Goal: Task Accomplishment & Management: Manage account settings

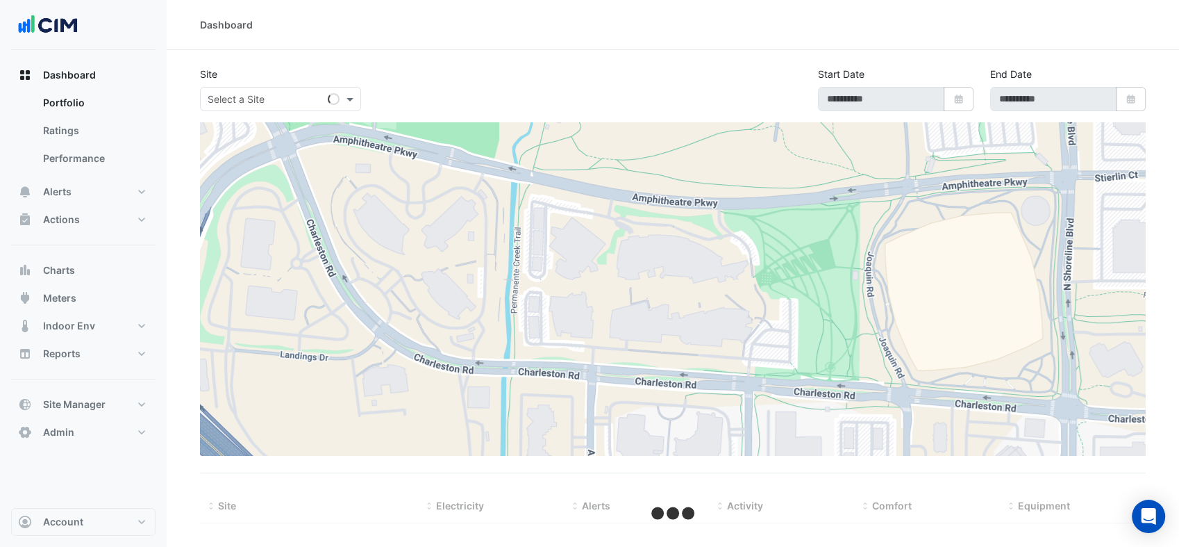
select select "***"
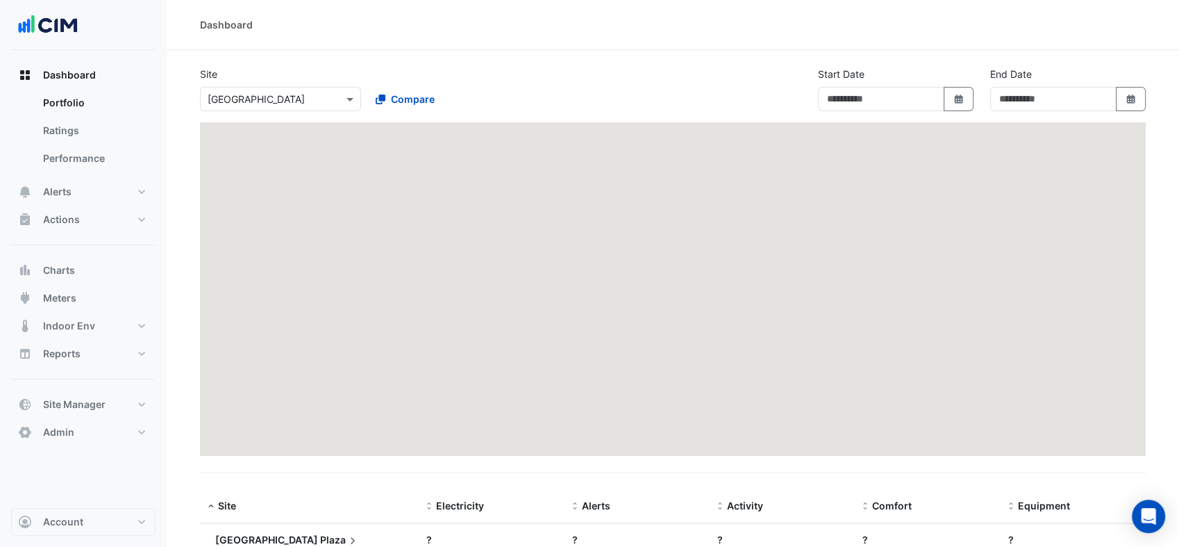
type input "**********"
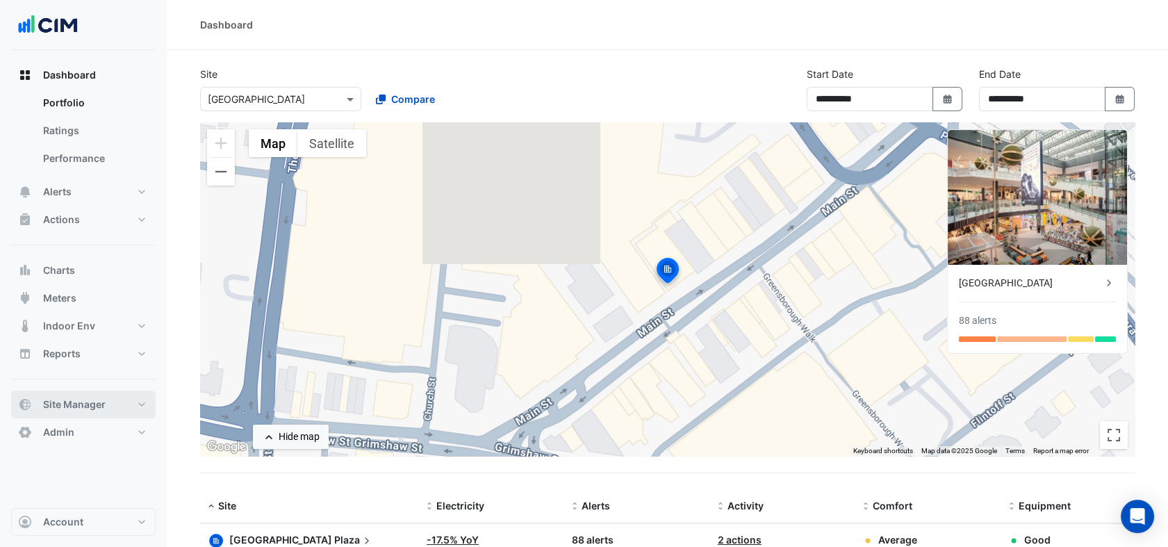
click at [85, 409] on span "Site Manager" at bounding box center [74, 404] width 63 height 14
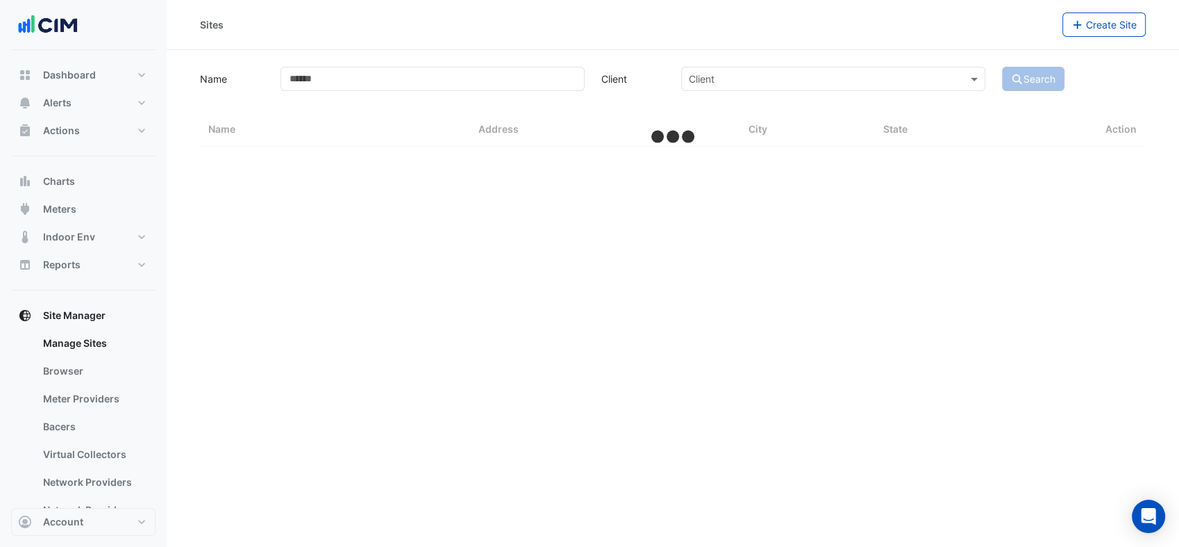
select select "***"
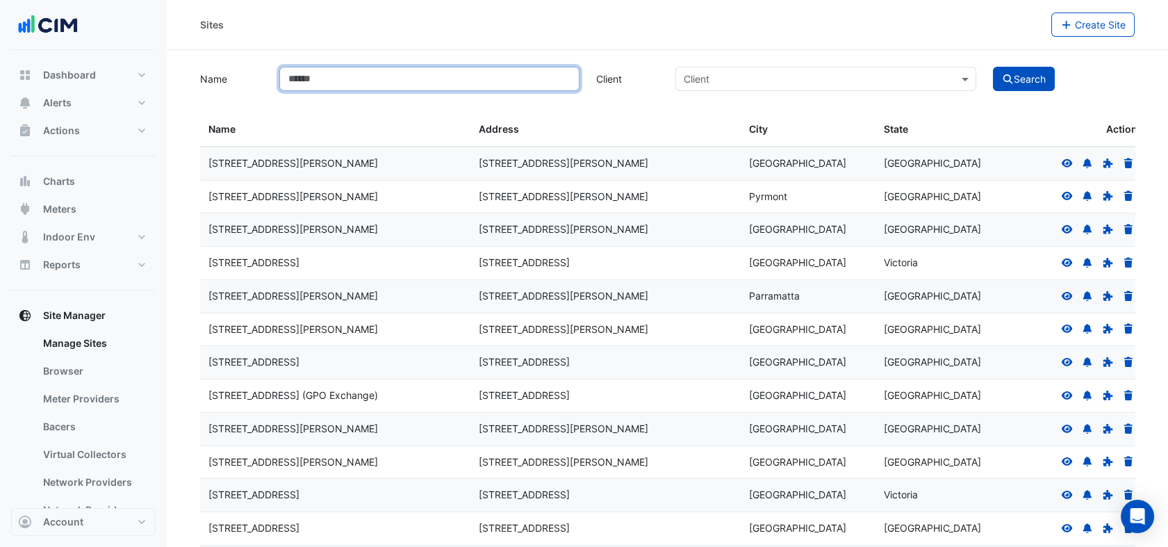
click at [389, 86] on input "Name" at bounding box center [429, 79] width 300 height 24
type input "**********"
click at [992, 67] on button "Search" at bounding box center [1023, 79] width 63 height 24
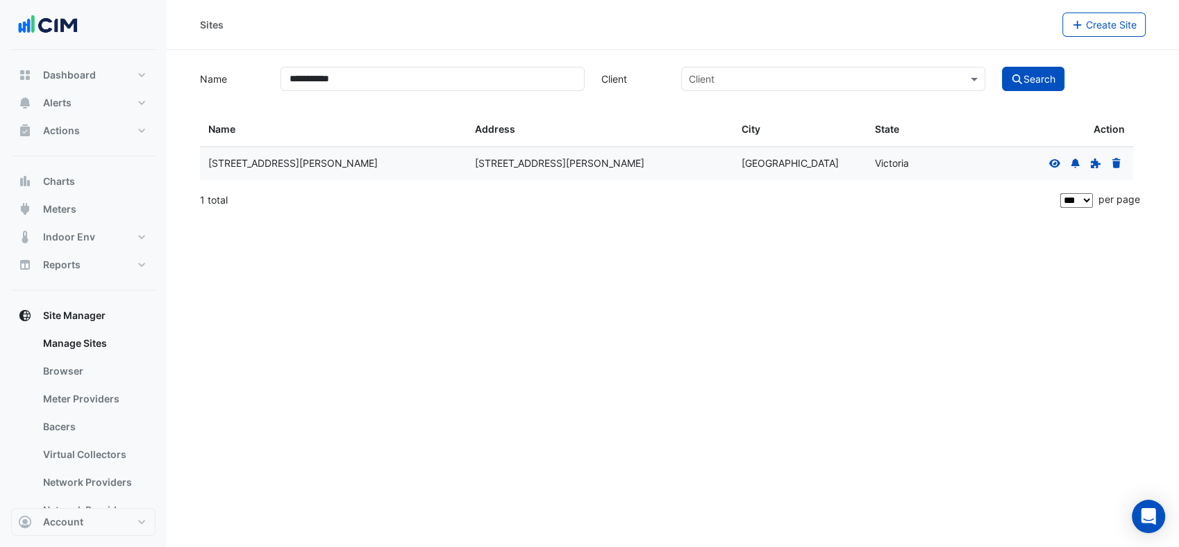
click at [1057, 160] on icon at bounding box center [1055, 163] width 13 height 10
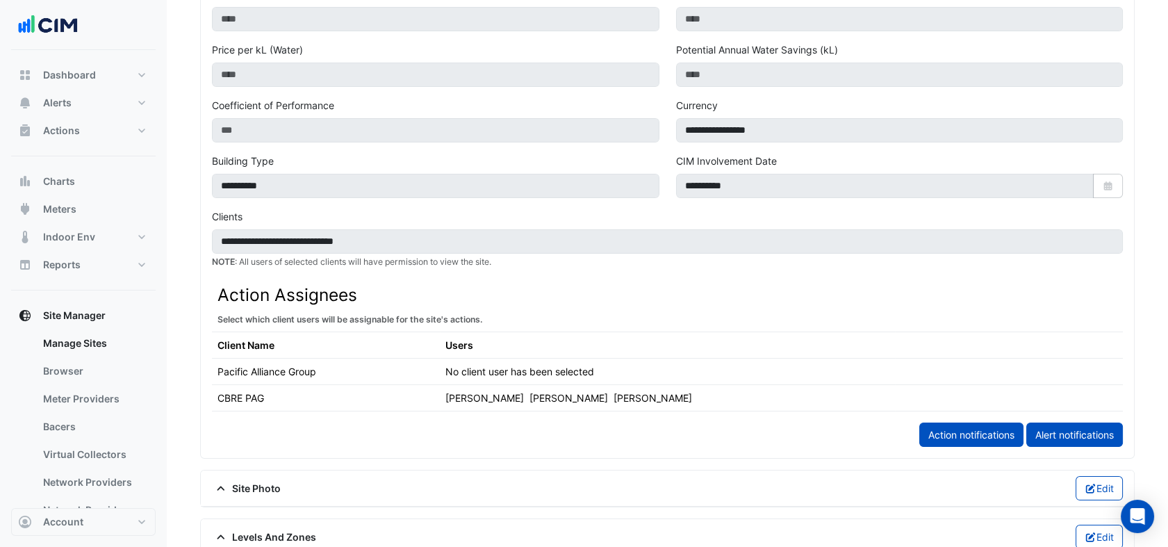
scroll to position [749, 0]
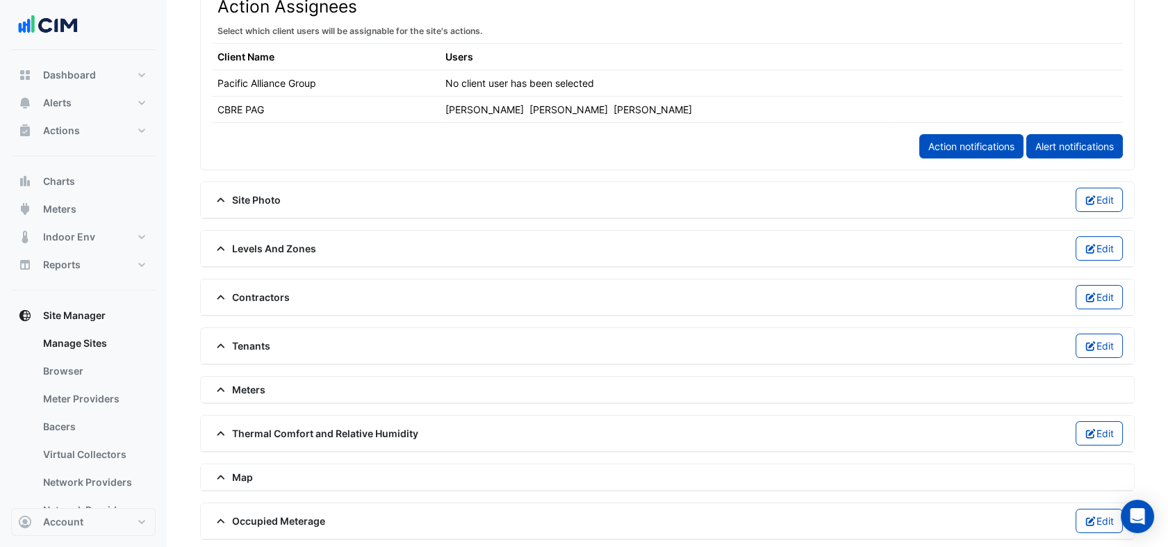
click at [265, 241] on span "Levels And Zones" at bounding box center [264, 248] width 104 height 15
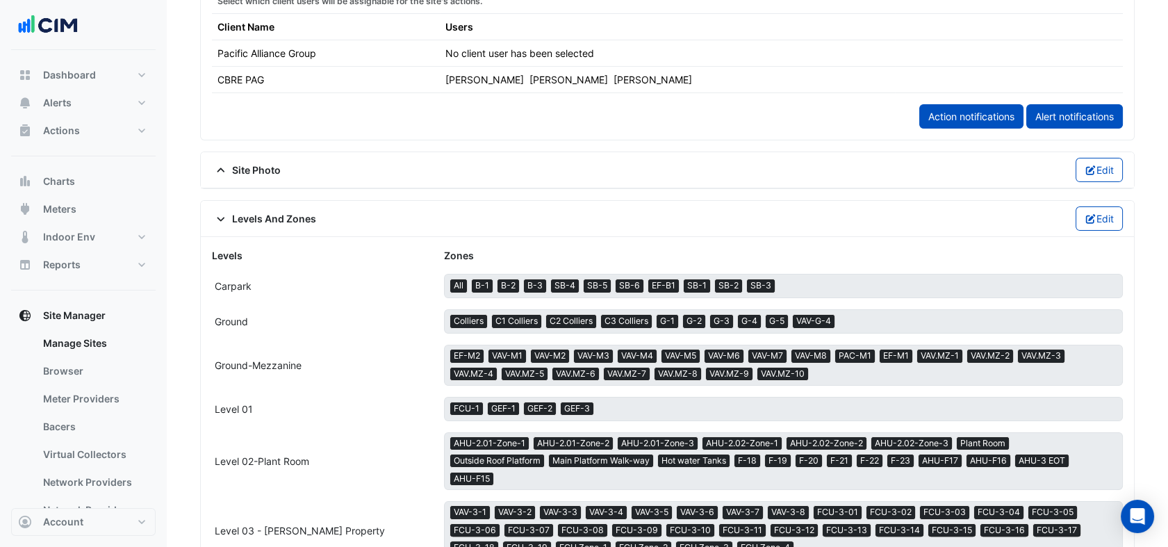
scroll to position [778, 0]
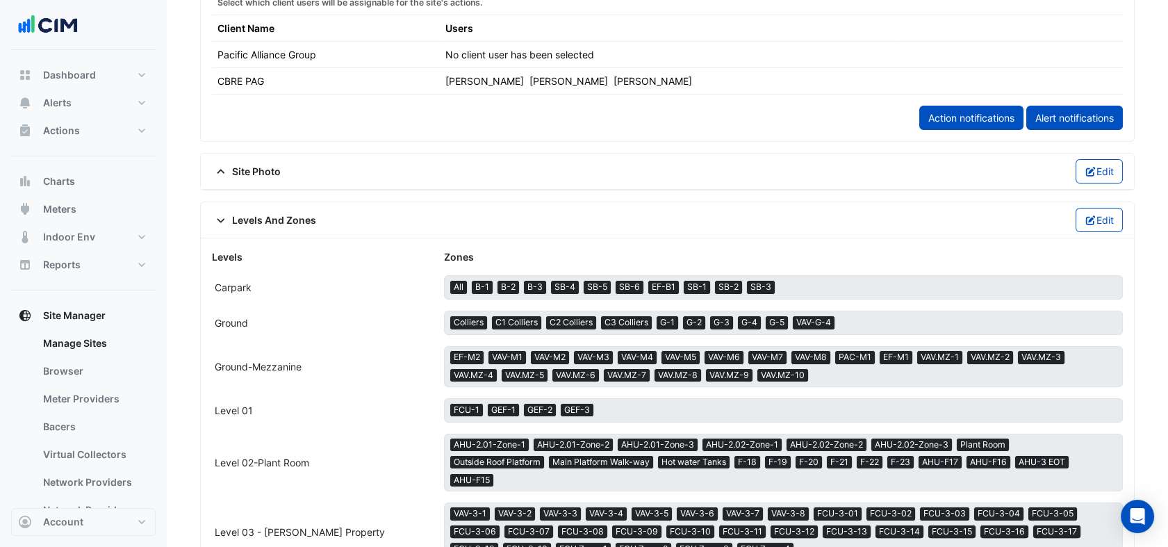
click at [284, 208] on div "Levels And Zones Edit" at bounding box center [667, 220] width 911 height 24
click at [283, 215] on span "Levels And Zones" at bounding box center [264, 220] width 104 height 15
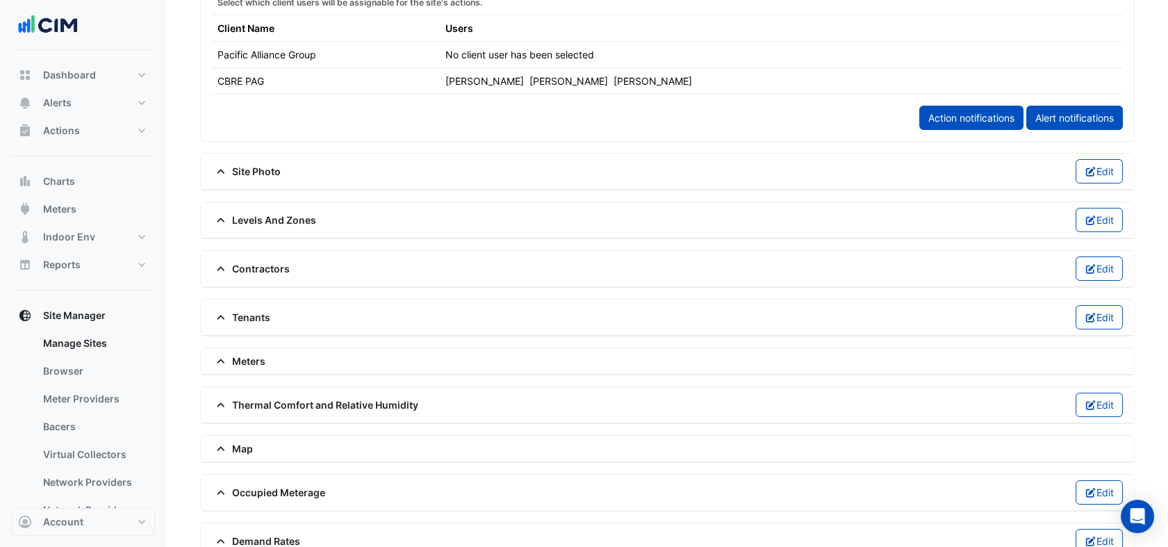
click at [271, 406] on span "Thermal Comfort and Relative Humidity" at bounding box center [315, 404] width 206 height 15
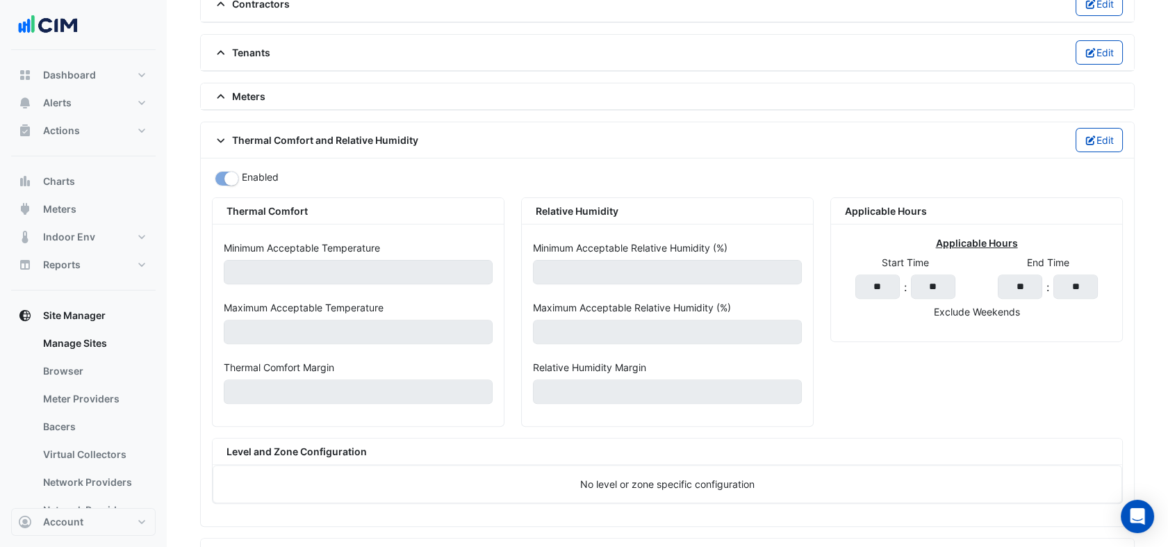
scroll to position [1024, 0]
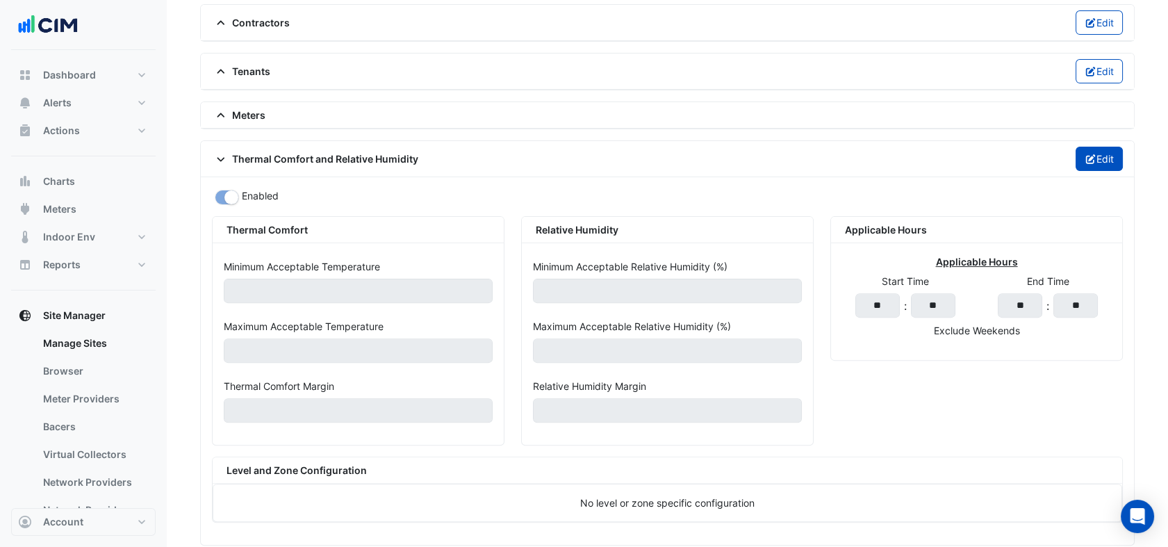
click at [1114, 158] on button "Edit" at bounding box center [1099, 159] width 48 height 24
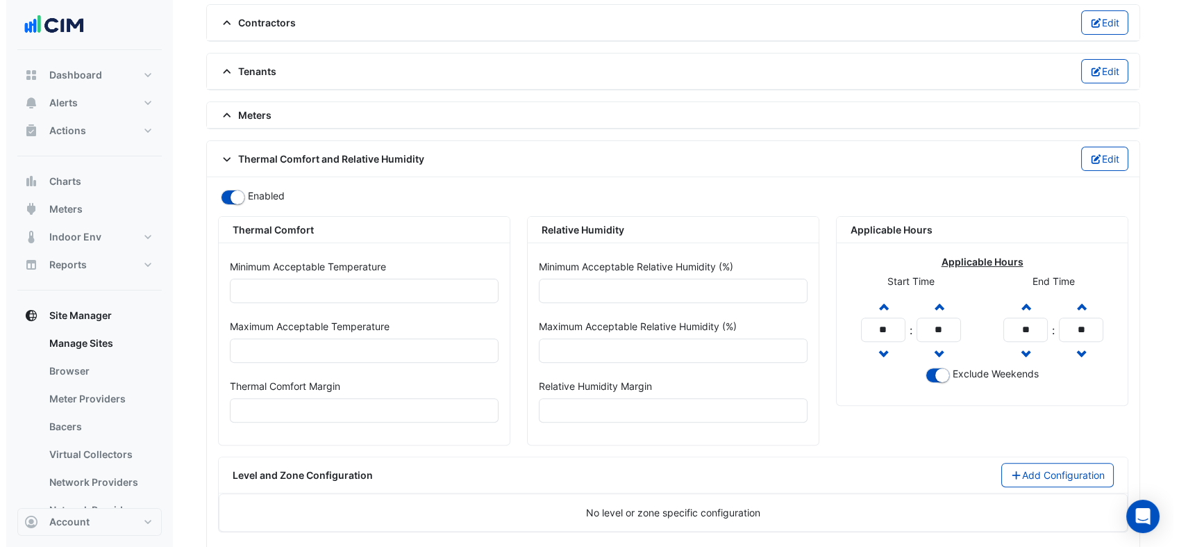
scroll to position [1181, 0]
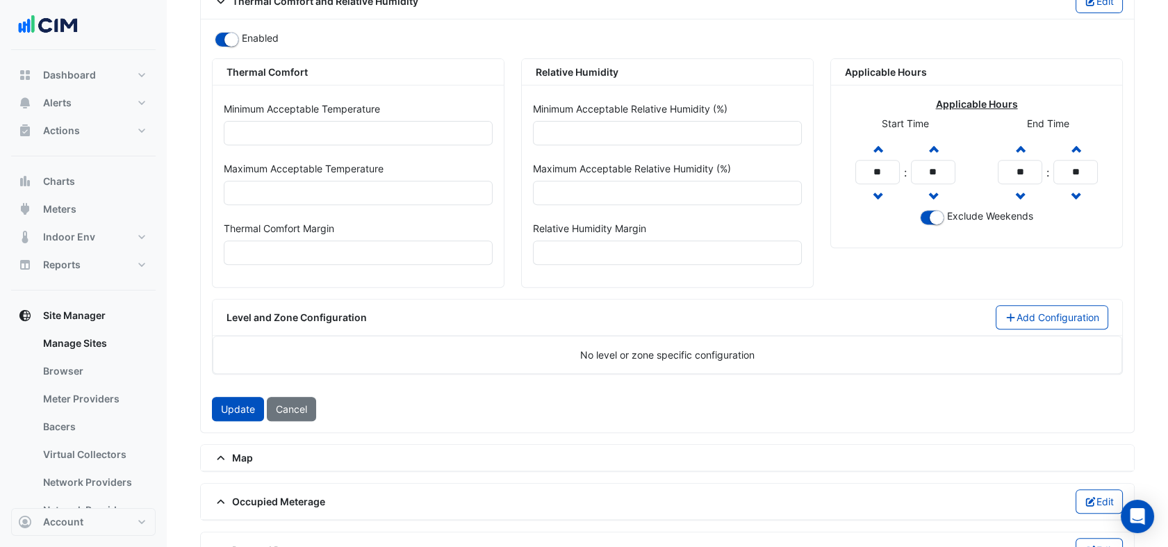
click at [1015, 322] on div "Level and Zone Configuration Add Configuration" at bounding box center [667, 317] width 909 height 36
click at [1042, 308] on button "Add Configuration" at bounding box center [1051, 317] width 113 height 24
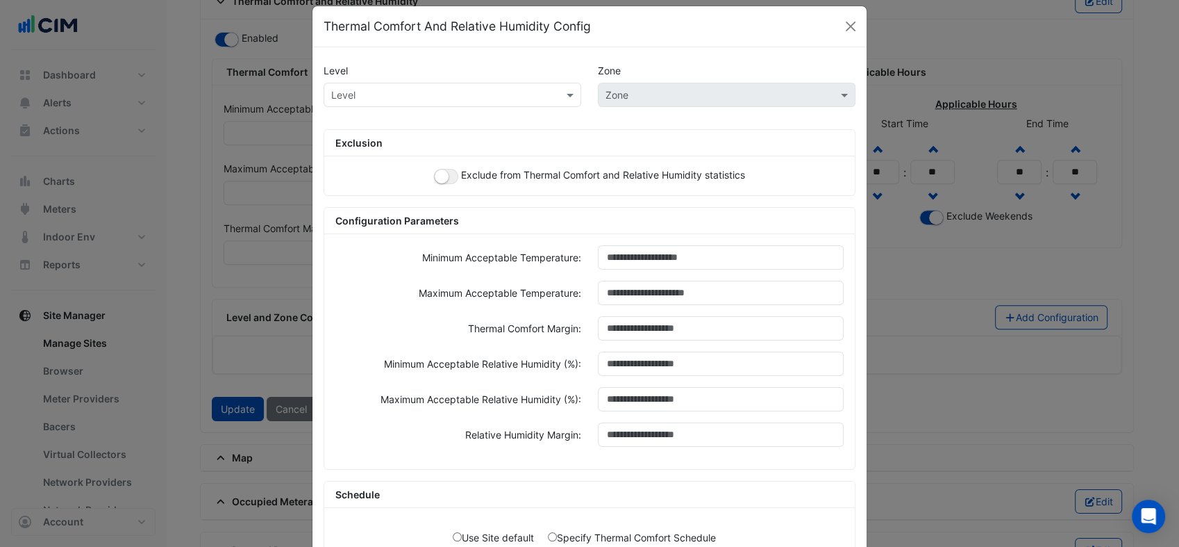
scroll to position [3, 0]
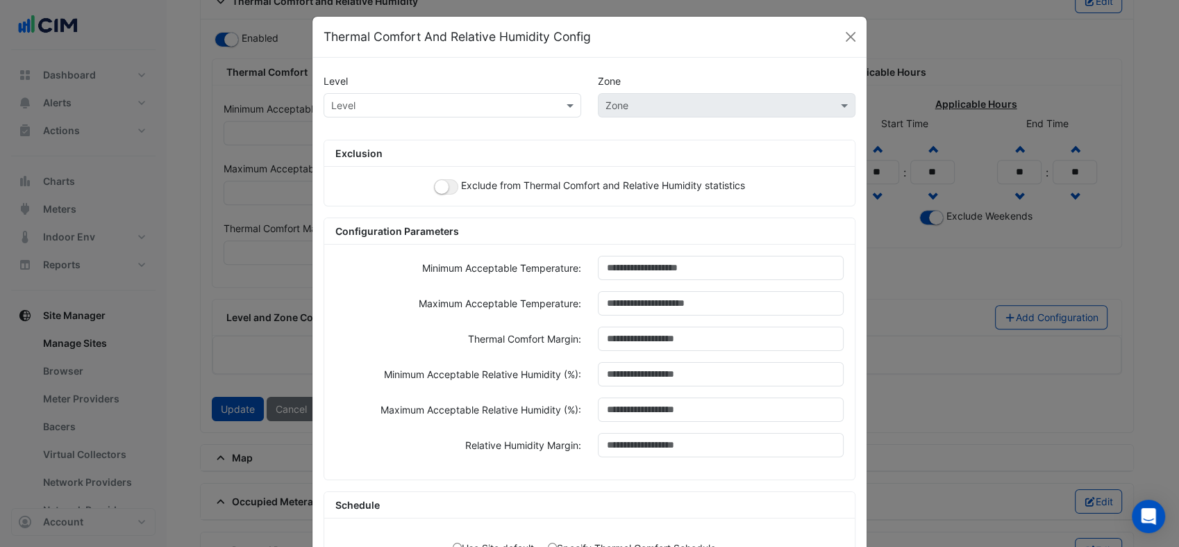
click at [497, 106] on input "text" at bounding box center [438, 106] width 215 height 15
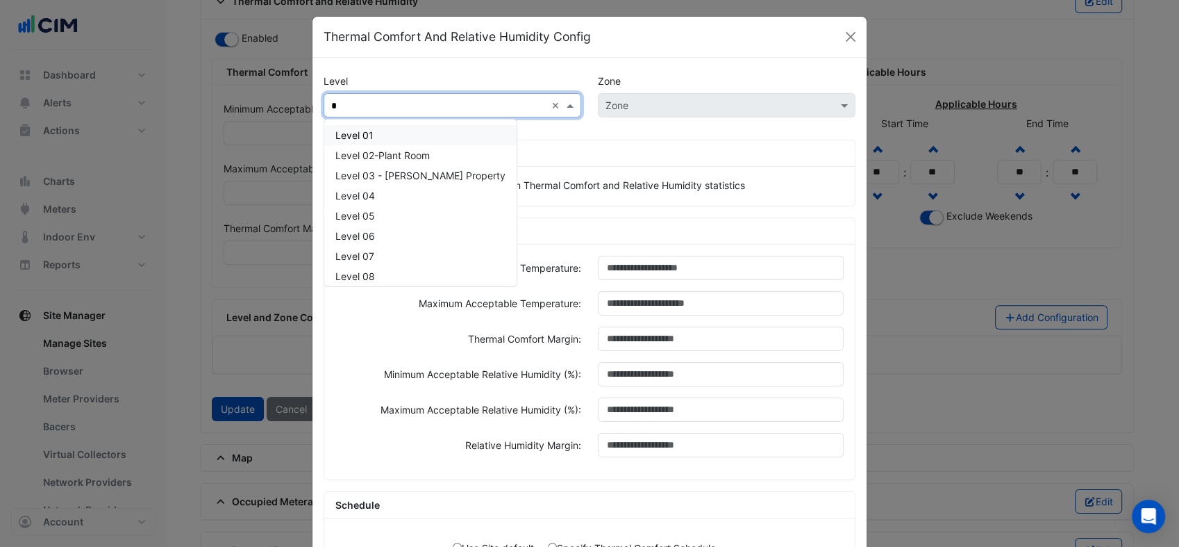
type input "**"
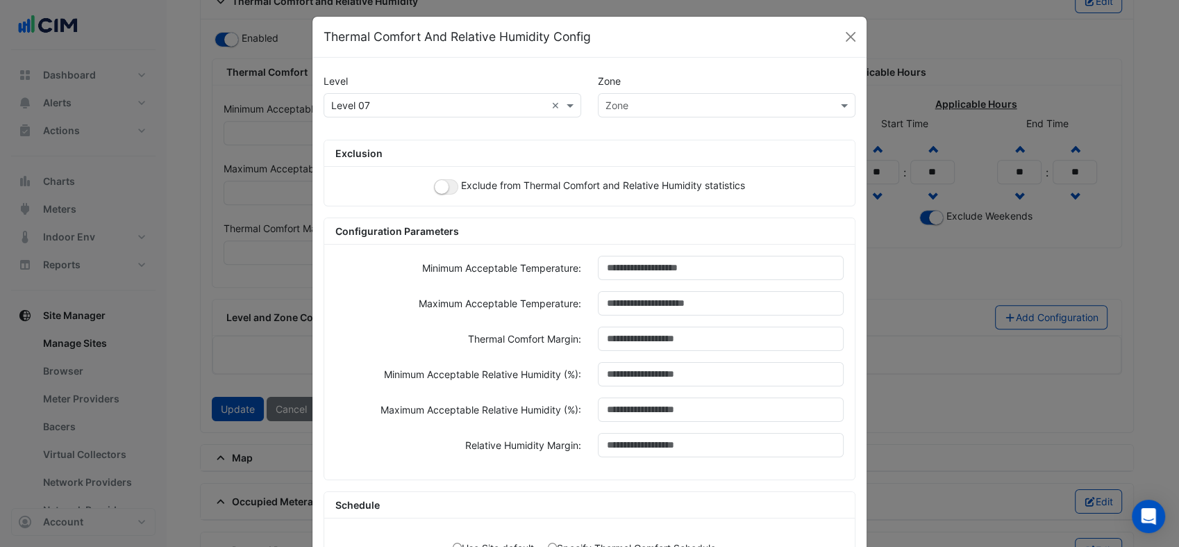
click at [447, 194] on div "Exclude from Thermal Comfort and Relative Humidity statistics" at bounding box center [589, 186] width 531 height 39
click at [447, 189] on button "button" at bounding box center [446, 186] width 24 height 15
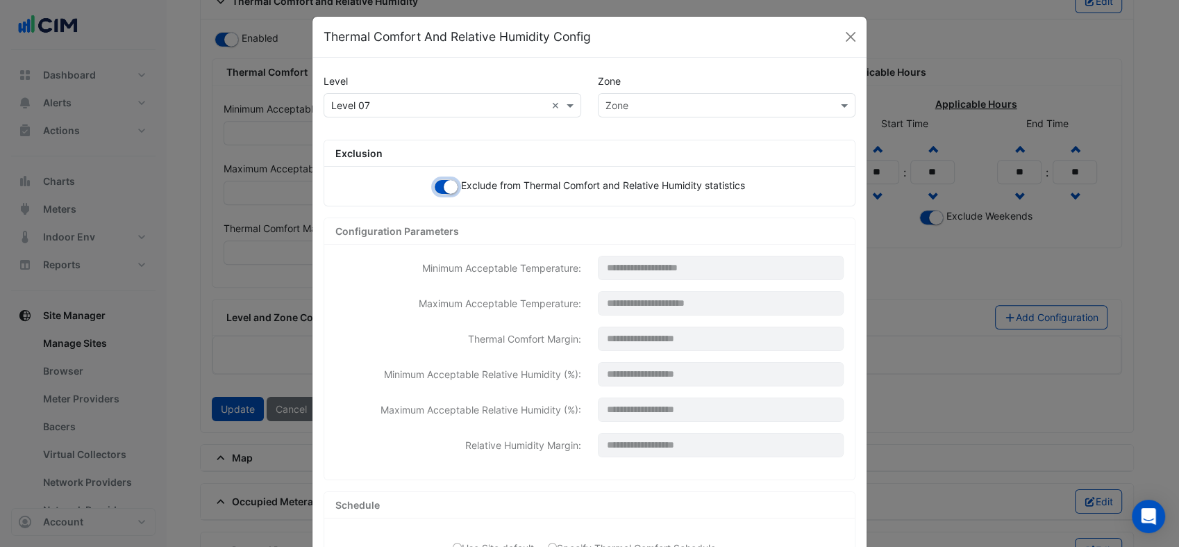
scroll to position [186, 0]
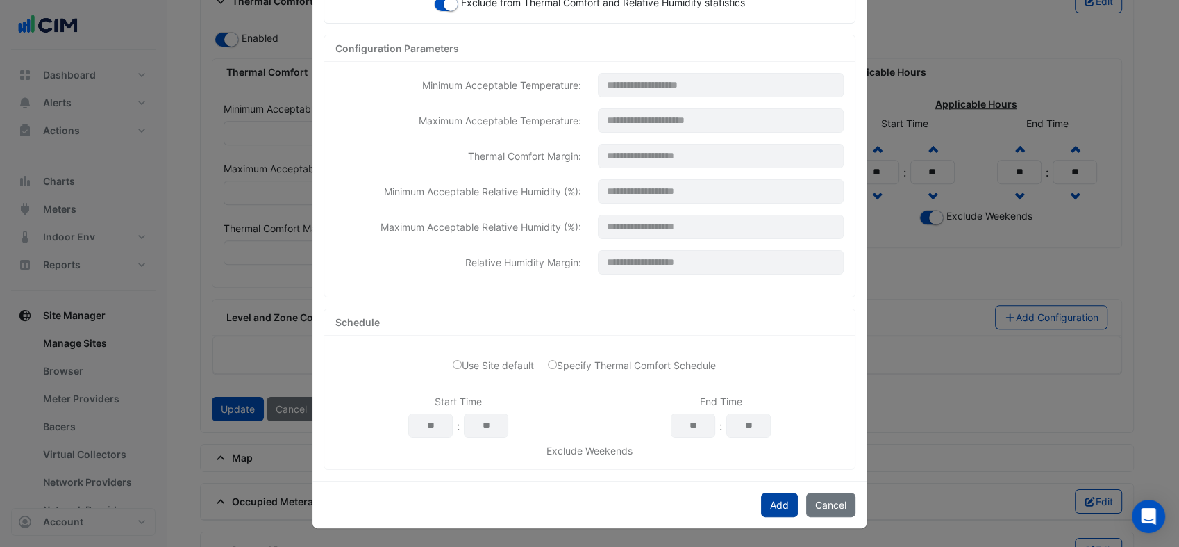
click at [772, 512] on button "Add" at bounding box center [779, 504] width 37 height 24
select select "***"
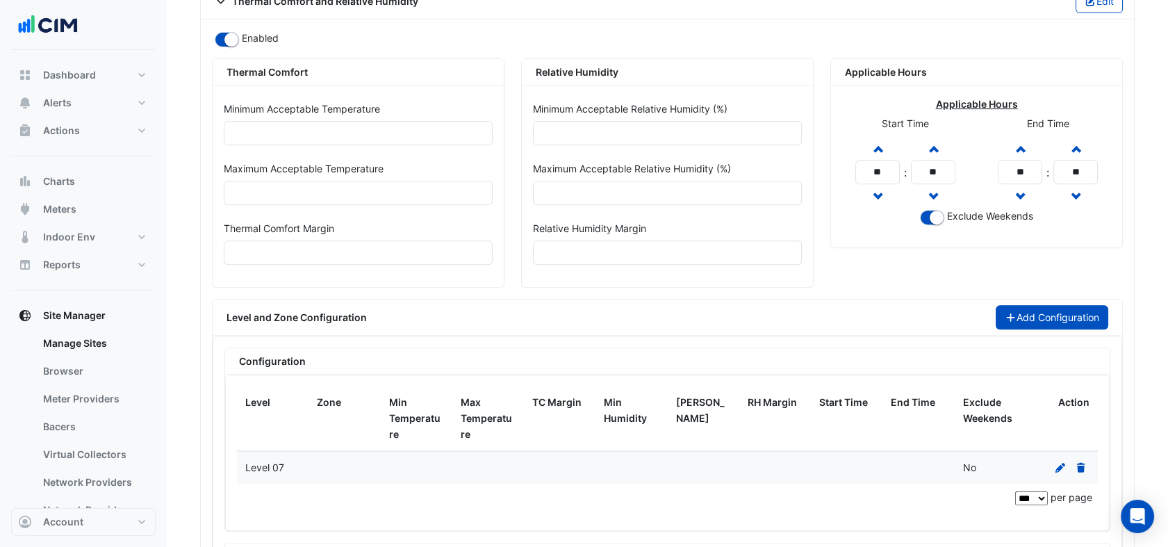
click at [1050, 310] on button "Add Configuration" at bounding box center [1051, 317] width 113 height 24
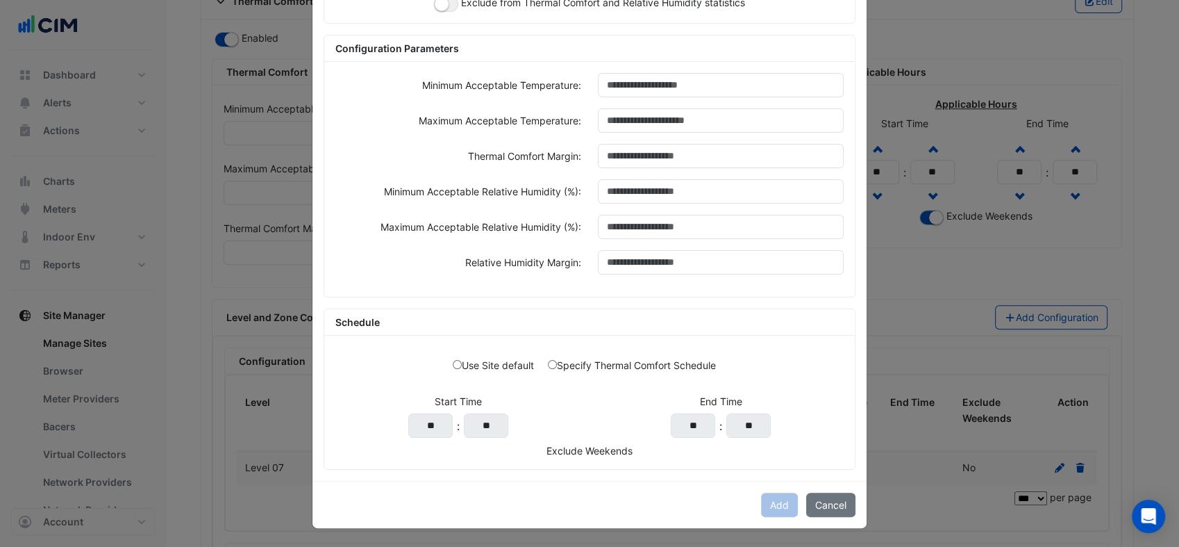
scroll to position [0, 0]
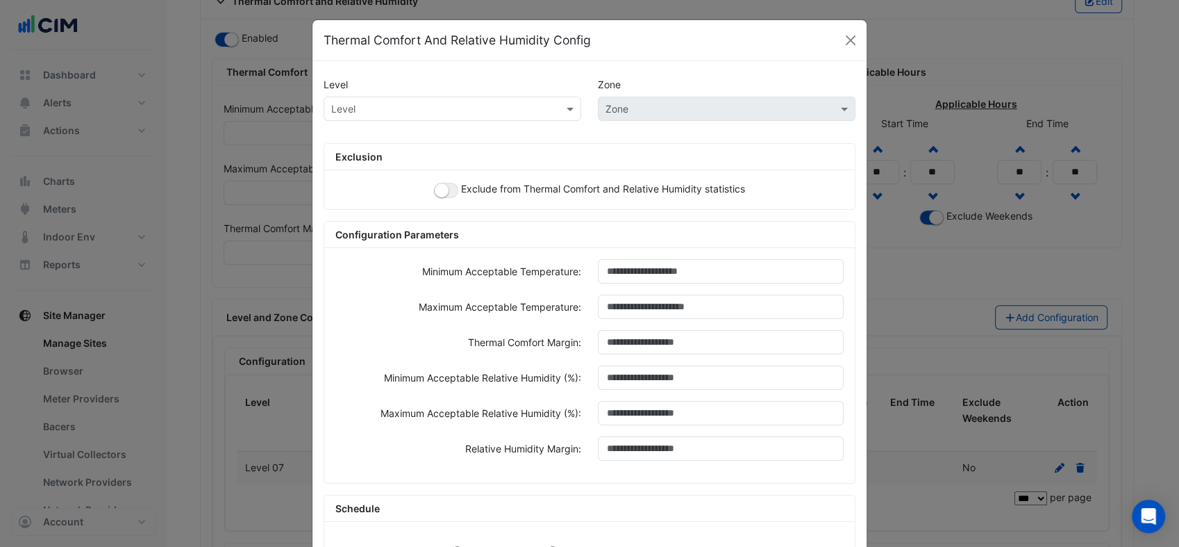
click at [440, 111] on input "text" at bounding box center [438, 109] width 215 height 15
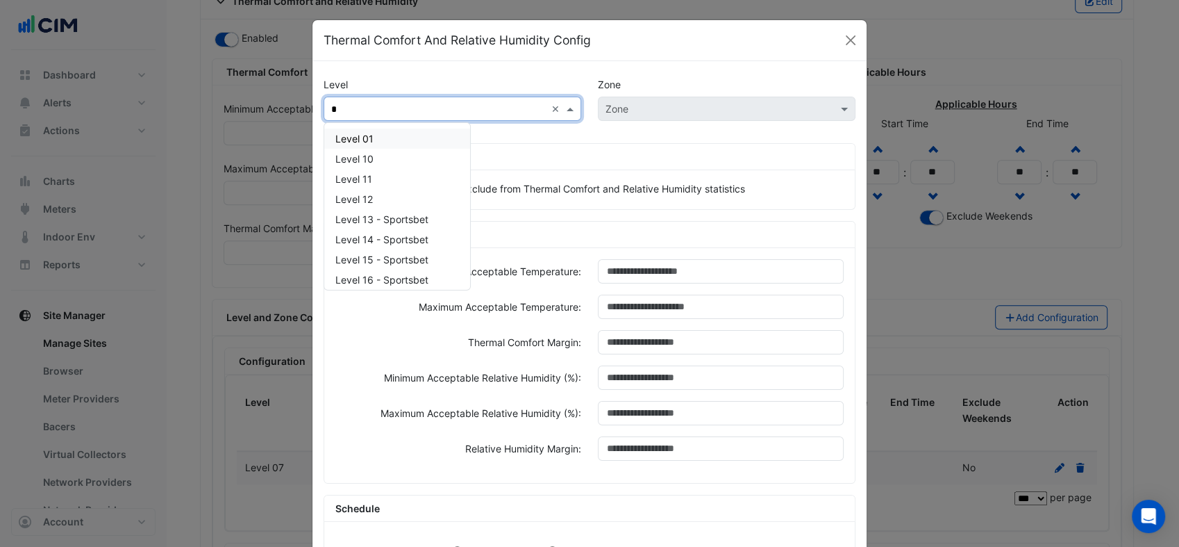
type input "**"
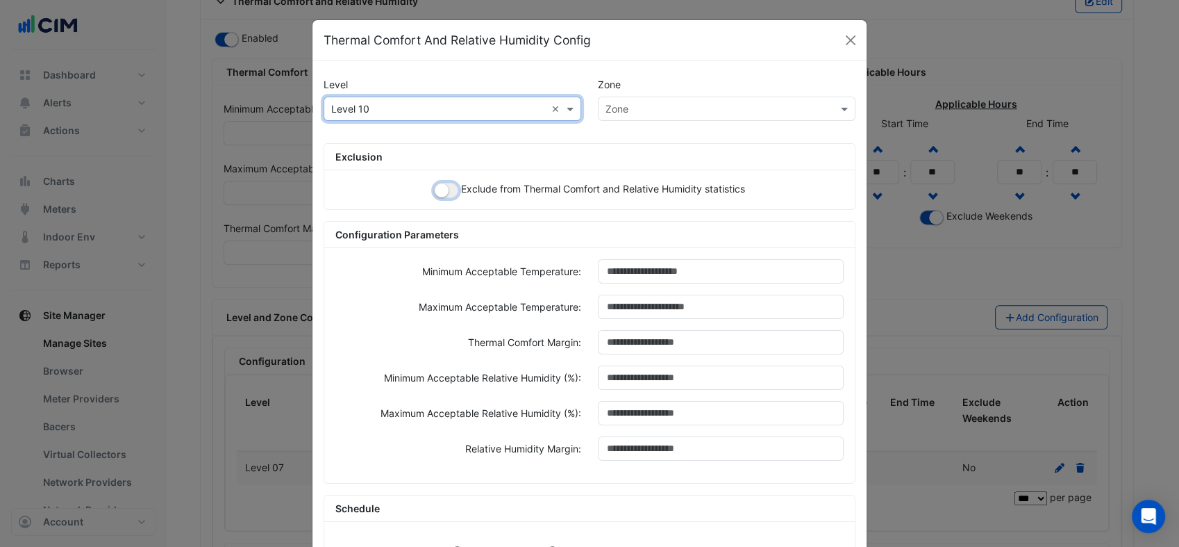
click at [439, 194] on small "button" at bounding box center [442, 190] width 14 height 14
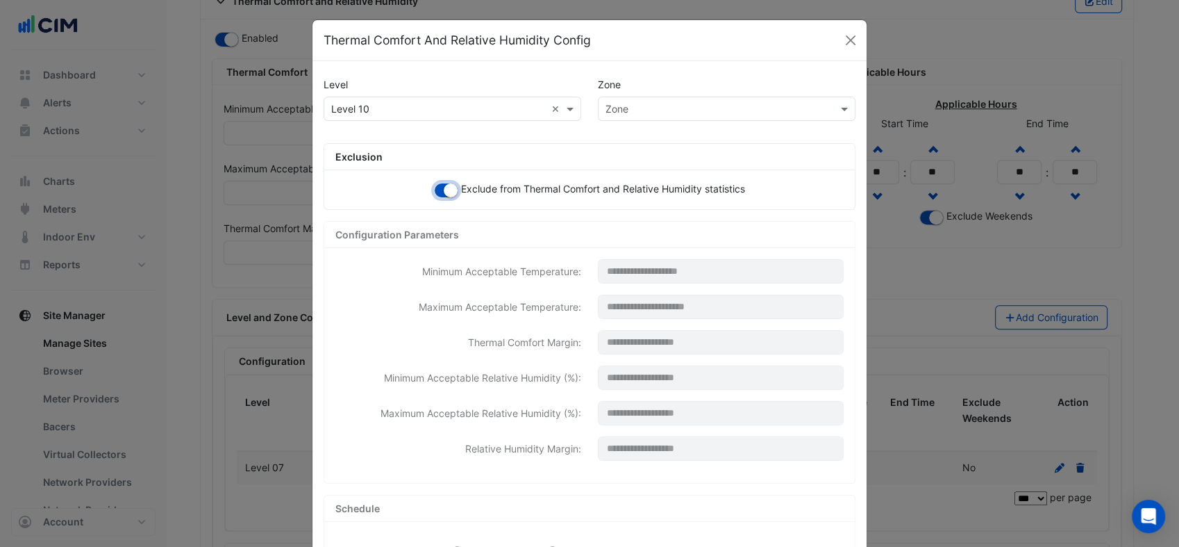
scroll to position [186, 0]
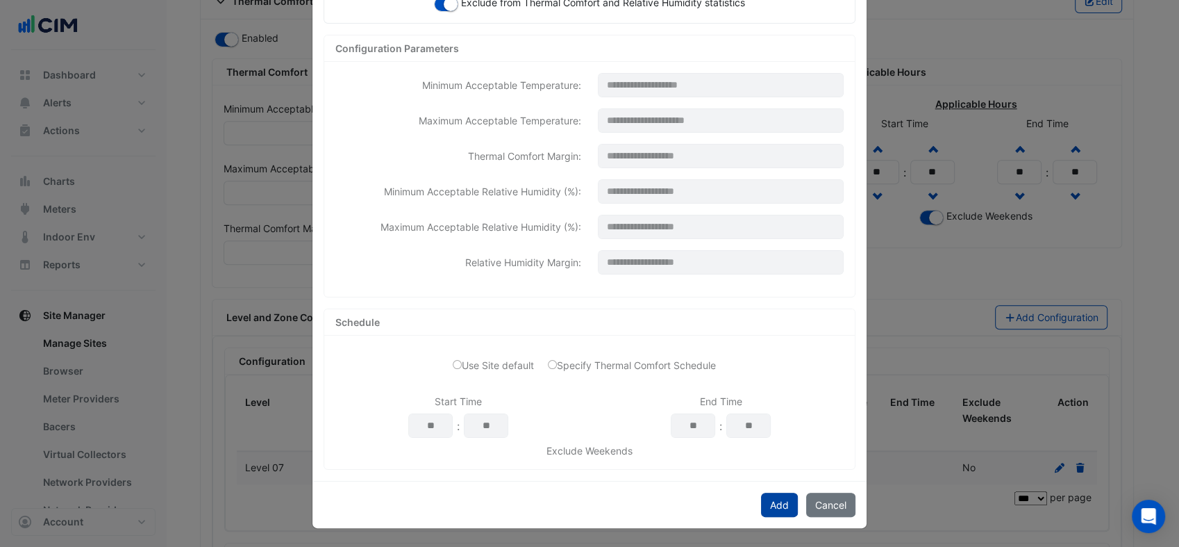
click at [778, 502] on button "Add" at bounding box center [779, 504] width 37 height 24
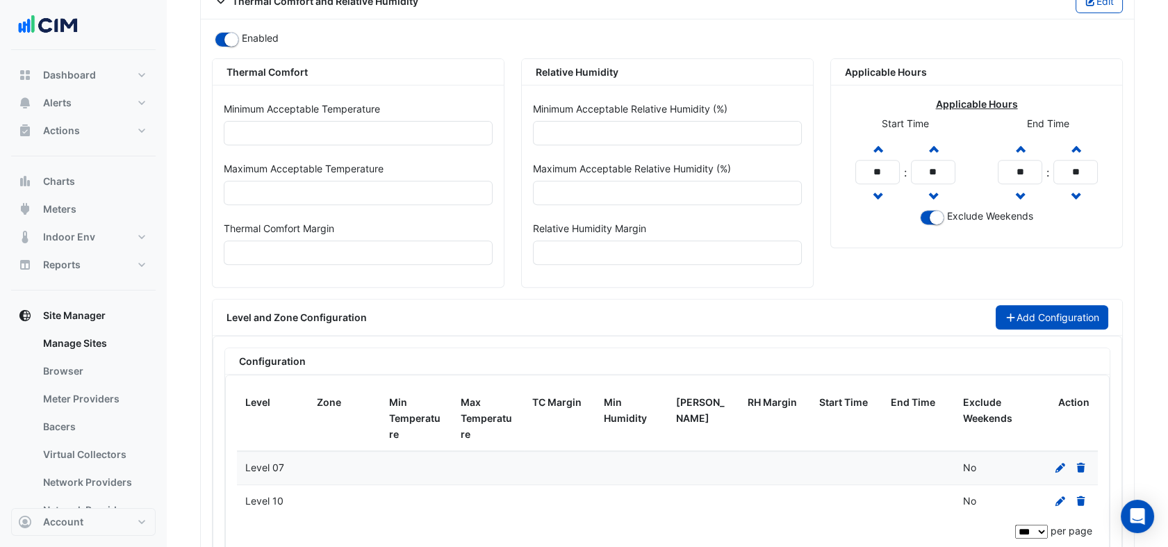
click at [1048, 317] on button "Add Configuration" at bounding box center [1051, 317] width 113 height 24
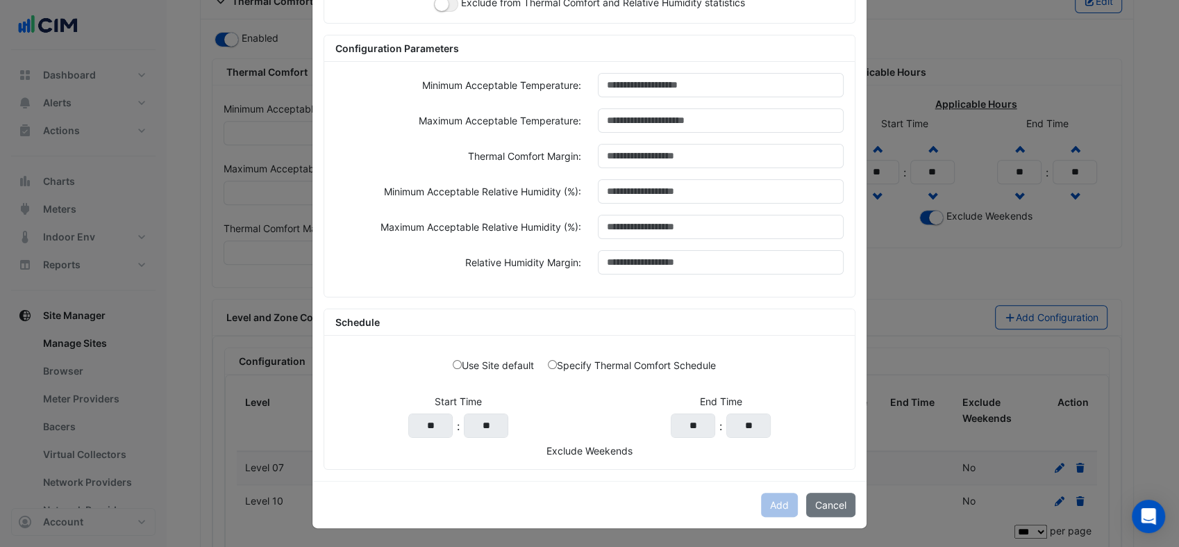
scroll to position [0, 0]
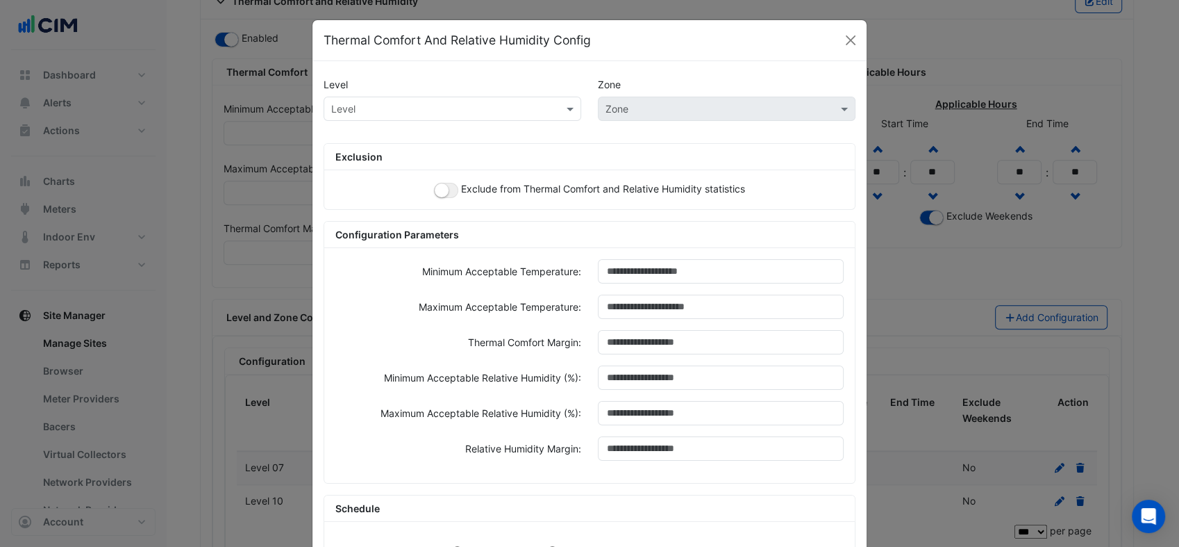
click at [486, 112] on input "text" at bounding box center [438, 109] width 215 height 15
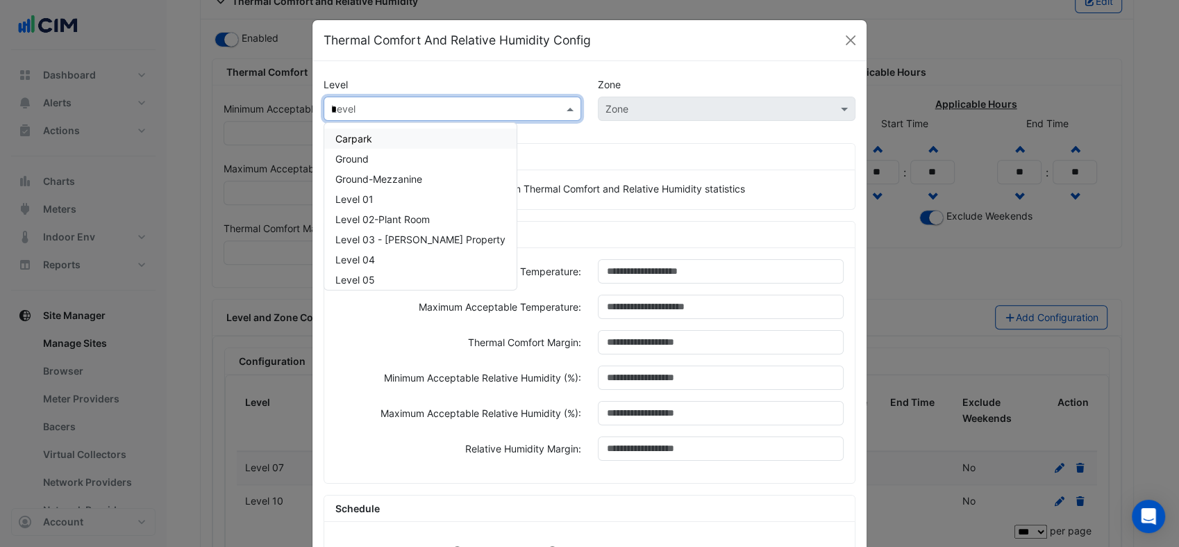
type input "**"
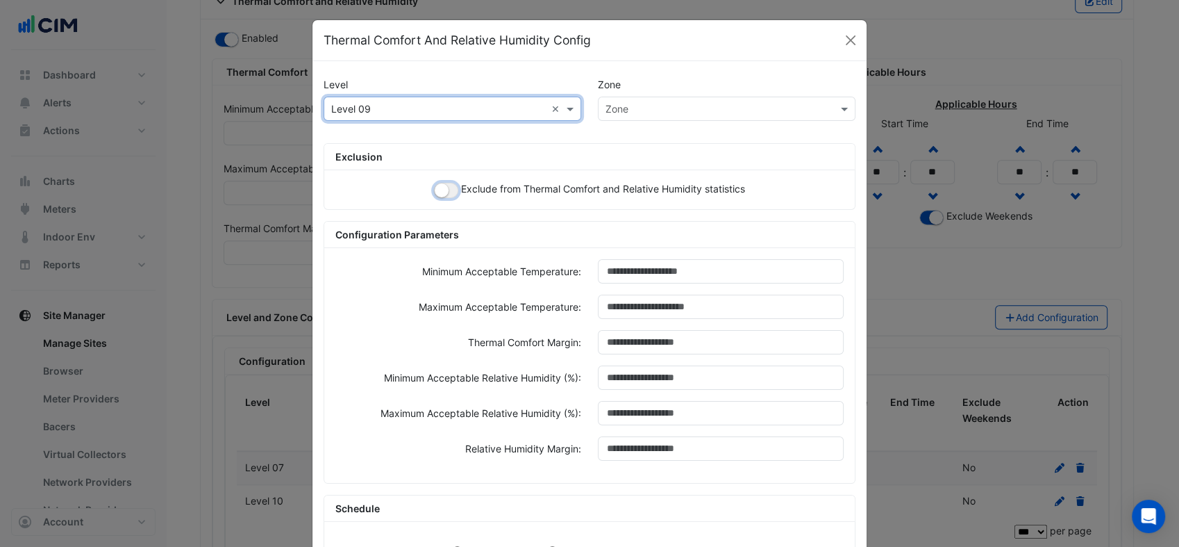
click at [439, 191] on button "button" at bounding box center [446, 190] width 24 height 15
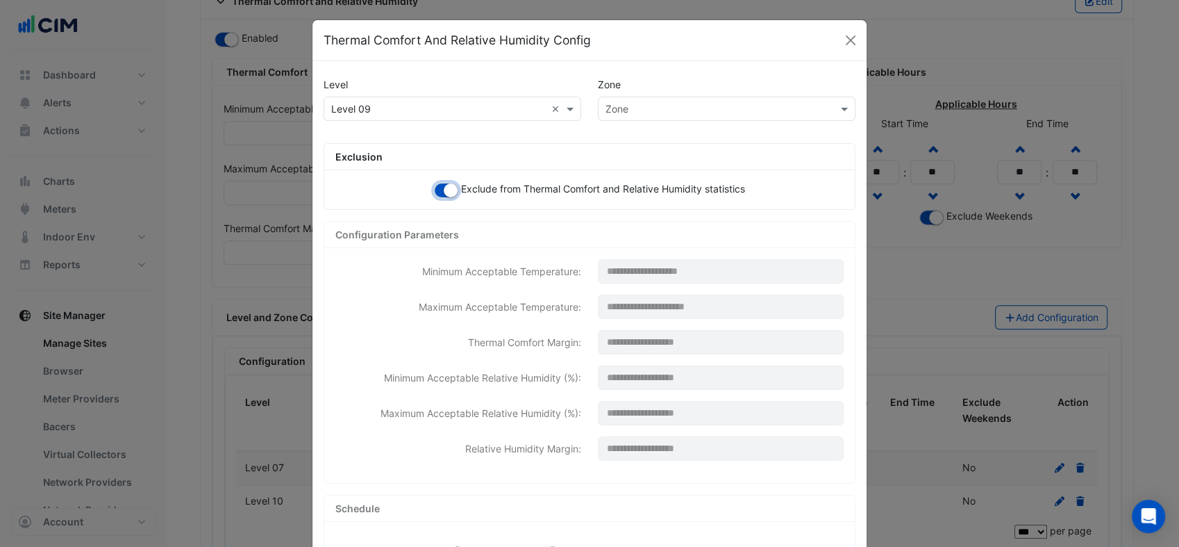
scroll to position [186, 0]
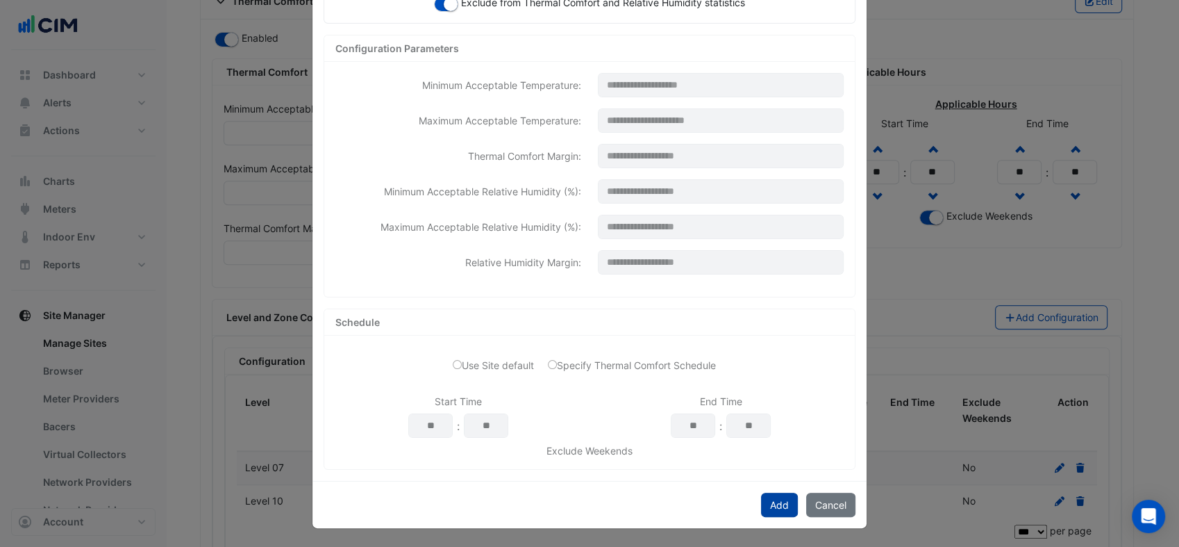
click at [774, 502] on button "Add" at bounding box center [779, 504] width 37 height 24
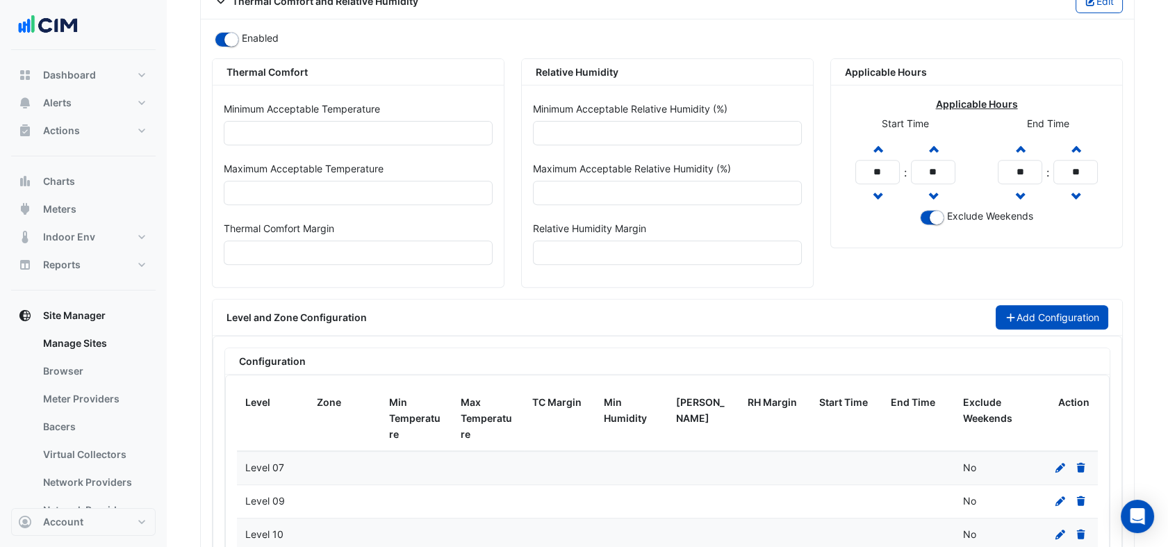
click at [1075, 312] on button "Add Configuration" at bounding box center [1051, 317] width 113 height 24
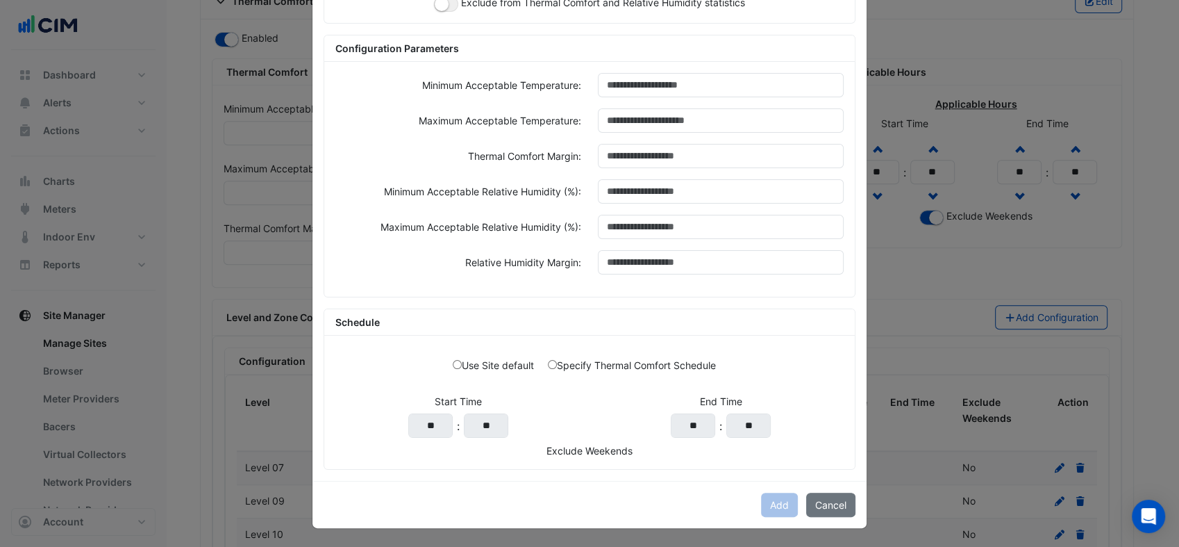
scroll to position [0, 0]
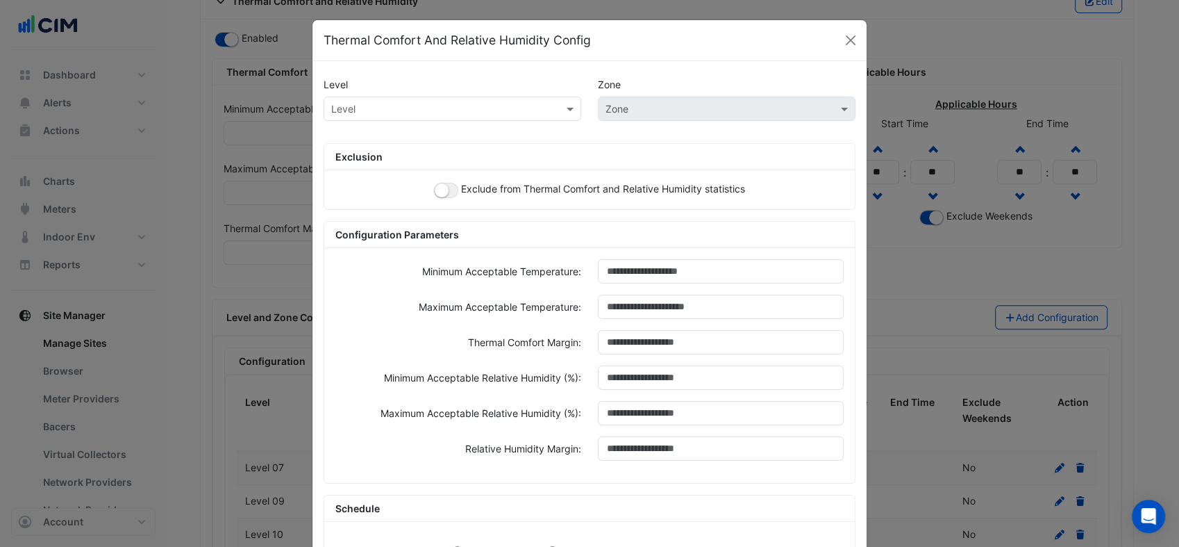
click at [417, 103] on input "text" at bounding box center [438, 109] width 215 height 15
type input "**"
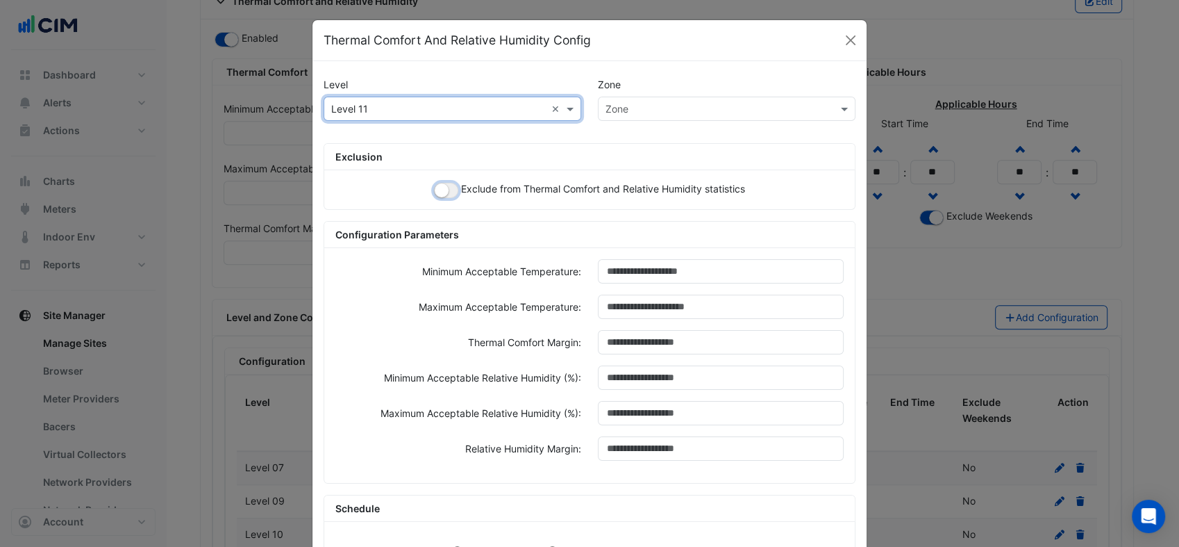
click at [435, 186] on small "button" at bounding box center [442, 190] width 14 height 14
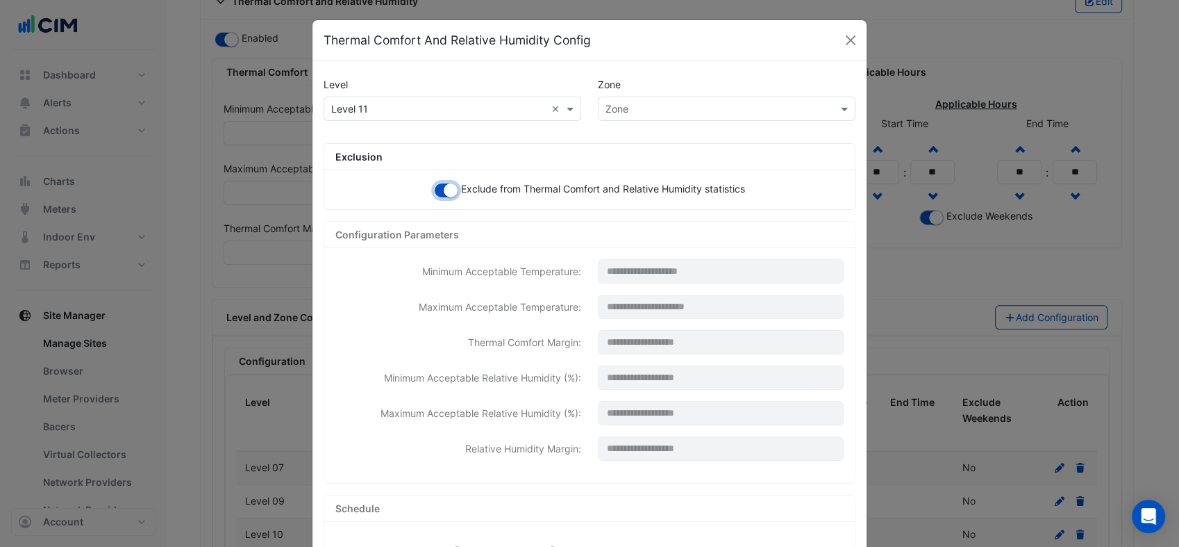
scroll to position [186, 0]
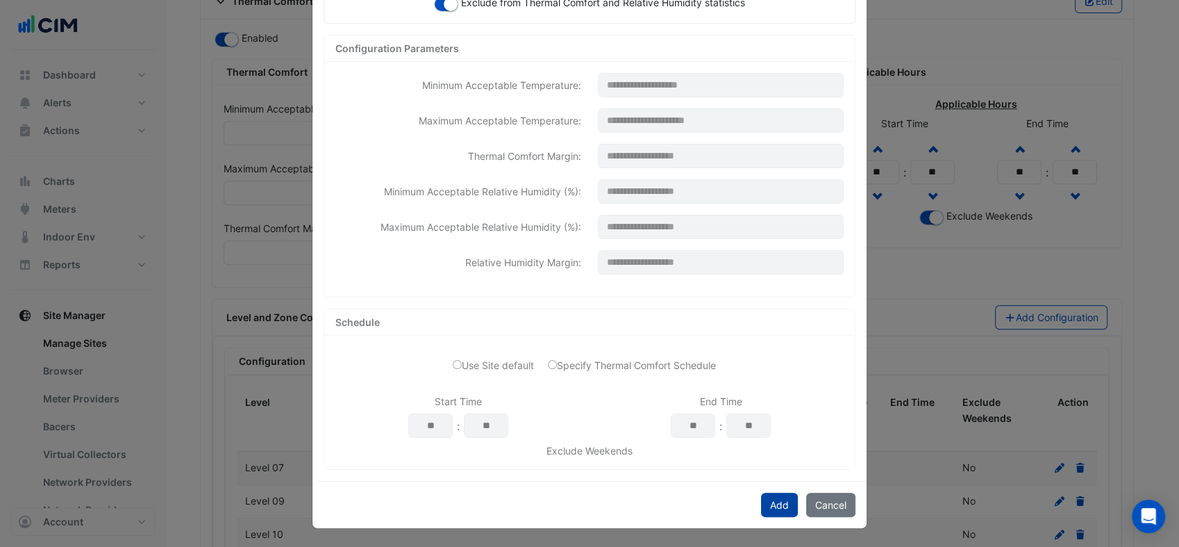
click at [761, 492] on button "Add" at bounding box center [779, 504] width 37 height 24
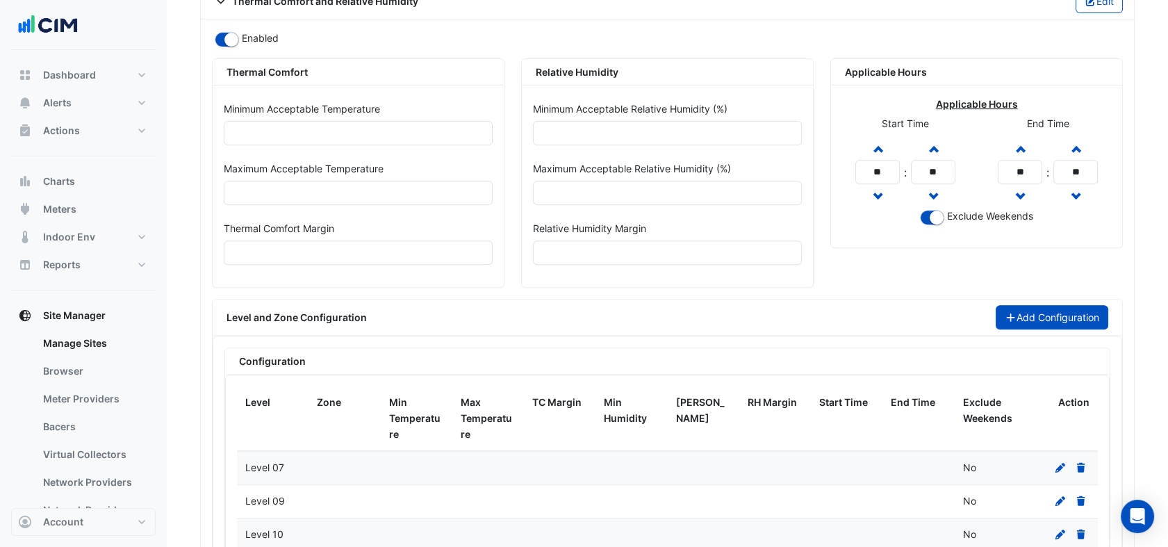
click at [1058, 309] on button "Add Configuration" at bounding box center [1051, 317] width 113 height 24
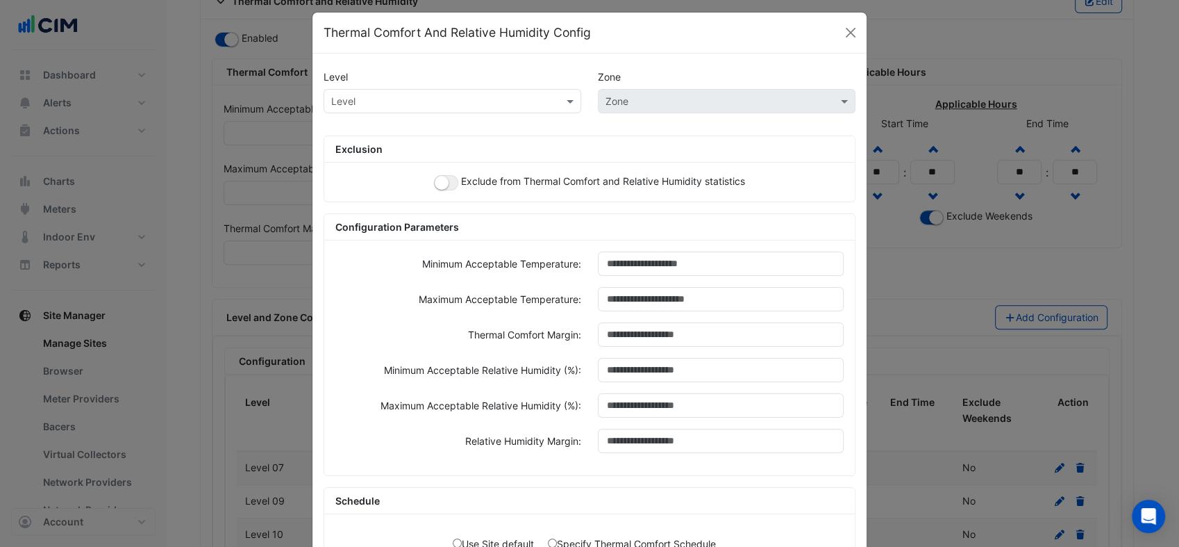
scroll to position [7, 0]
click at [492, 108] on div "Level" at bounding box center [453, 102] width 258 height 24
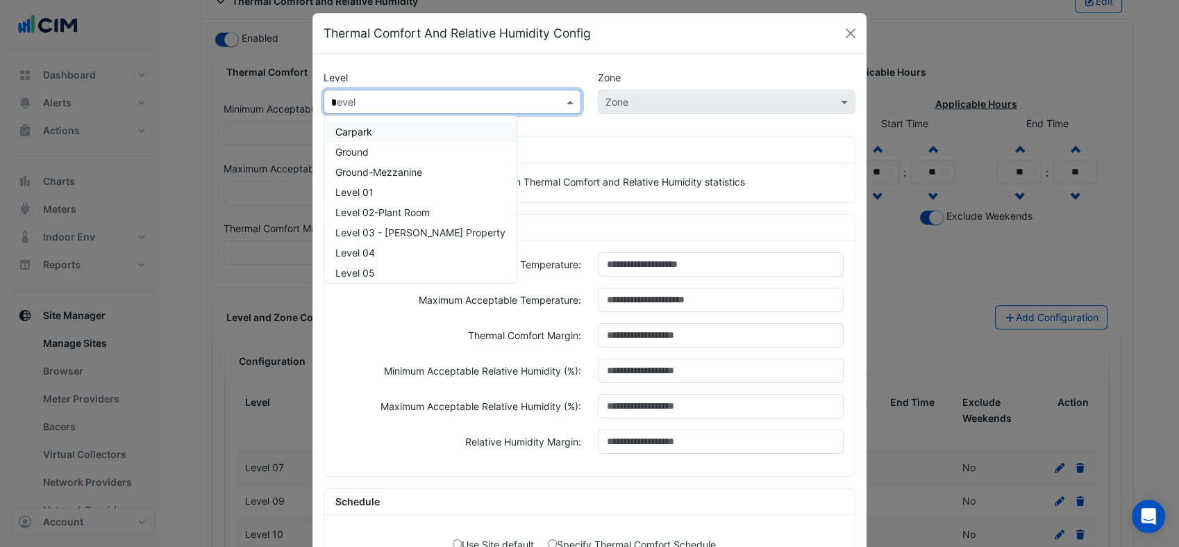
type input "**"
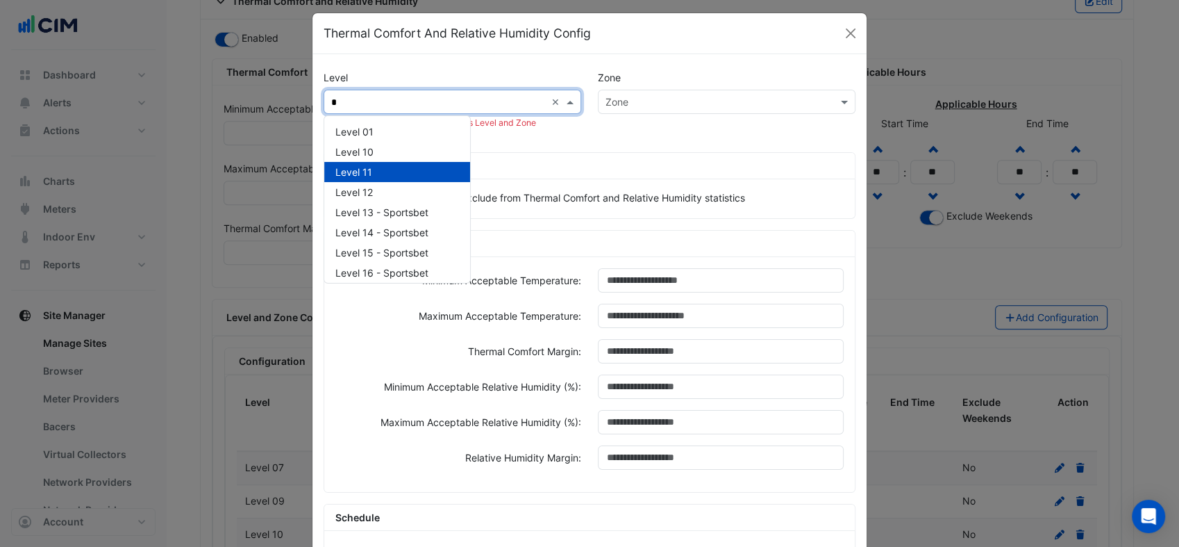
type input "**"
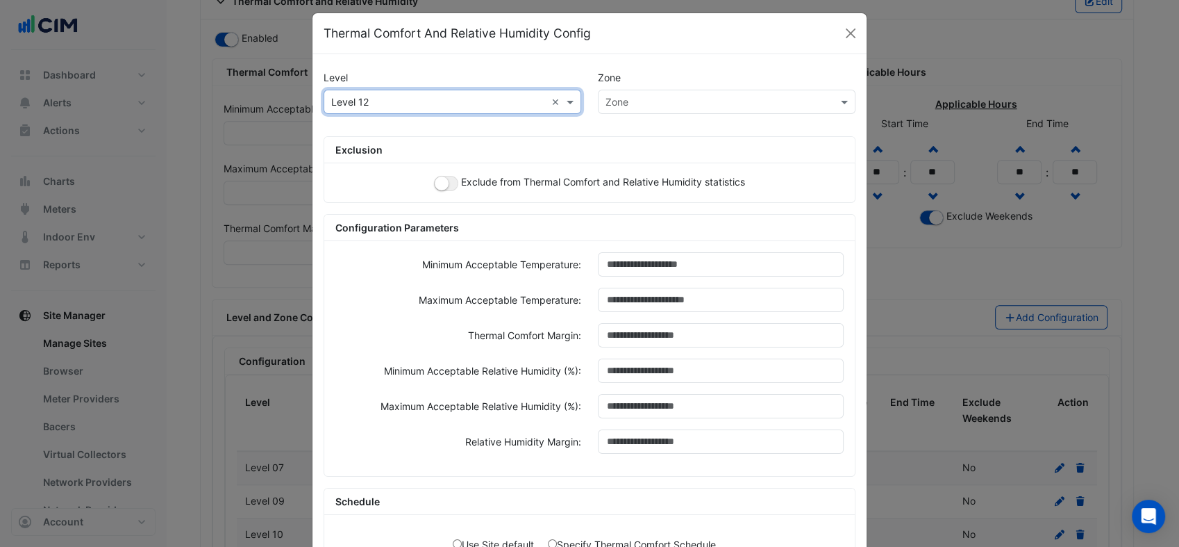
click at [433, 189] on div "Exclude from Thermal Comfort and Relative Humidity statistics" at bounding box center [589, 182] width 531 height 39
click at [437, 183] on small "button" at bounding box center [442, 183] width 14 height 14
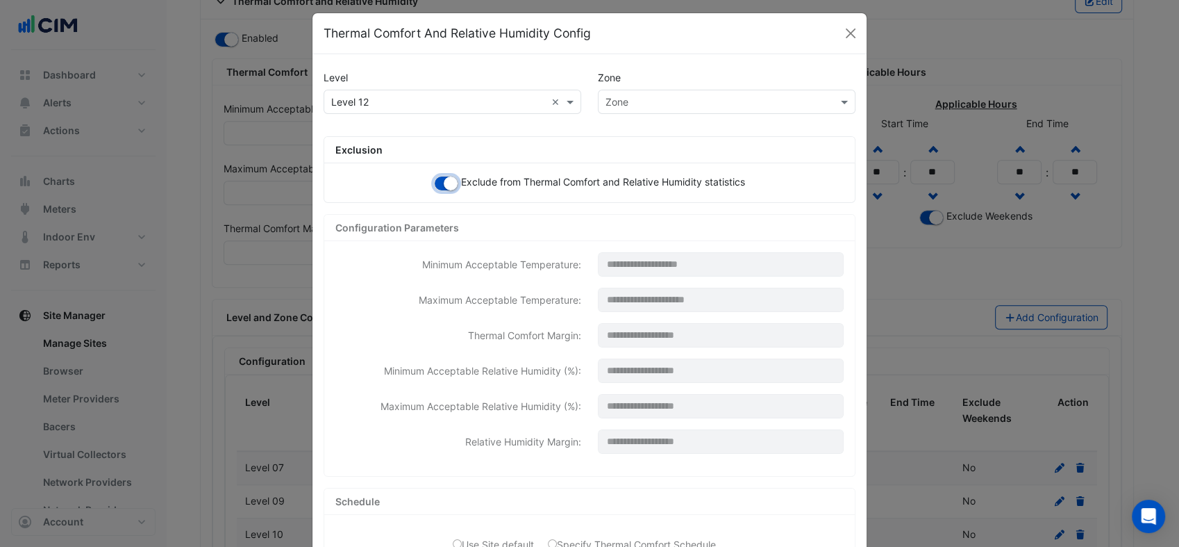
scroll to position [186, 0]
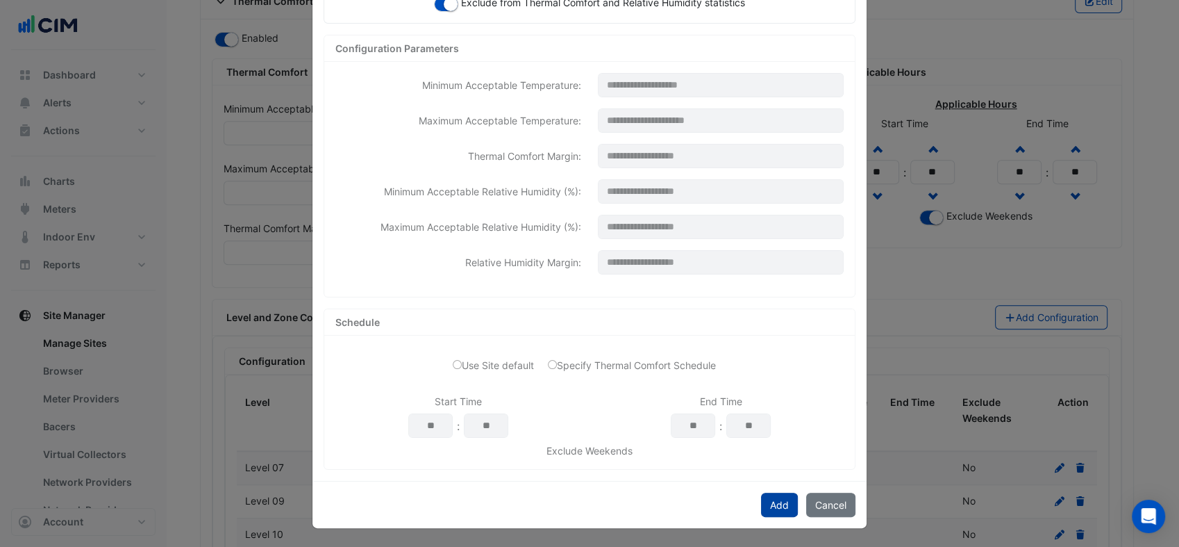
click at [772, 504] on button "Add" at bounding box center [779, 504] width 37 height 24
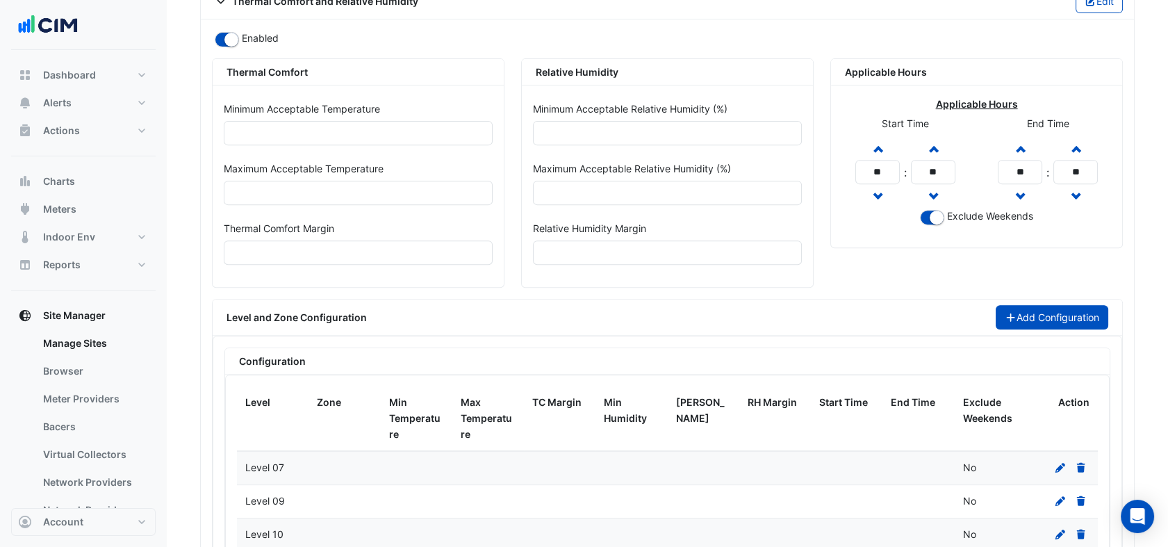
click at [1030, 308] on button "Add Configuration" at bounding box center [1051, 317] width 113 height 24
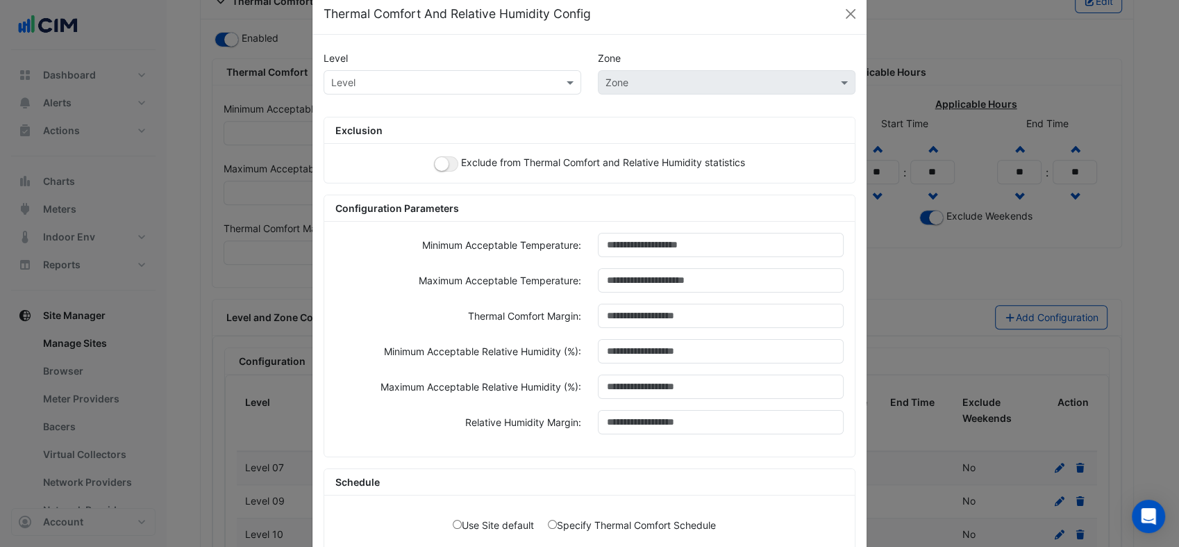
scroll to position [10, 0]
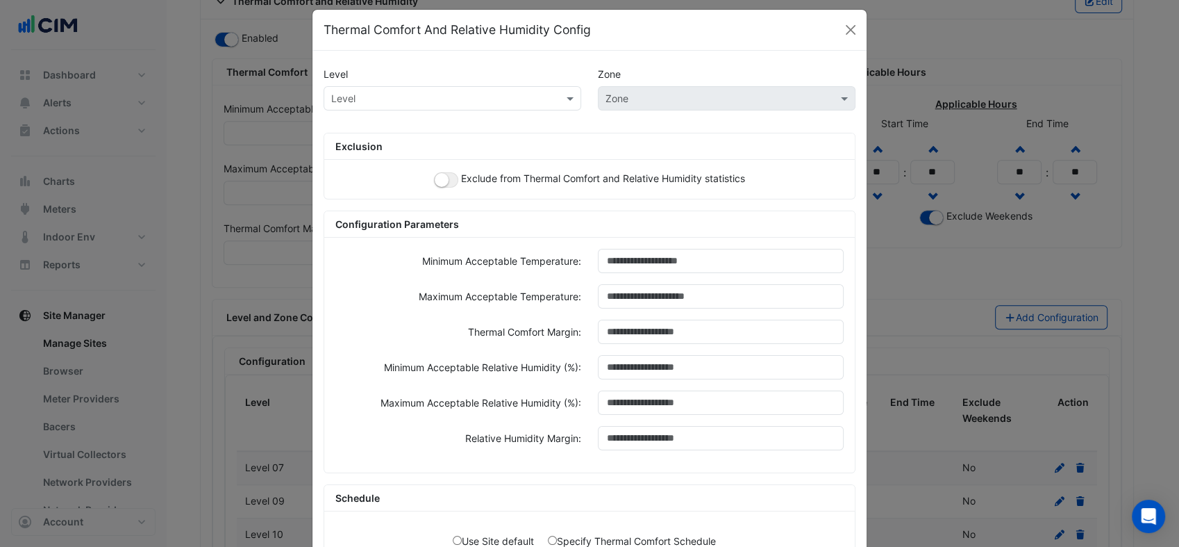
click at [465, 94] on input "text" at bounding box center [438, 99] width 215 height 15
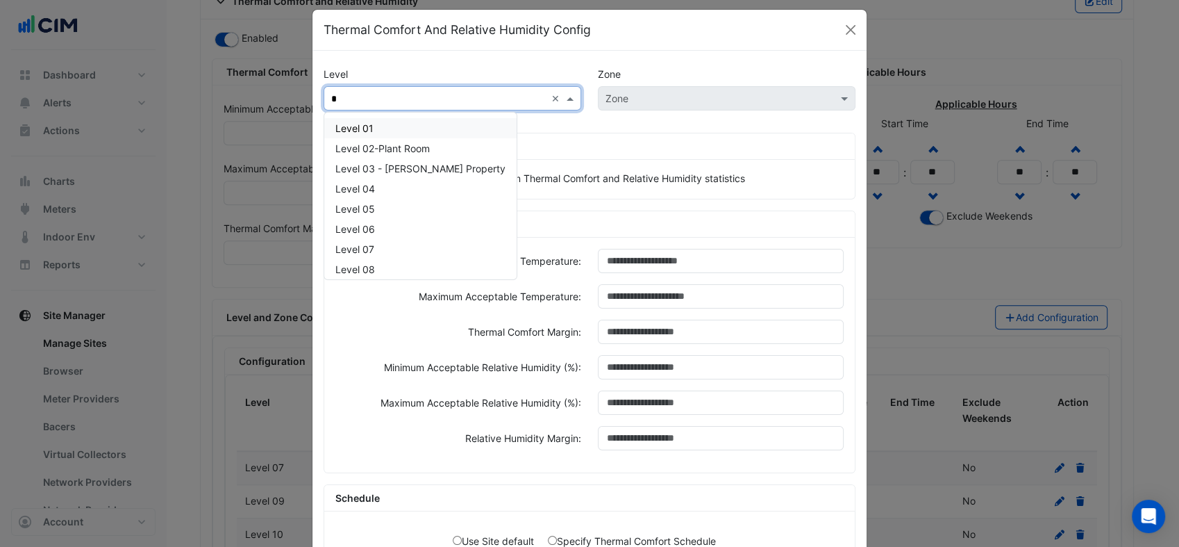
type input "**"
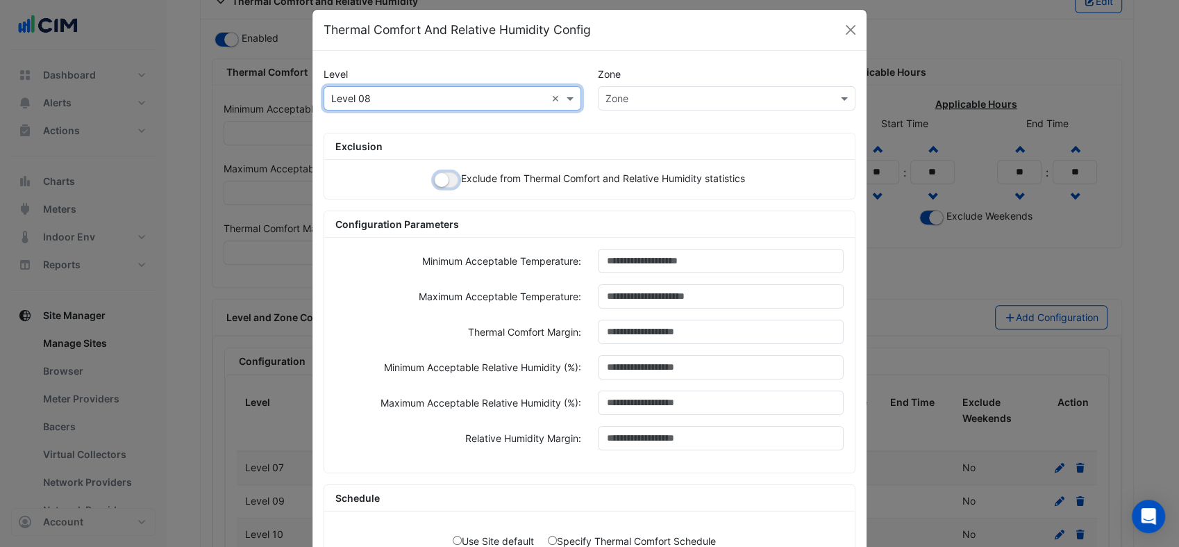
click at [439, 178] on button "button" at bounding box center [446, 179] width 24 height 15
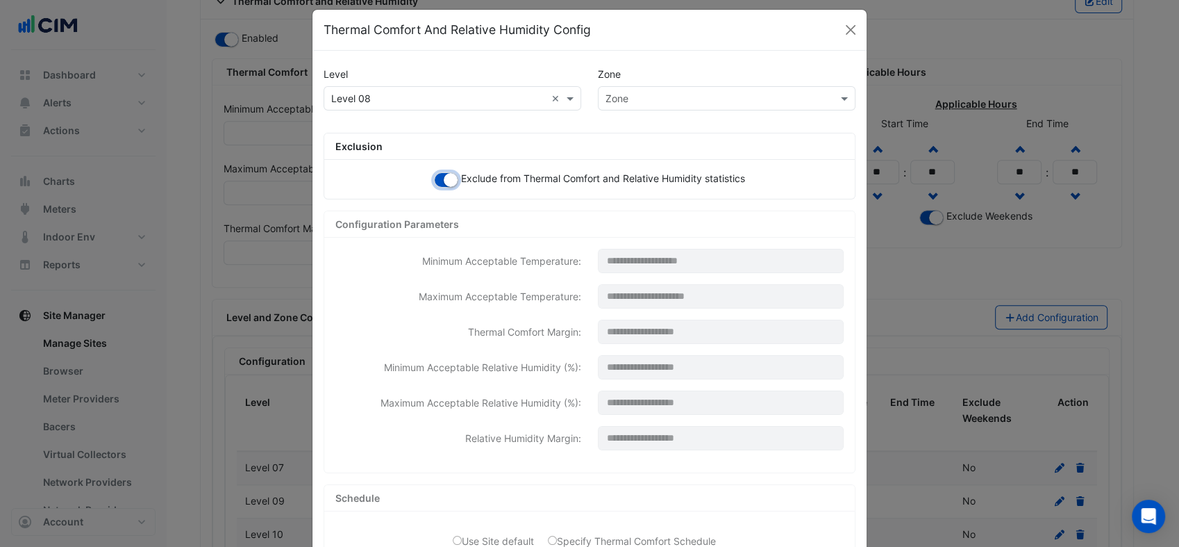
scroll to position [186, 0]
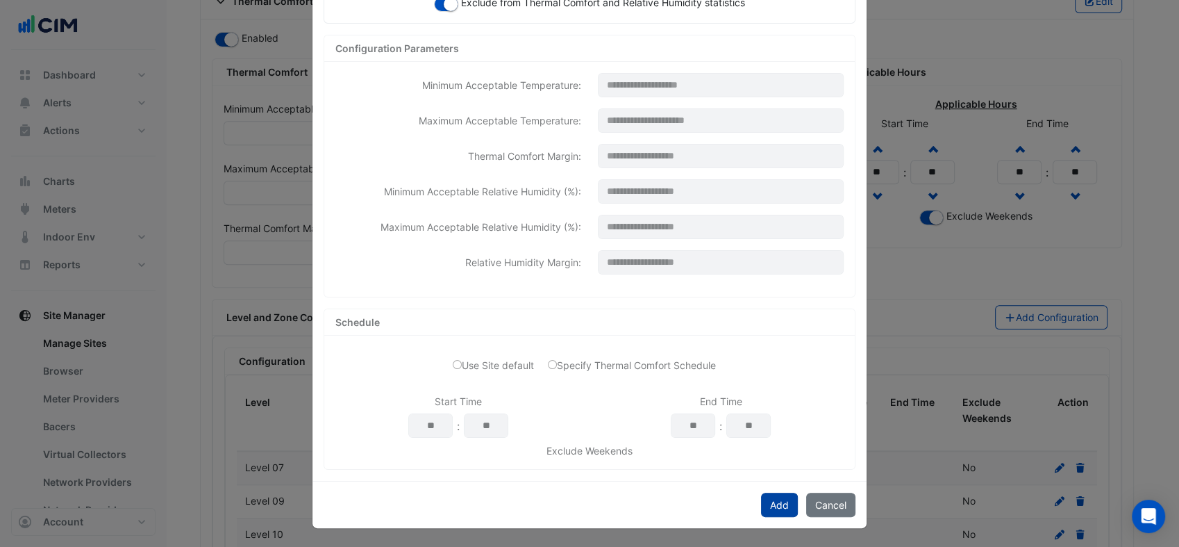
click at [773, 506] on button "Add" at bounding box center [779, 504] width 37 height 24
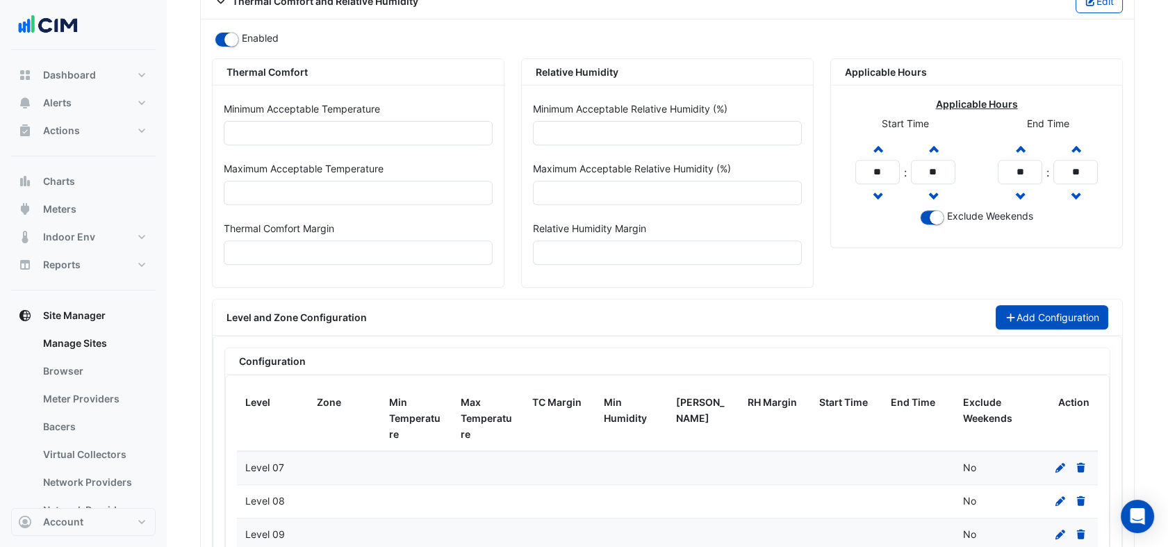
click at [1063, 311] on button "Add Configuration" at bounding box center [1051, 317] width 113 height 24
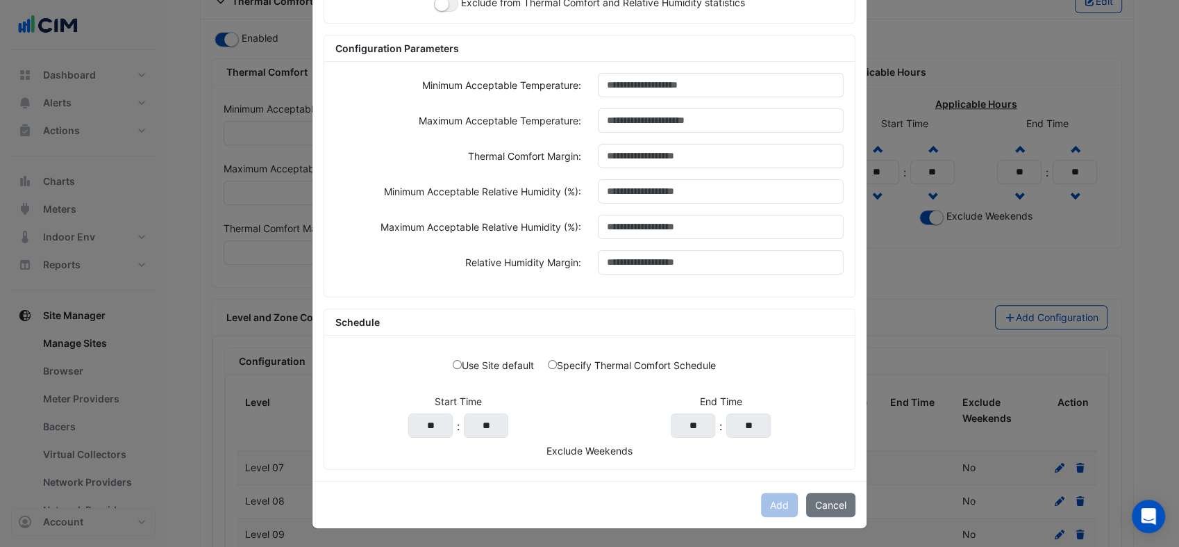
scroll to position [0, 0]
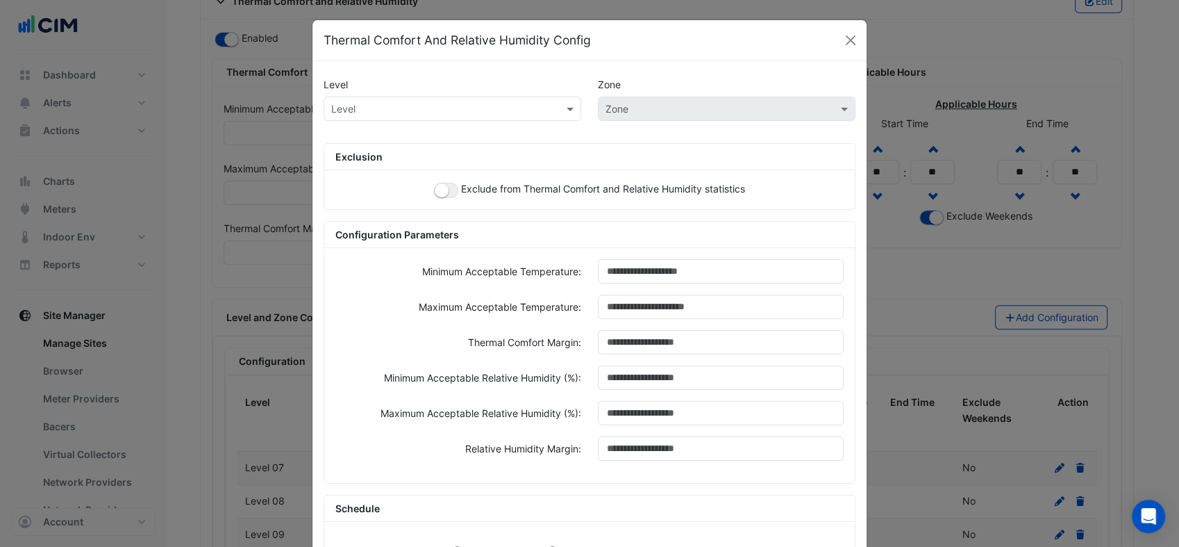
click at [448, 108] on input "text" at bounding box center [438, 109] width 215 height 15
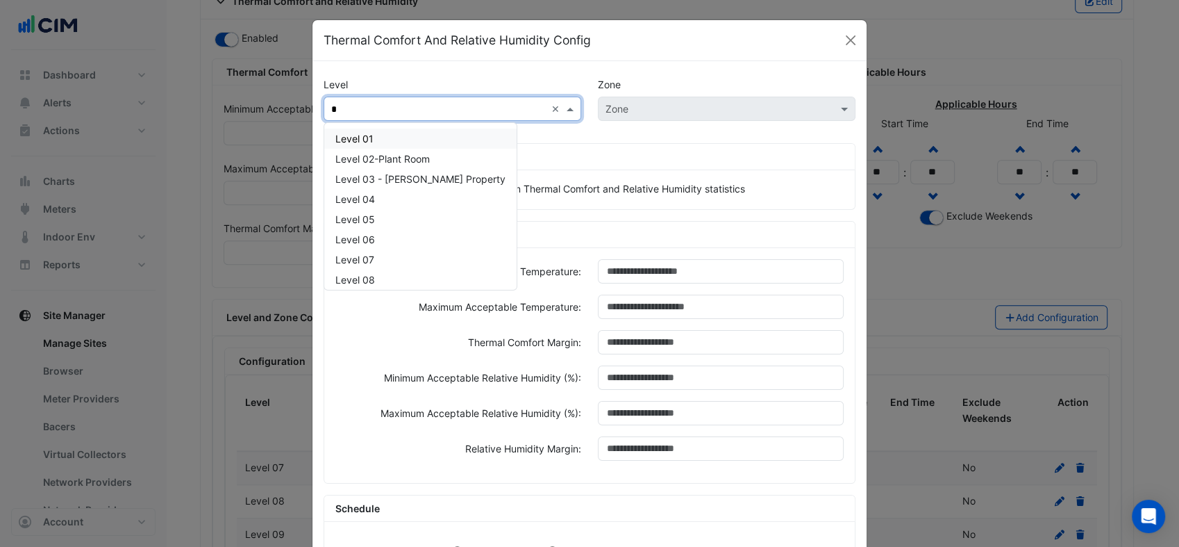
type input "**"
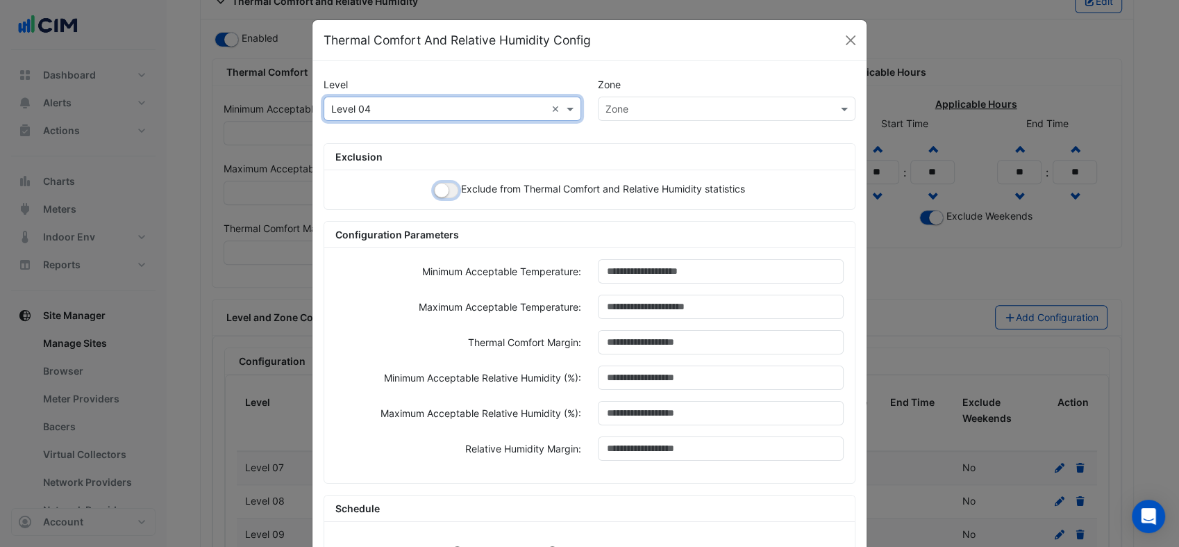
click at [435, 189] on small "button" at bounding box center [442, 190] width 14 height 14
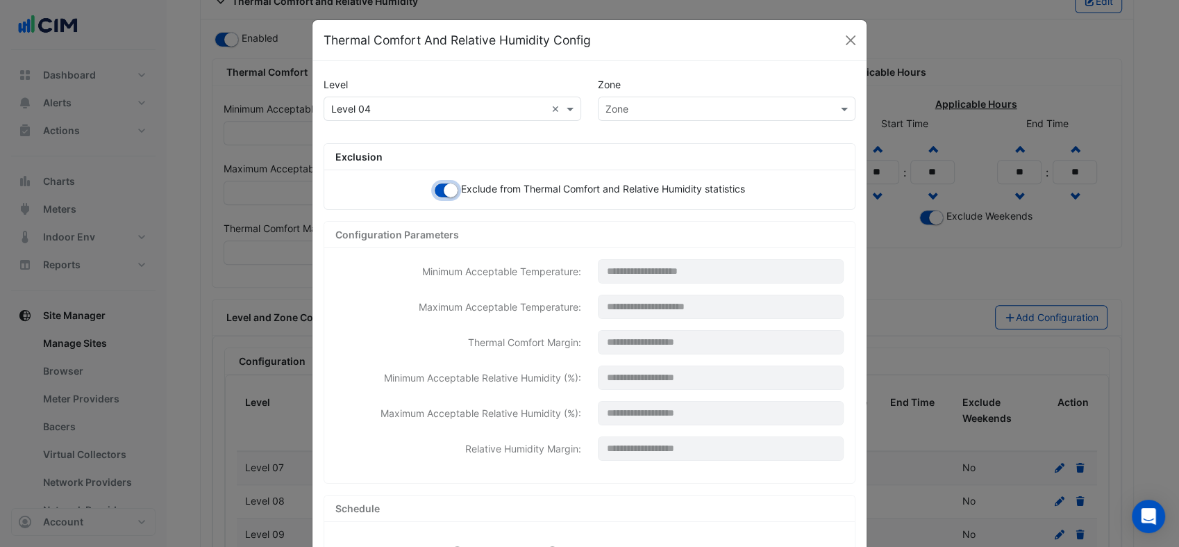
scroll to position [186, 0]
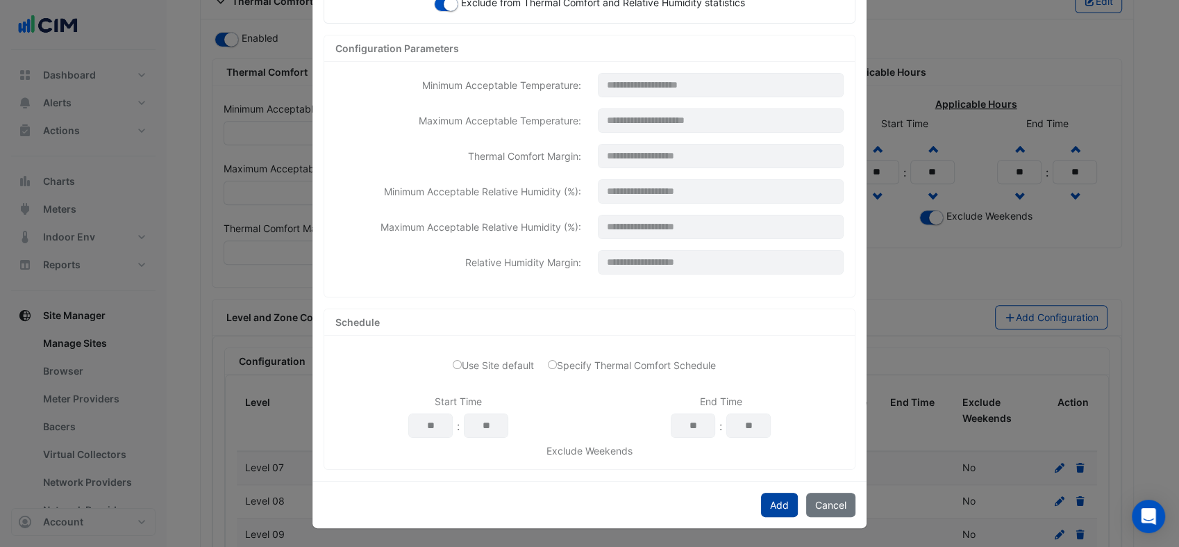
click at [761, 502] on button "Add" at bounding box center [779, 504] width 37 height 24
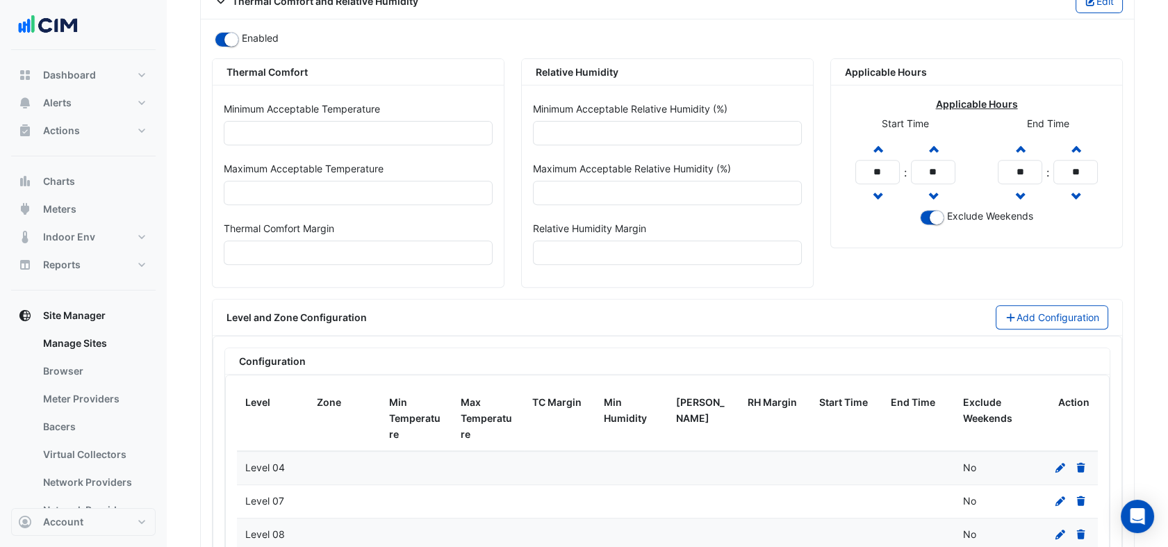
click at [1063, 283] on div "Applicable Hours Applicable Hours Start Time Increment hours ** Decrement hours…" at bounding box center [976, 178] width 309 height 240
click at [1053, 305] on button "Add Configuration" at bounding box center [1051, 317] width 113 height 24
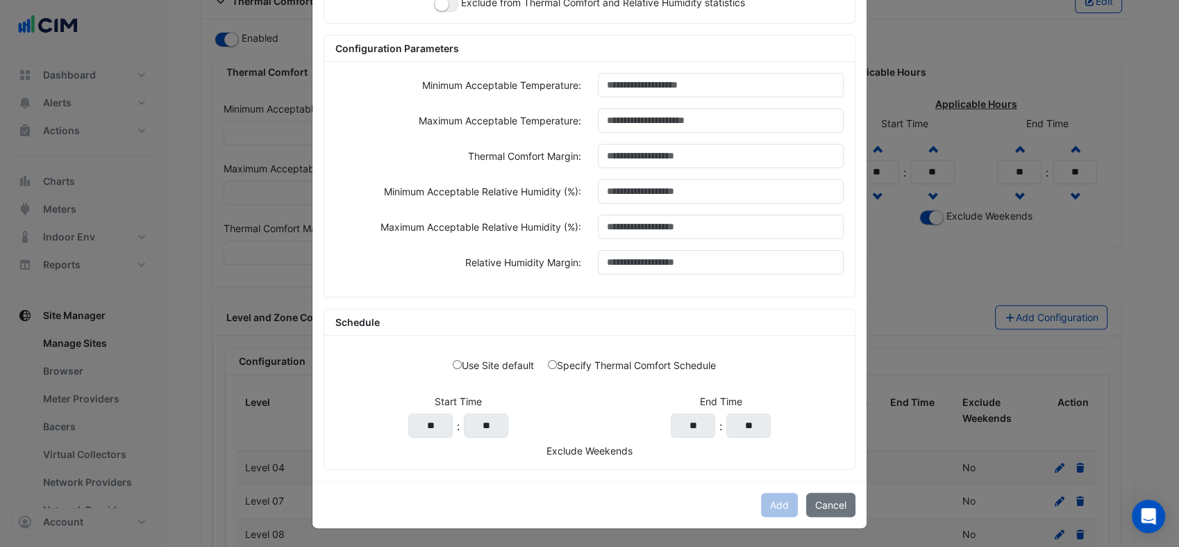
scroll to position [0, 0]
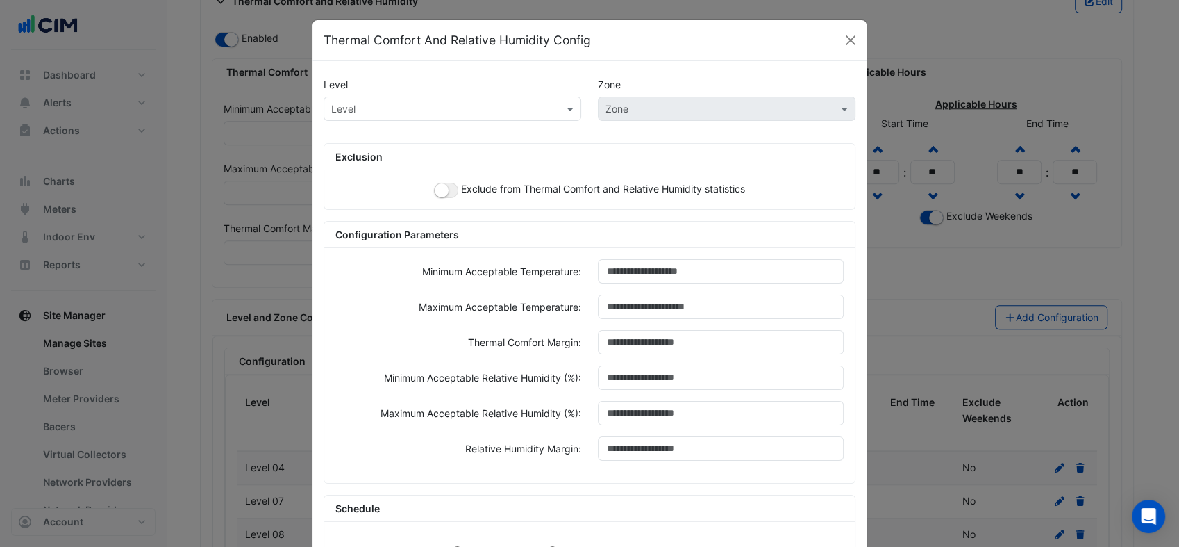
click at [457, 108] on input "text" at bounding box center [438, 109] width 215 height 15
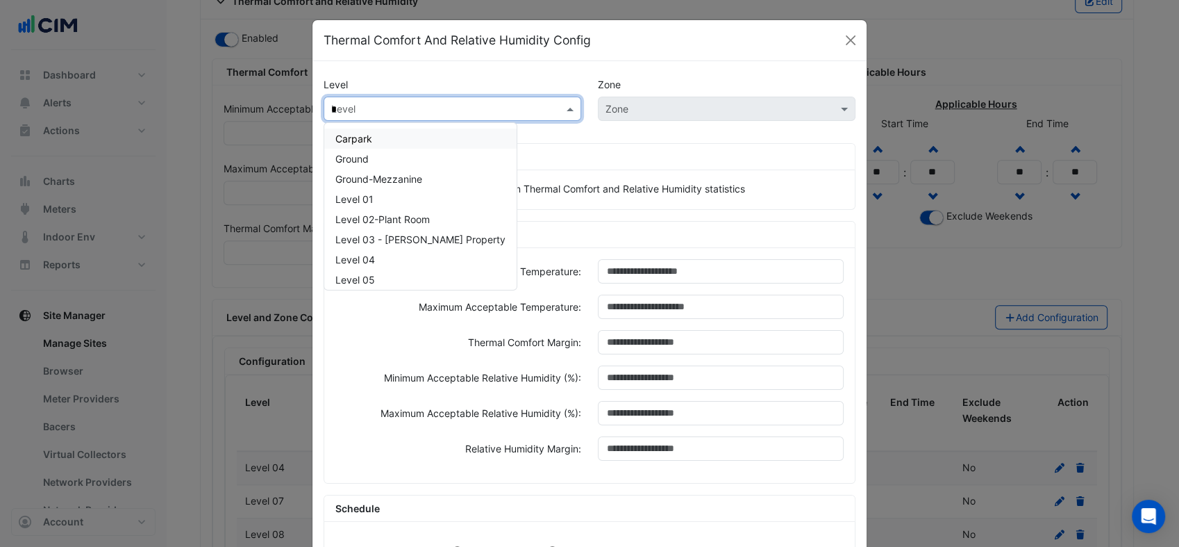
type input "**"
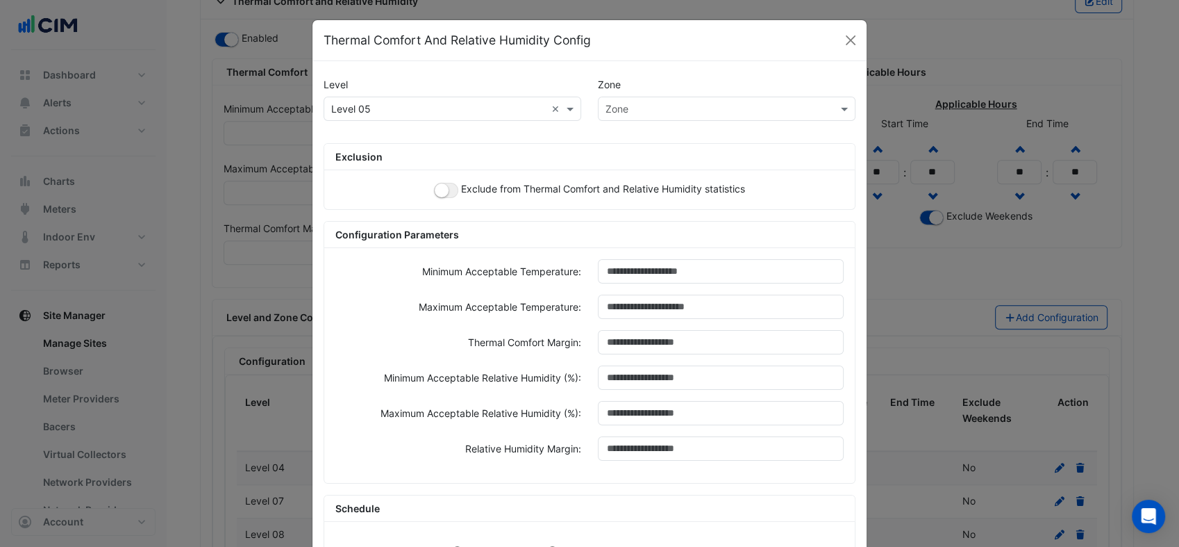
click at [422, 183] on div "Exclude from Thermal Comfort and Relative Humidity statistics" at bounding box center [589, 189] width 531 height 39
click at [442, 190] on button "button" at bounding box center [446, 190] width 24 height 15
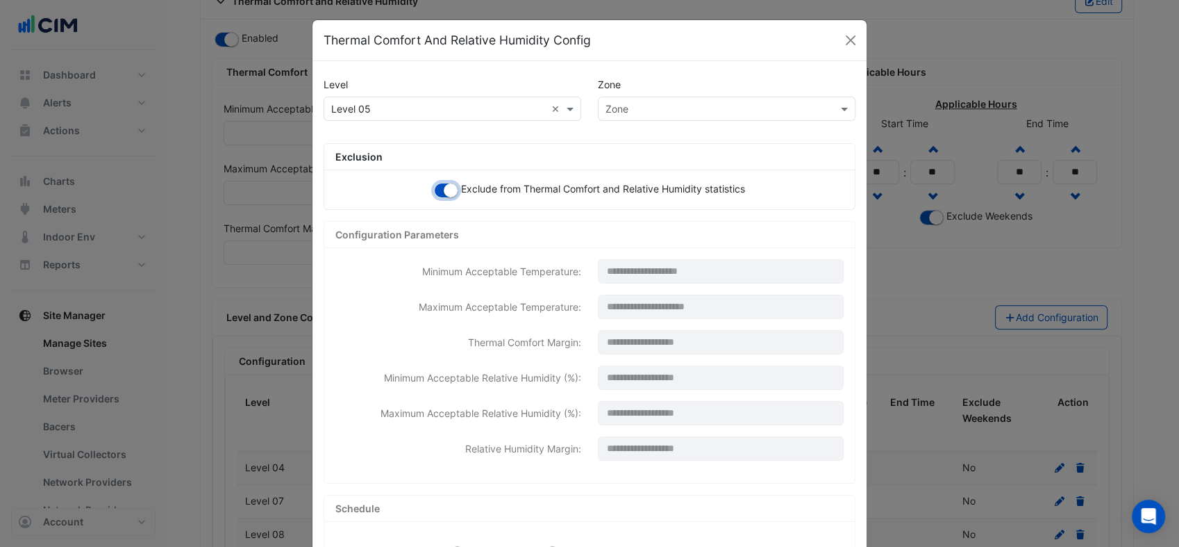
scroll to position [186, 0]
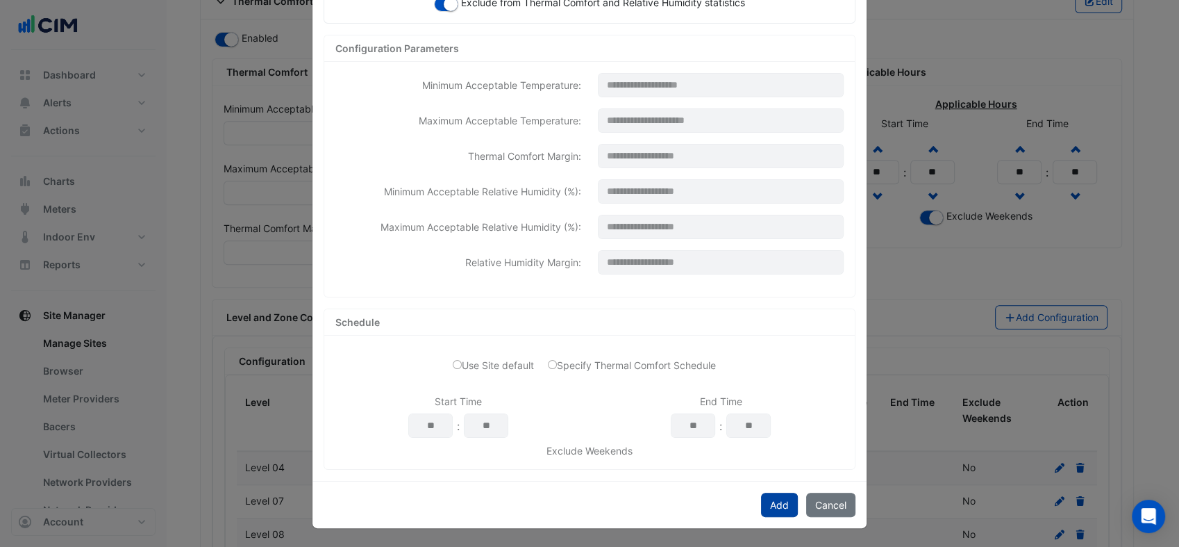
click at [776, 511] on button "Add" at bounding box center [779, 504] width 37 height 24
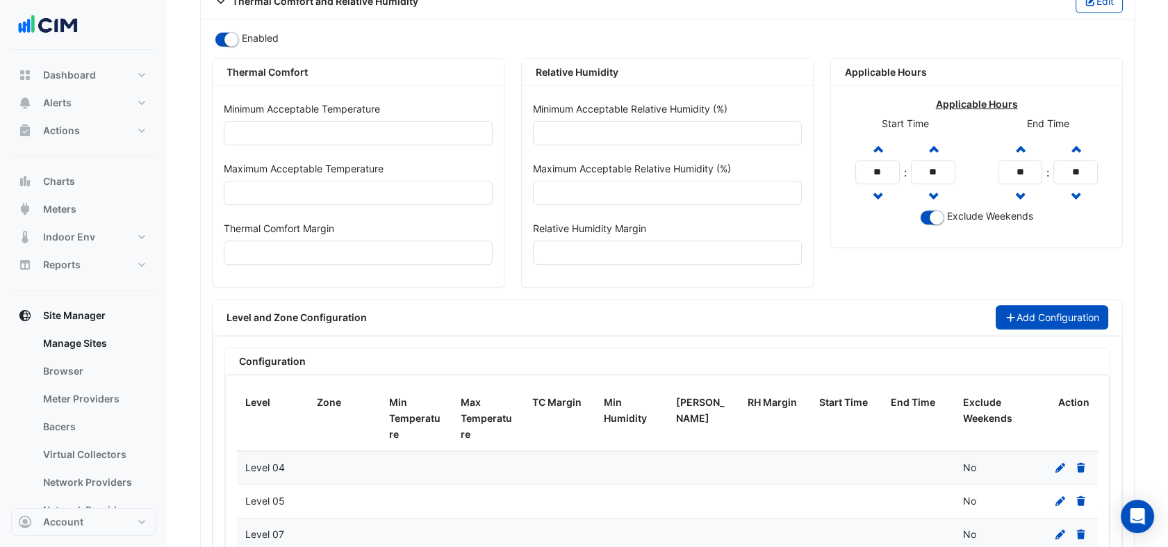
click at [1029, 306] on button "Add Configuration" at bounding box center [1051, 317] width 113 height 24
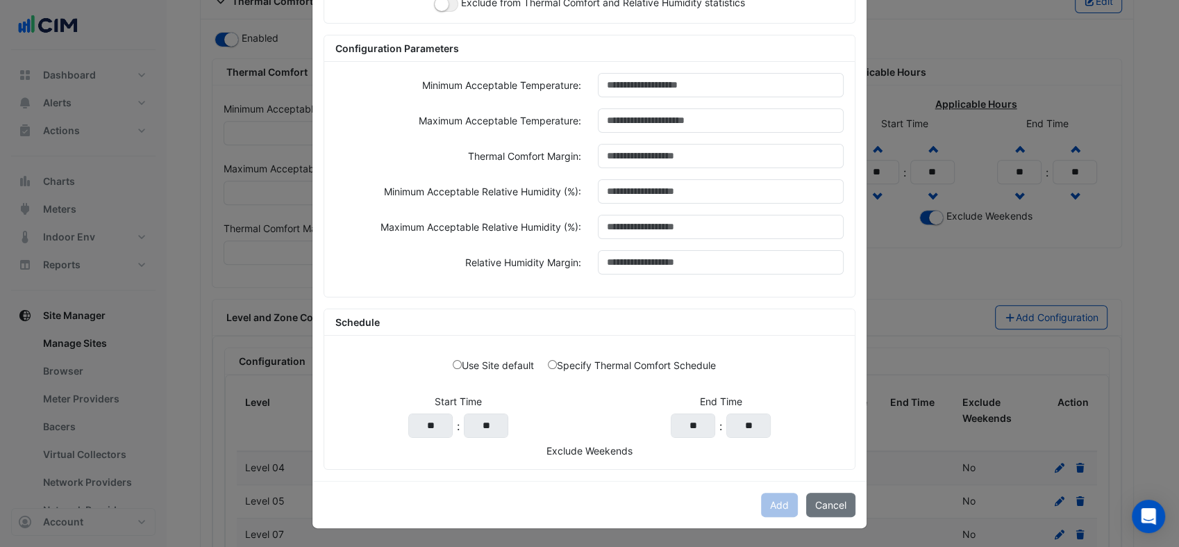
scroll to position [0, 0]
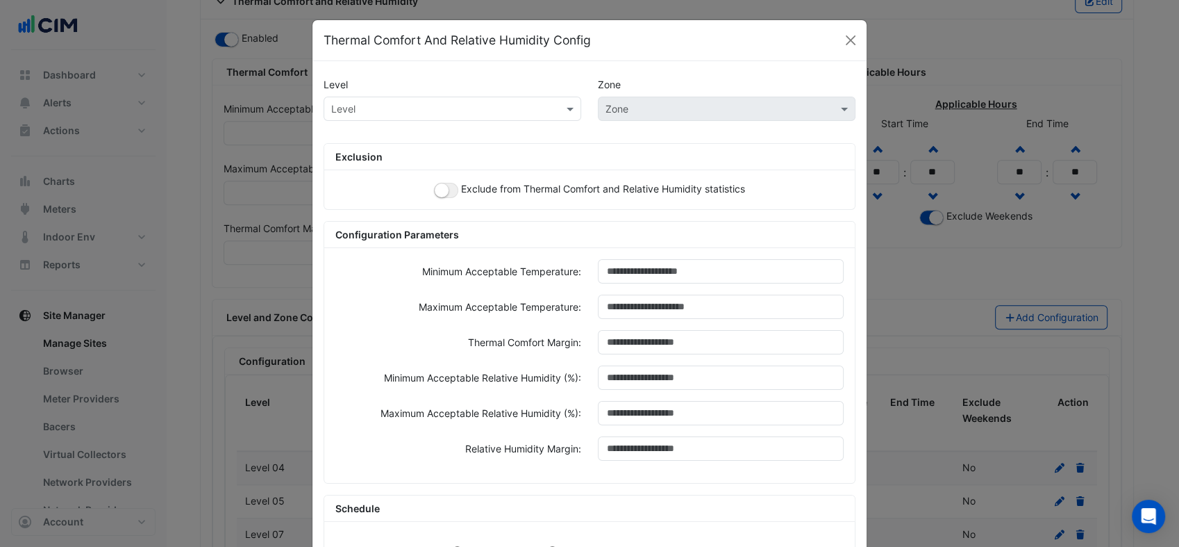
click at [531, 113] on input "text" at bounding box center [438, 109] width 215 height 15
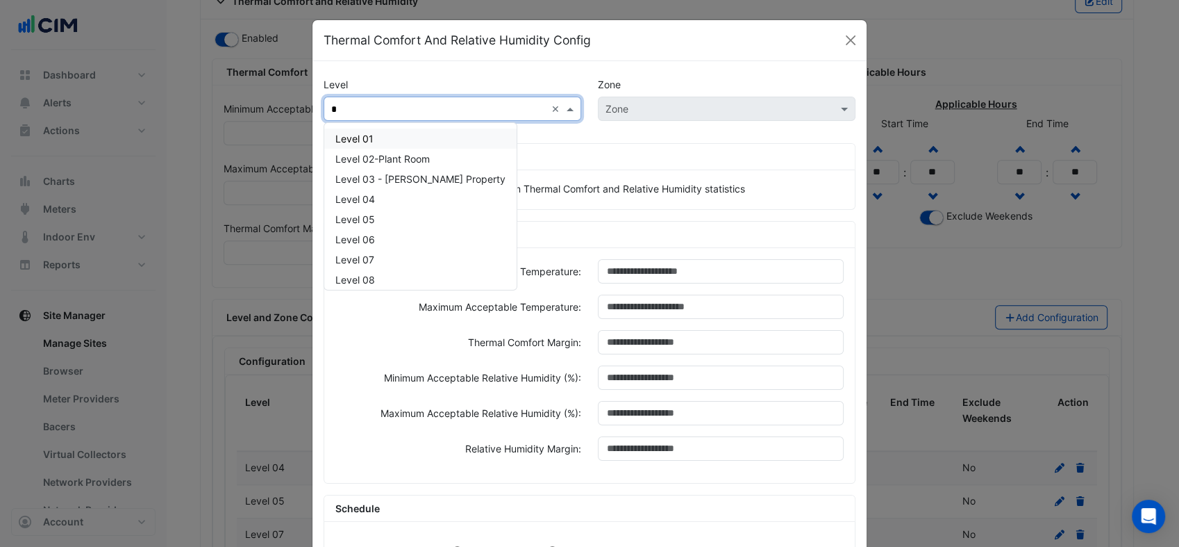
type input "**"
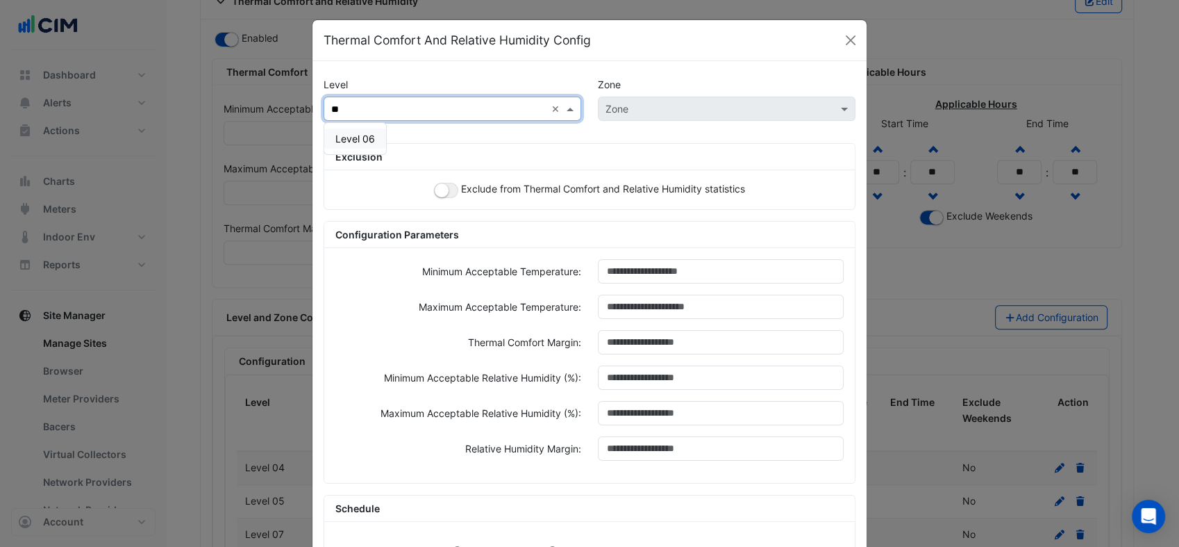
click at [343, 131] on div "Level 06" at bounding box center [355, 138] width 62 height 20
click at [451, 200] on div "Exclude from Thermal Comfort and Relative Humidity statistics" at bounding box center [589, 189] width 531 height 39
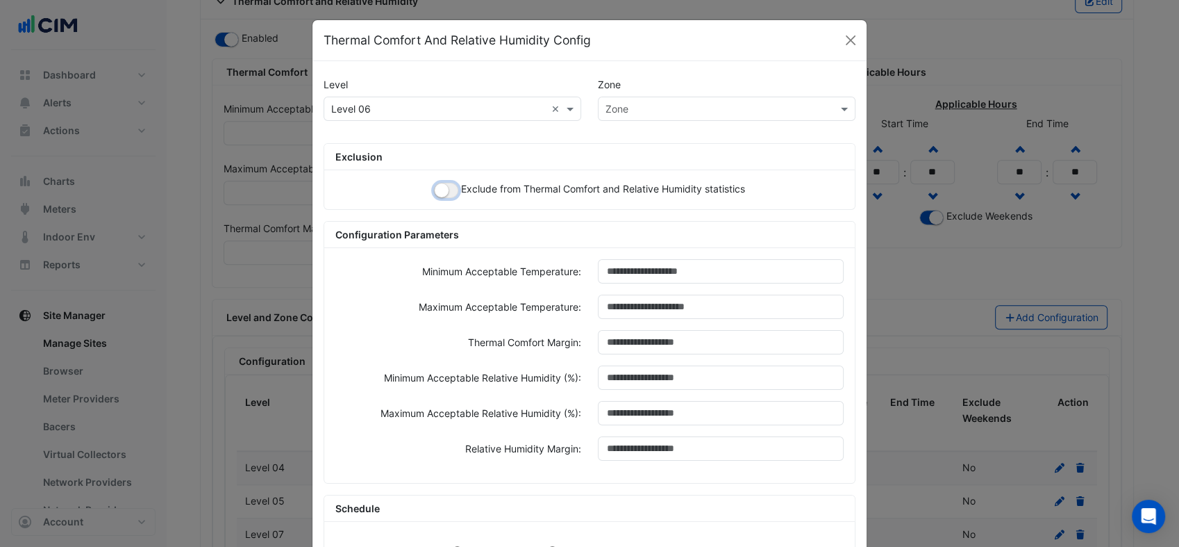
click at [439, 192] on small "button" at bounding box center [442, 190] width 14 height 14
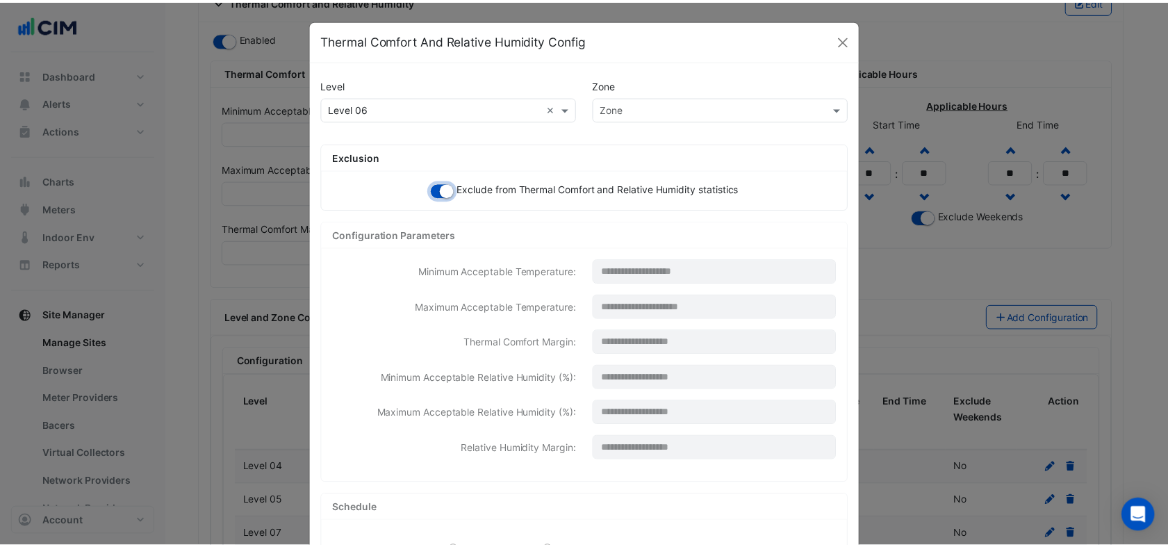
scroll to position [186, 0]
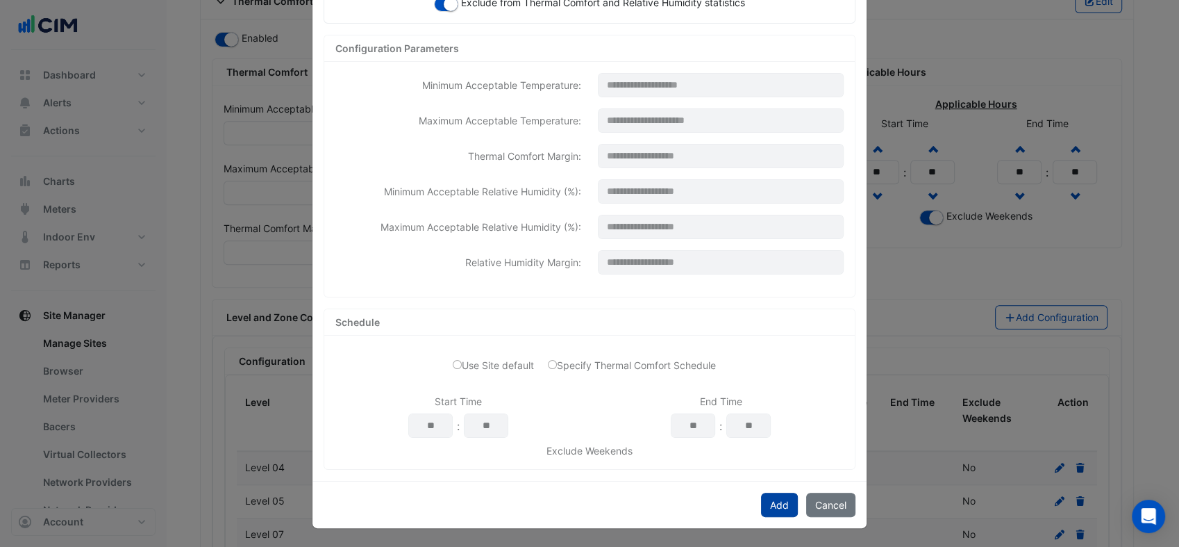
click at [770, 501] on button "Add" at bounding box center [779, 504] width 37 height 24
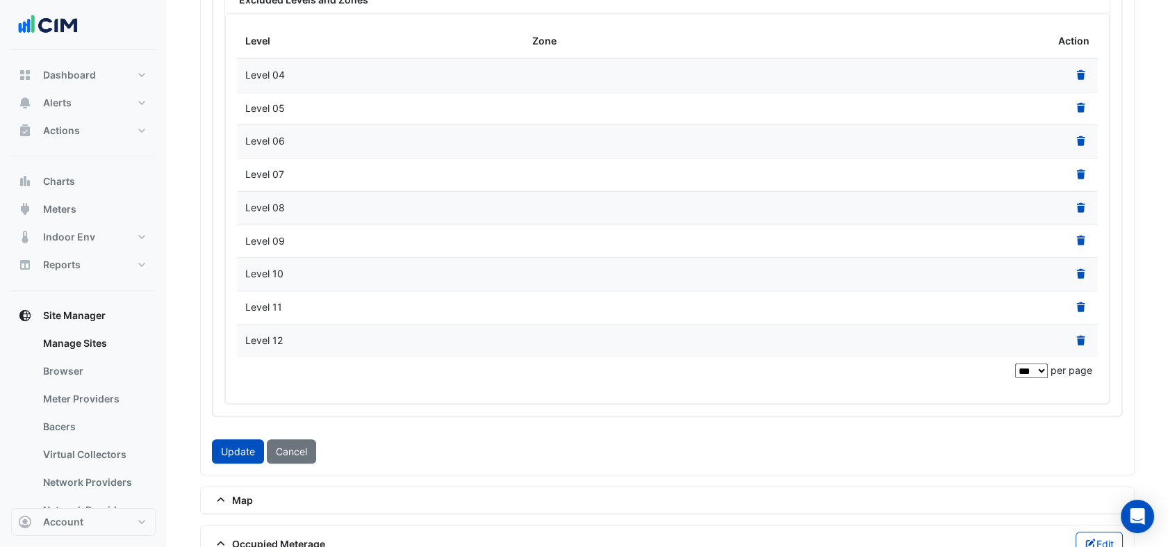
scroll to position [2062, 0]
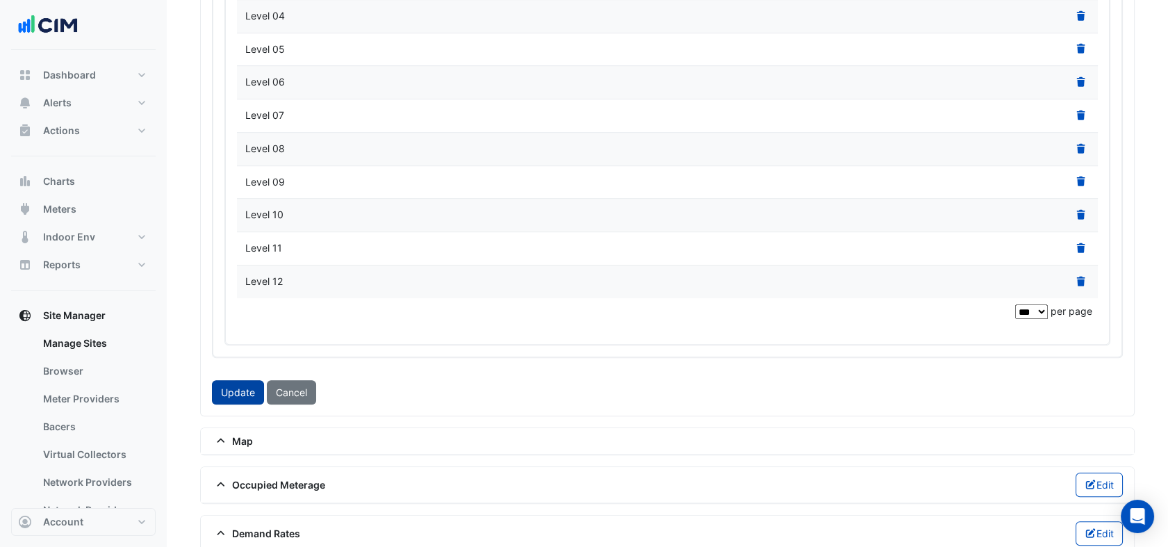
click at [243, 383] on button "Update" at bounding box center [238, 392] width 52 height 24
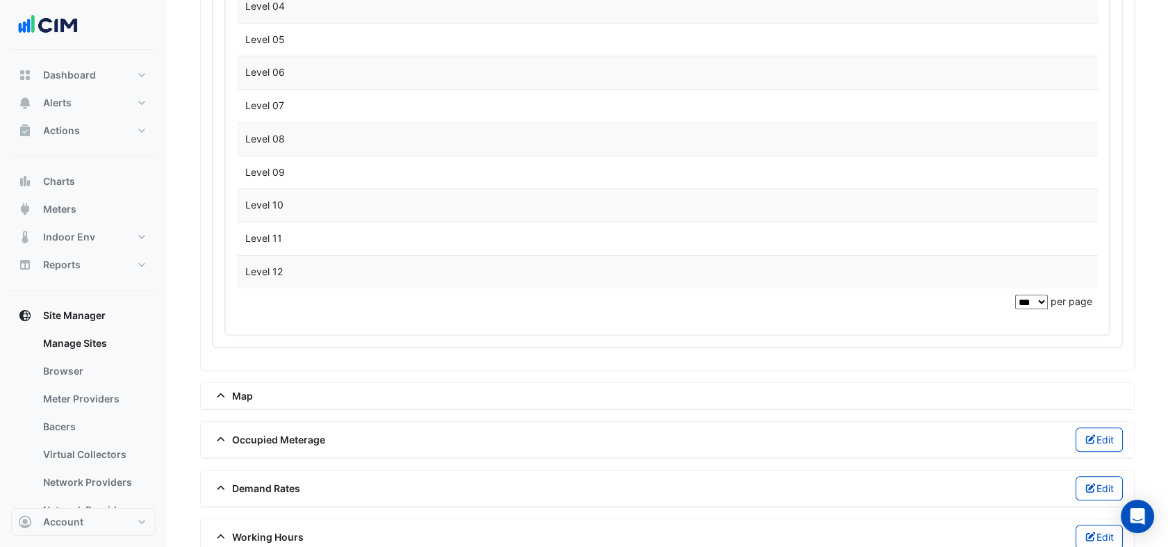
scroll to position [2052, 0]
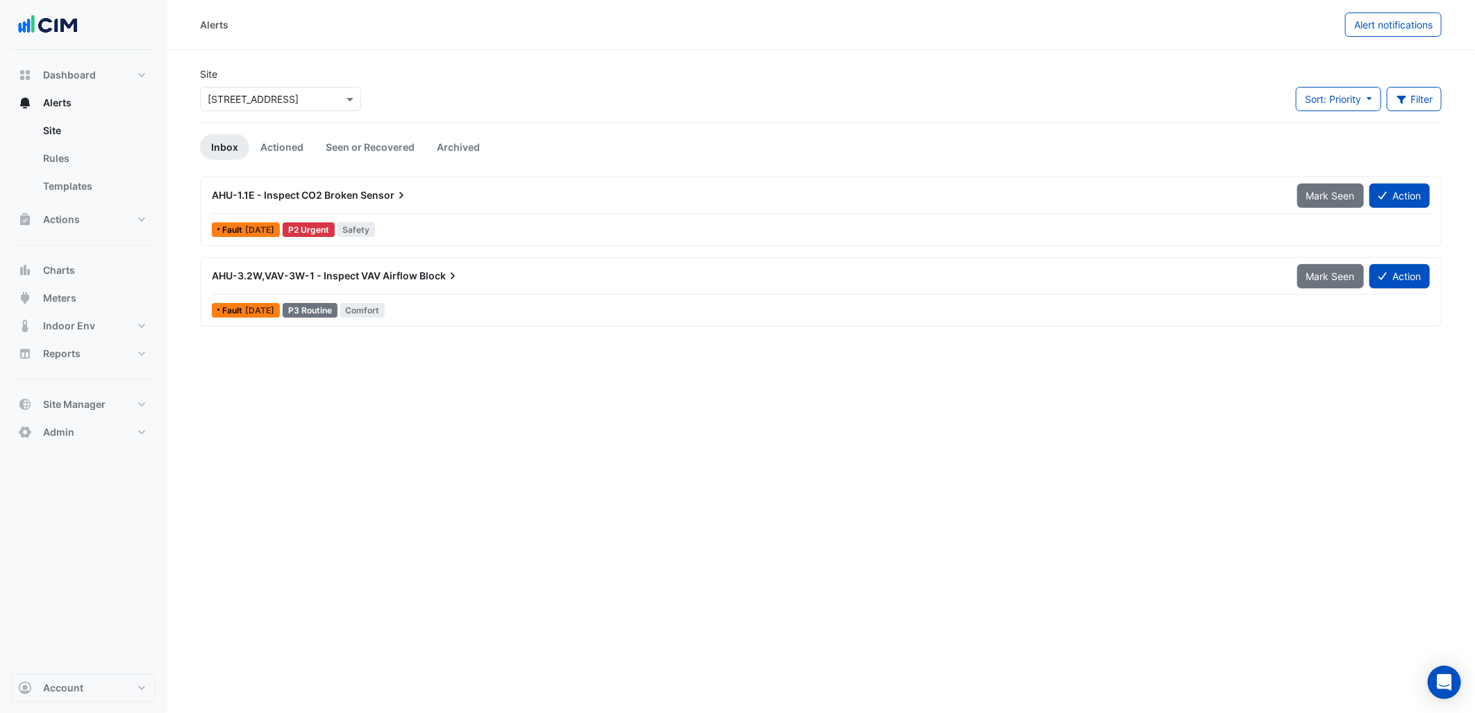
click at [275, 93] on input "text" at bounding box center [267, 99] width 118 height 15
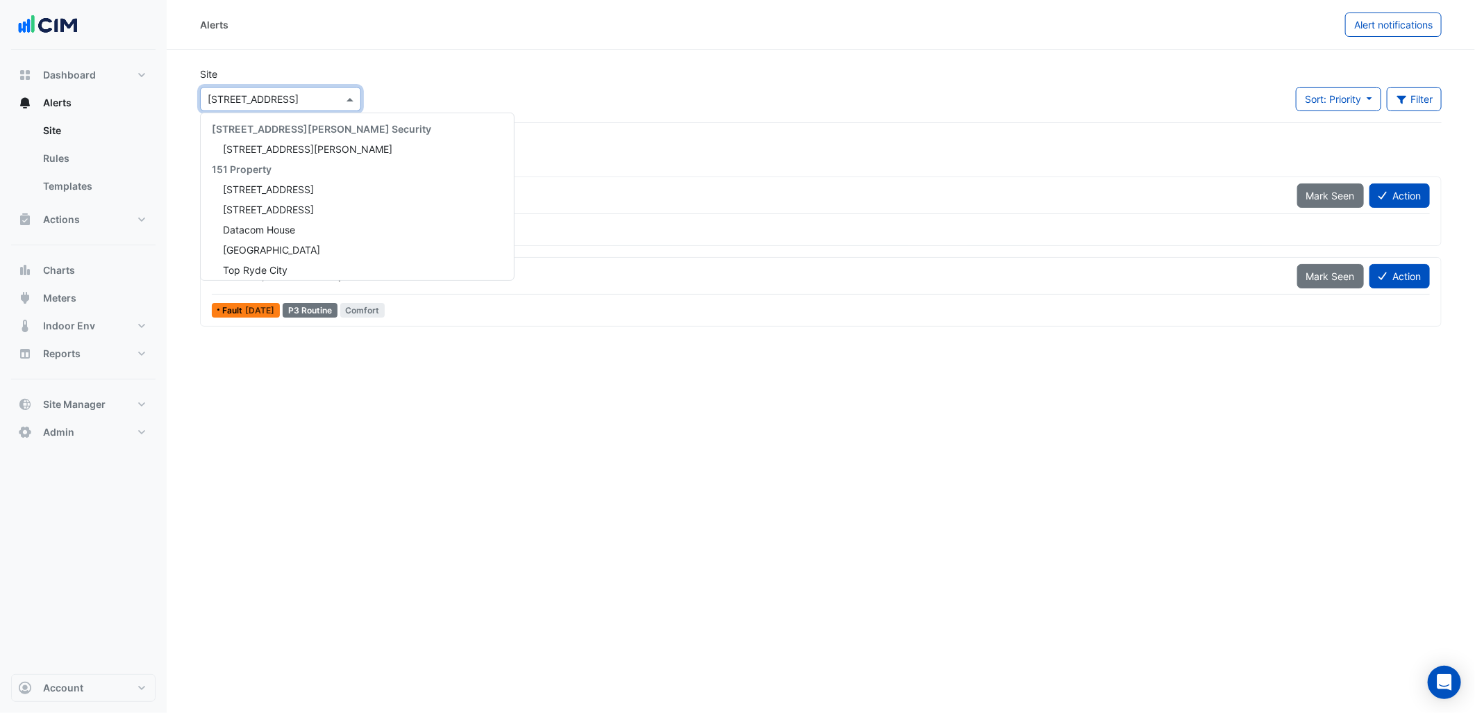
scroll to position [7009, 0]
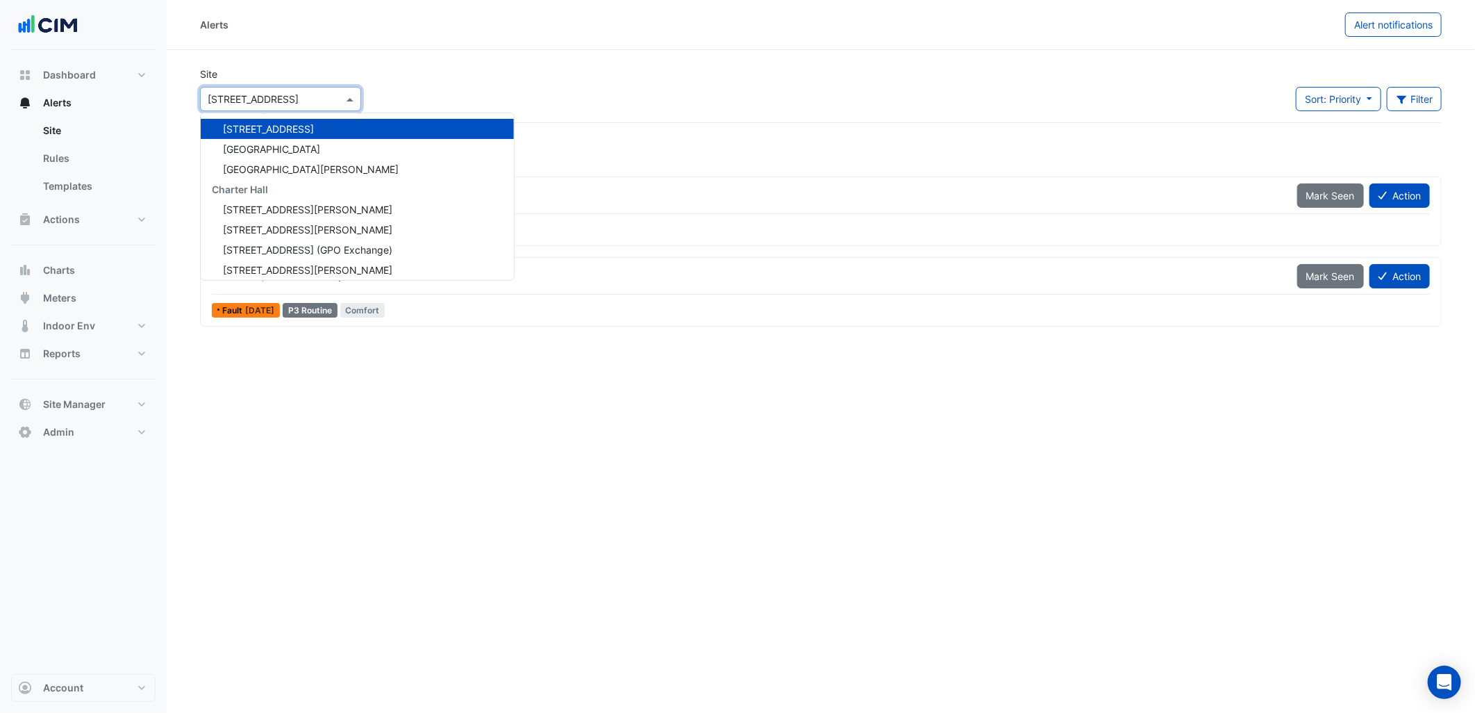
type input "*"
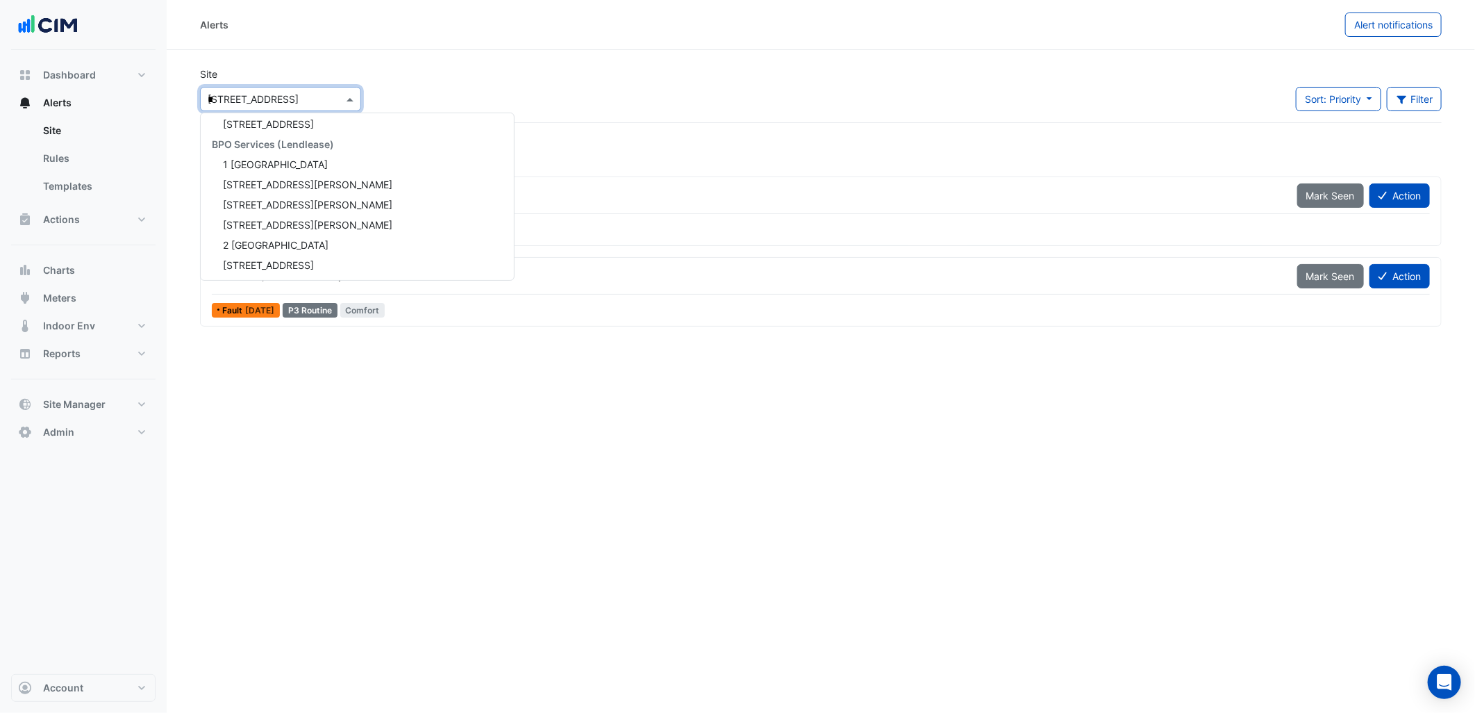
scroll to position [1253, 0]
type input "***"
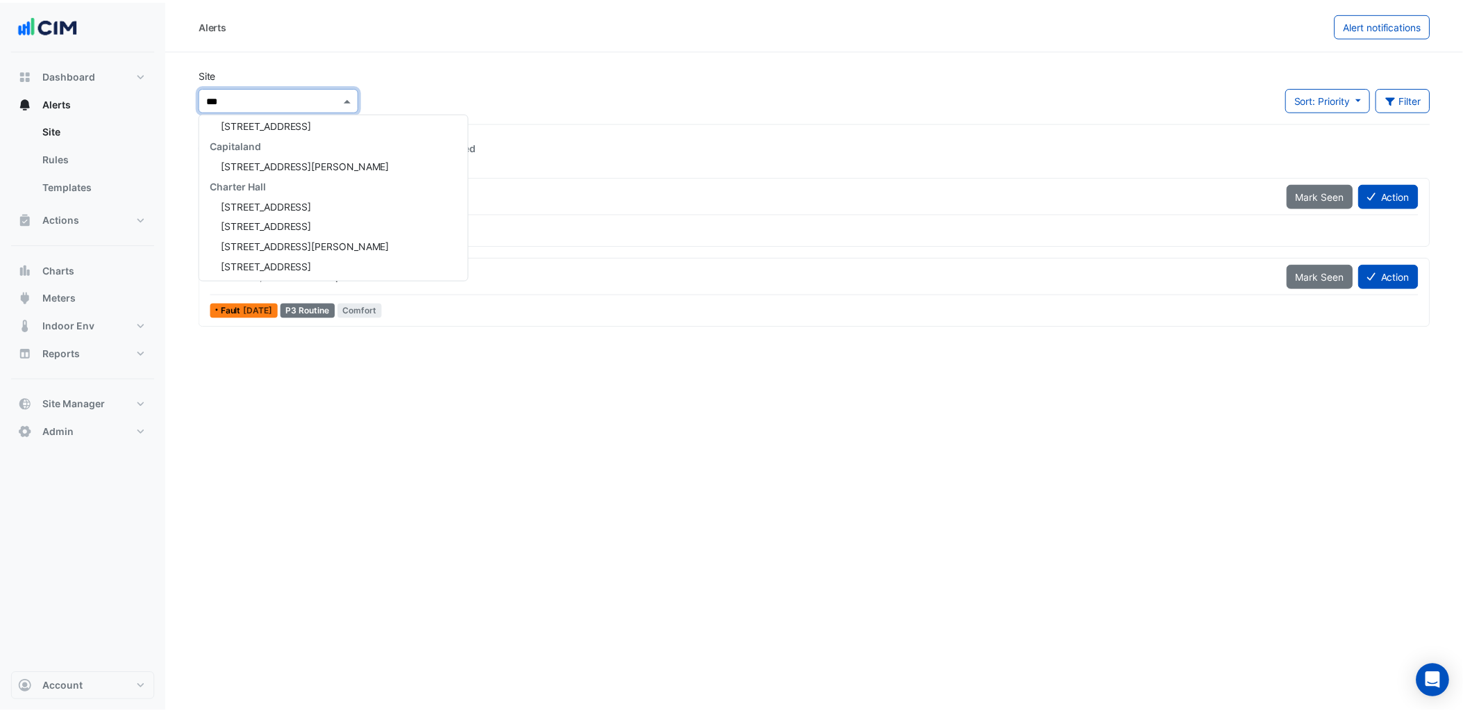
scroll to position [0, 0]
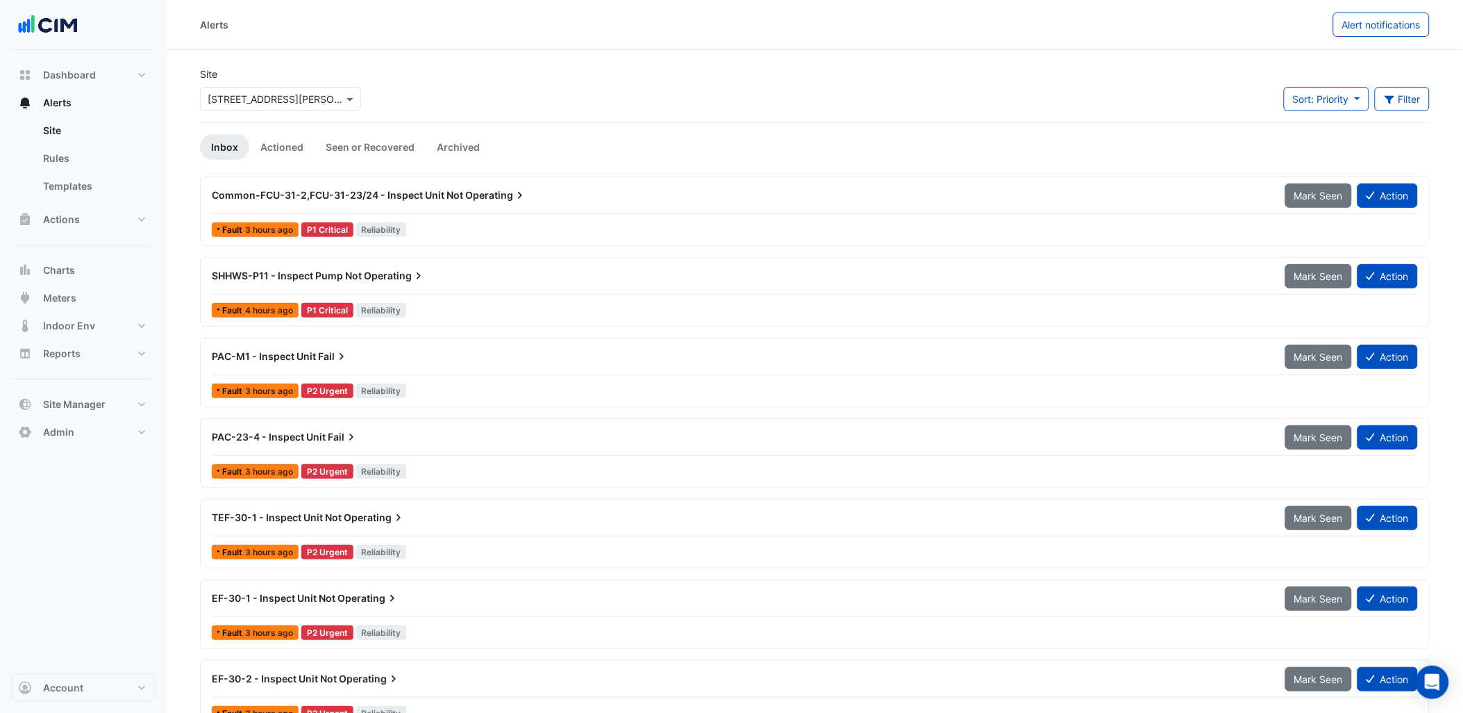
click at [531, 272] on div "SHHWS-P11 - Inspect Pump Not Operating" at bounding box center [740, 276] width 1057 height 14
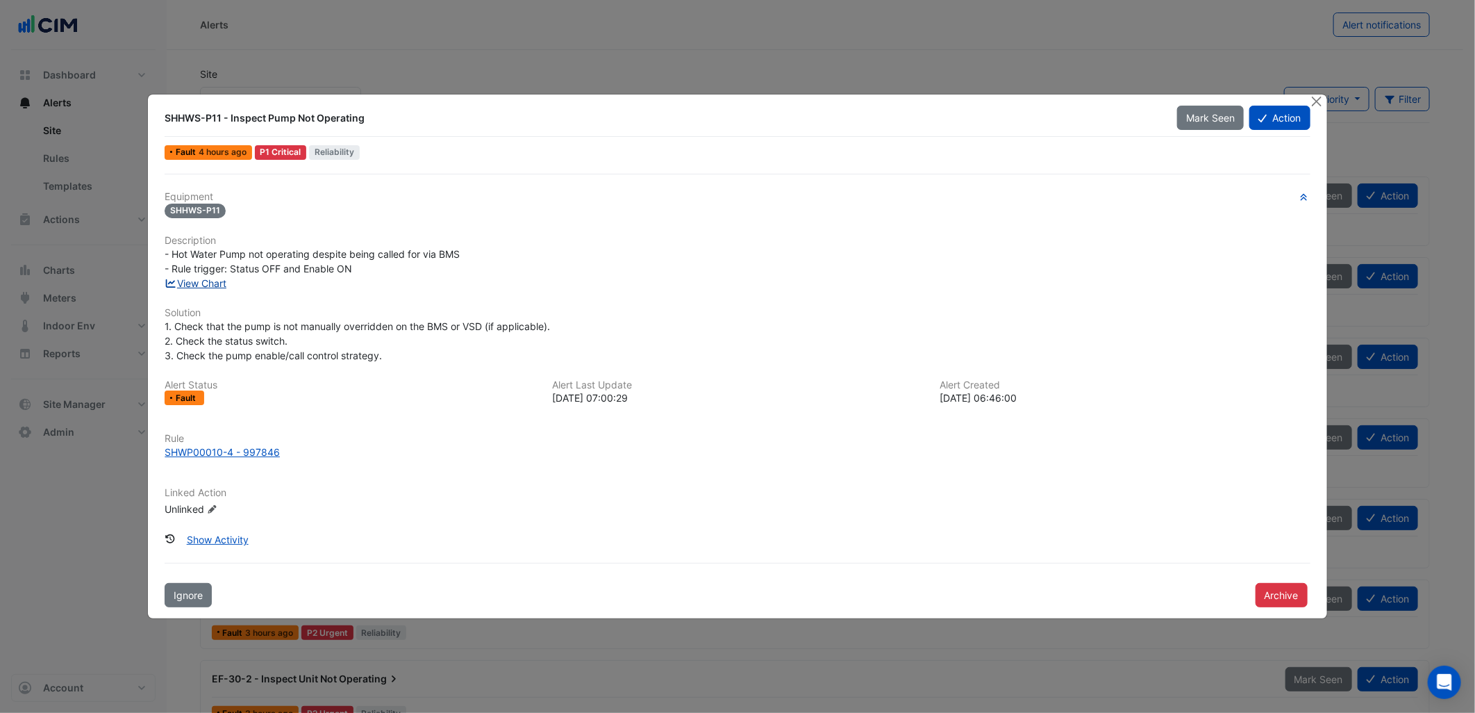
click at [203, 277] on link "View Chart" at bounding box center [196, 283] width 62 height 12
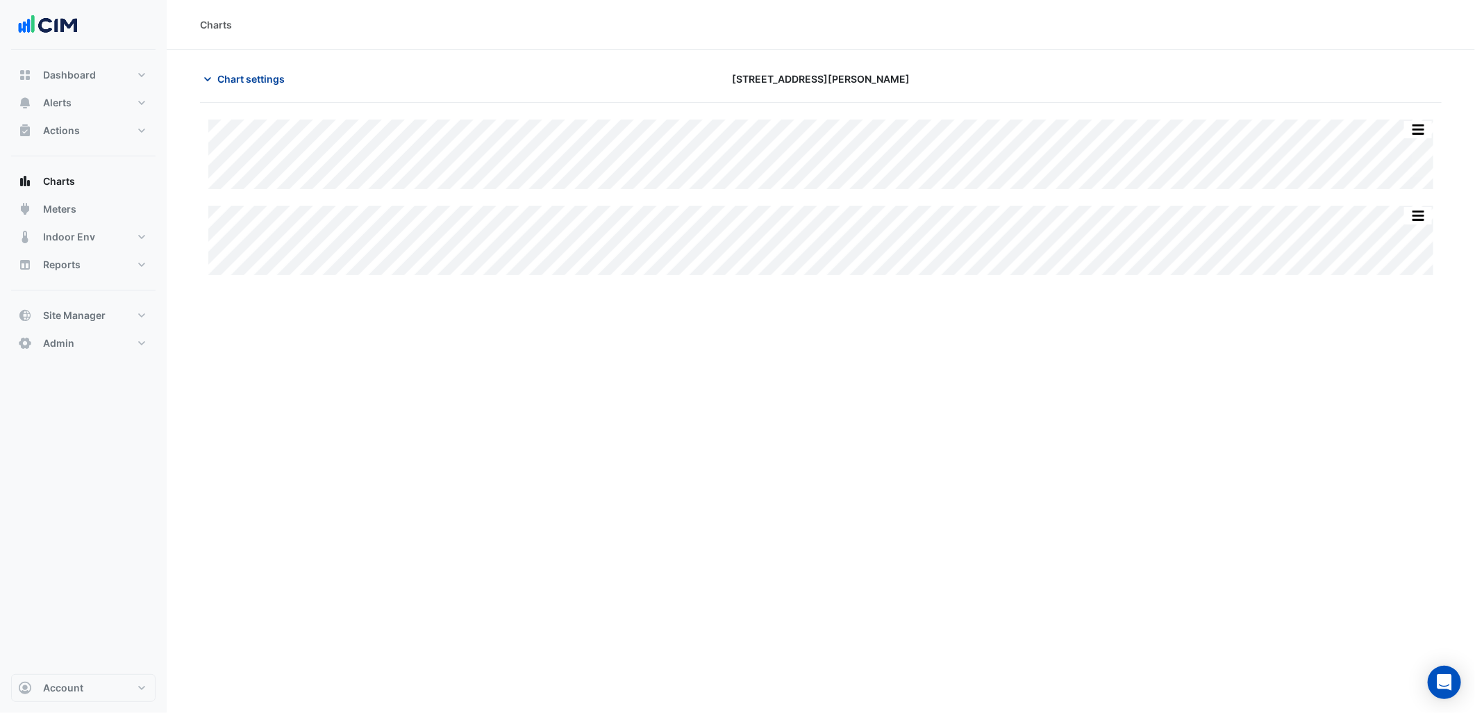
click at [260, 76] on span "Chart settings" at bounding box center [250, 79] width 67 height 15
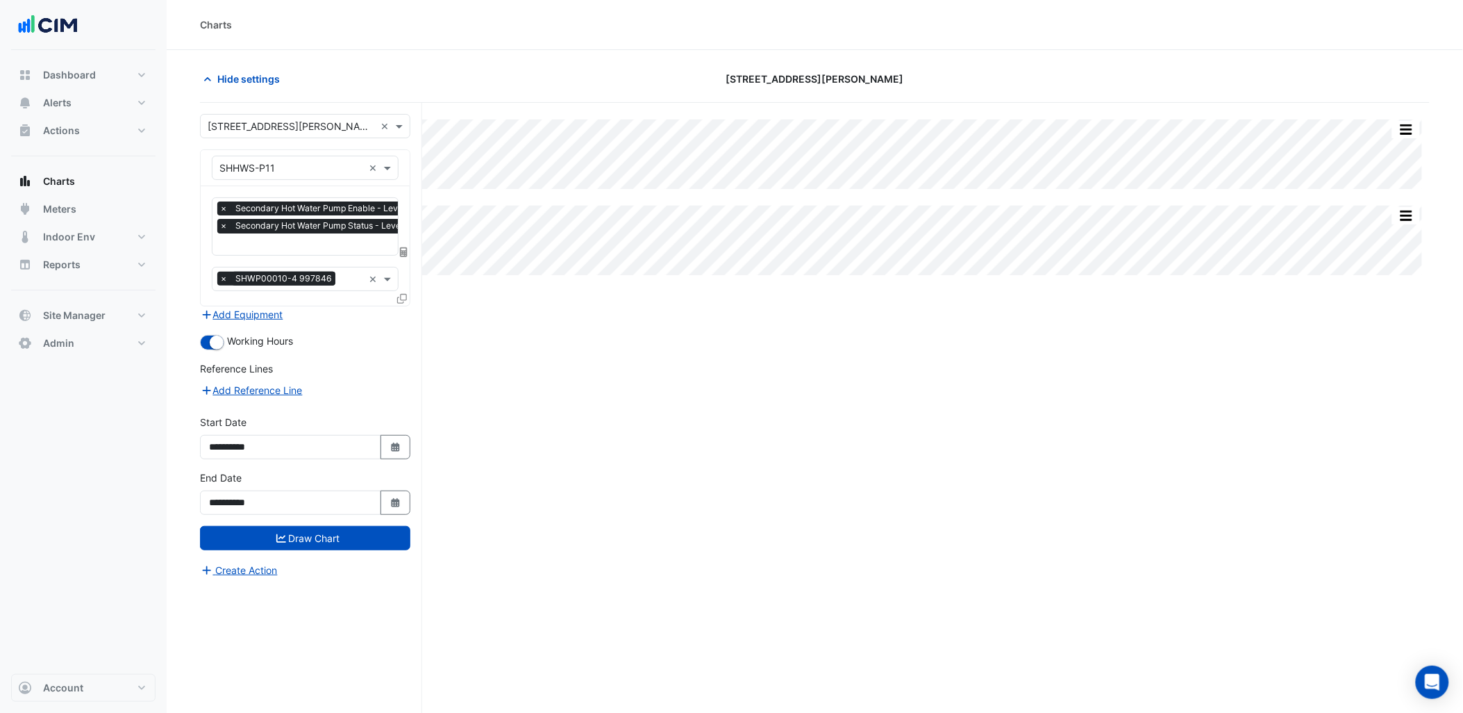
click at [345, 247] on input "text" at bounding box center [369, 245] width 300 height 15
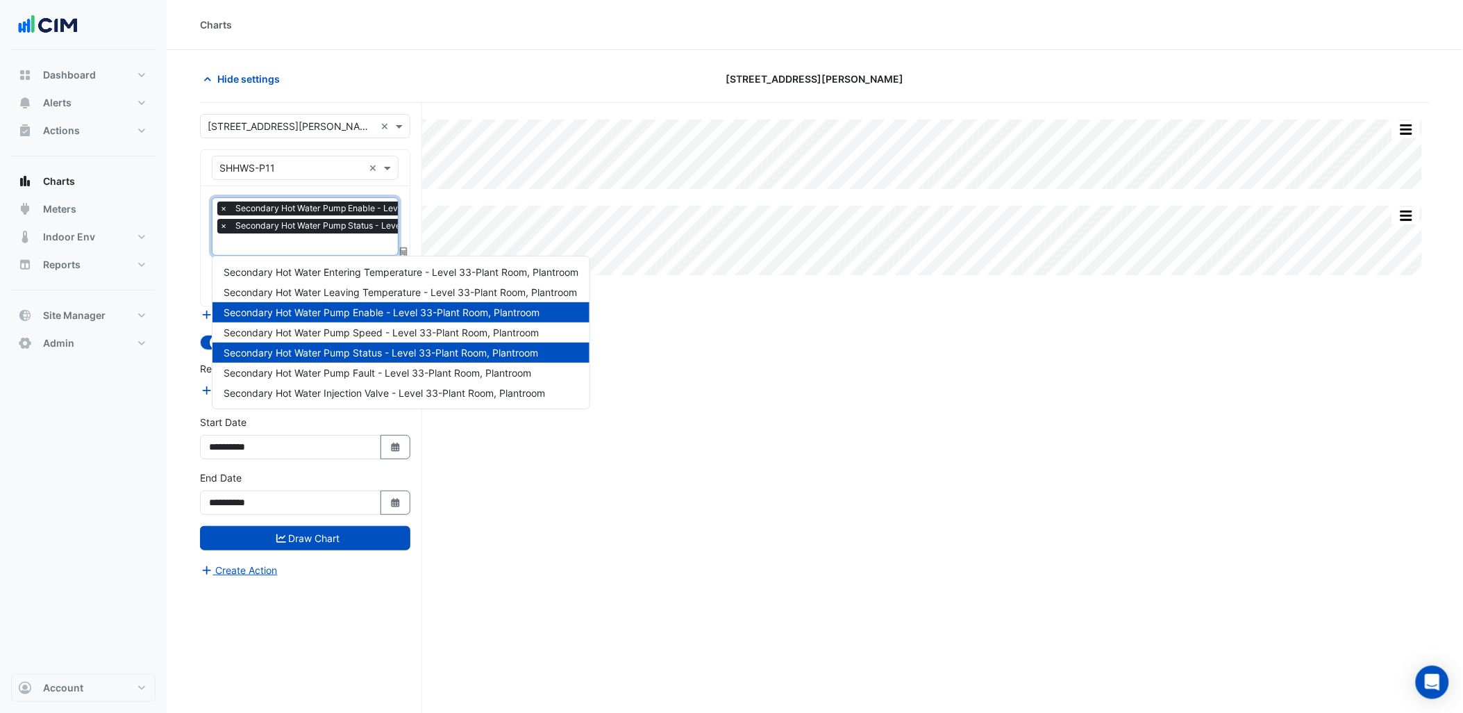
scroll to position [0, 7]
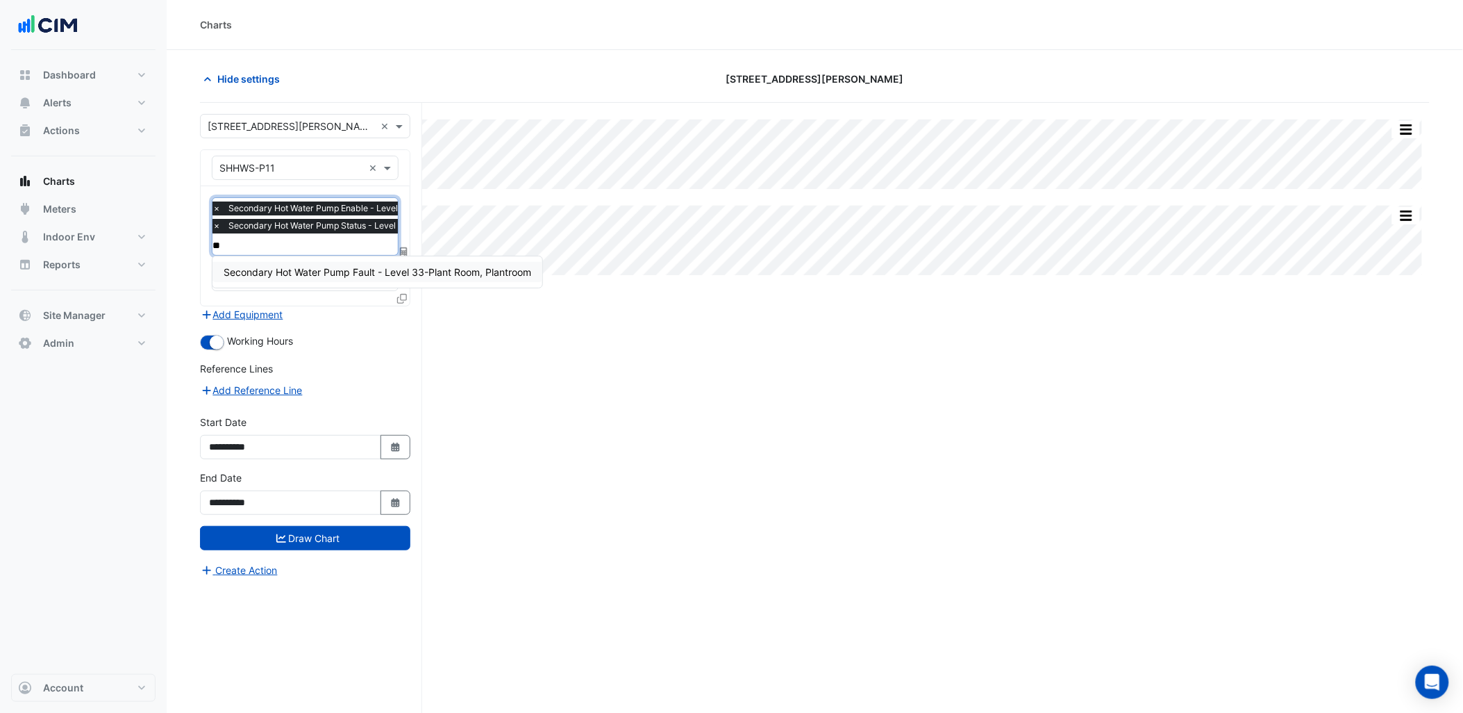
type input "***"
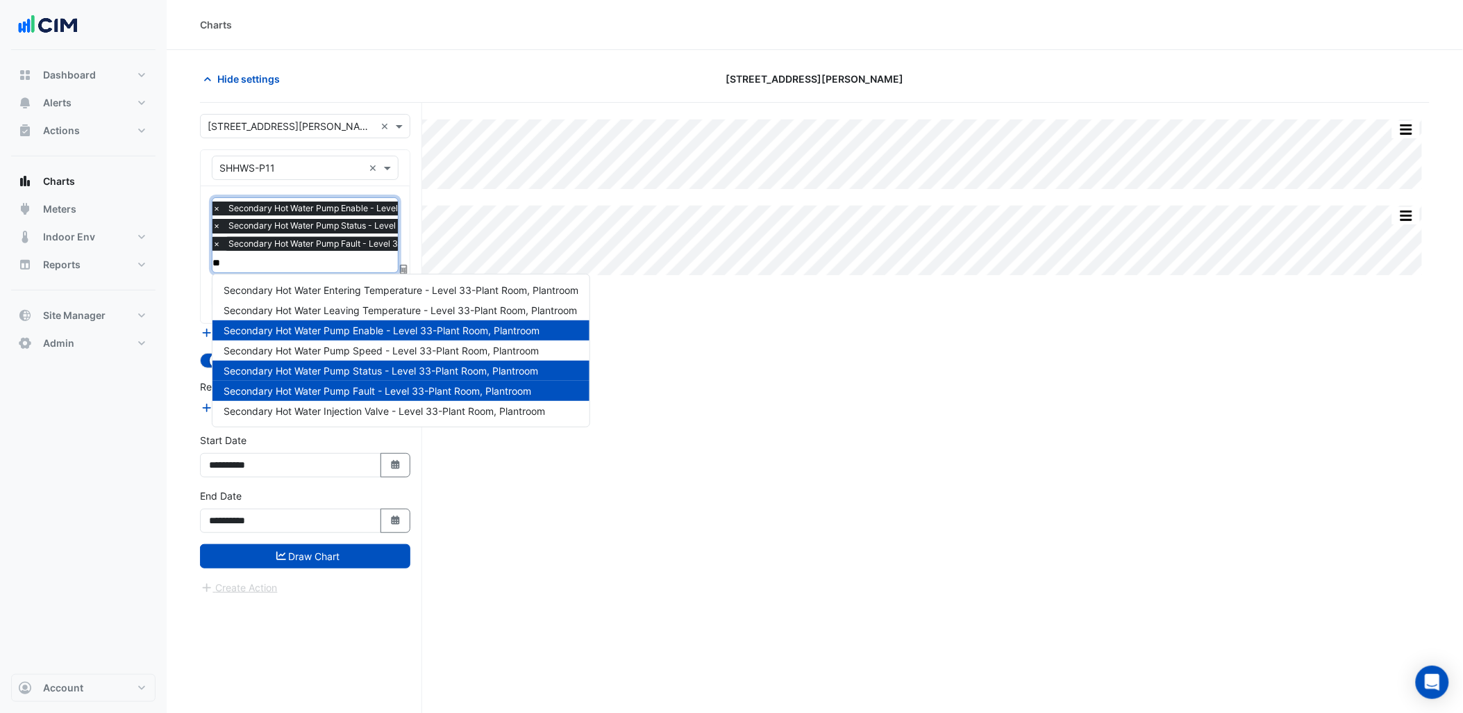
type input "***"
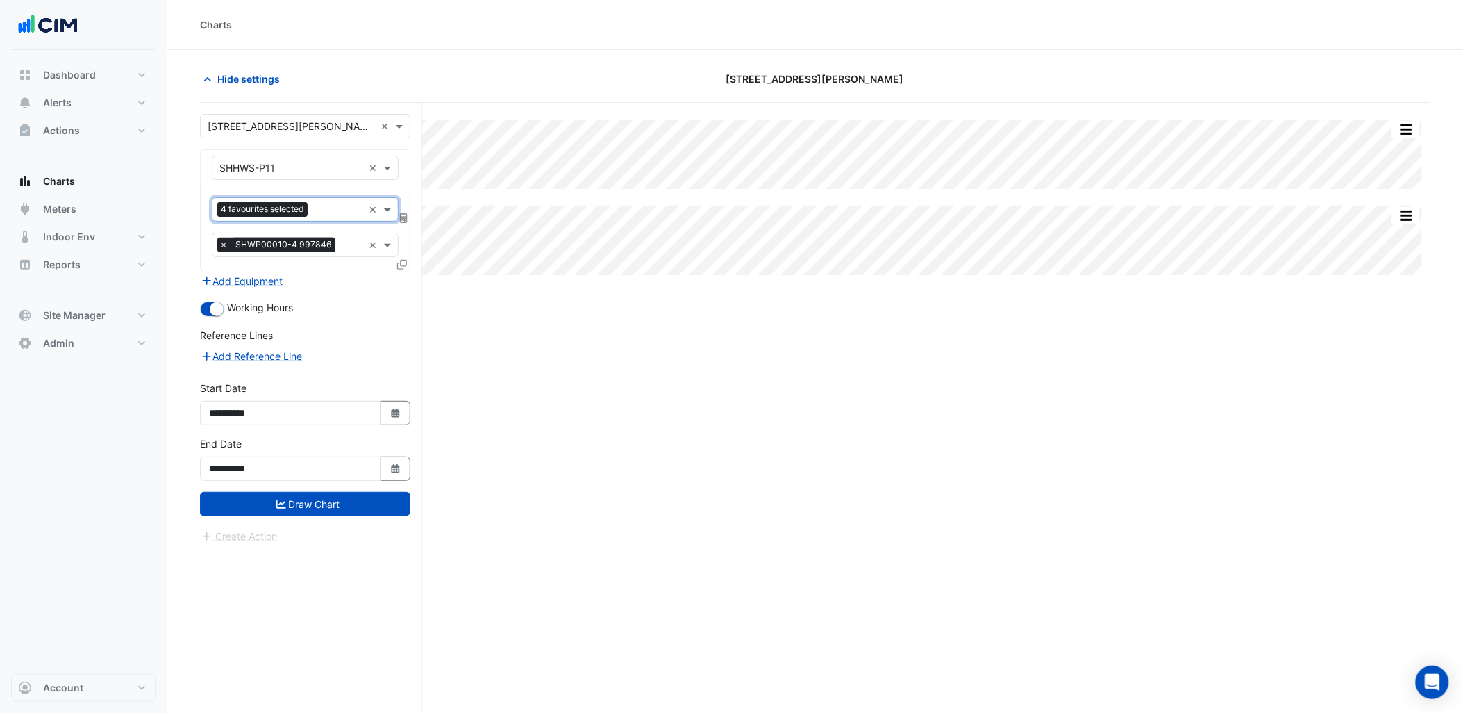
scroll to position [0, 0]
click at [331, 515] on button "Draw Chart" at bounding box center [305, 504] width 210 height 24
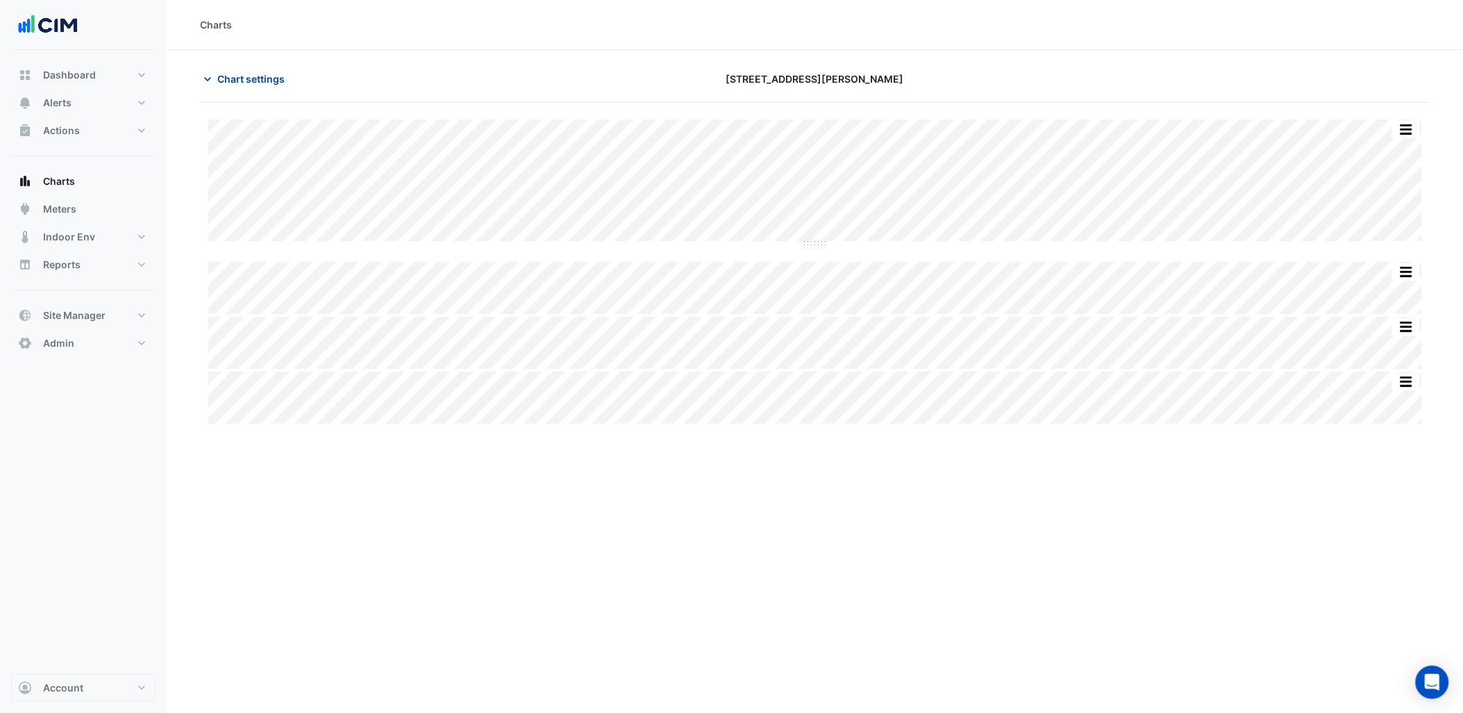
click at [263, 83] on span "Chart settings" at bounding box center [250, 79] width 67 height 15
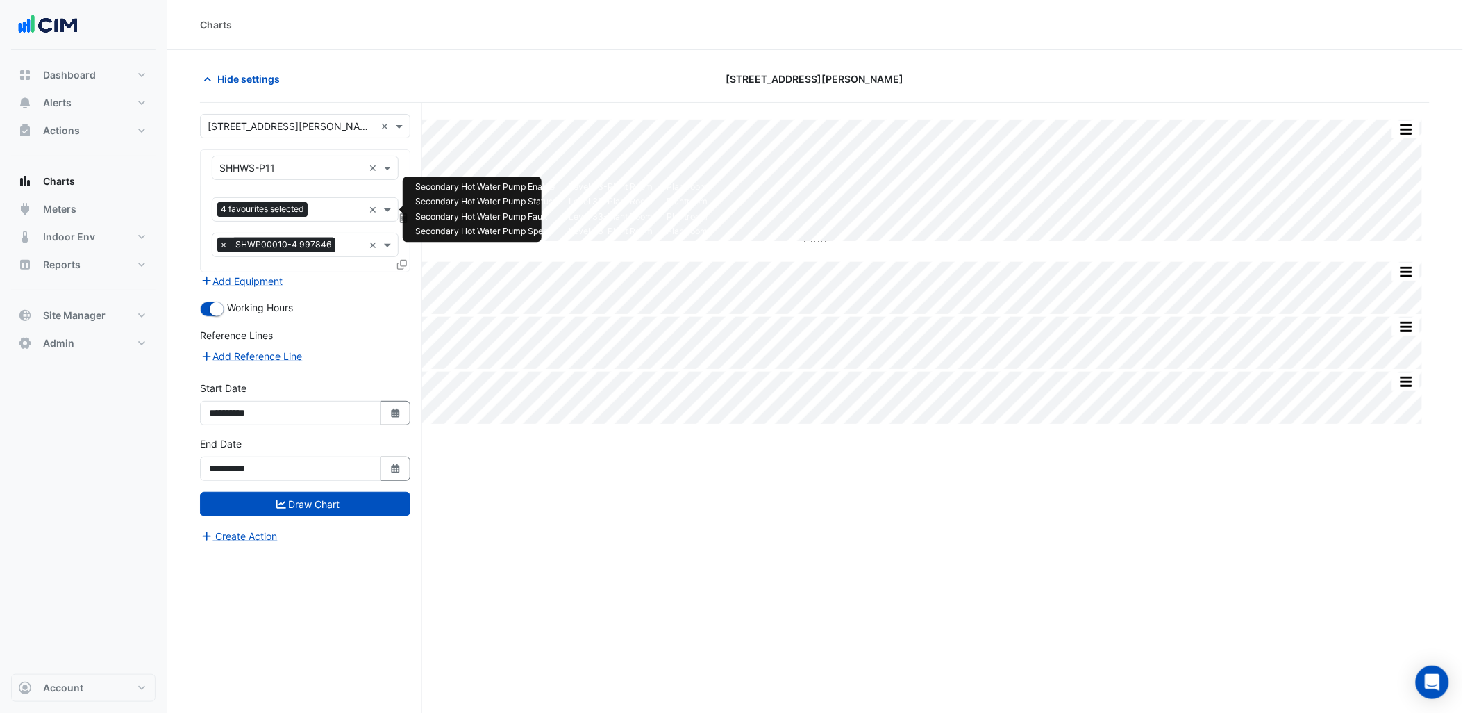
click at [320, 216] on input "text" at bounding box center [338, 210] width 50 height 15
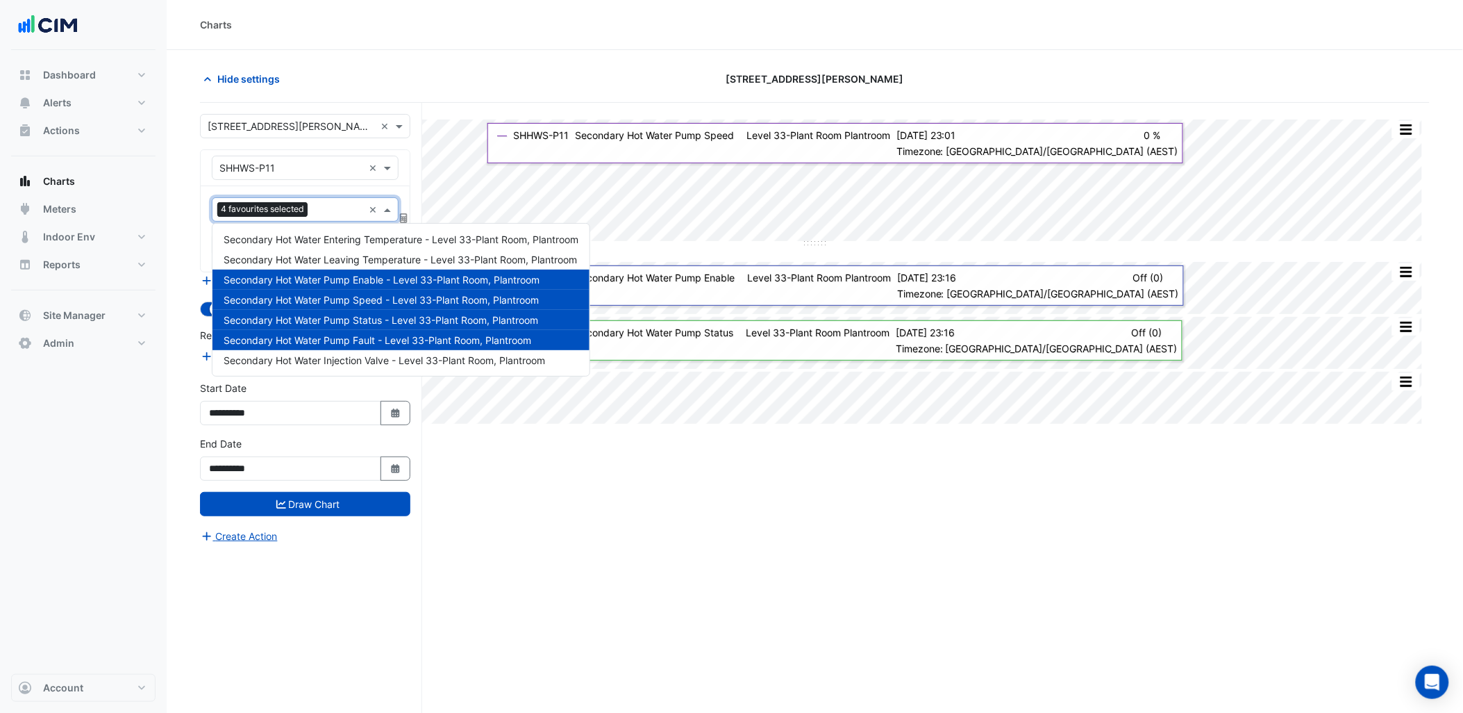
click at [636, 529] on div "Split All Split None Print Save as JPEG Save as PNG Pivot Data Table Export CSV…" at bounding box center [815, 434] width 1230 height 663
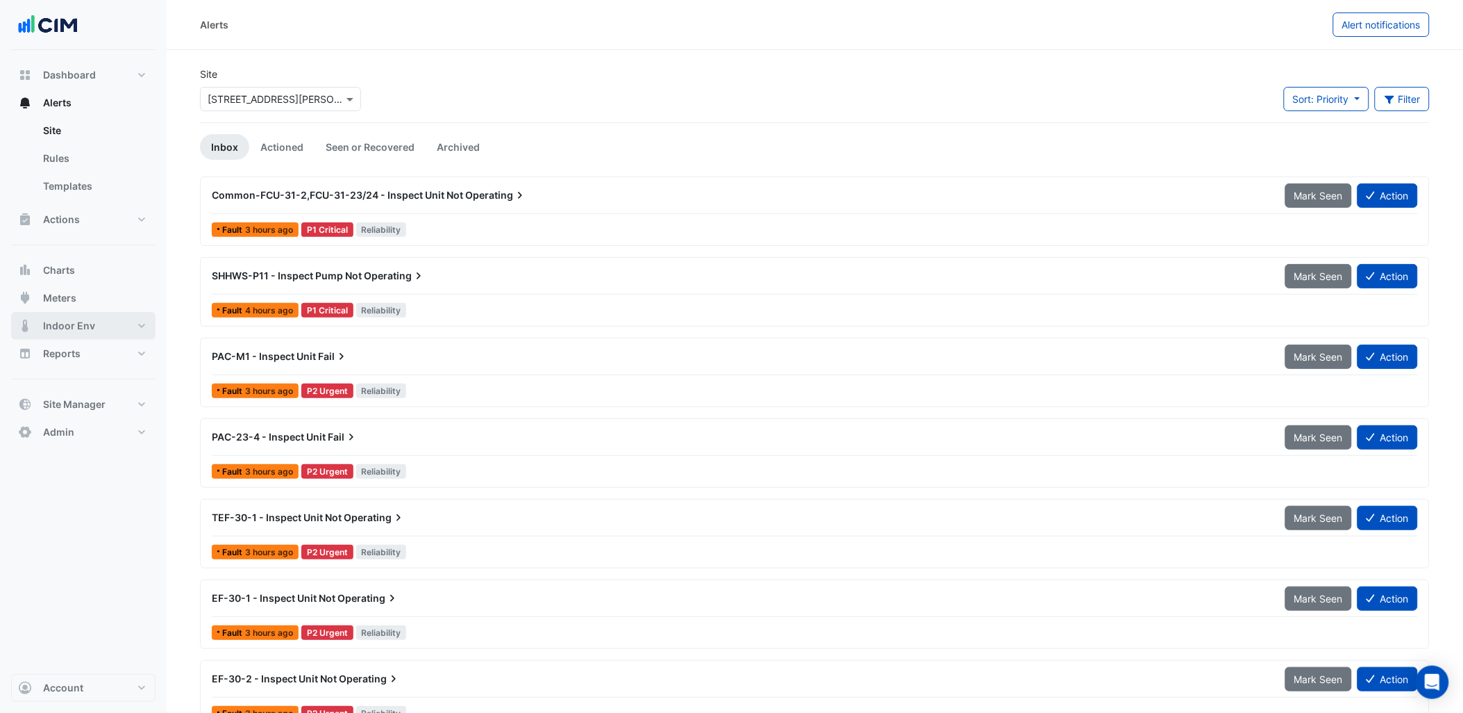
click at [91, 324] on span "Indoor Env" at bounding box center [69, 326] width 52 height 14
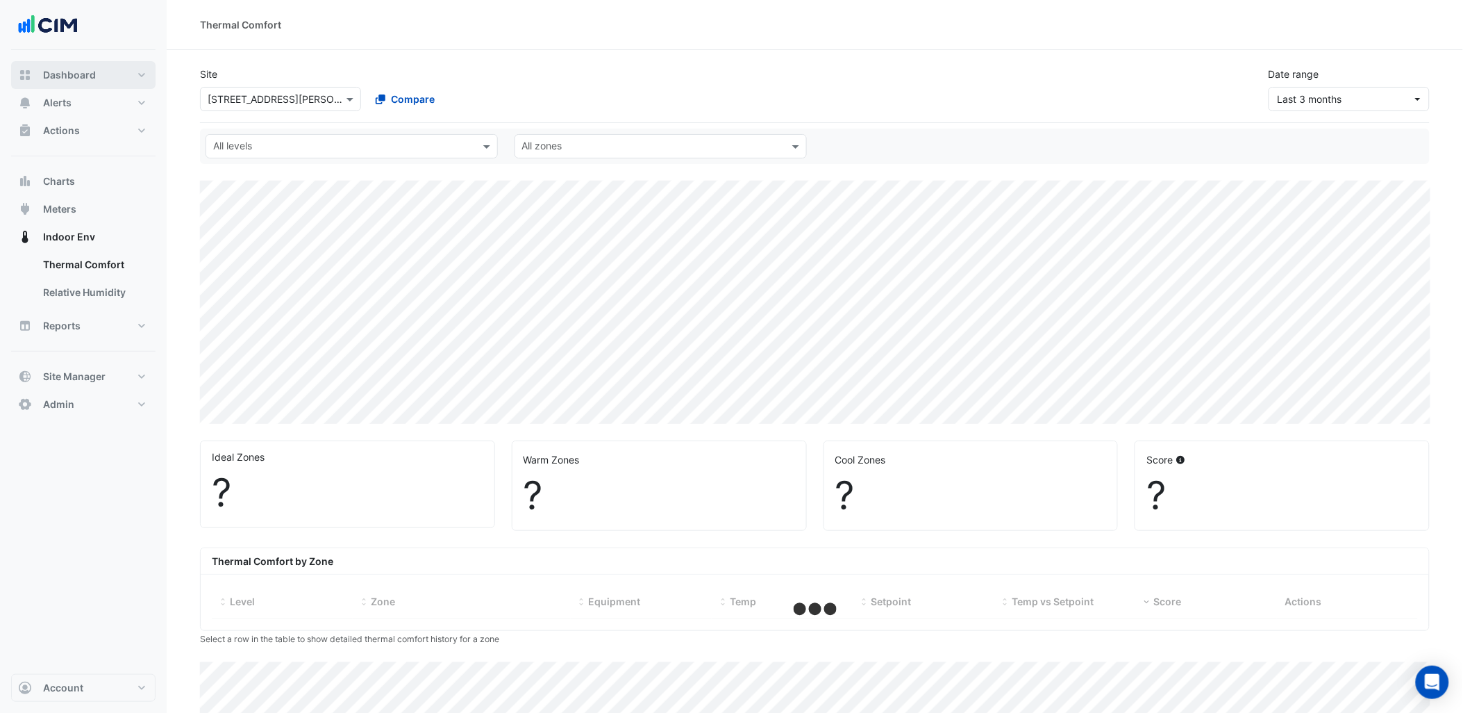
click at [73, 77] on span "Dashboard" at bounding box center [69, 75] width 53 height 14
select select "***"
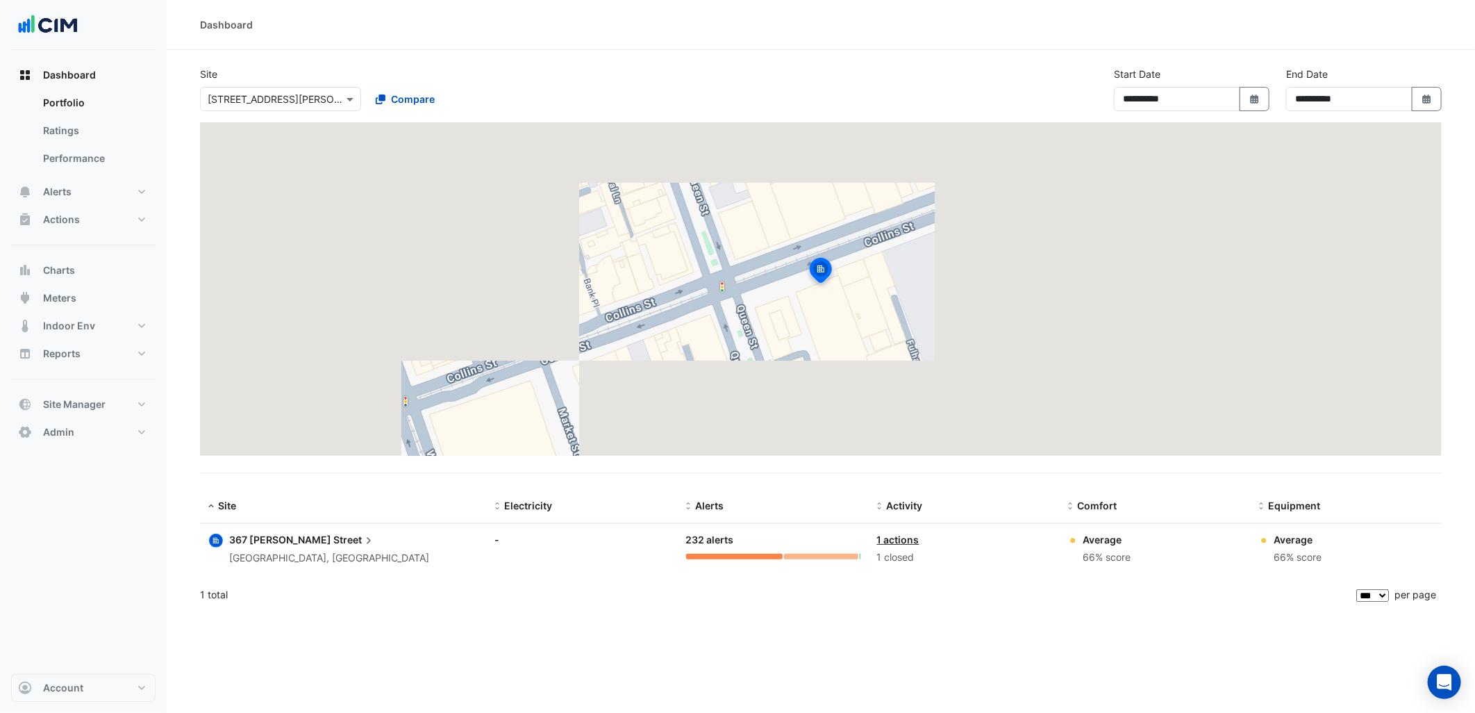
click at [297, 531] on datatable-body-cell "Site: 367 Collins Street Melbourne, Victoria" at bounding box center [343, 549] width 287 height 51
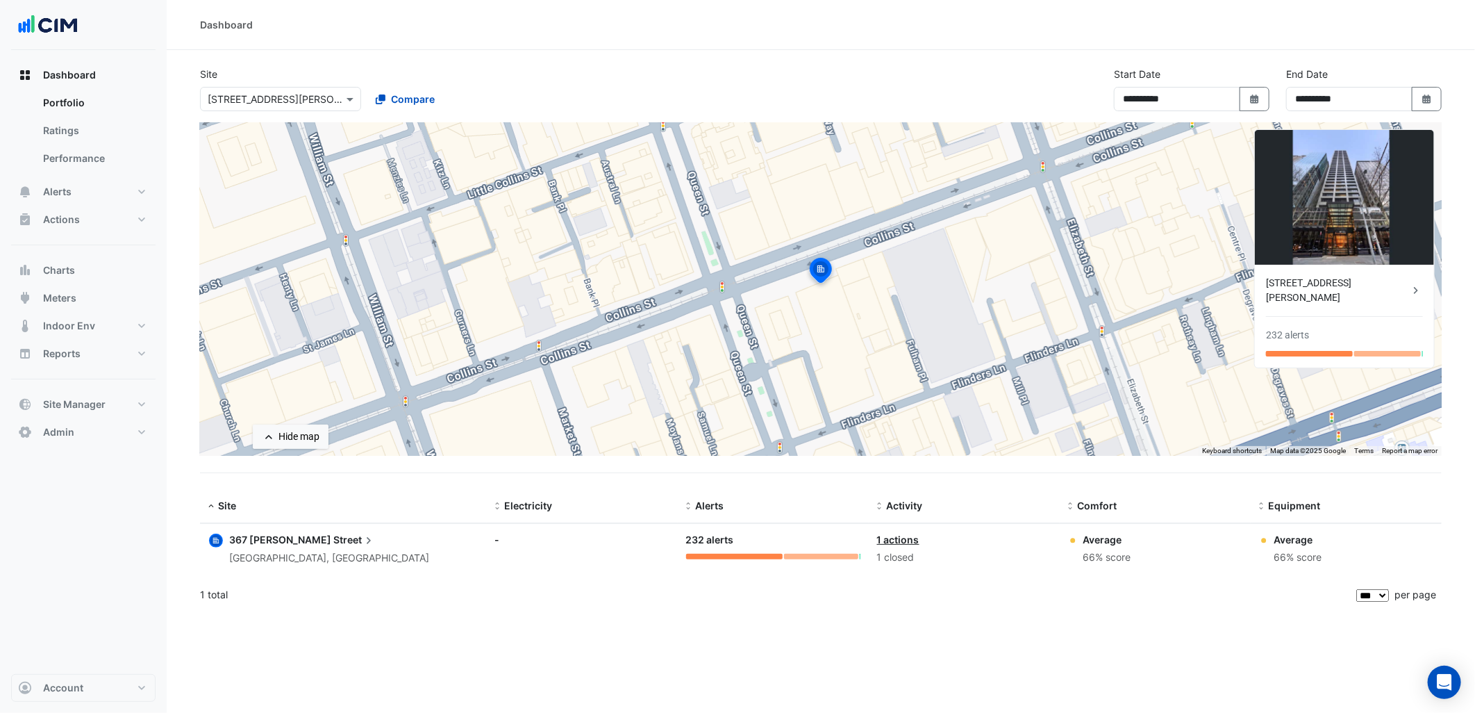
click at [333, 536] on span "Street" at bounding box center [354, 539] width 42 height 15
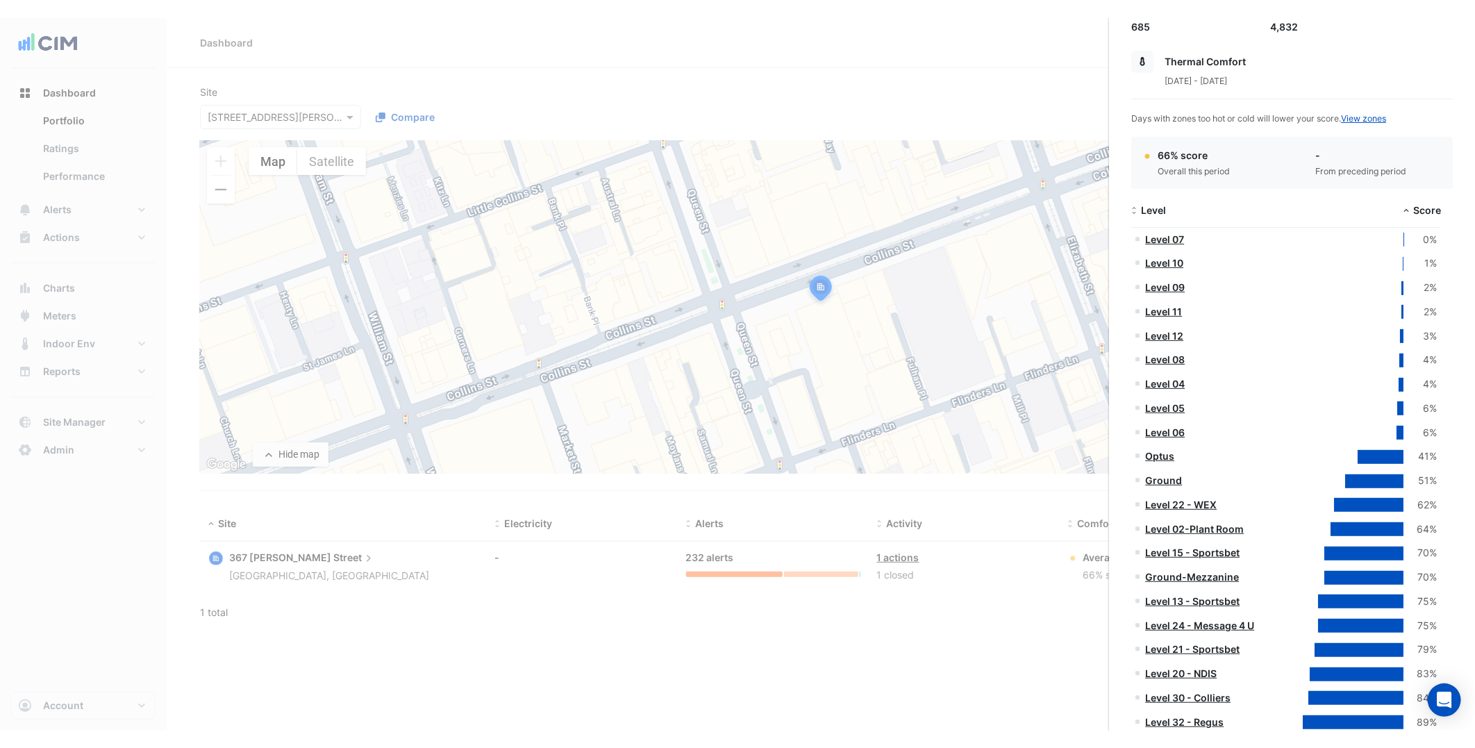
scroll to position [199, 0]
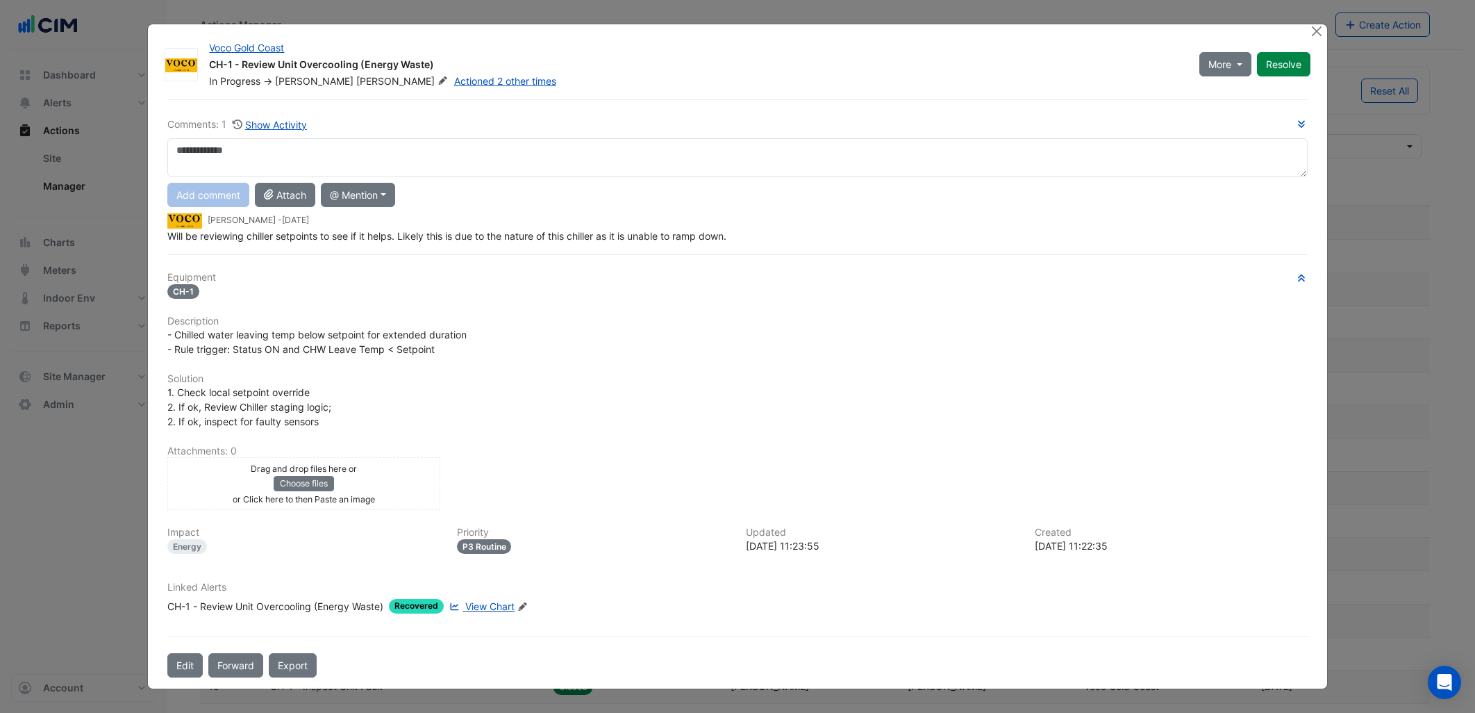
select select "***"
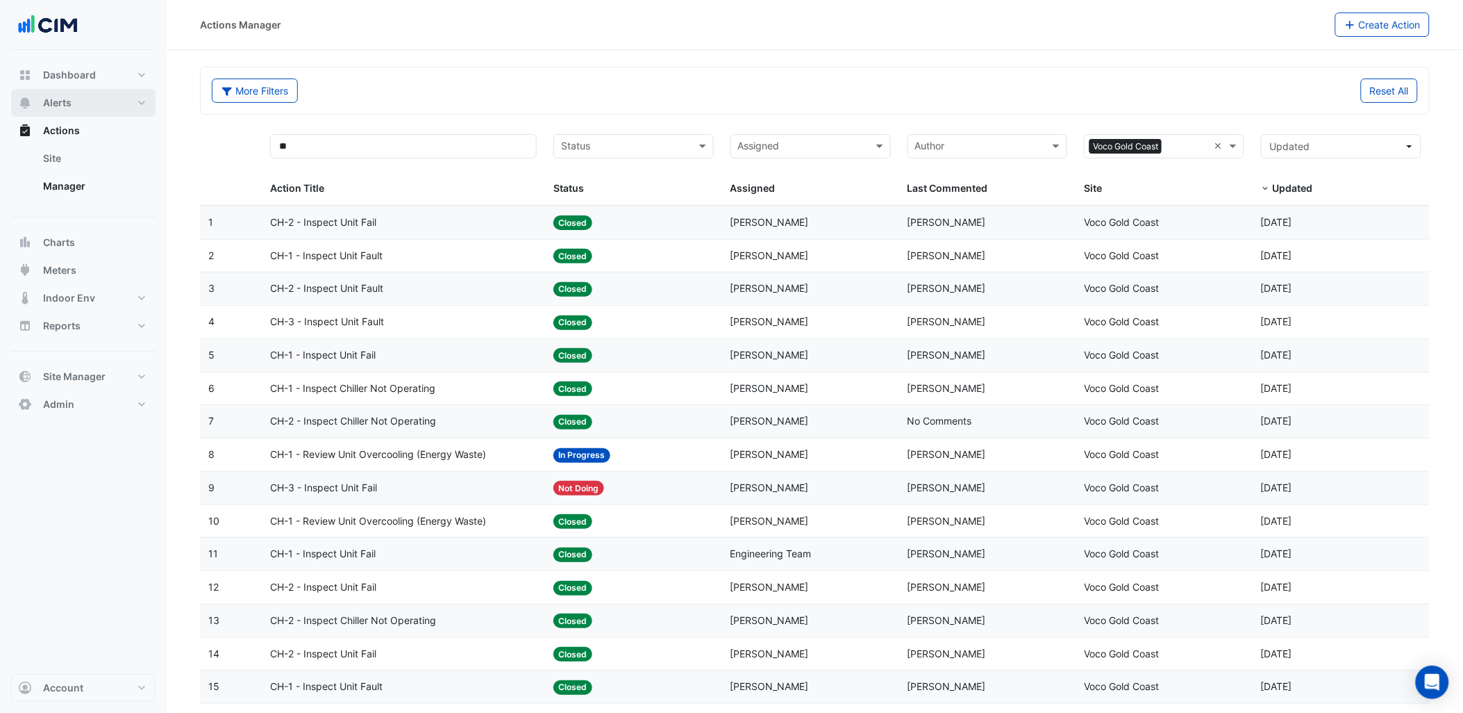
click at [126, 106] on button "Alerts" at bounding box center [83, 103] width 144 height 28
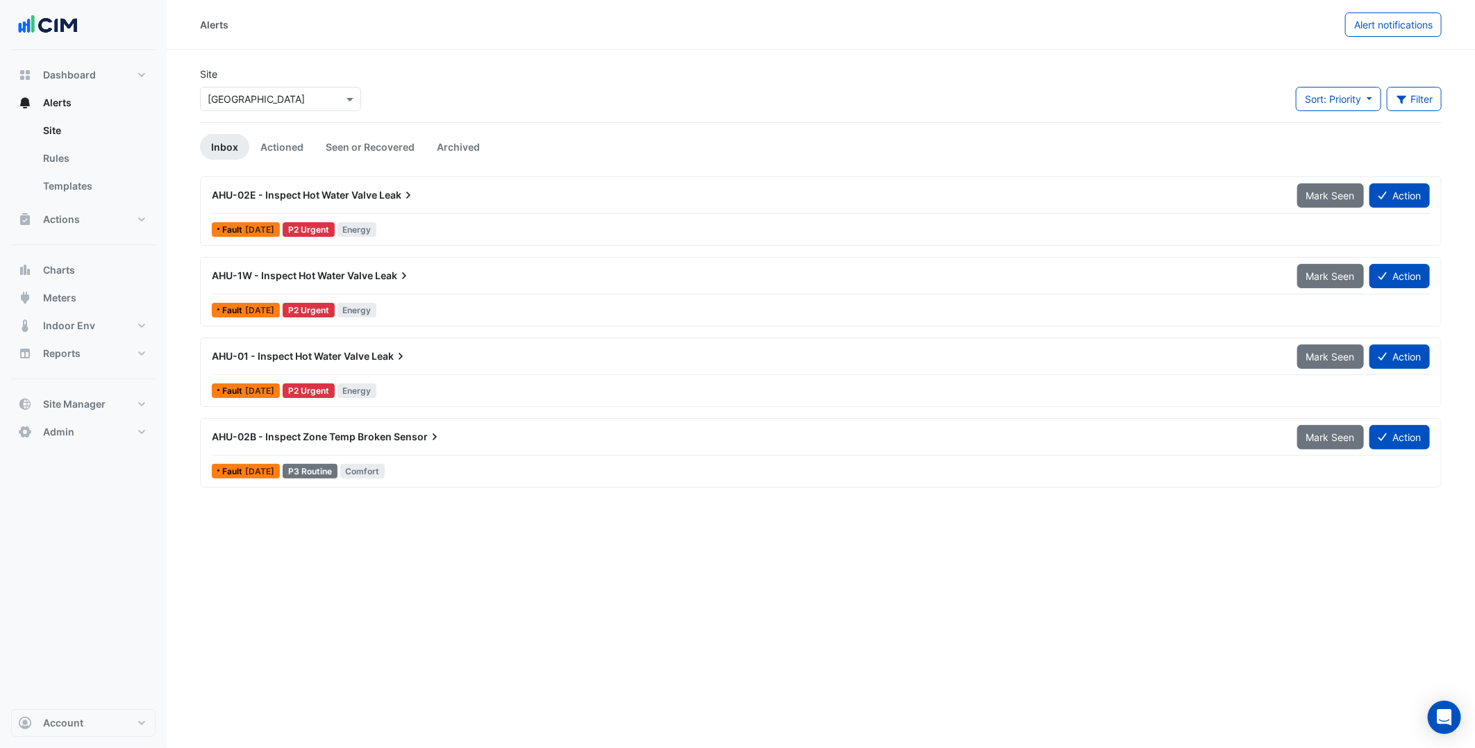
click at [255, 103] on input "text" at bounding box center [267, 99] width 118 height 15
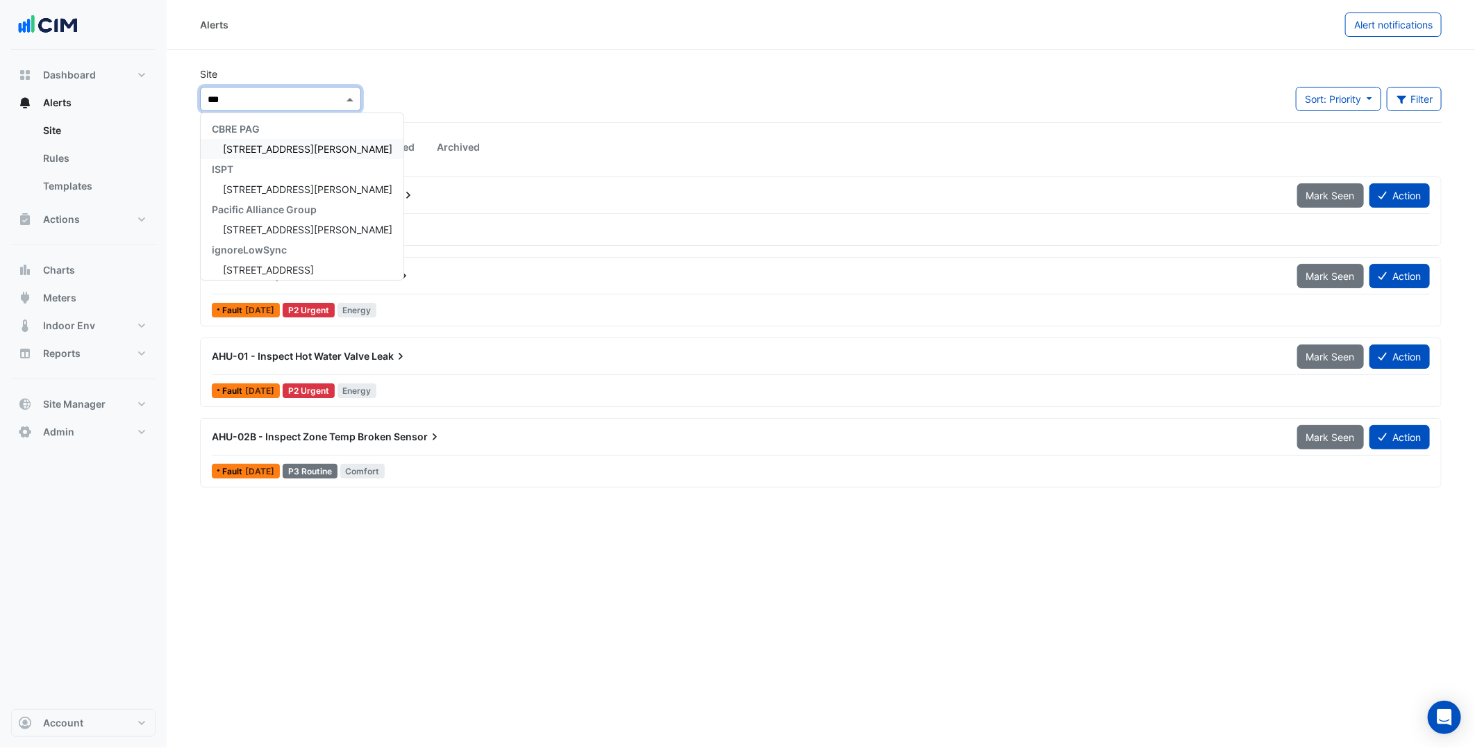
type input "***"
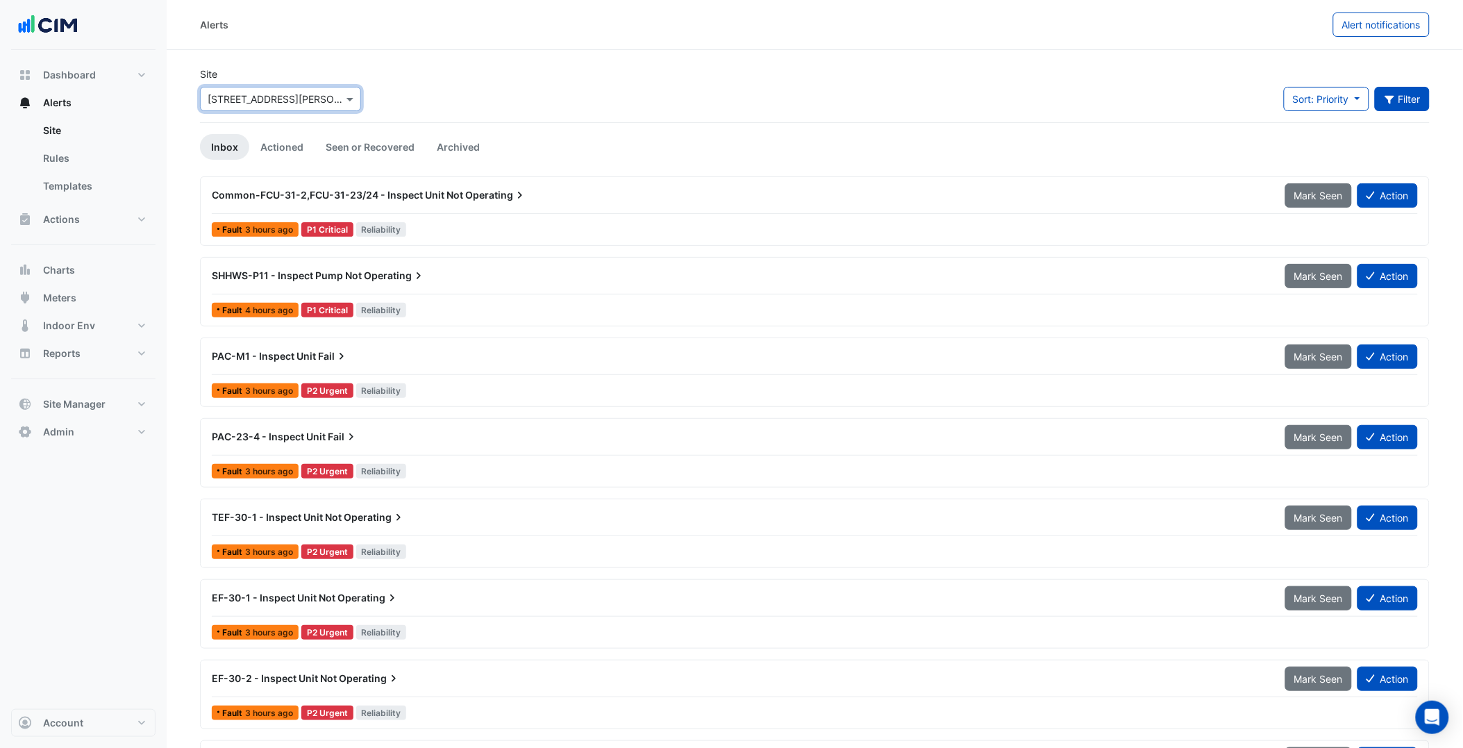
click at [1411, 90] on button "Filter" at bounding box center [1403, 99] width 56 height 24
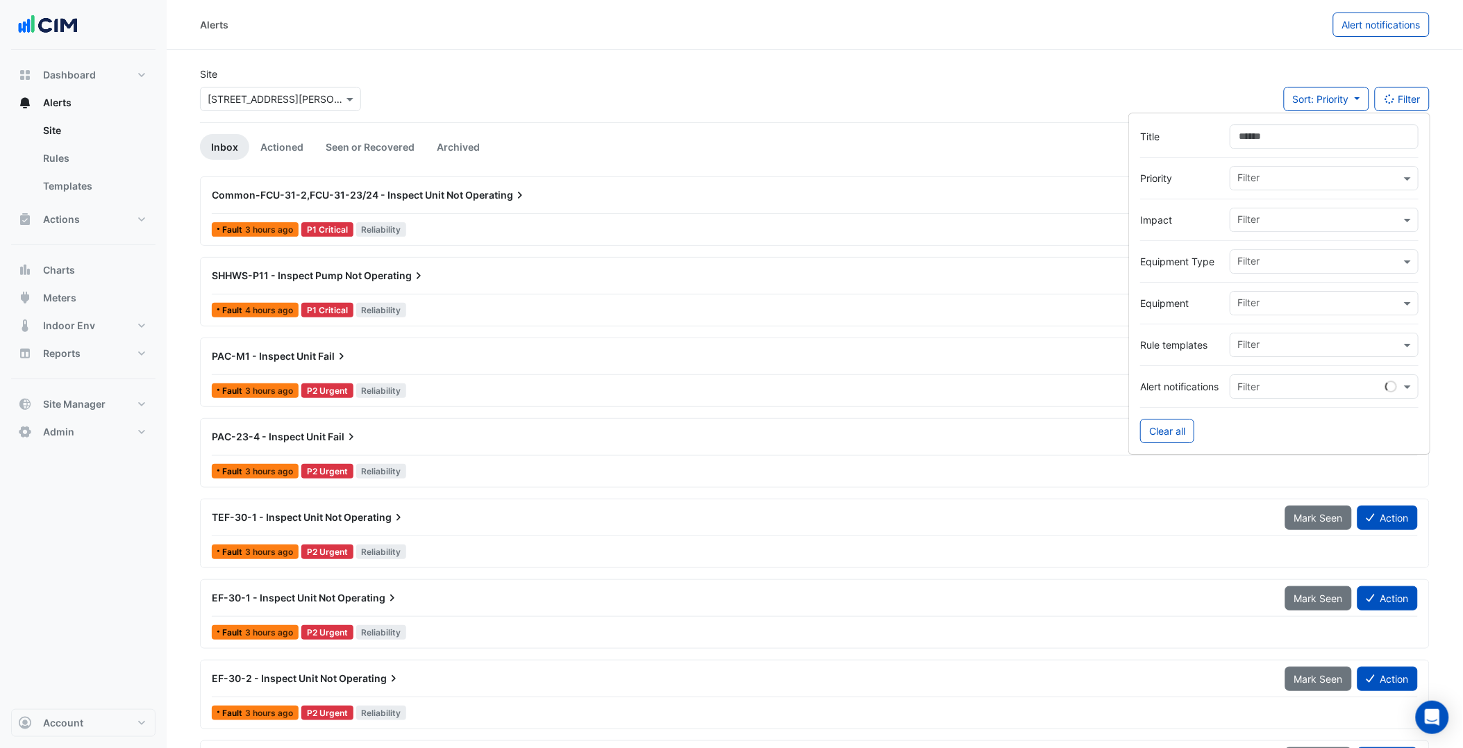
click at [1329, 142] on input "Title" at bounding box center [1324, 136] width 189 height 24
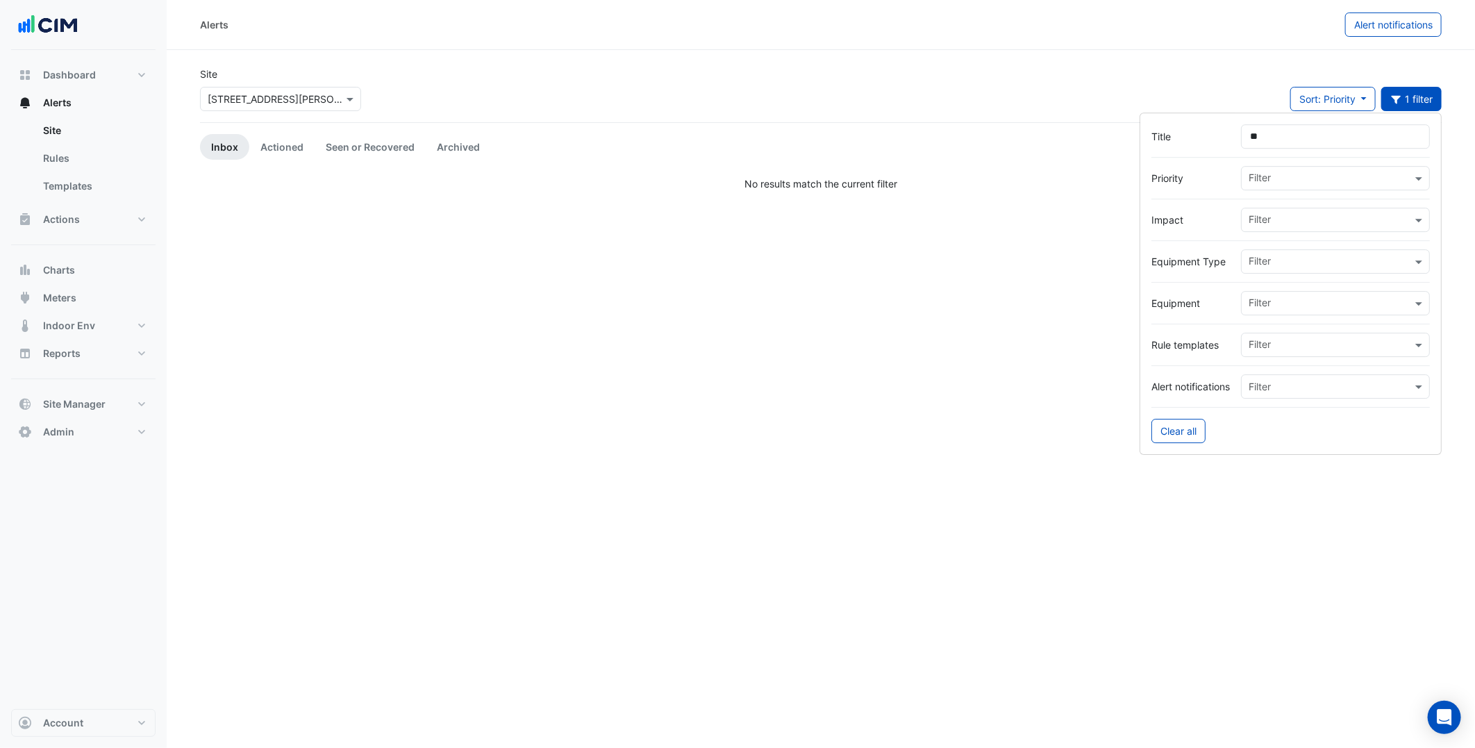
type input "*"
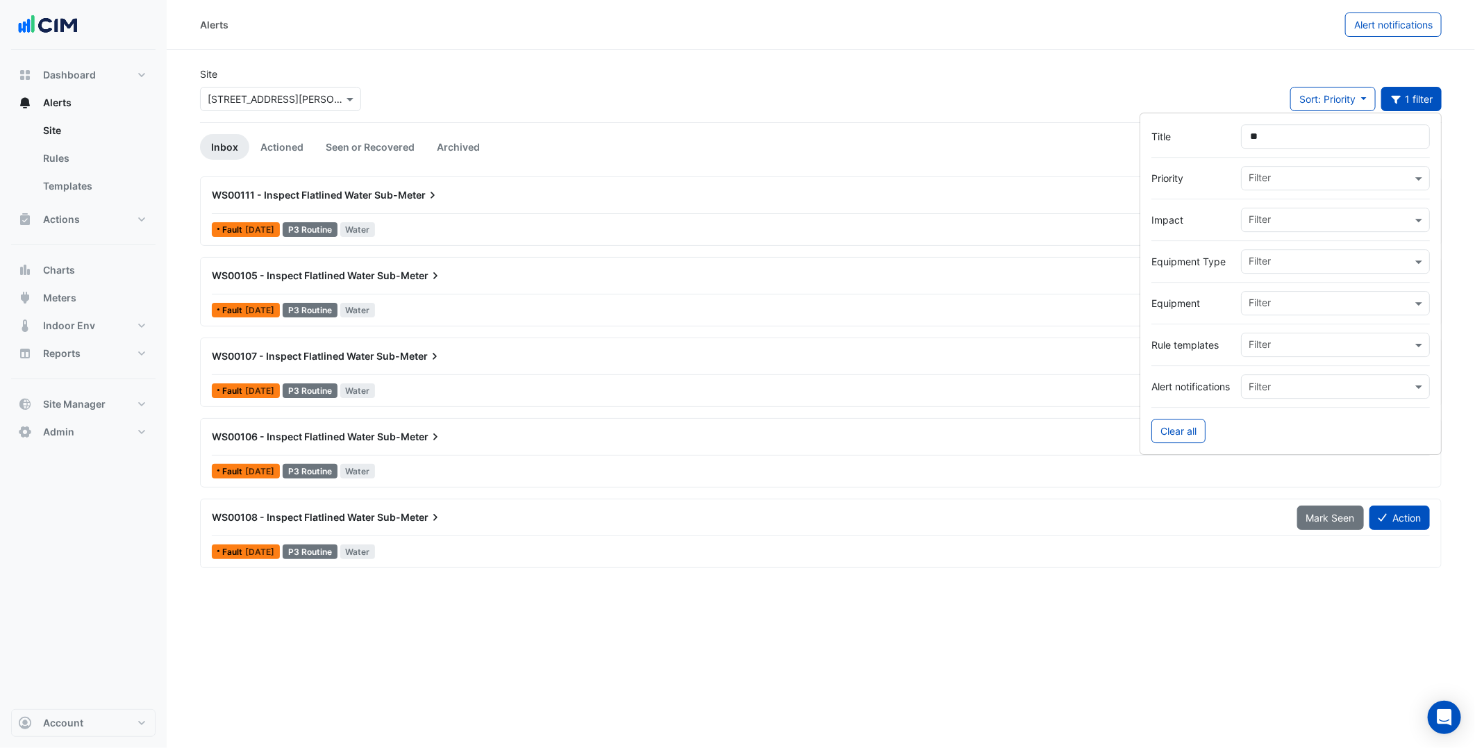
type input "*"
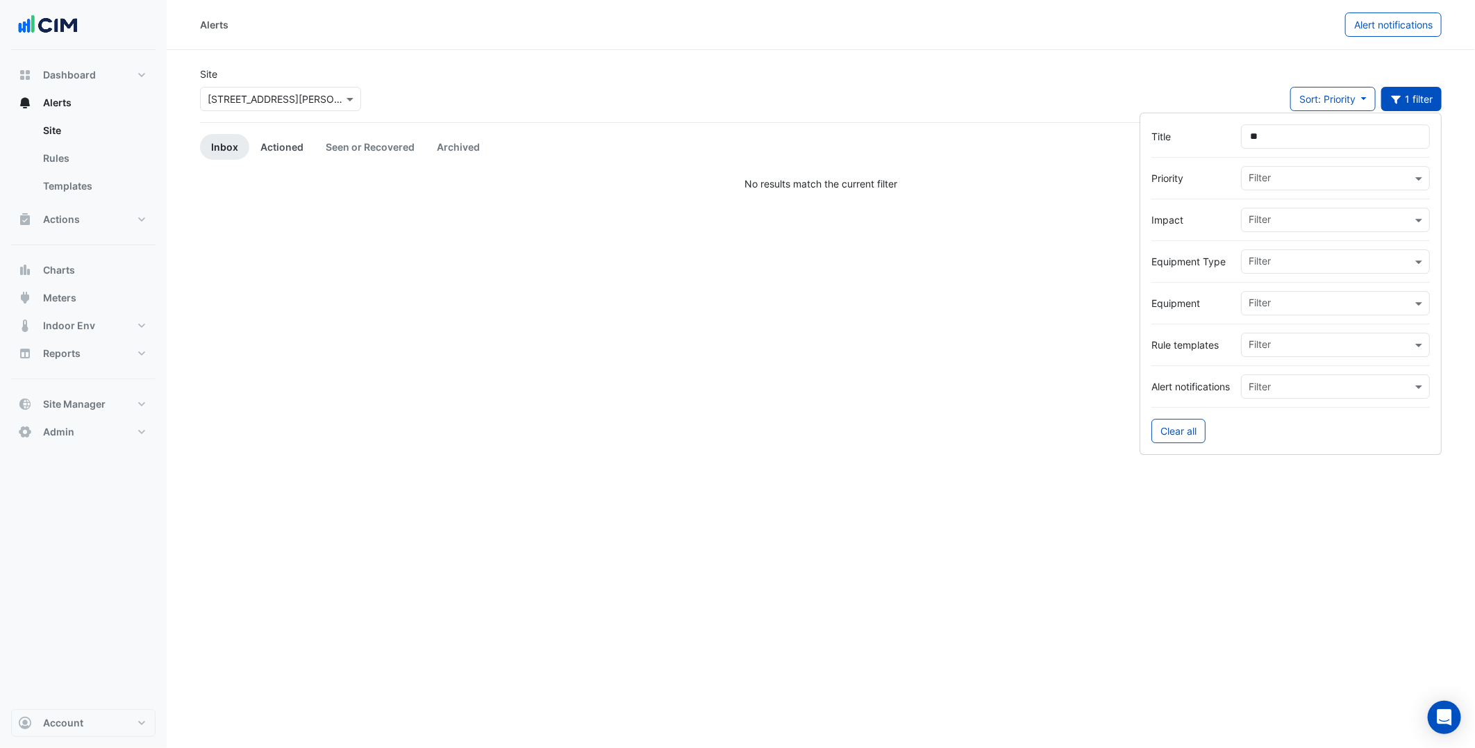
type input "**"
click at [292, 156] on link "Actioned" at bounding box center [281, 147] width 65 height 26
click at [369, 142] on link "Seen or Recovered" at bounding box center [370, 147] width 111 height 26
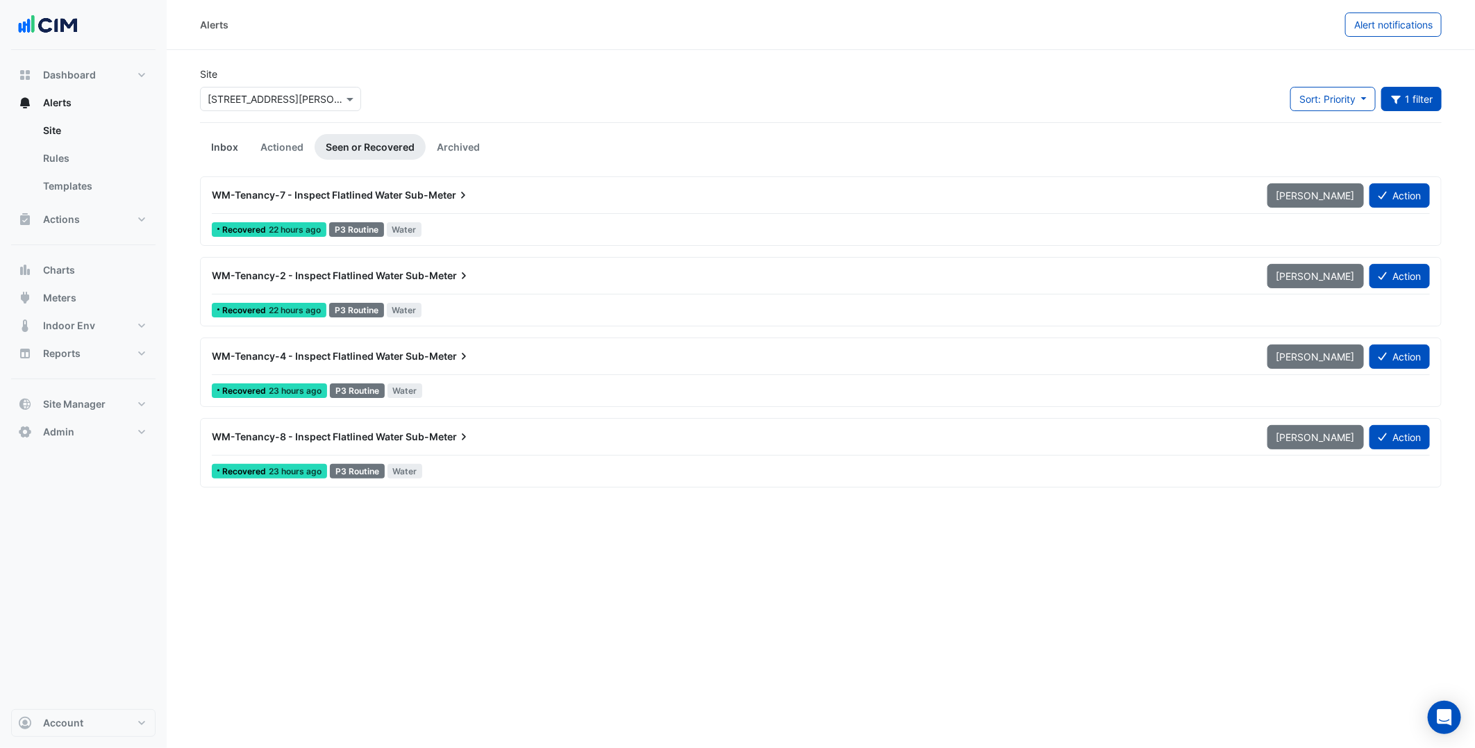
click at [239, 151] on link "Inbox" at bounding box center [224, 147] width 49 height 26
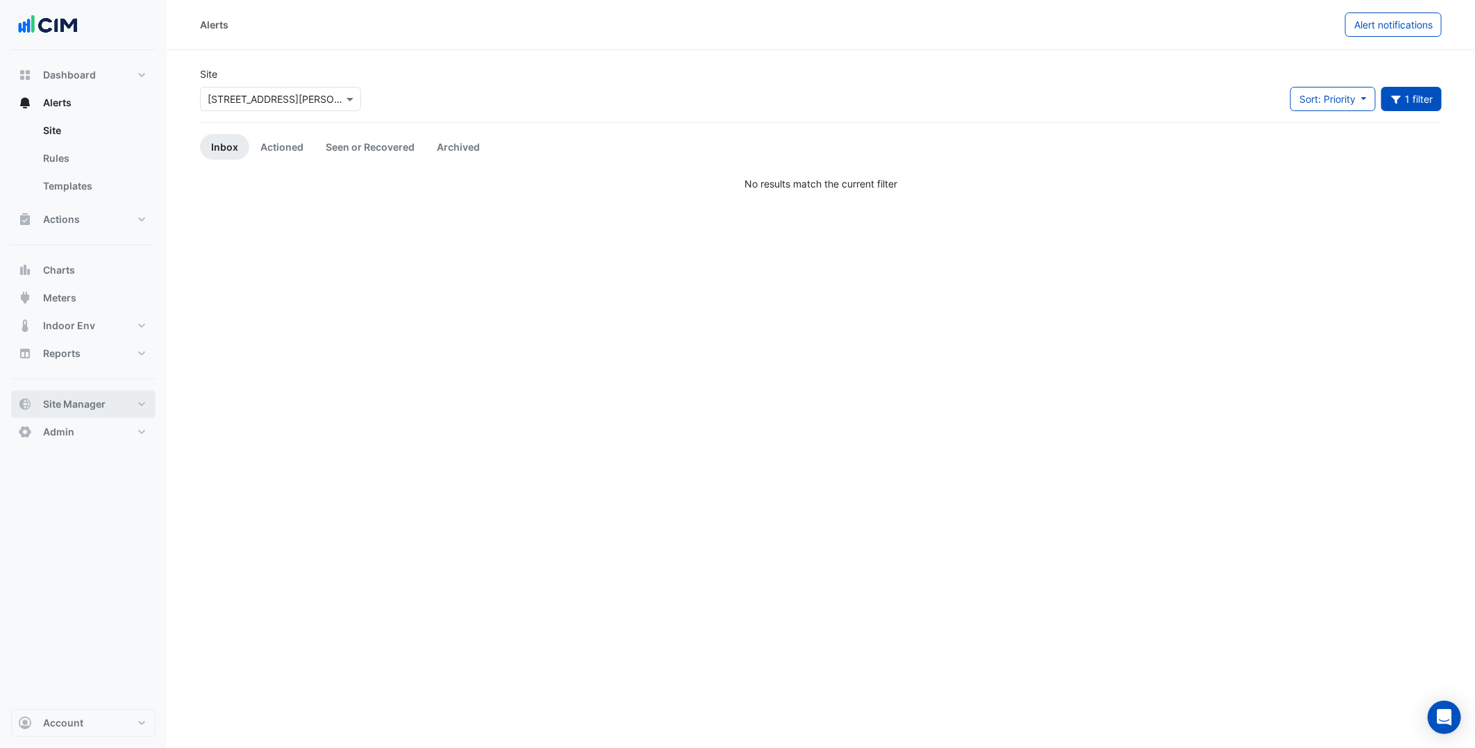
click at [126, 406] on button "Site Manager" at bounding box center [83, 404] width 144 height 28
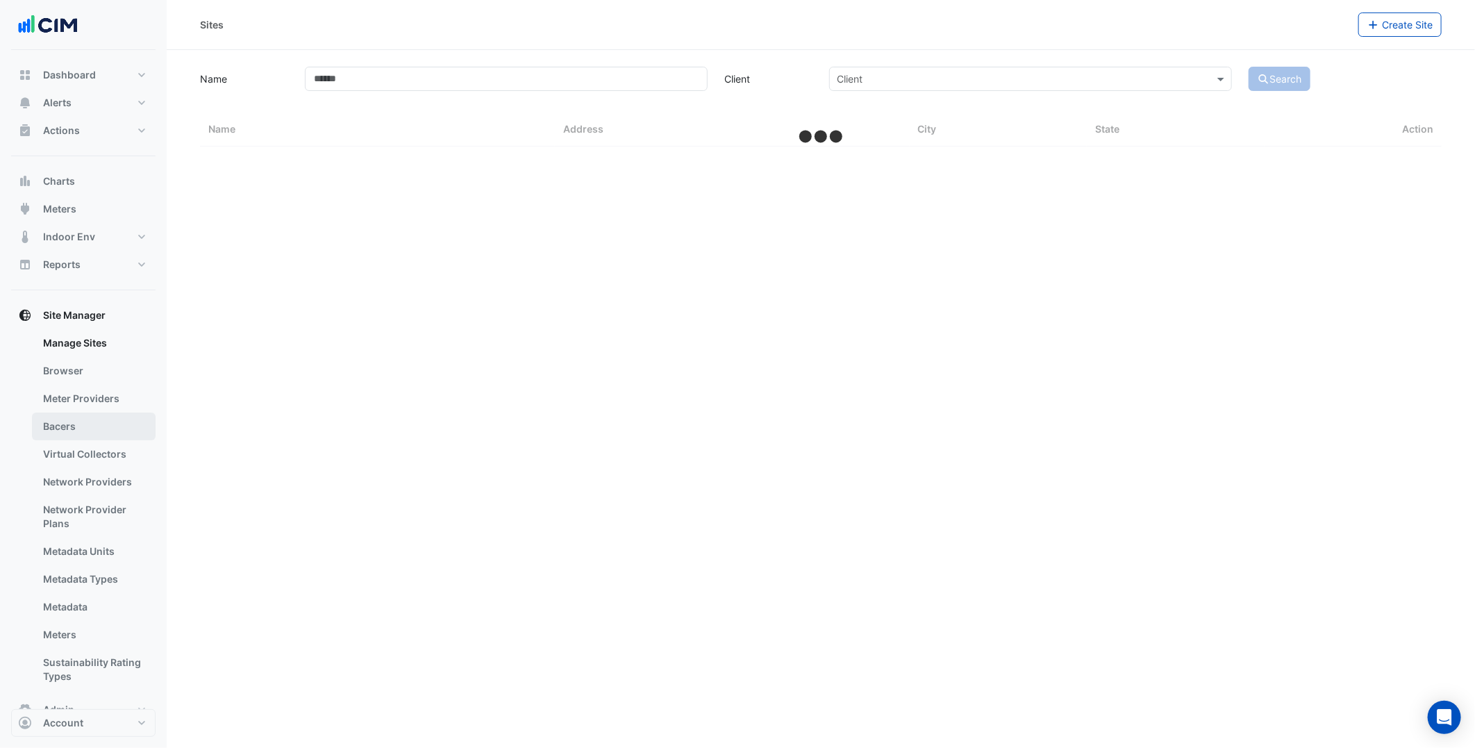
select select "***"
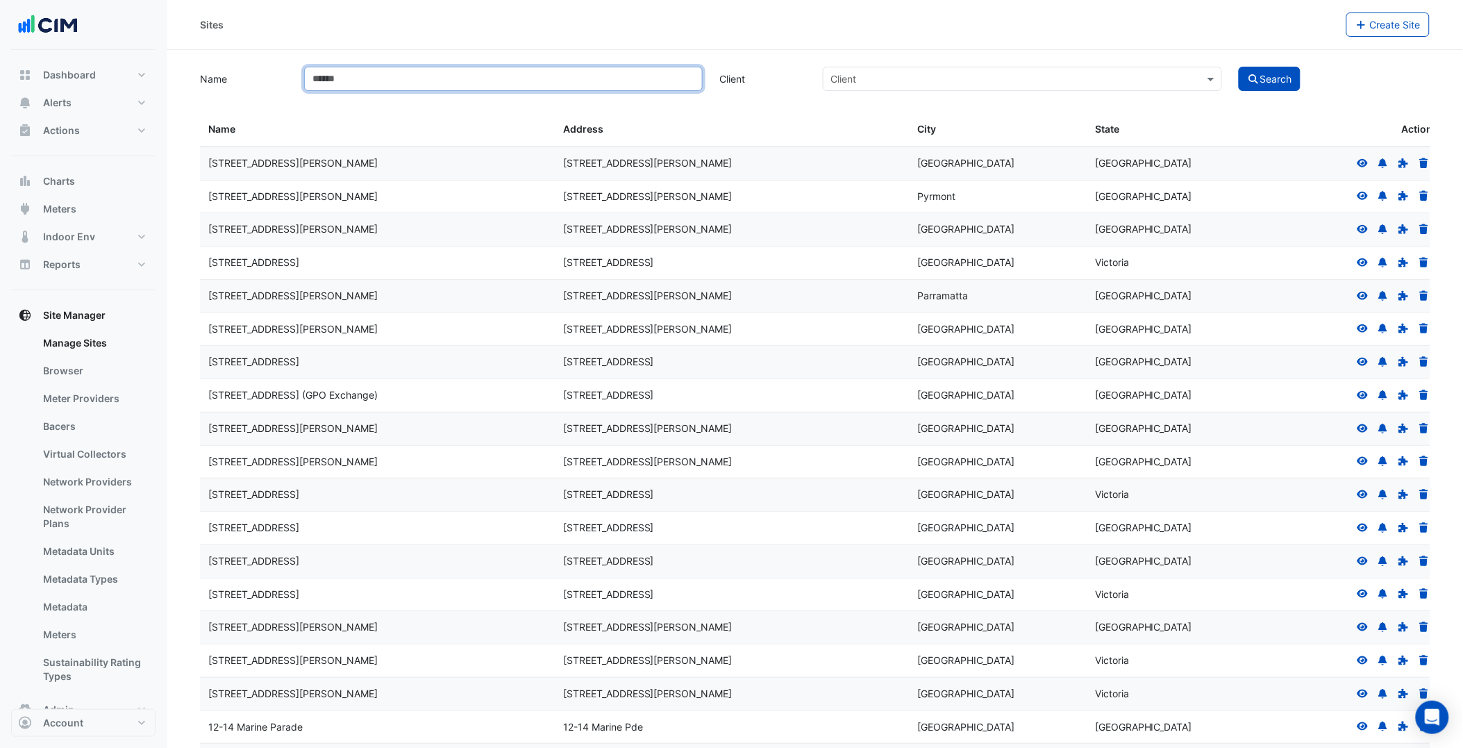
click at [484, 78] on input "Name" at bounding box center [503, 79] width 399 height 24
type input "***"
click at [1239, 67] on button "Search" at bounding box center [1270, 79] width 63 height 24
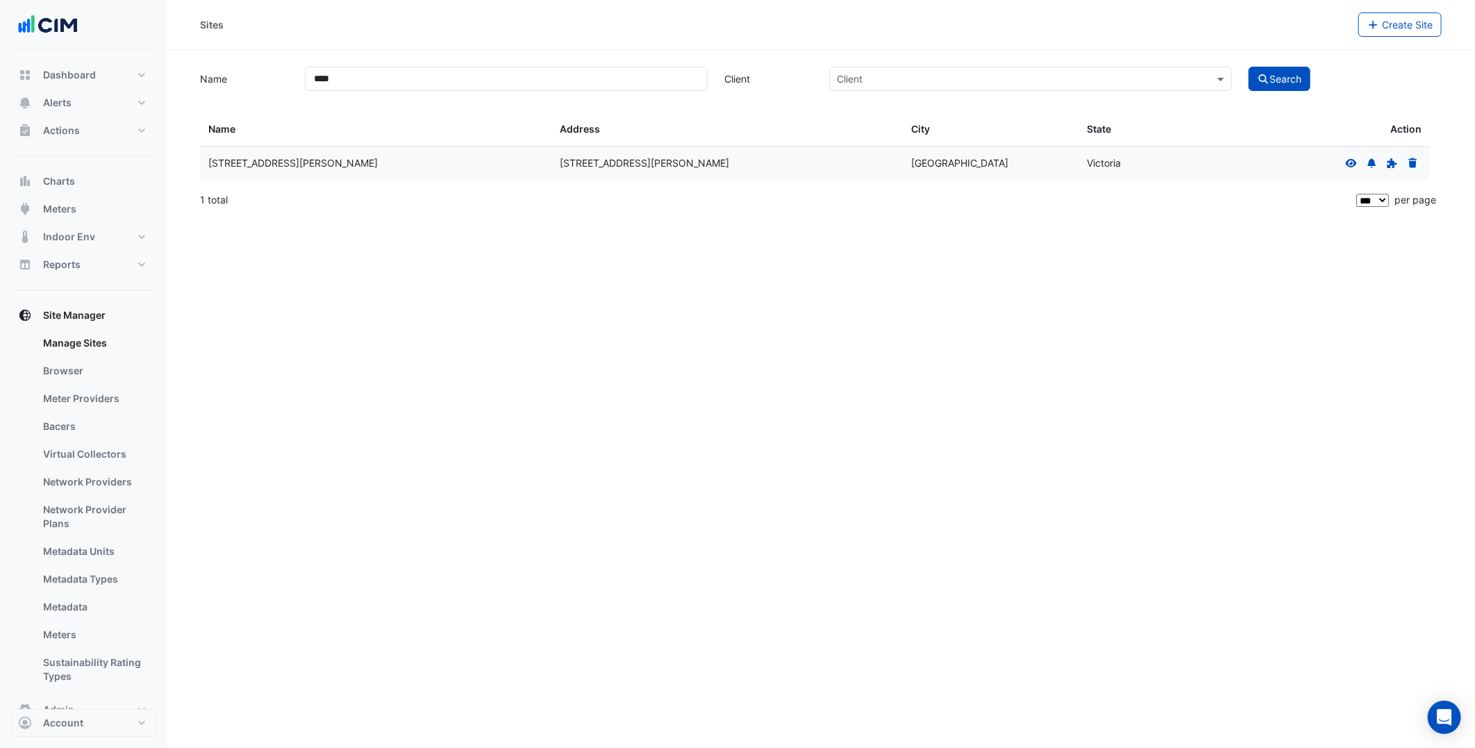
click at [1347, 165] on icon at bounding box center [1351, 163] width 13 height 10
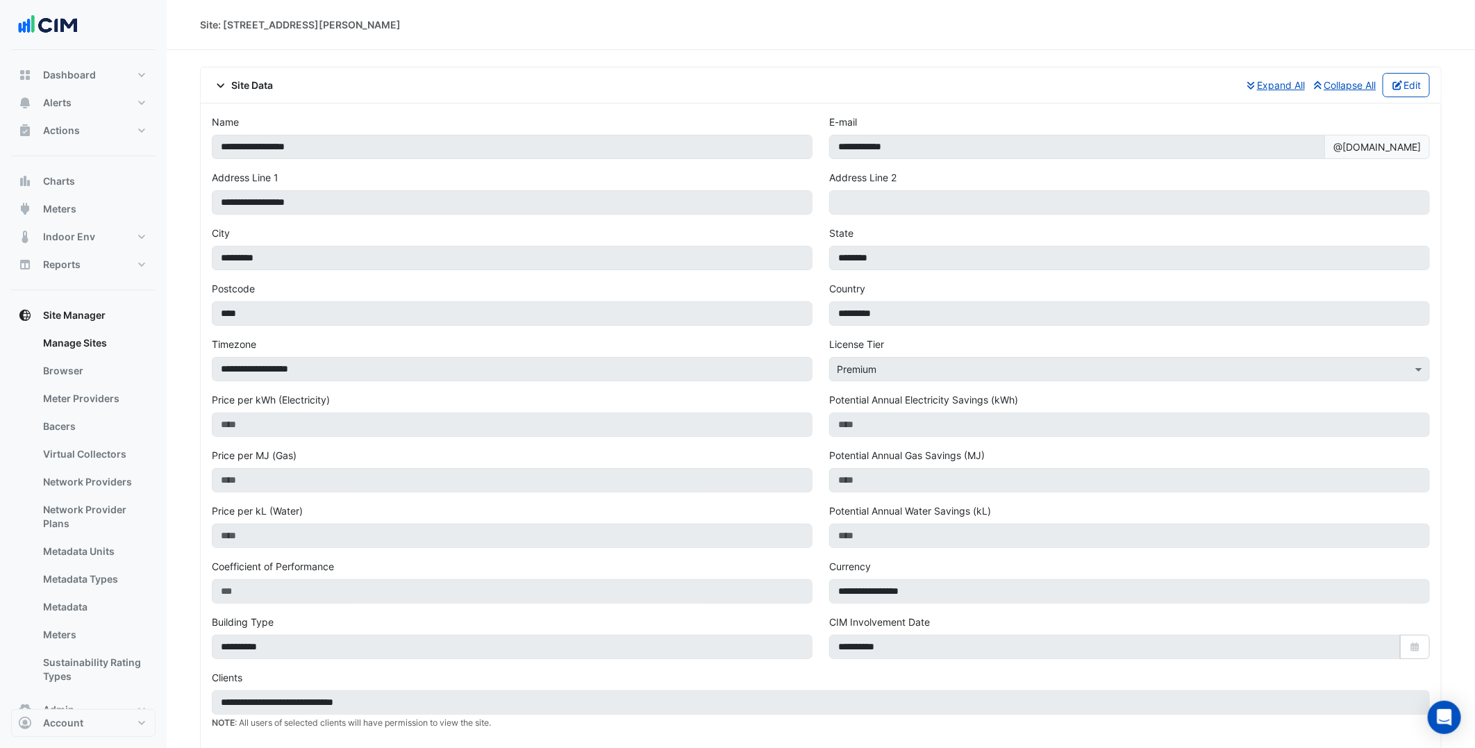
select select "***"
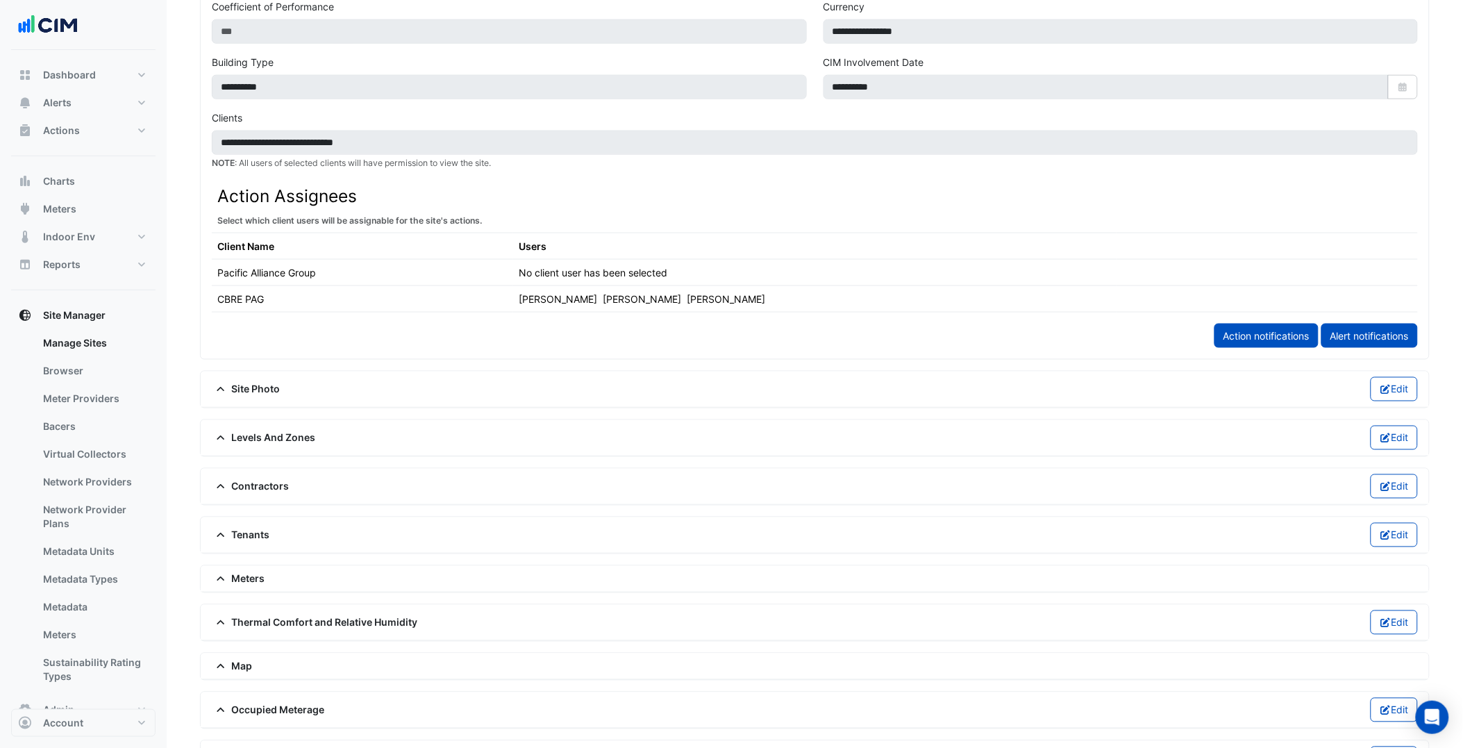
click at [294, 431] on span "Levels And Zones" at bounding box center [264, 438] width 104 height 15
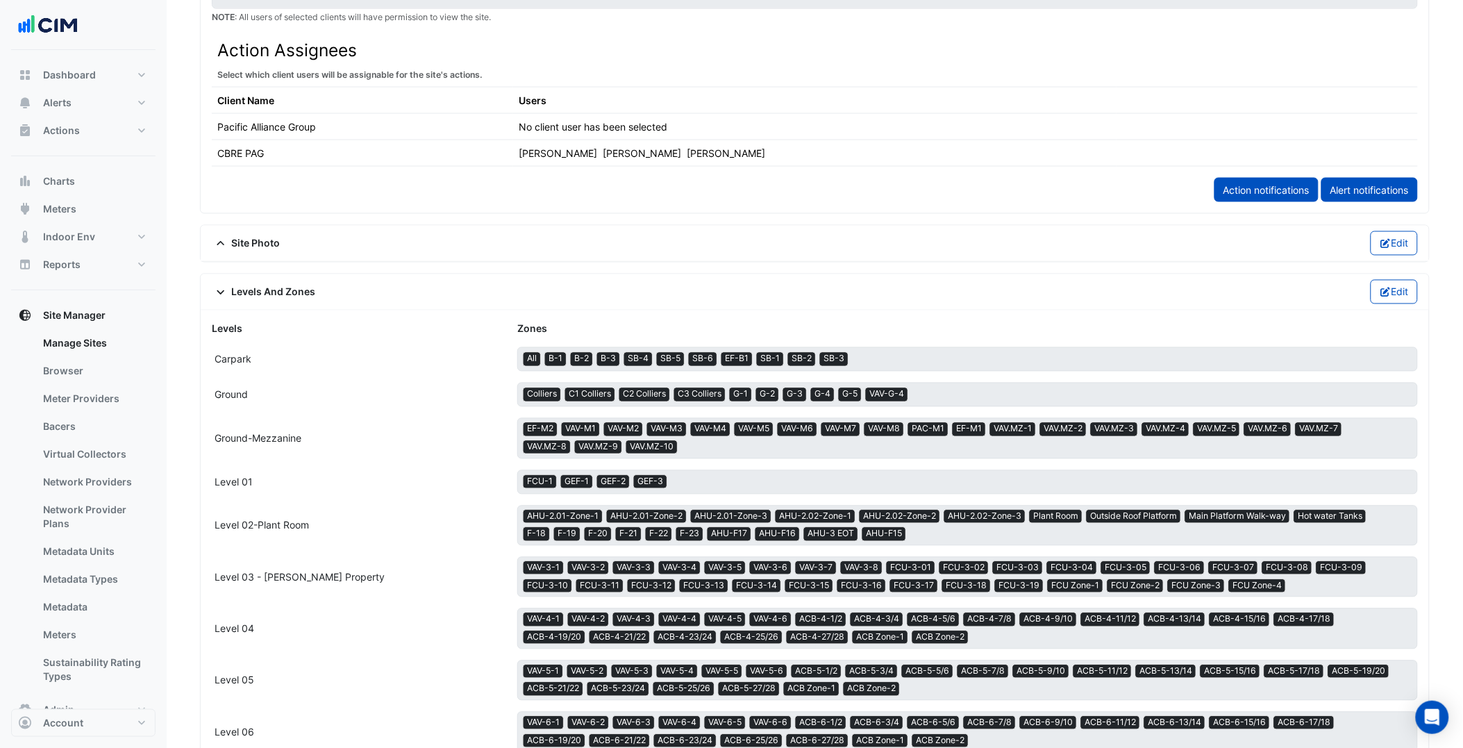
drag, startPoint x: 336, startPoint y: 350, endPoint x: 255, endPoint y: 290, distance: 101.3
click at [255, 290] on span "Levels And Zones" at bounding box center [264, 292] width 104 height 15
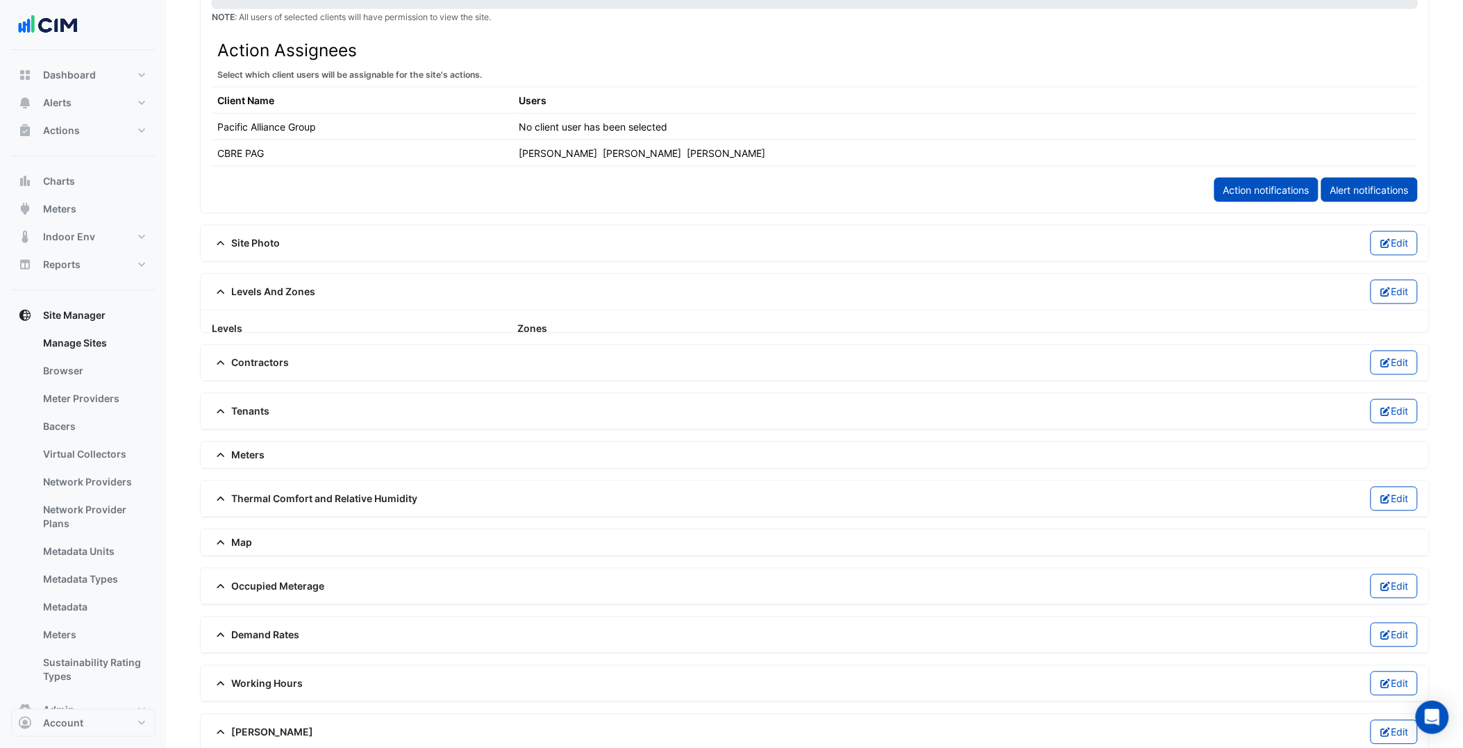
scroll to position [702, 0]
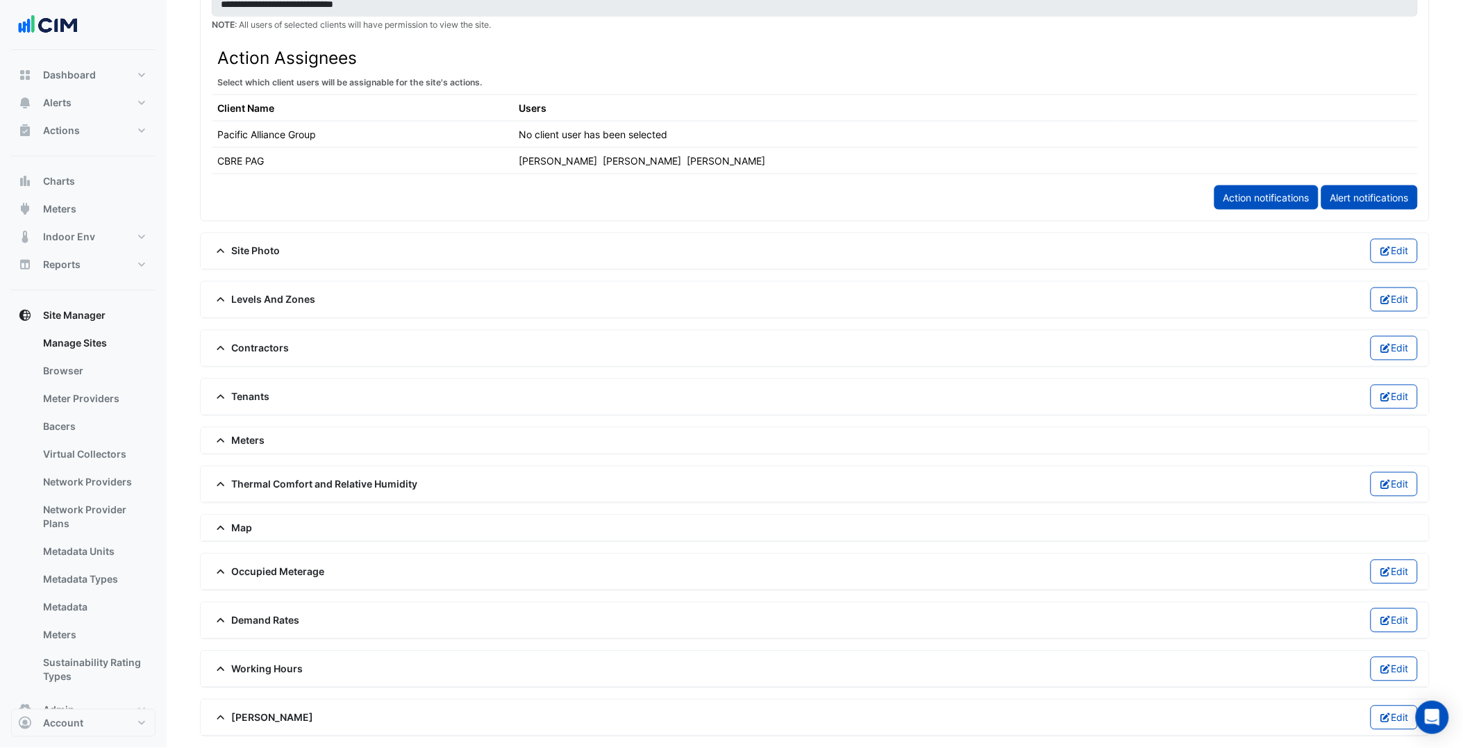
click at [258, 474] on div "Thermal Comfort and Relative Humidity Edit" at bounding box center [815, 484] width 1206 height 24
drag, startPoint x: 258, startPoint y: 474, endPoint x: 276, endPoint y: 474, distance: 18.8
click at [276, 474] on div "Thermal Comfort and Relative Humidity Edit" at bounding box center [815, 484] width 1206 height 24
drag, startPoint x: 276, startPoint y: 474, endPoint x: 280, endPoint y: 484, distance: 10.3
click at [280, 484] on span "Thermal Comfort and Relative Humidity" at bounding box center [315, 484] width 206 height 15
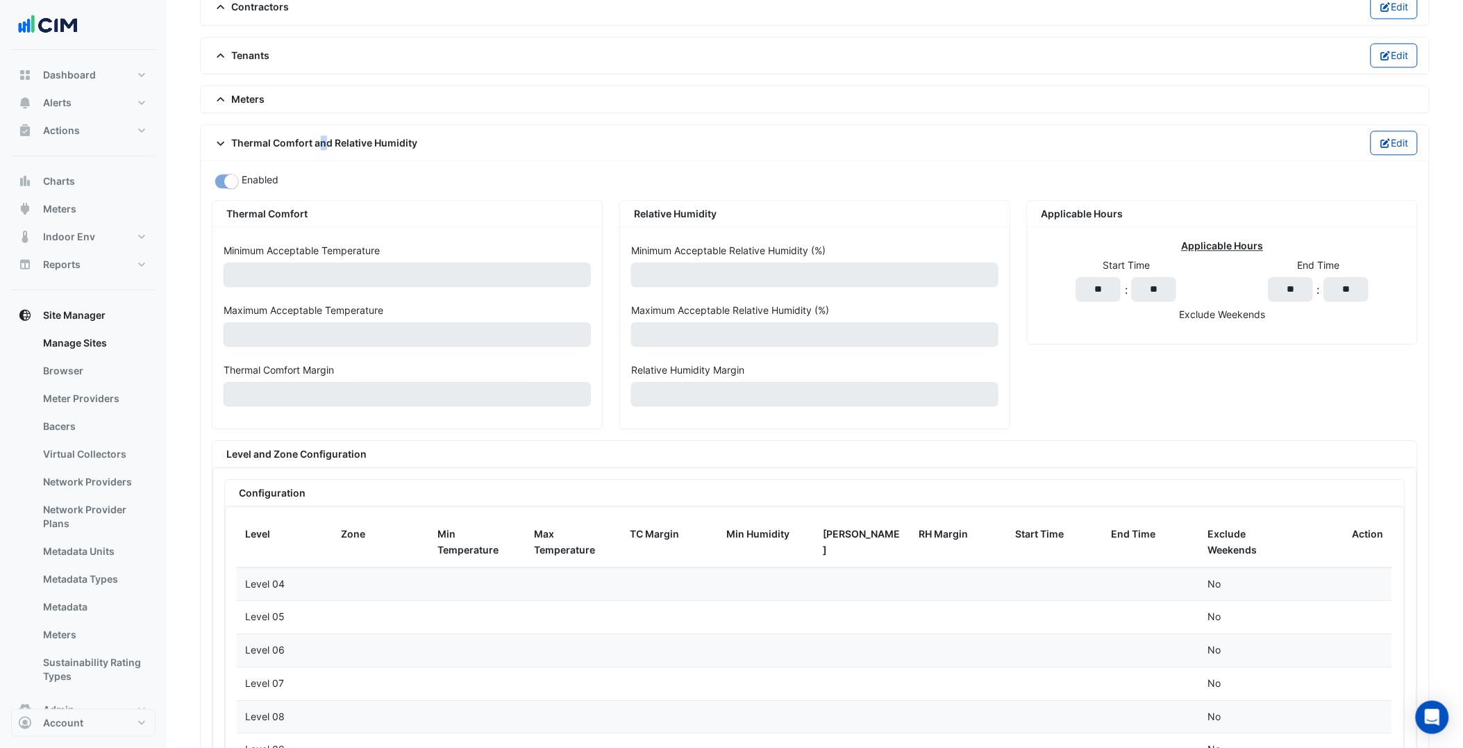
scroll to position [990, 0]
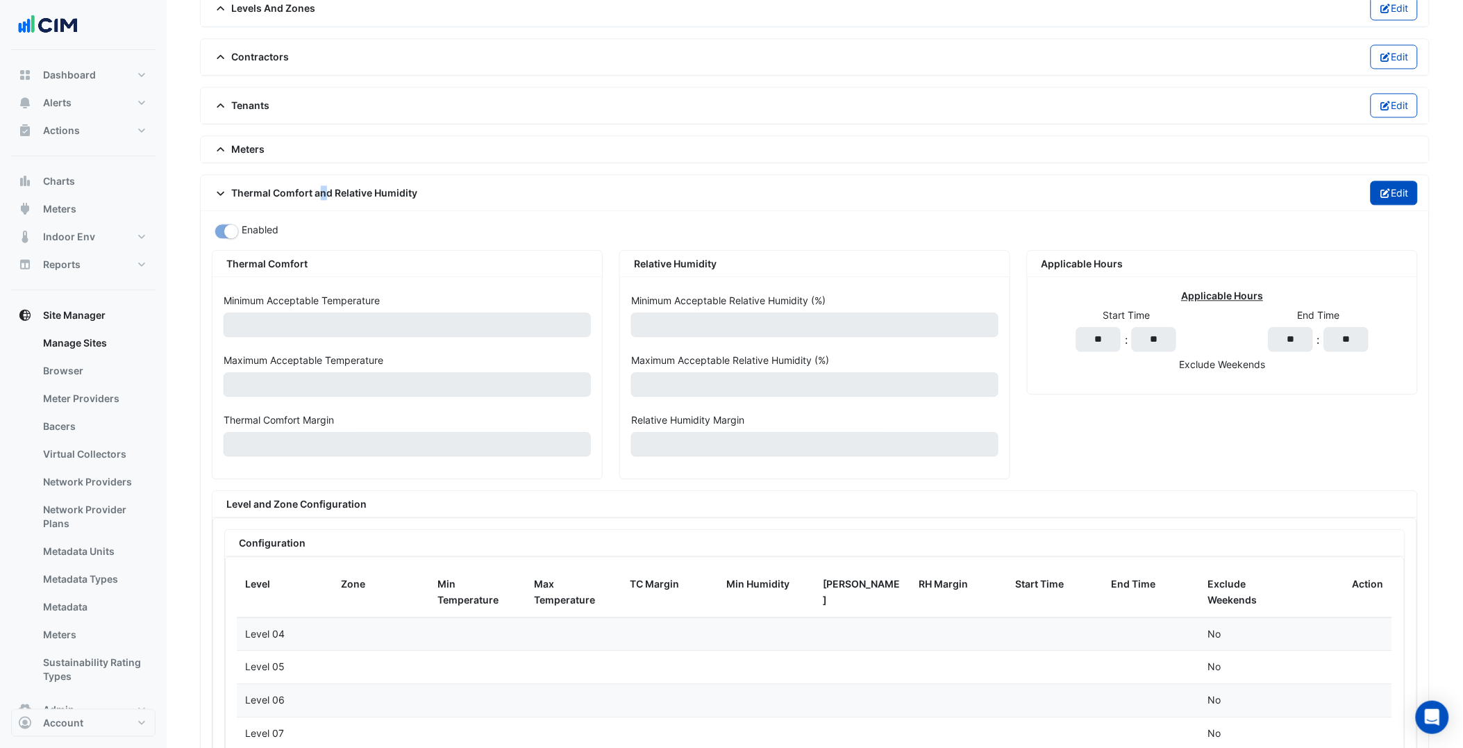
click at [1397, 191] on button "Edit" at bounding box center [1395, 193] width 48 height 24
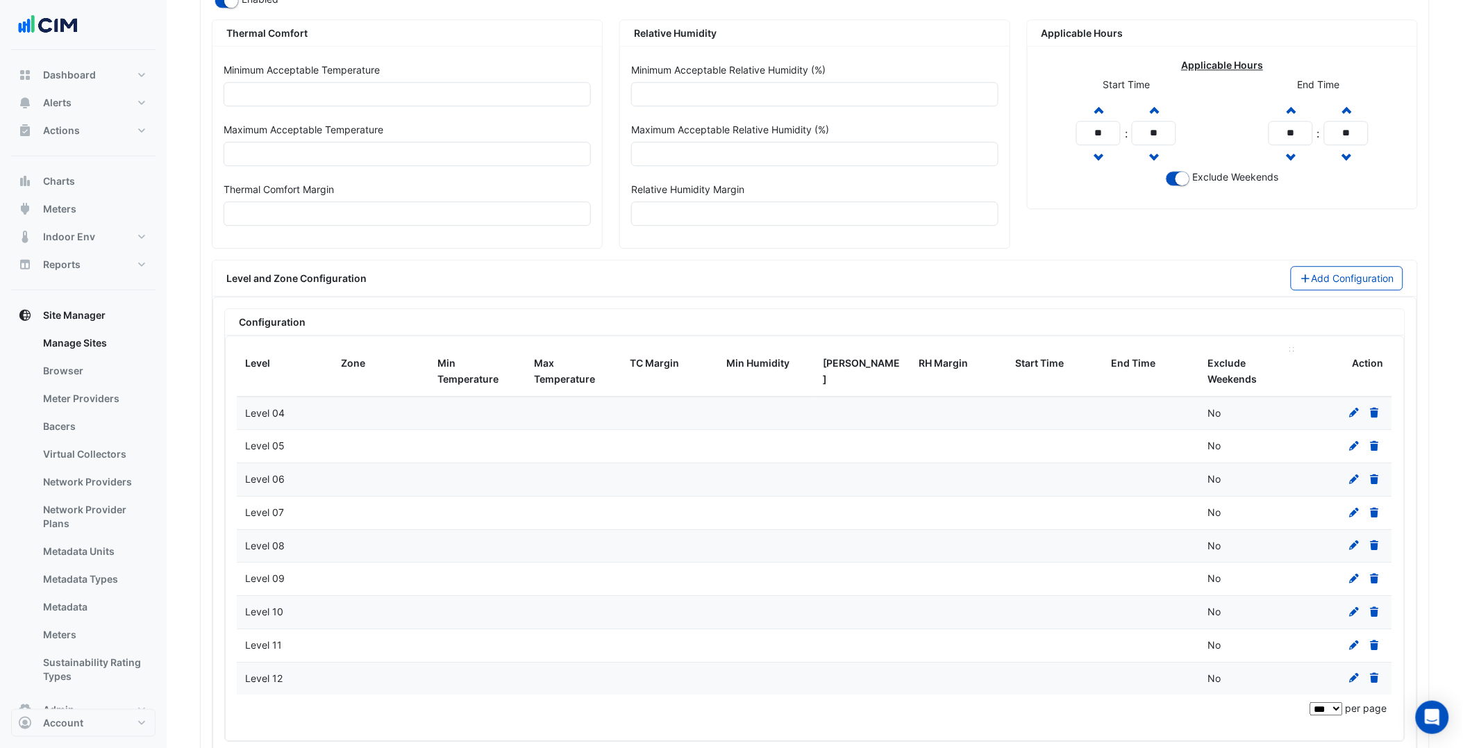
scroll to position [1217, 0]
click at [1329, 271] on div "Level and Zone Configuration Add Configuration" at bounding box center [815, 282] width 1205 height 36
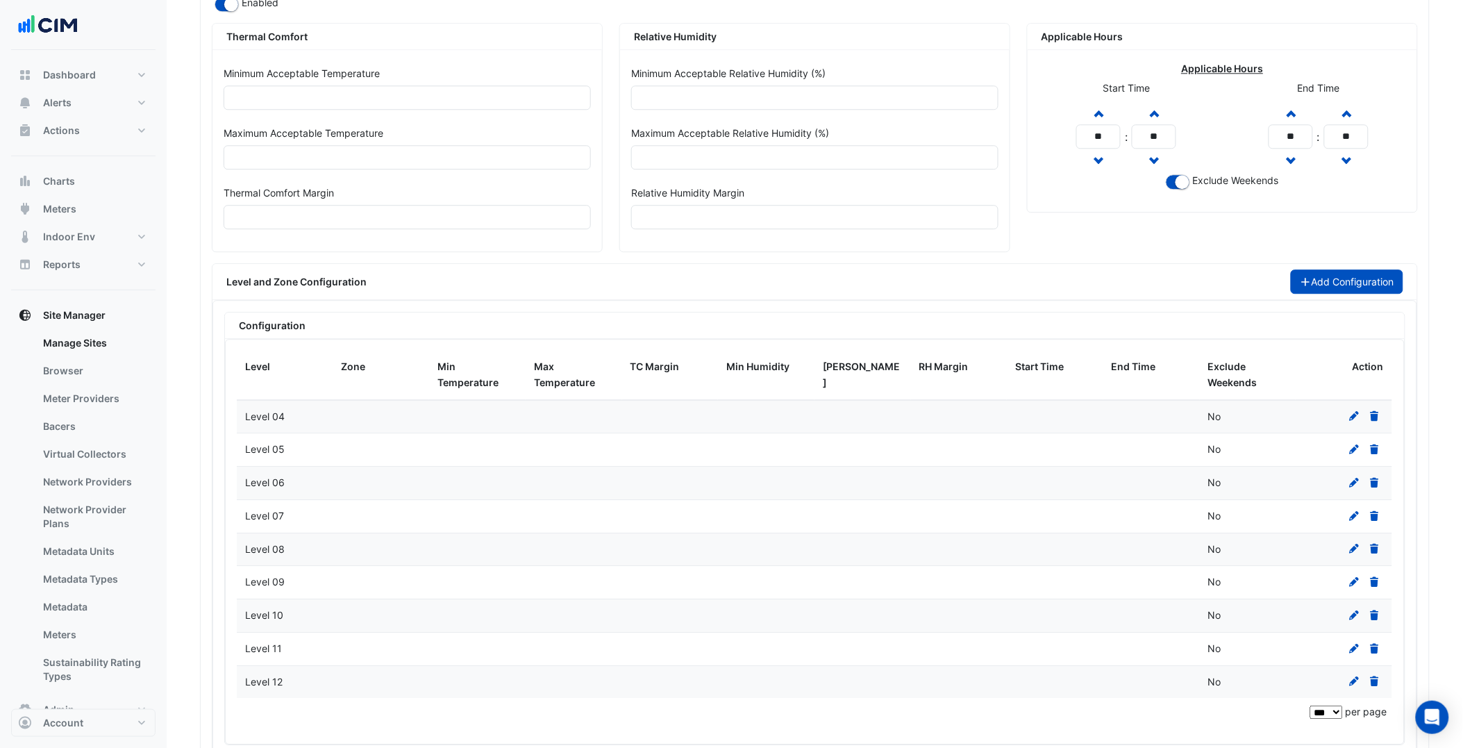
click at [1334, 275] on button "Add Configuration" at bounding box center [1347, 281] width 113 height 24
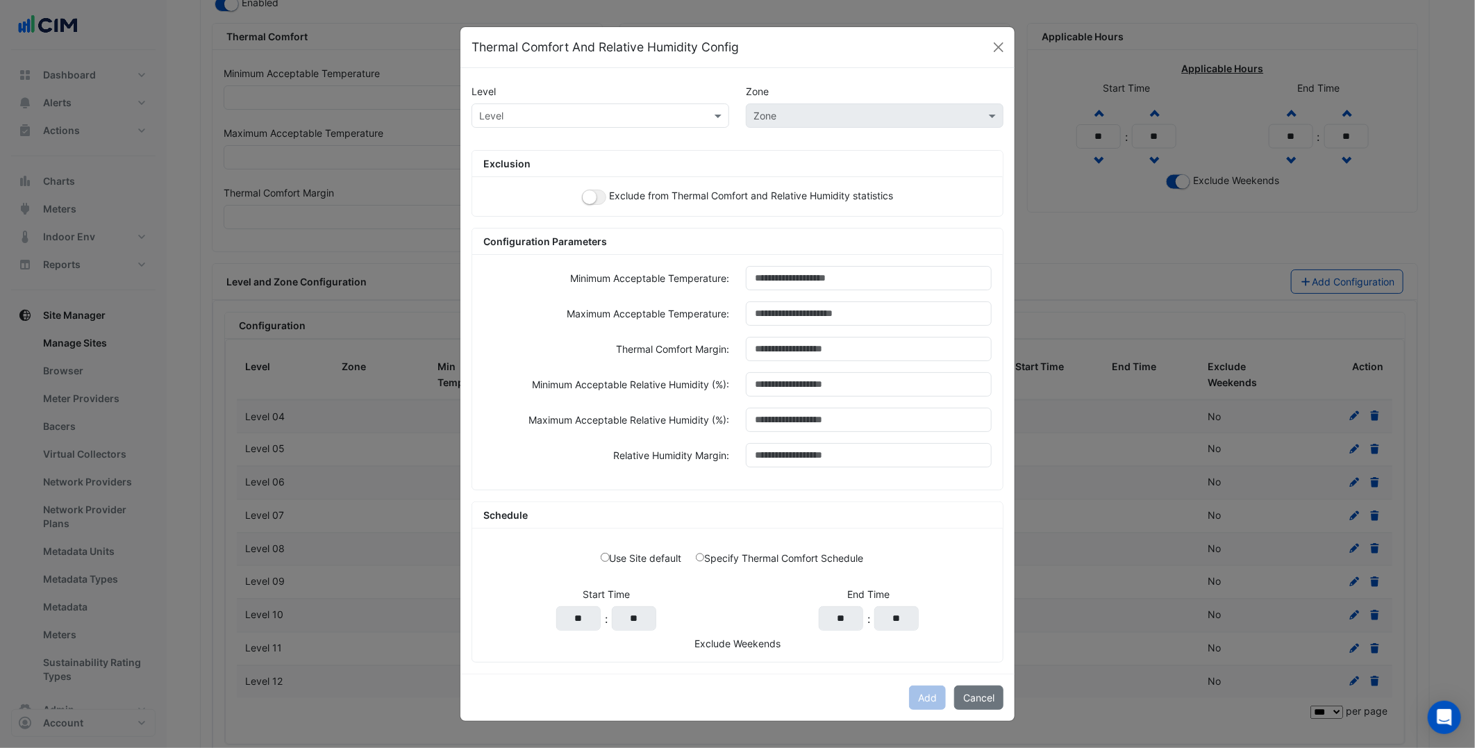
click at [641, 111] on input "text" at bounding box center [586, 116] width 215 height 15
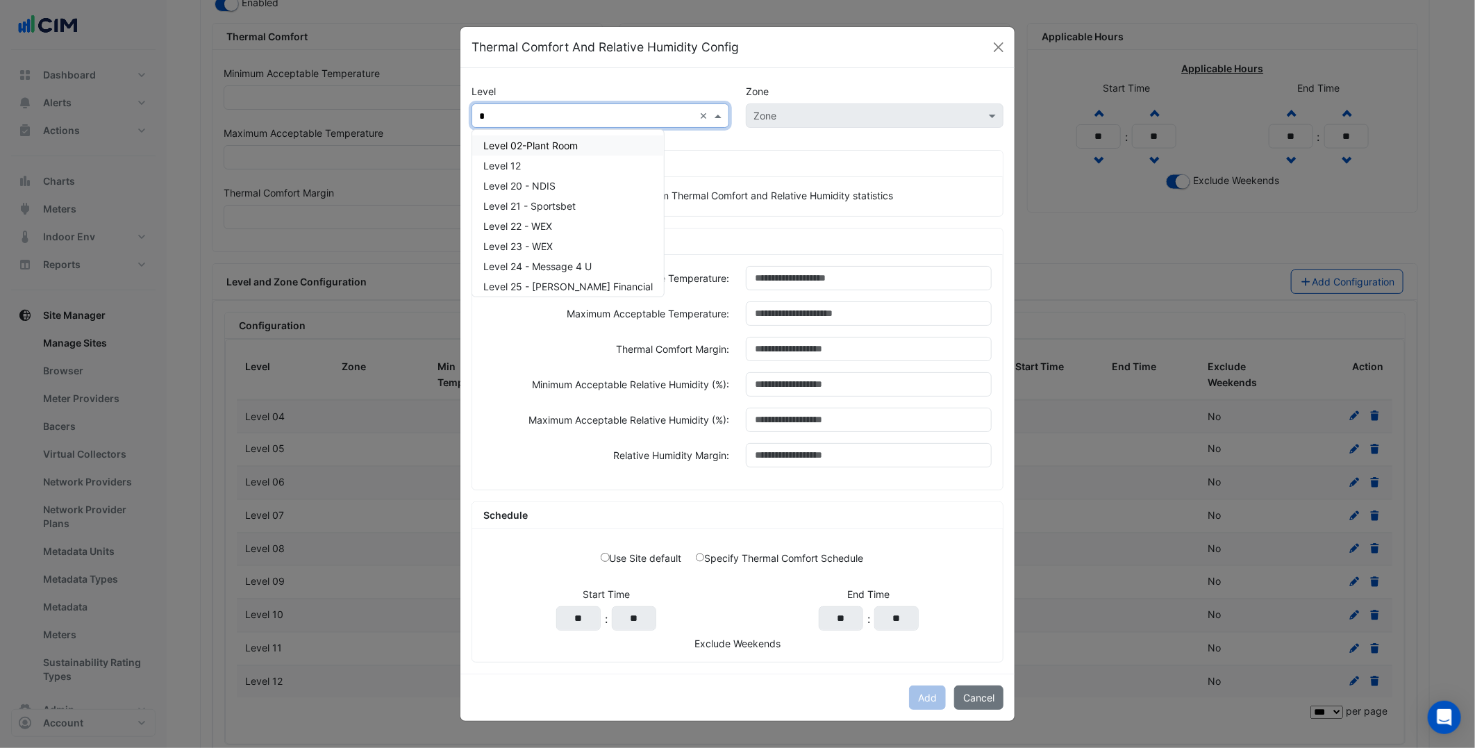
type input "**"
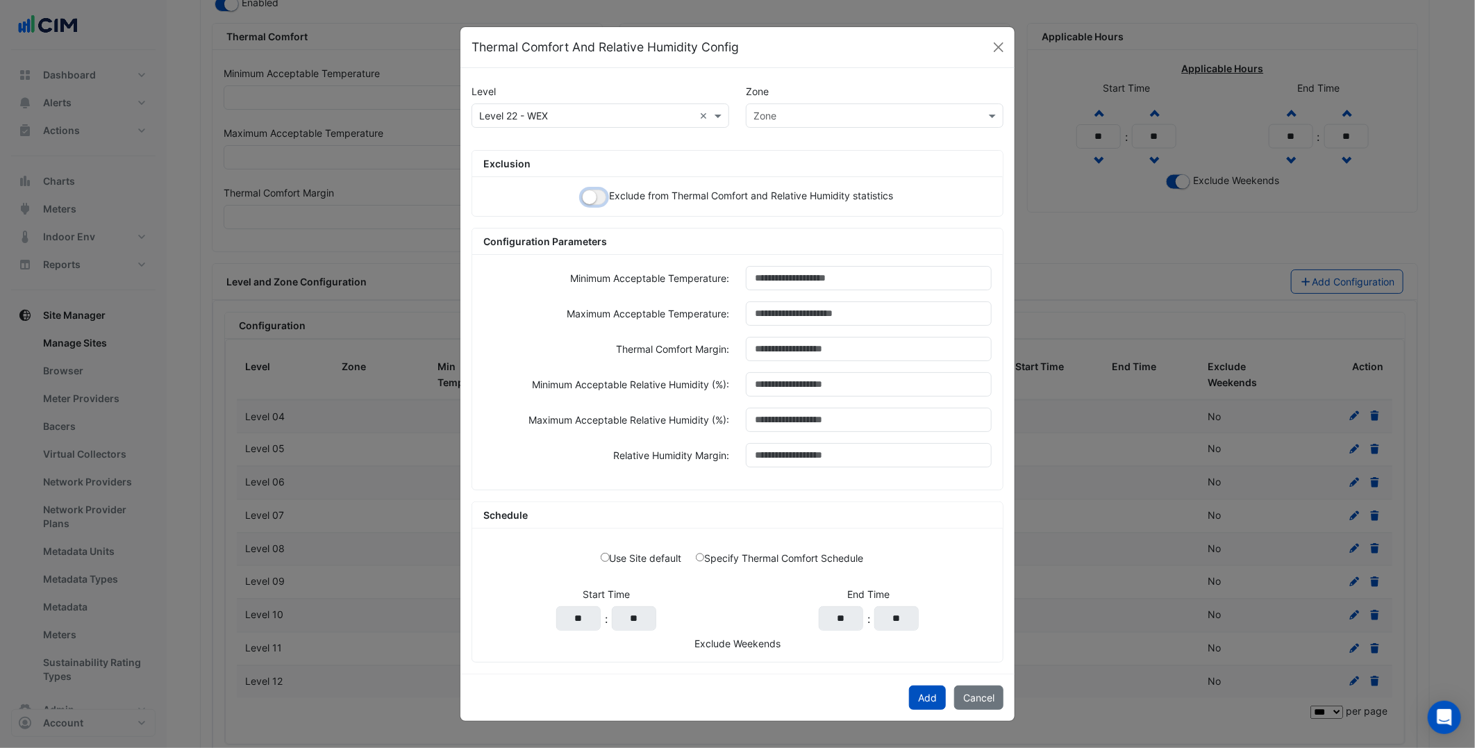
click at [594, 192] on button "button" at bounding box center [594, 197] width 24 height 15
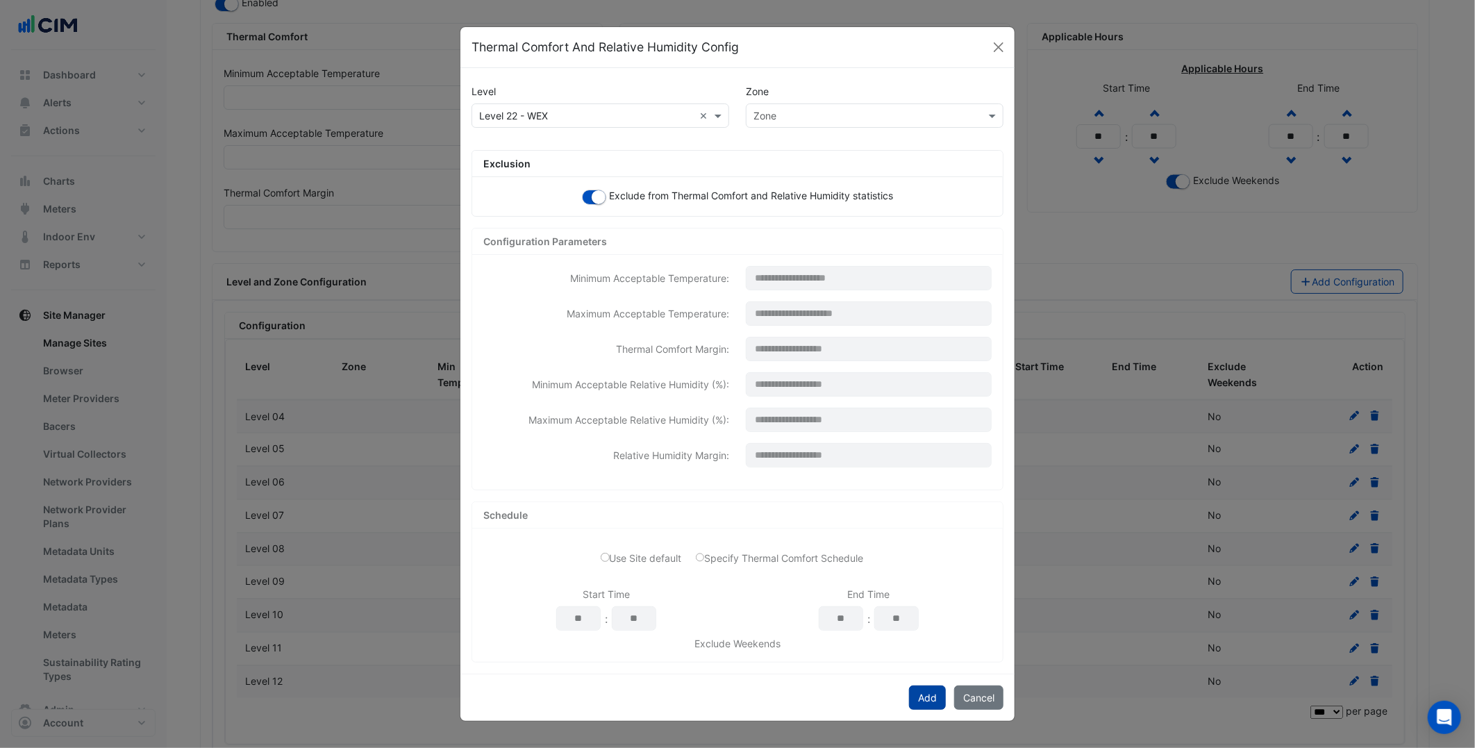
click at [919, 692] on button "Add" at bounding box center [927, 698] width 37 height 24
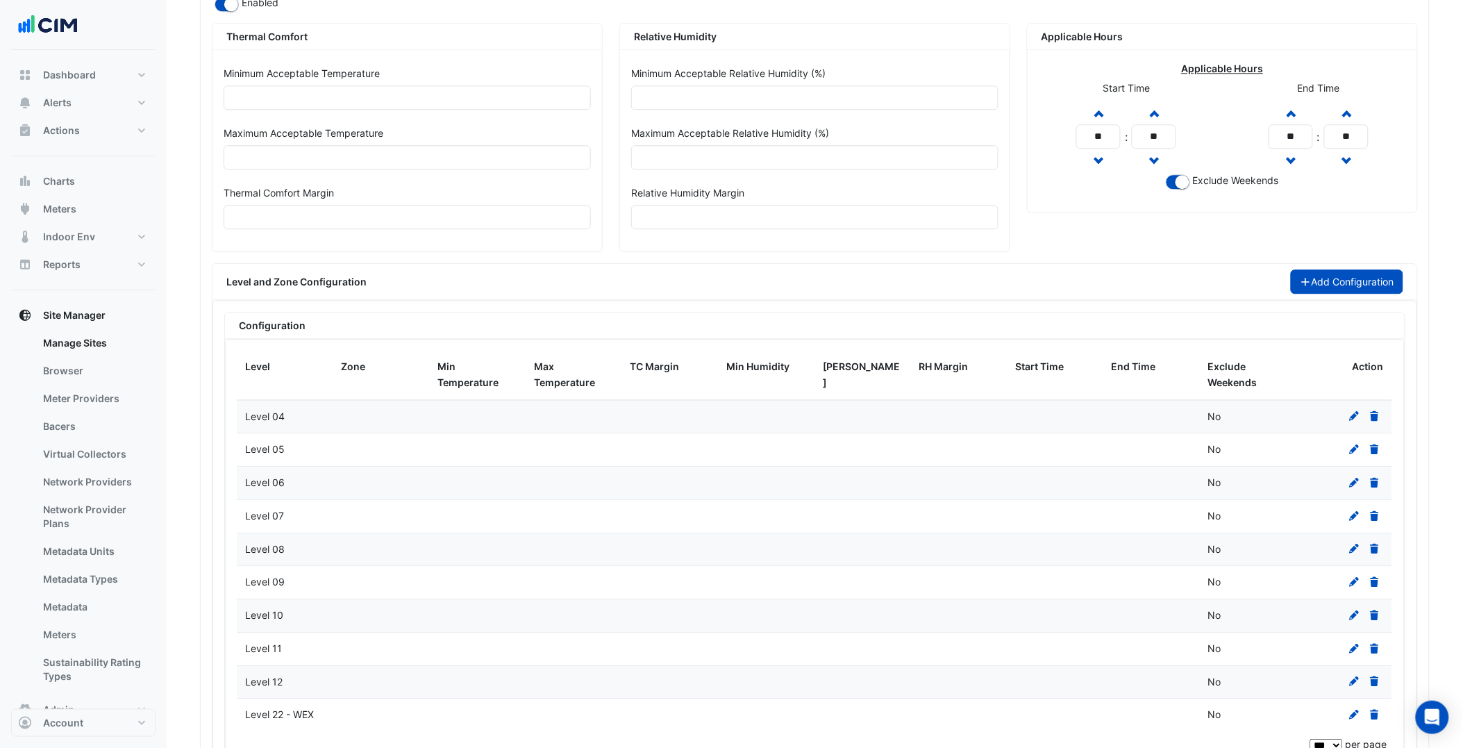
click at [1358, 286] on button "Add Configuration" at bounding box center [1347, 281] width 113 height 24
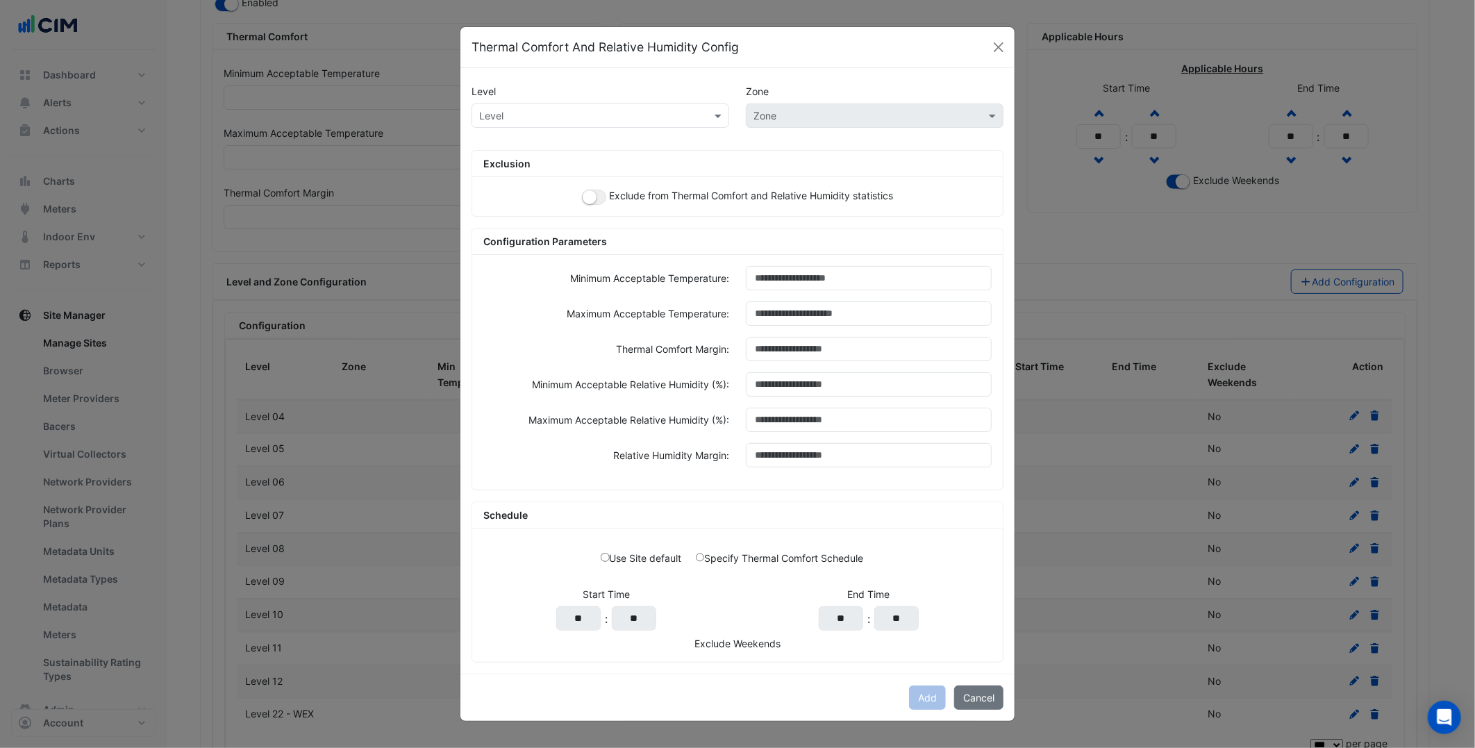
click at [551, 106] on div "Level" at bounding box center [601, 115] width 258 height 24
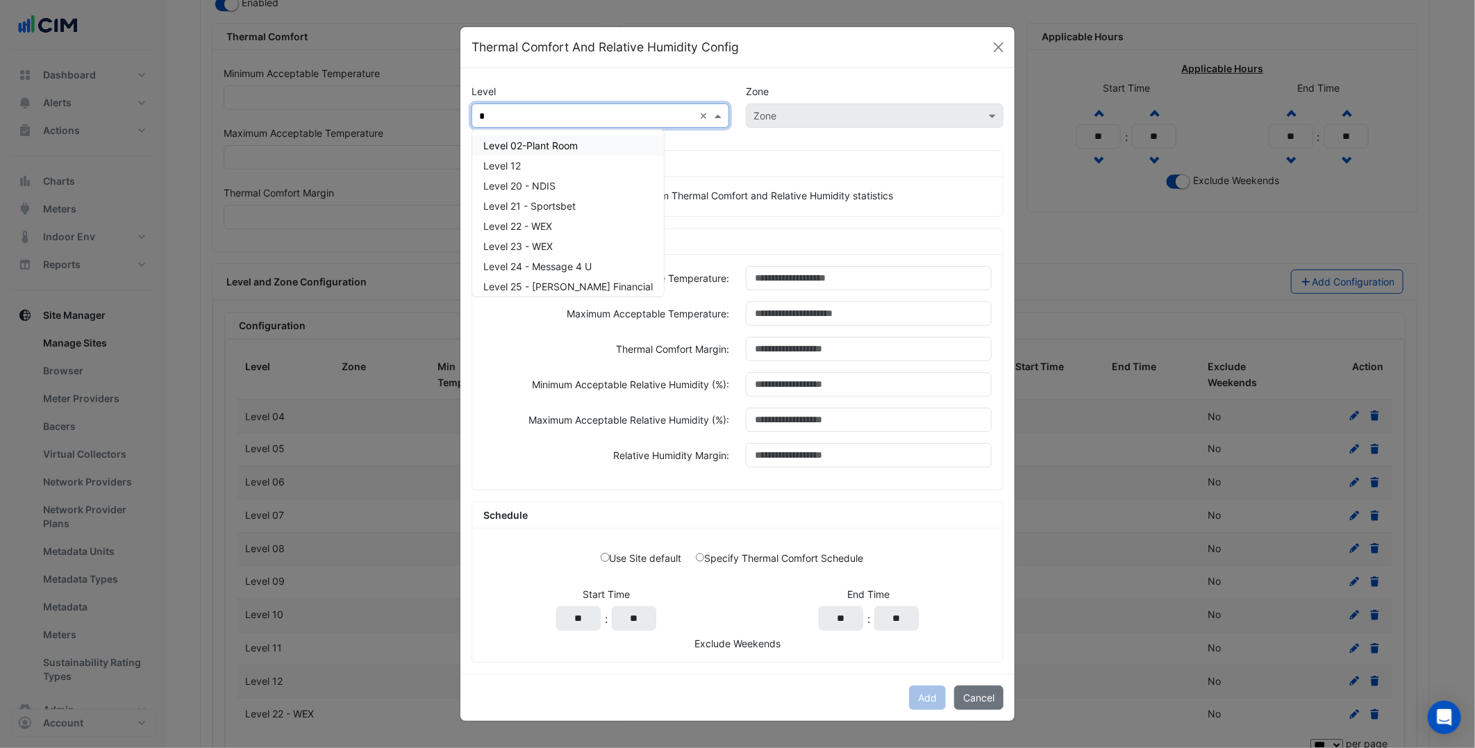
type input "**"
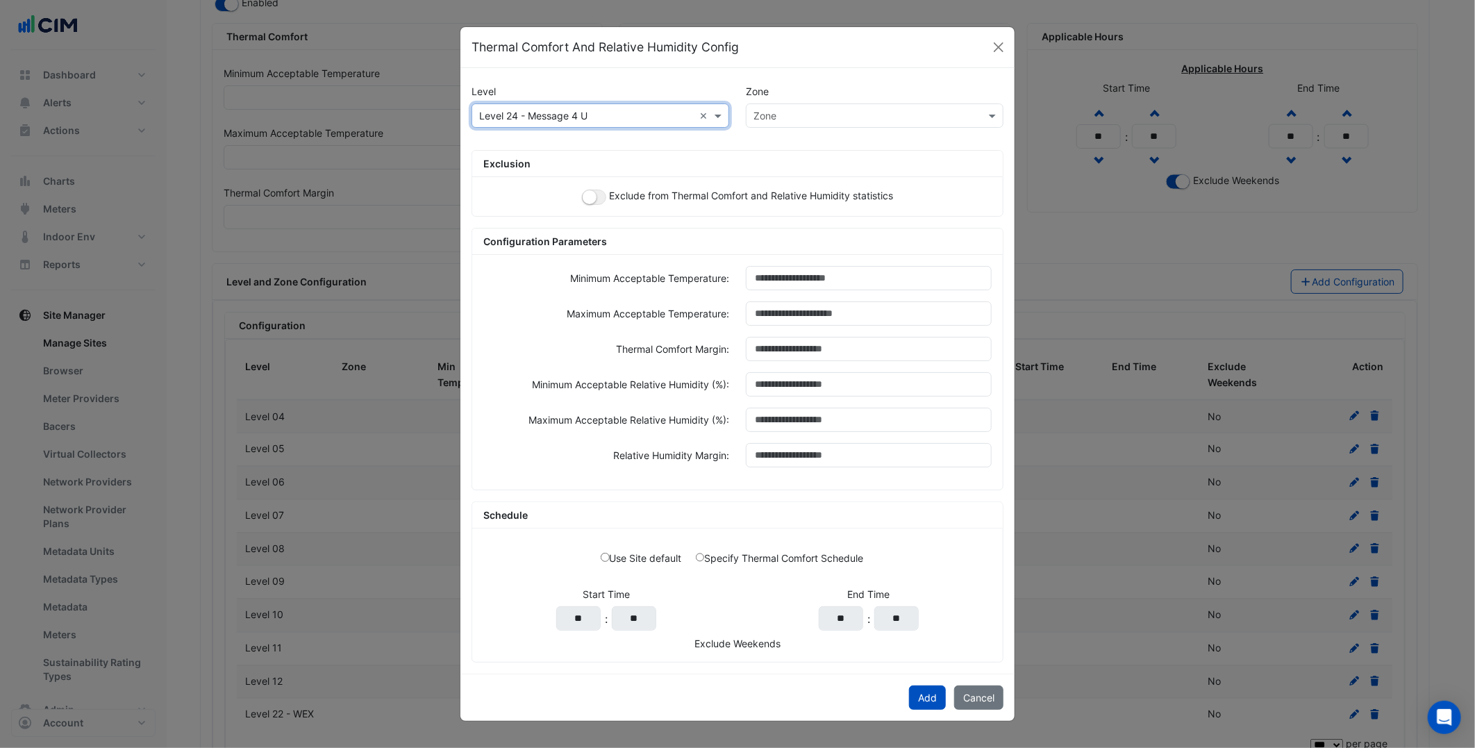
click at [883, 667] on div "Level Zone × Level 24 - Message 4 U × Zone Exclusion Exclude from Thermal Comfo…" at bounding box center [737, 371] width 554 height 606
click at [938, 704] on button "Add" at bounding box center [927, 698] width 37 height 24
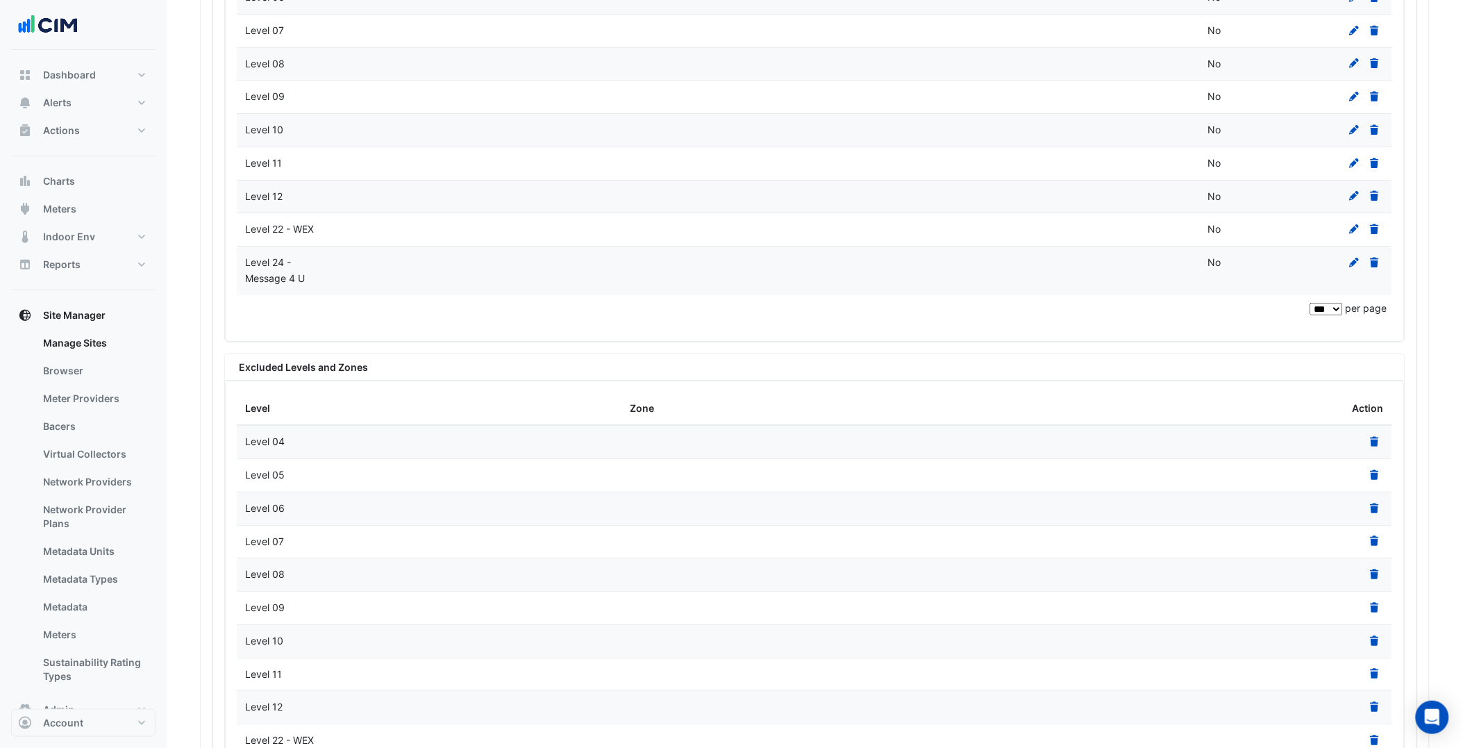
scroll to position [2082, 0]
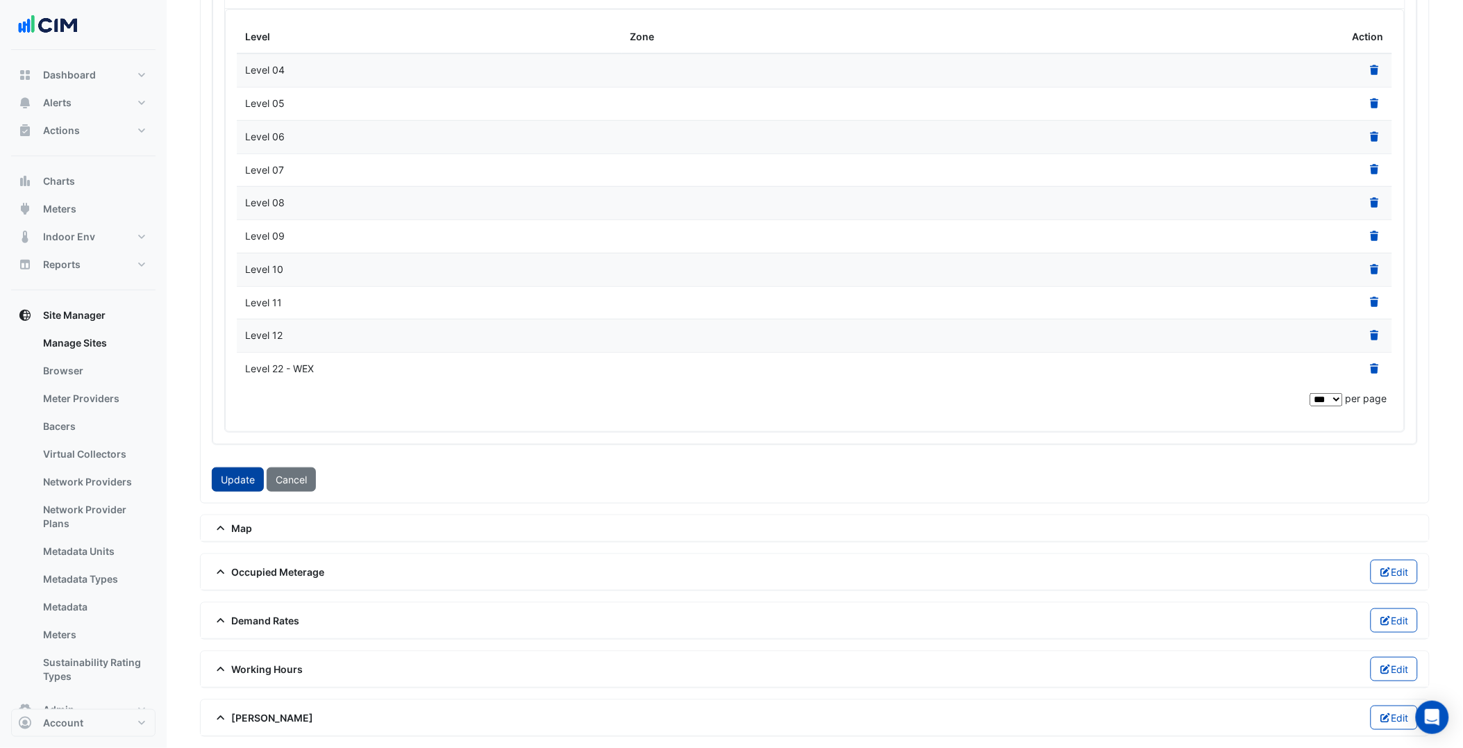
click at [238, 482] on button "Update" at bounding box center [238, 479] width 52 height 24
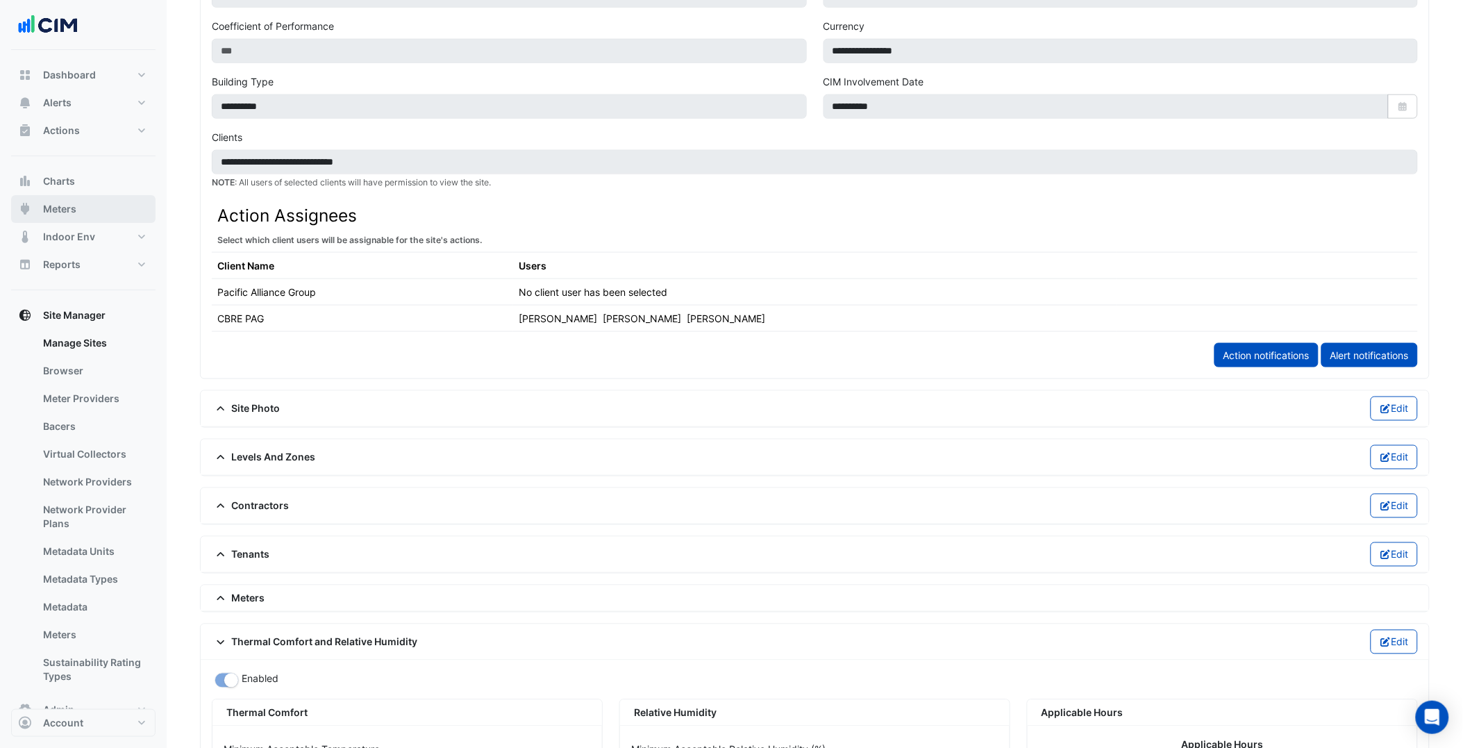
scroll to position [403, 0]
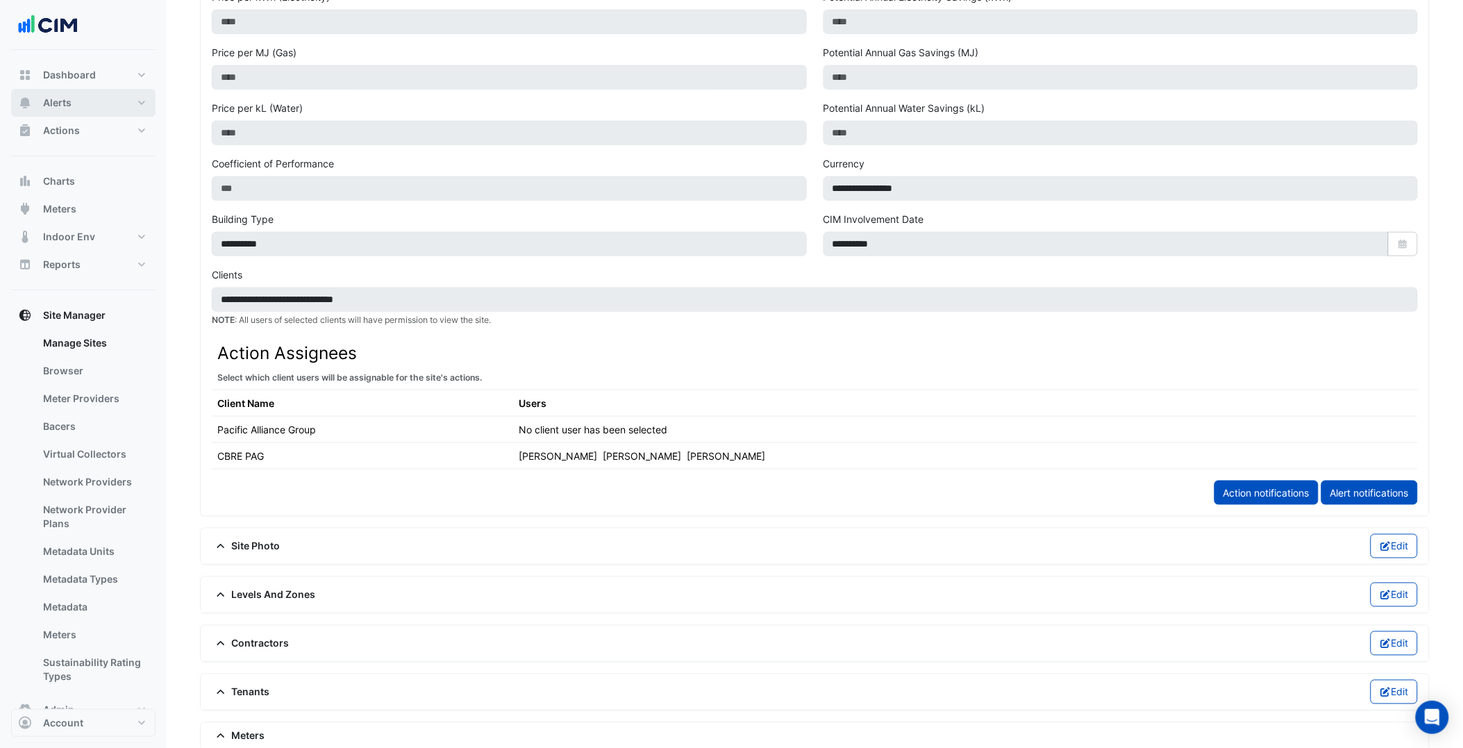
click at [110, 107] on button "Alerts" at bounding box center [83, 103] width 144 height 28
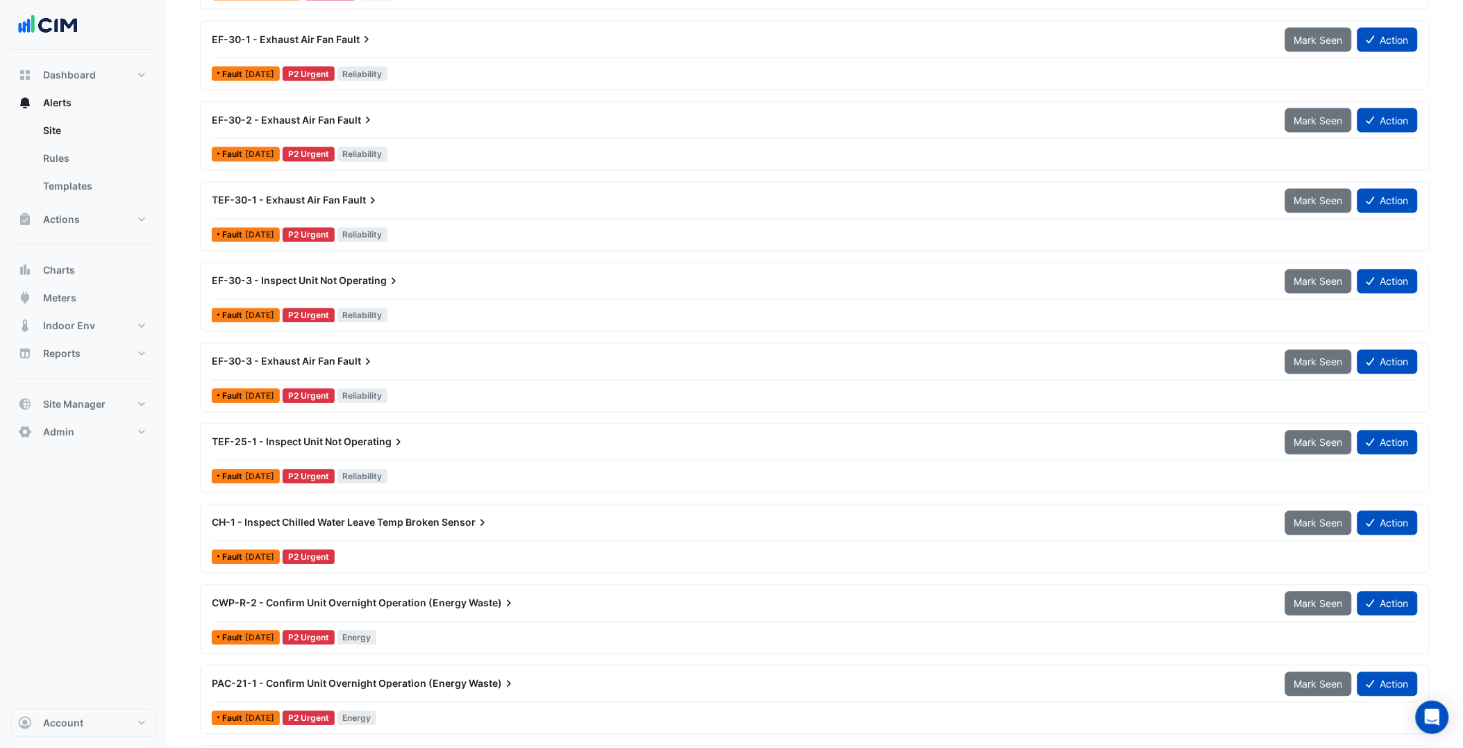
scroll to position [1152, 0]
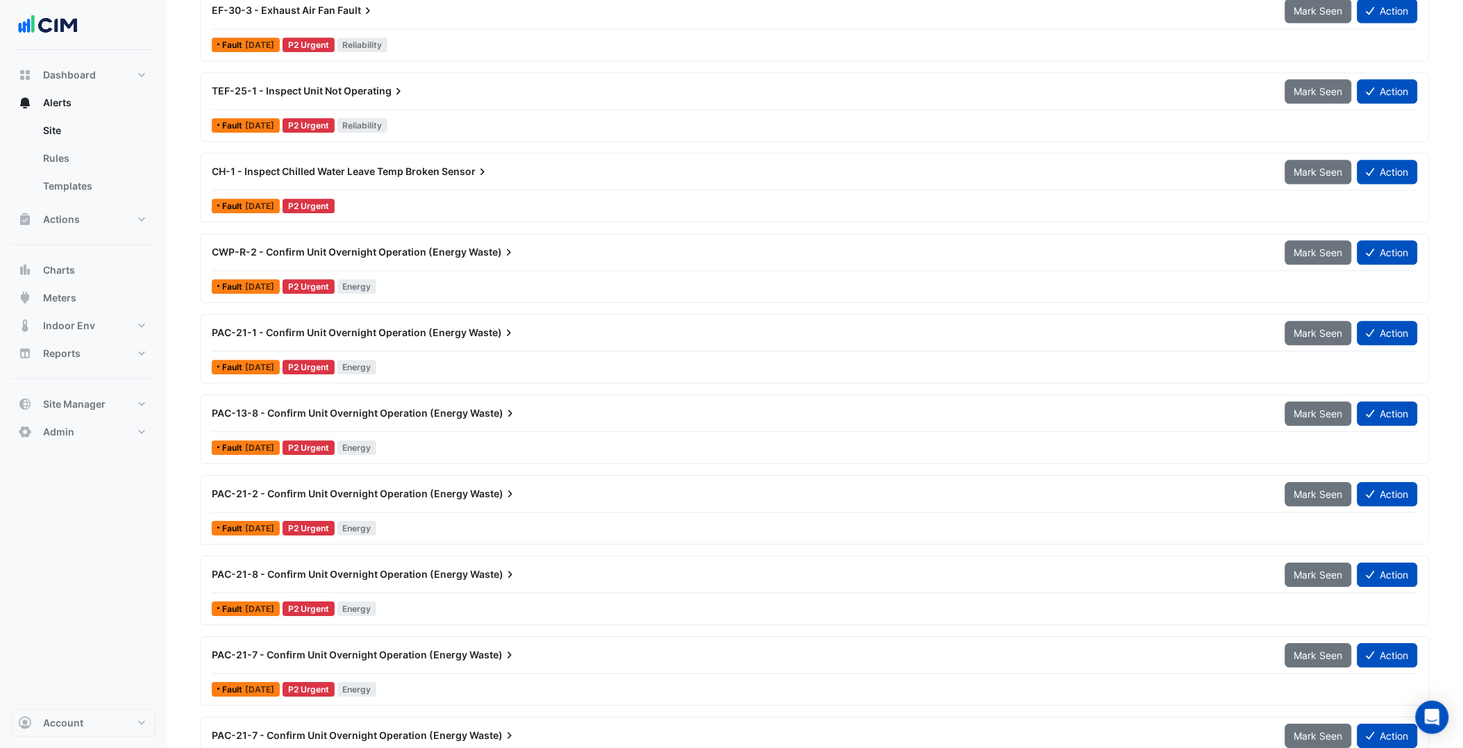
click at [425, 175] on span "CH-1 - Inspect Chilled Water Leave Temp Broken" at bounding box center [326, 171] width 228 height 12
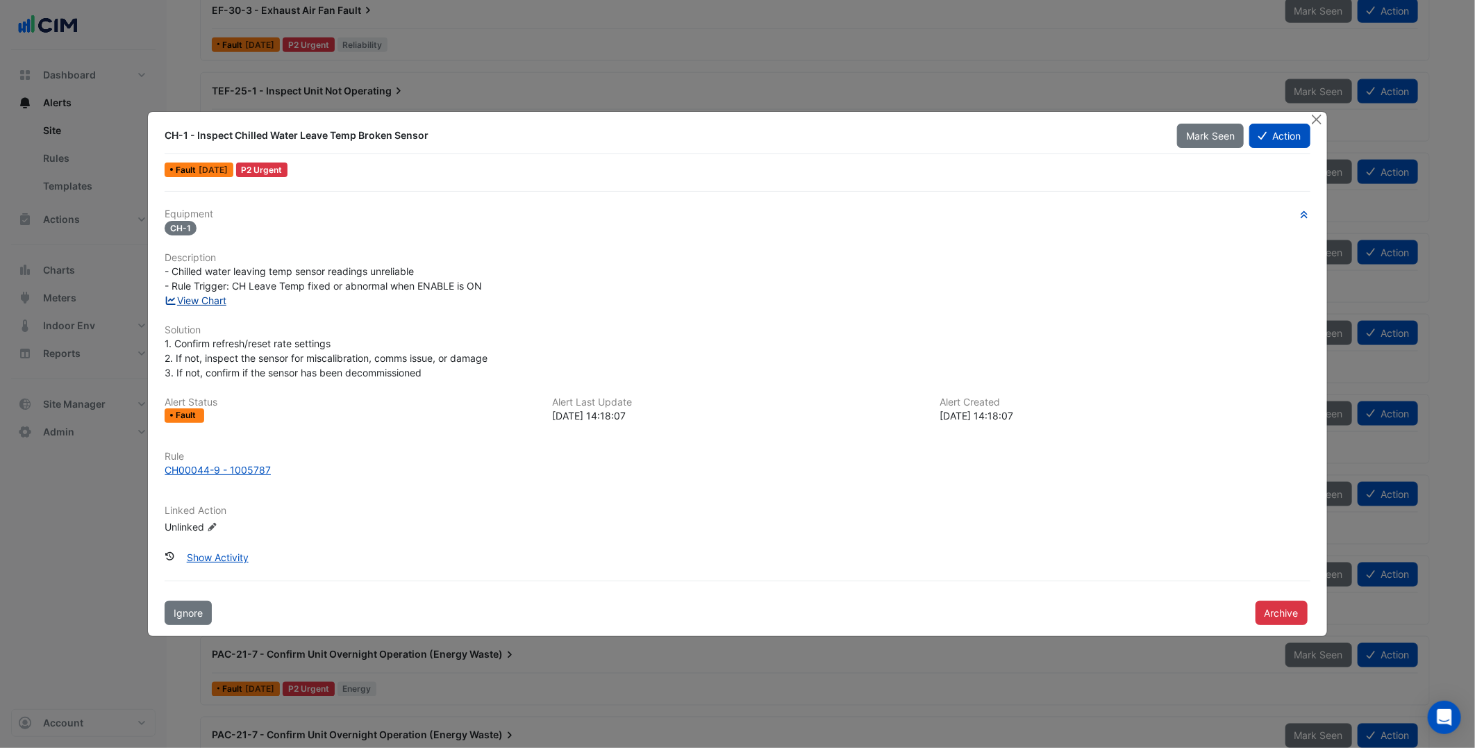
click at [210, 297] on link "View Chart" at bounding box center [196, 300] width 62 height 12
click at [1318, 119] on button "Close" at bounding box center [1317, 119] width 15 height 15
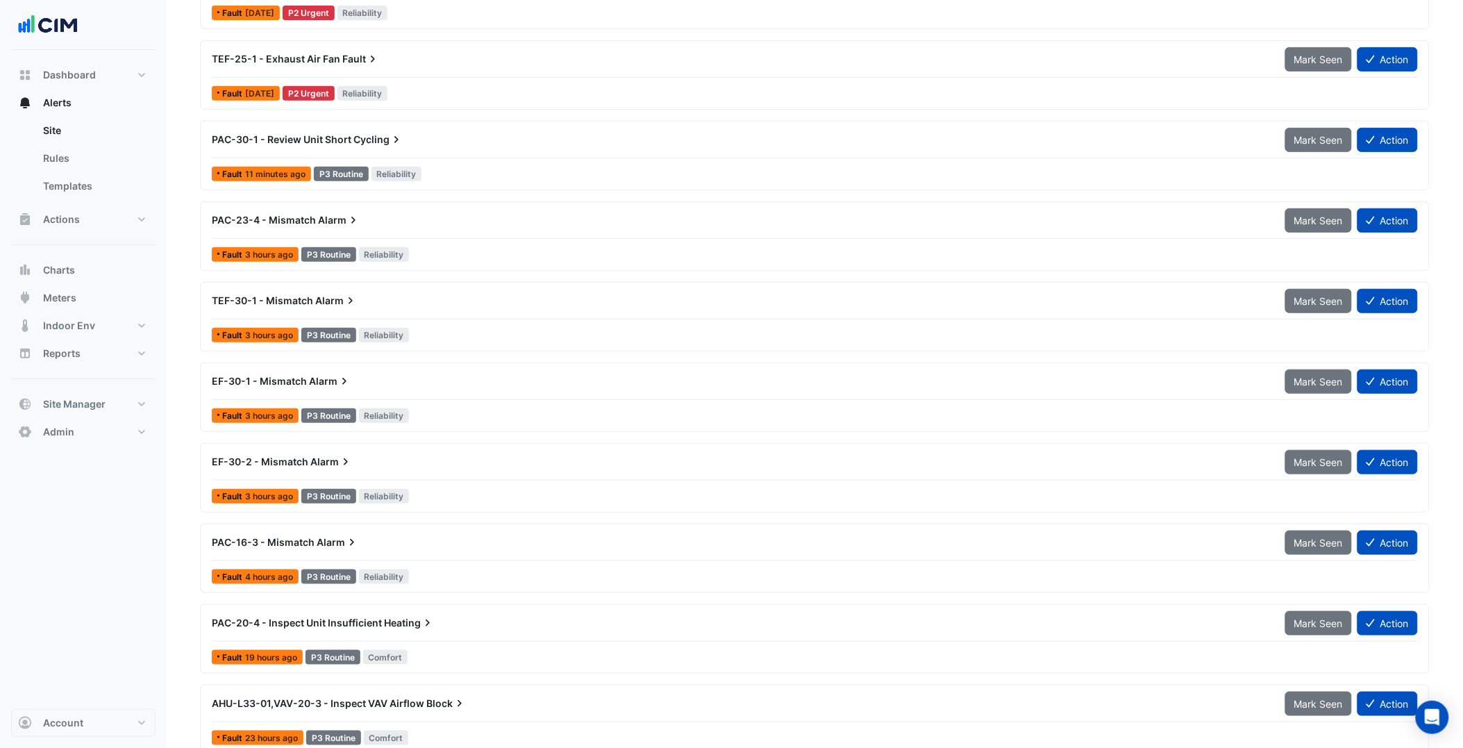
scroll to position [2327, 0]
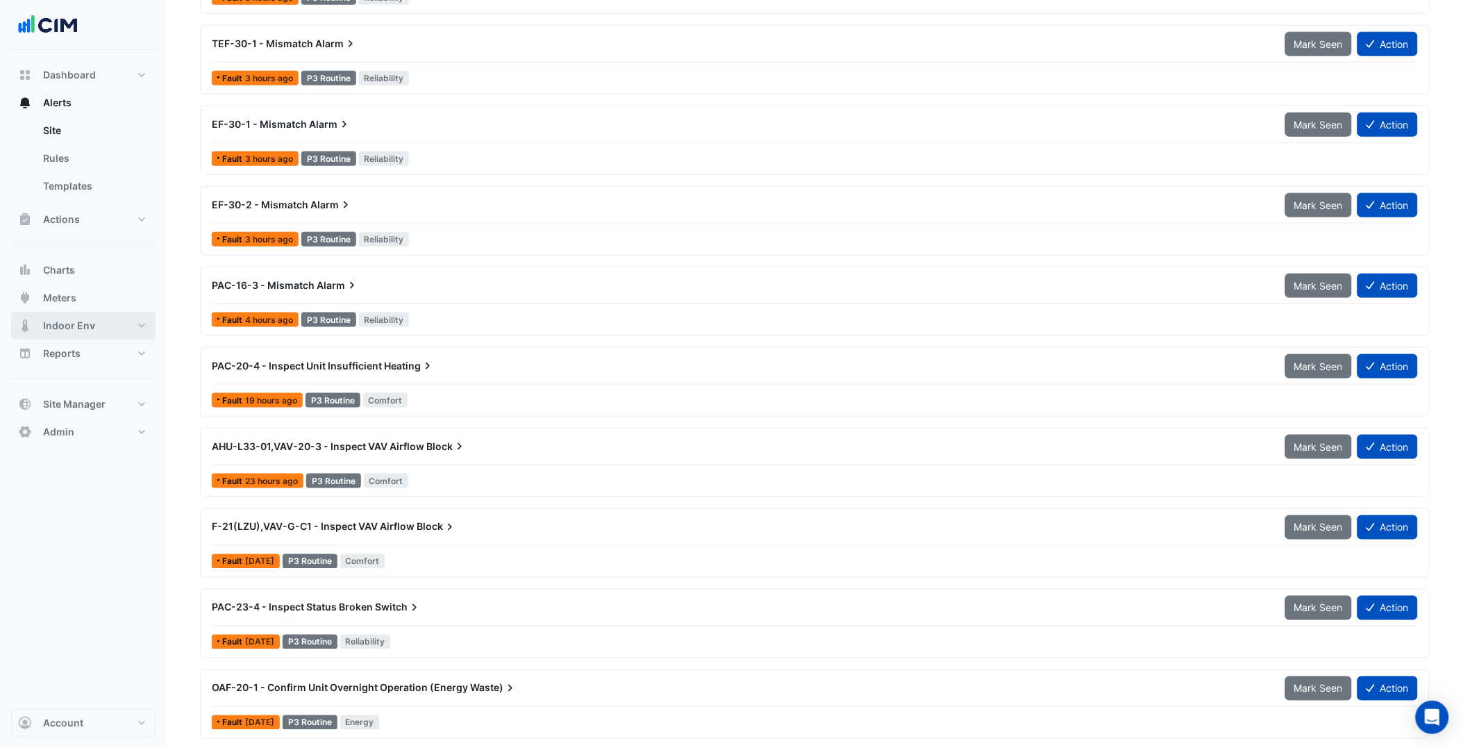
click at [98, 331] on button "Indoor Env" at bounding box center [83, 326] width 144 height 28
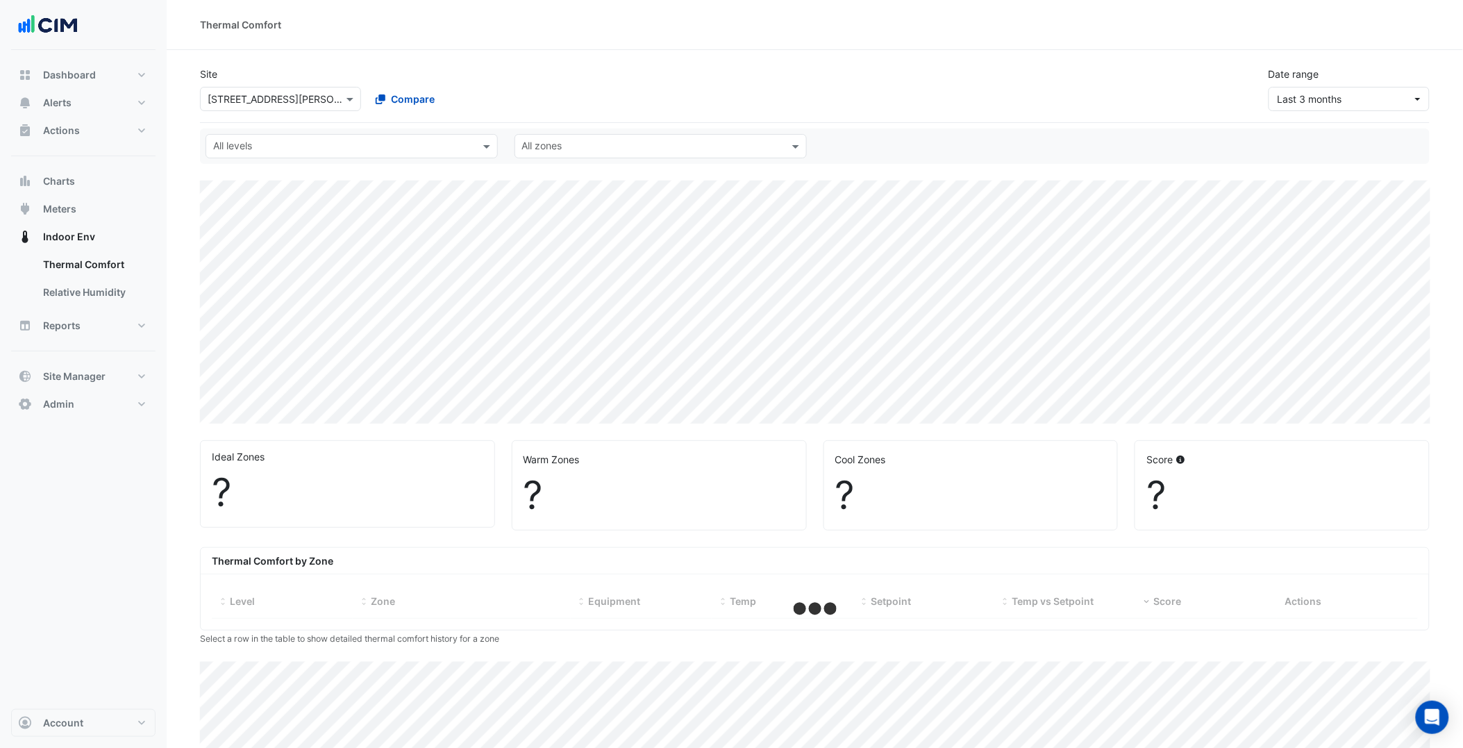
select select "***"
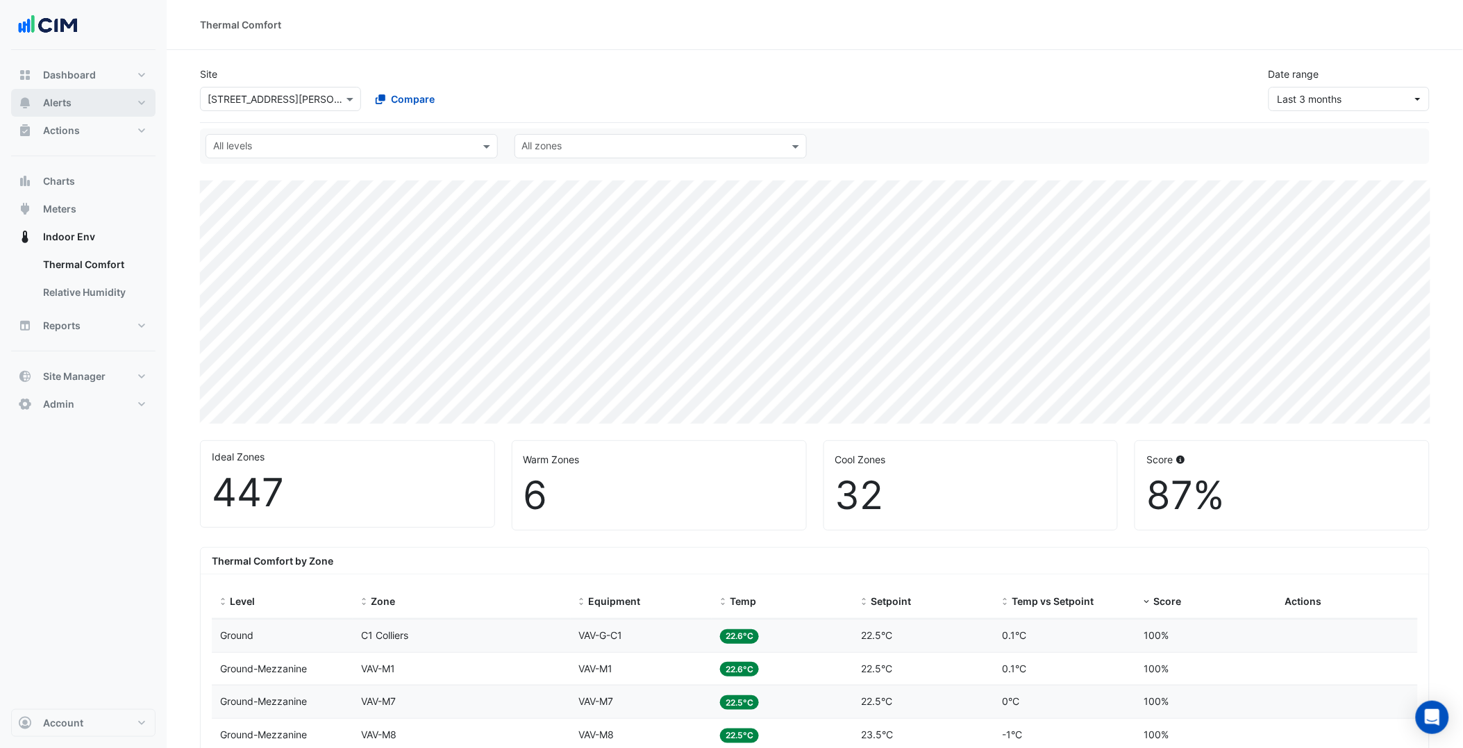
click at [134, 108] on button "Alerts" at bounding box center [83, 103] width 144 height 28
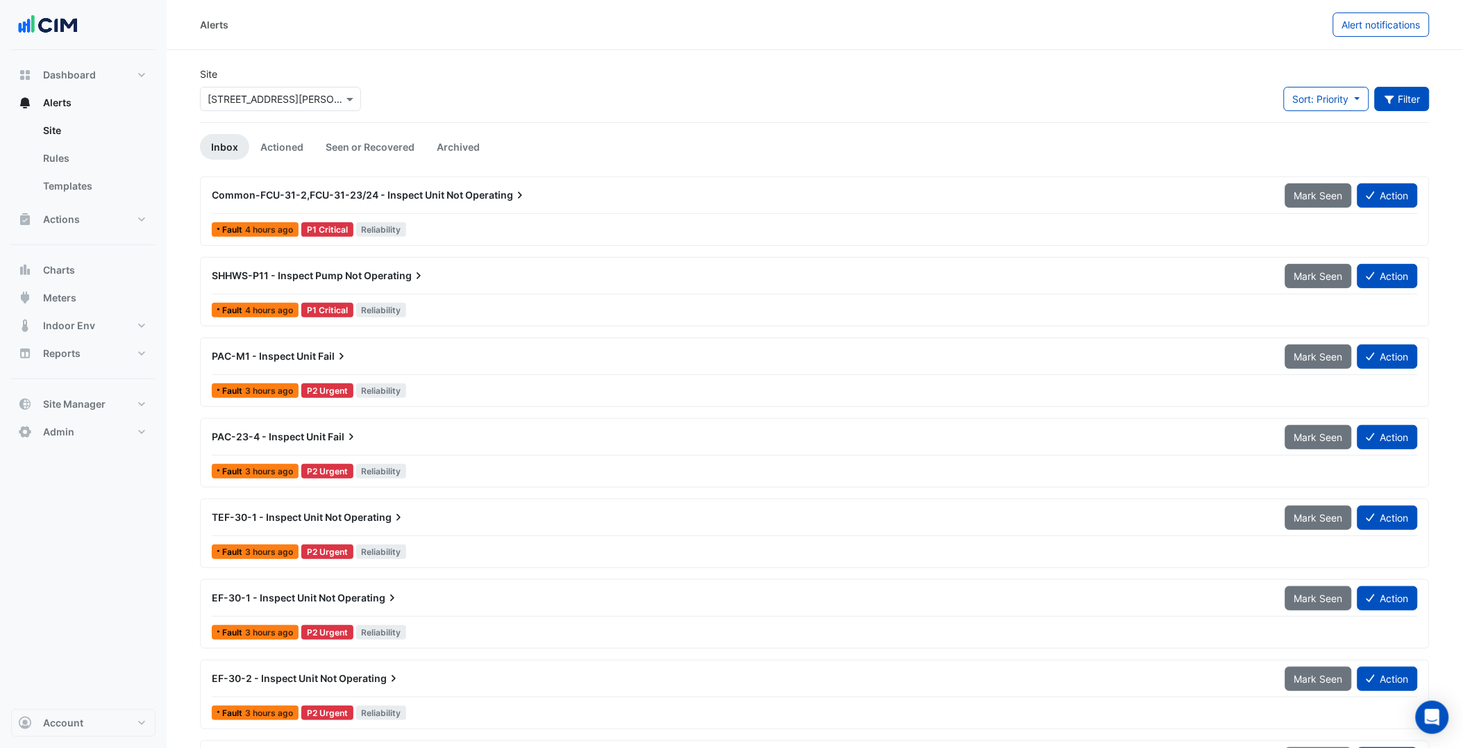
click at [1420, 101] on button "Filter" at bounding box center [1403, 99] width 56 height 24
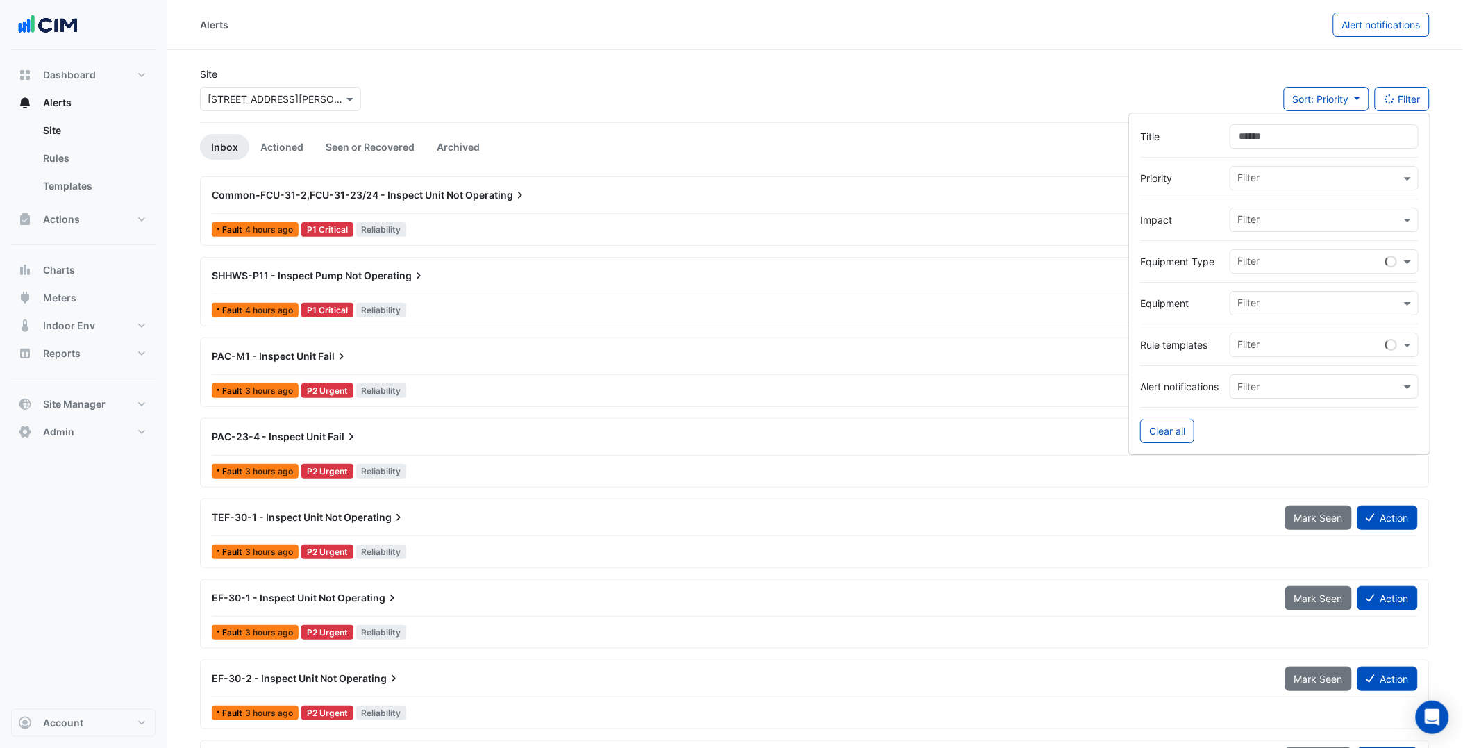
click at [1269, 144] on input "Title" at bounding box center [1324, 136] width 189 height 24
type input "****"
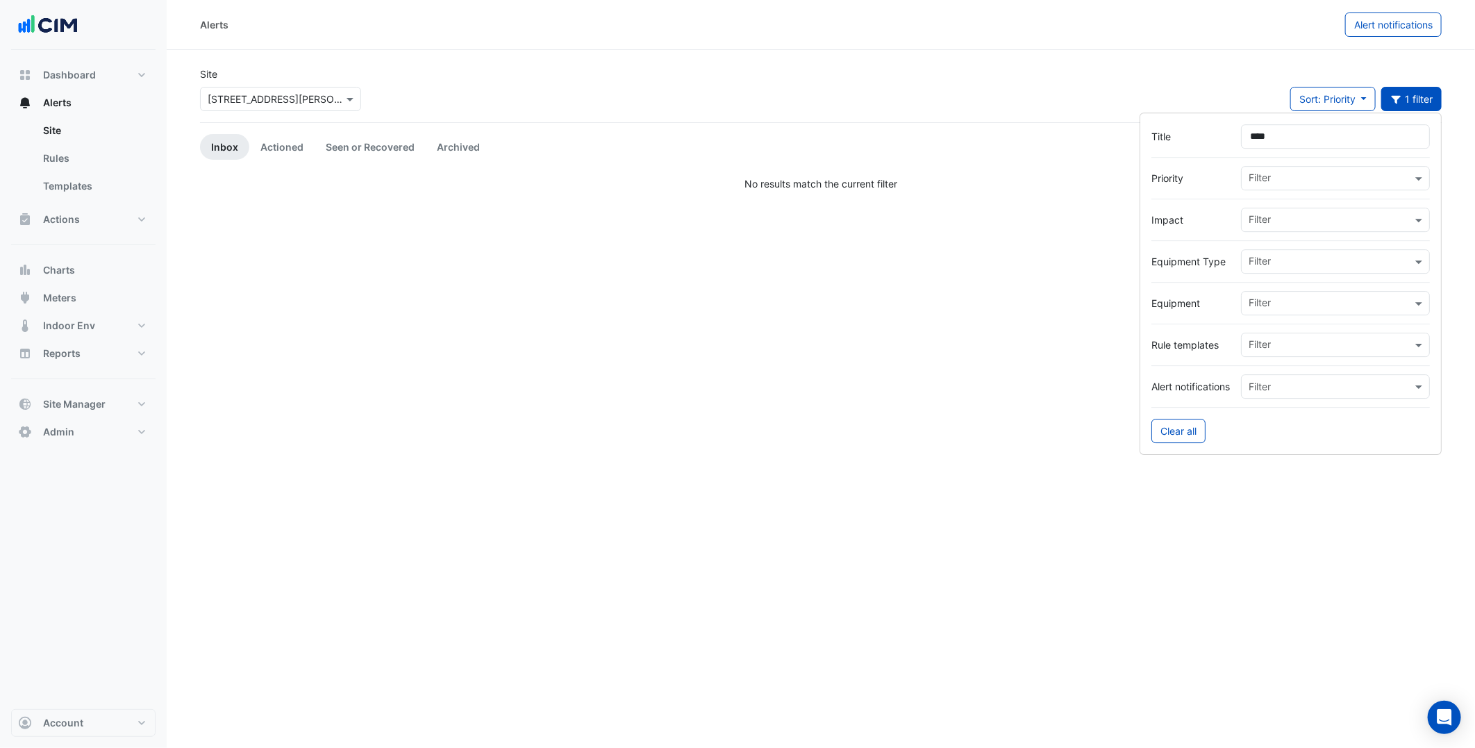
drag, startPoint x: 1308, startPoint y: 138, endPoint x: 1124, endPoint y: 137, distance: 184.1
click at [1124, 137] on body "Alerts Alert notifications Site × [STREET_ADDRESS][PERSON_NAME] Sort: Priority …" at bounding box center [737, 374] width 1475 height 748
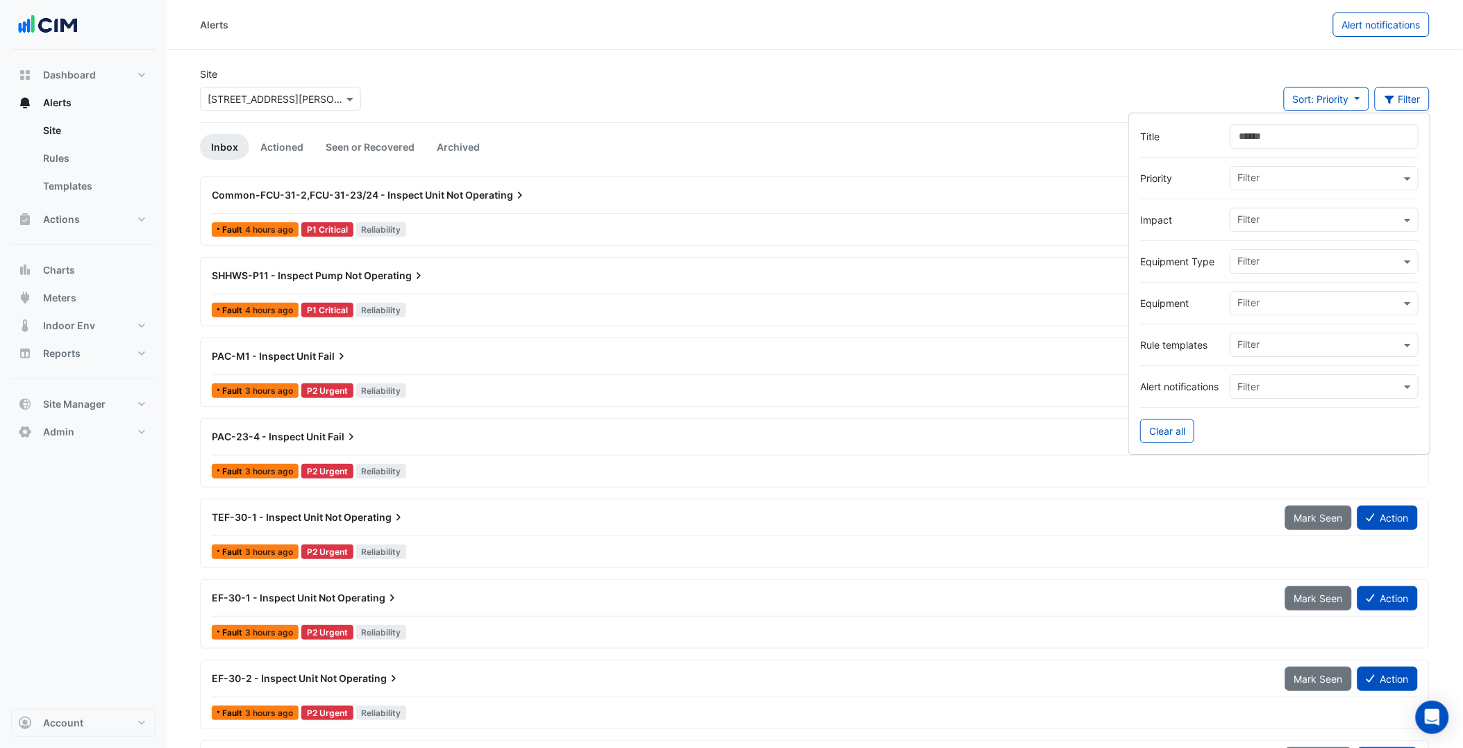
click at [1302, 176] on input "text" at bounding box center [1319, 179] width 163 height 15
click at [1283, 207] on span "P1 Critical" at bounding box center [1264, 208] width 45 height 12
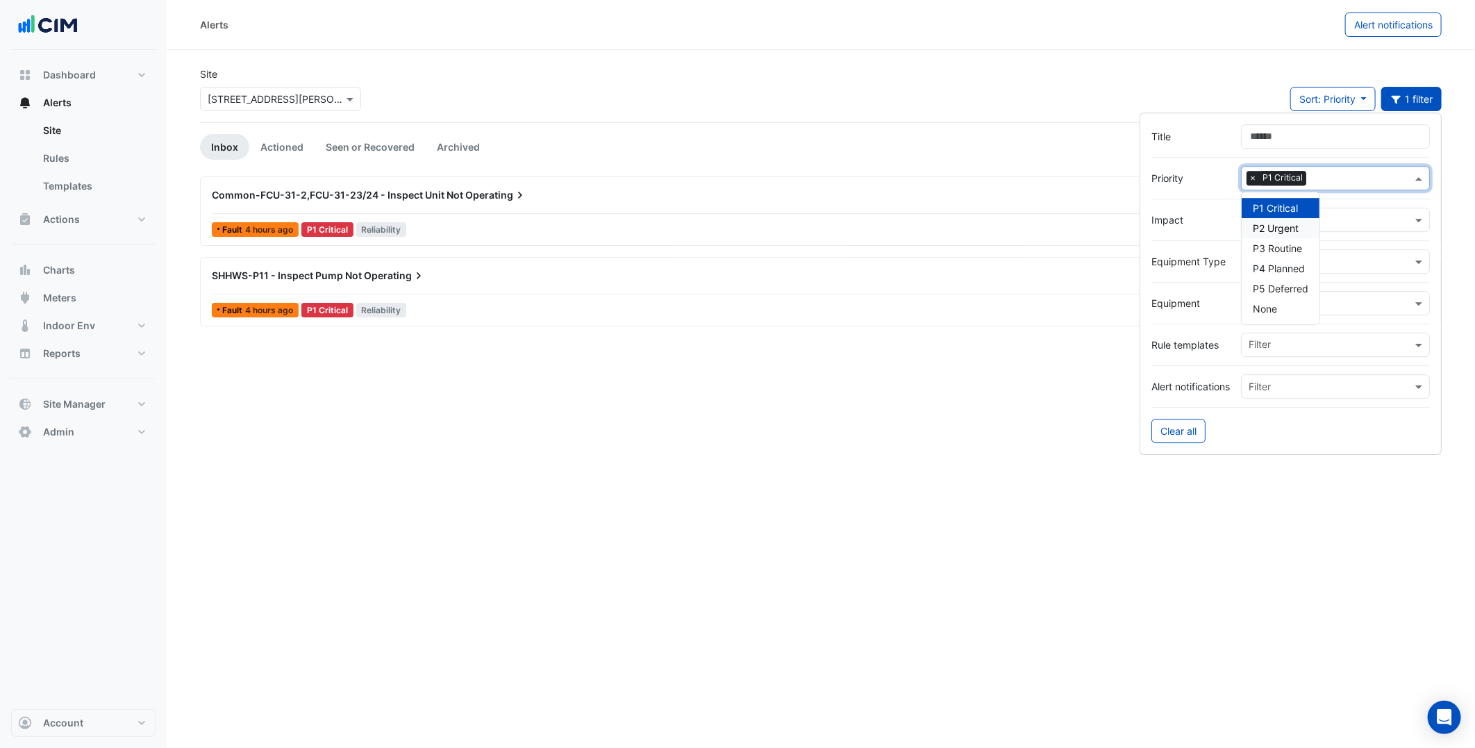
click at [1288, 222] on span "P2 Urgent" at bounding box center [1276, 228] width 46 height 12
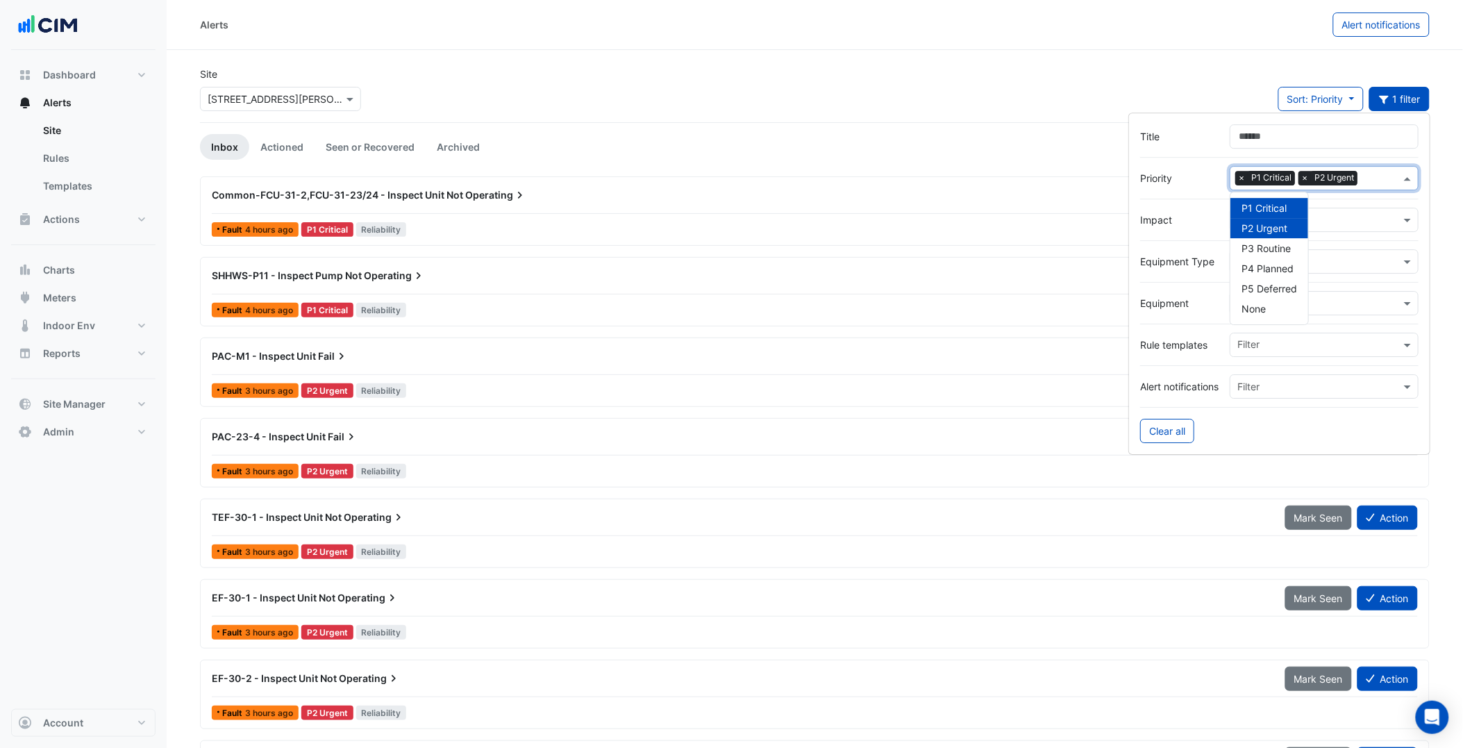
click at [1207, 217] on label "Impact" at bounding box center [1179, 220] width 78 height 15
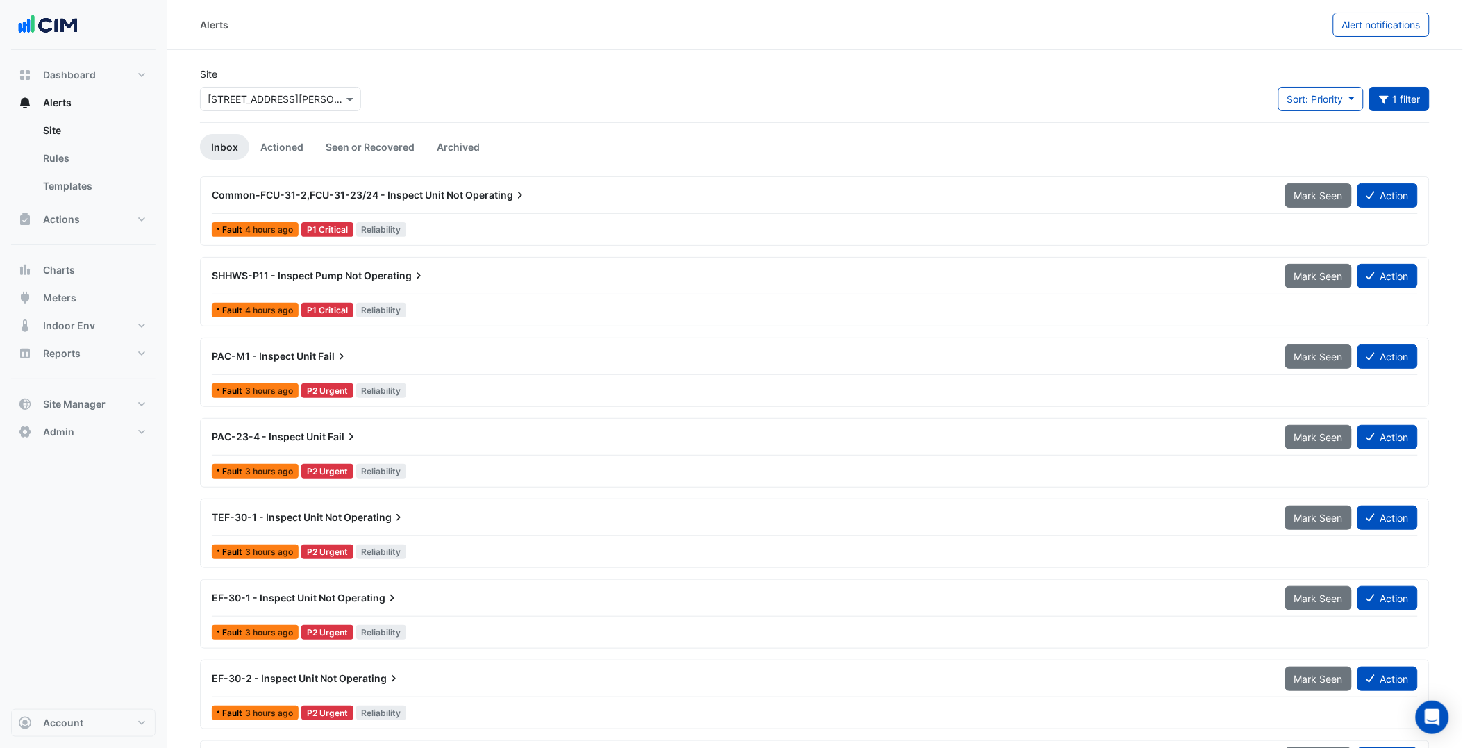
click at [382, 151] on link "Seen or Recovered" at bounding box center [370, 147] width 111 height 26
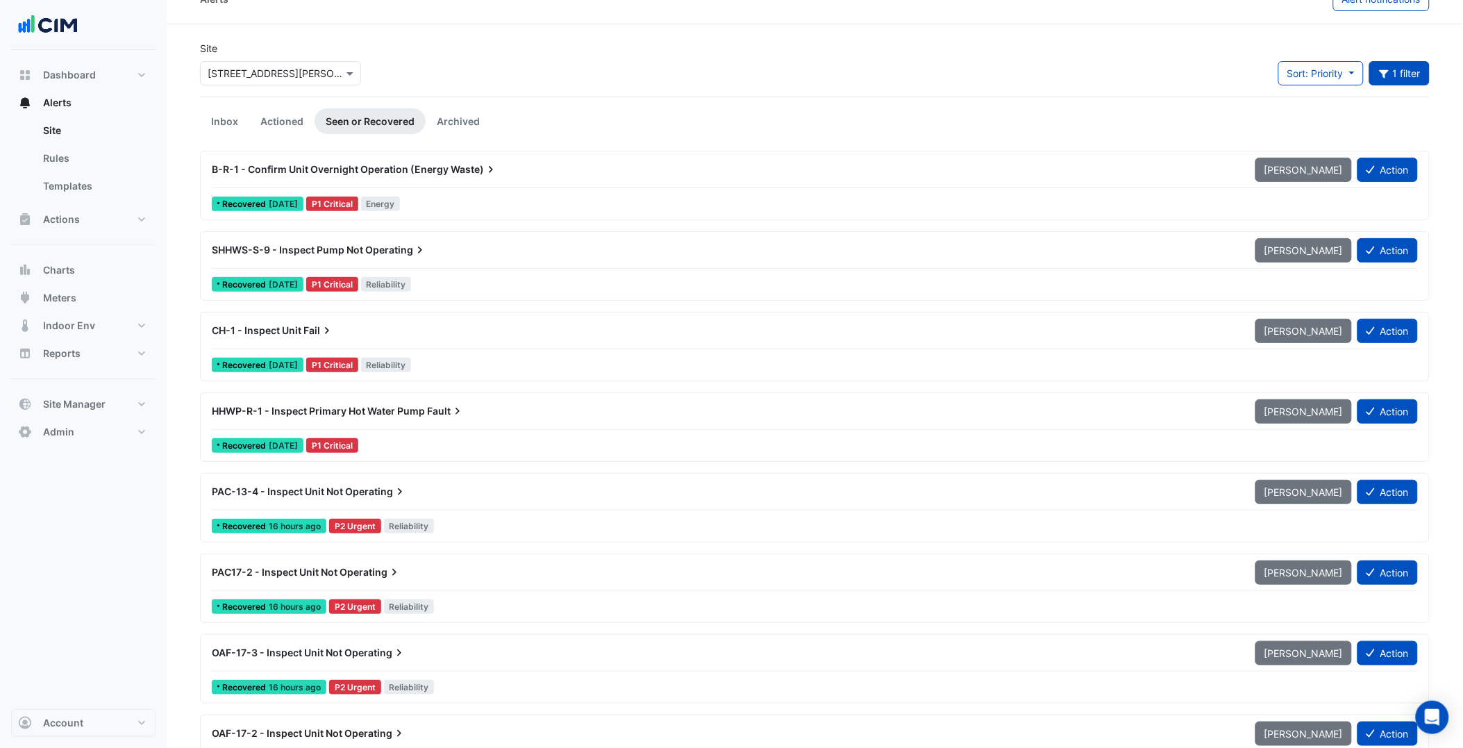
scroll to position [28, 0]
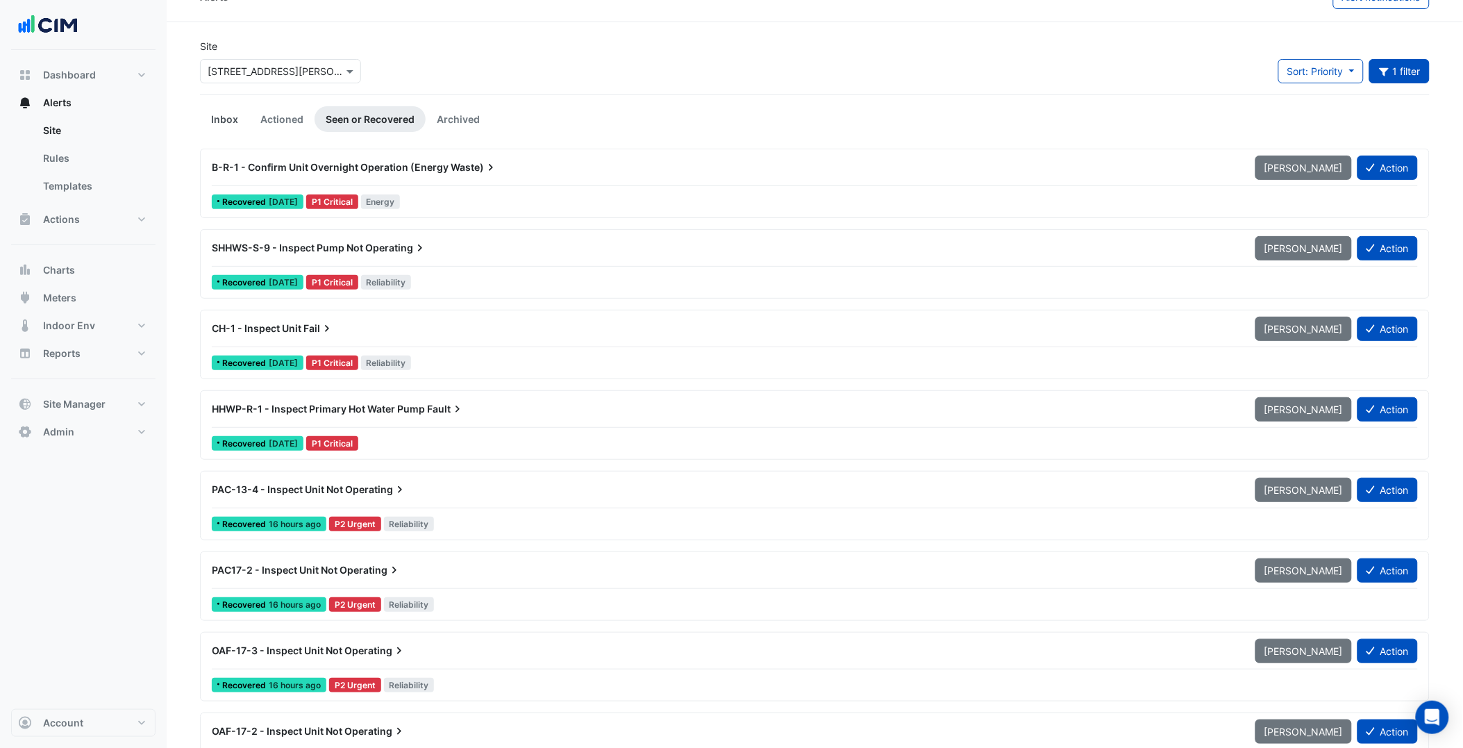
click at [224, 119] on link "Inbox" at bounding box center [224, 119] width 49 height 26
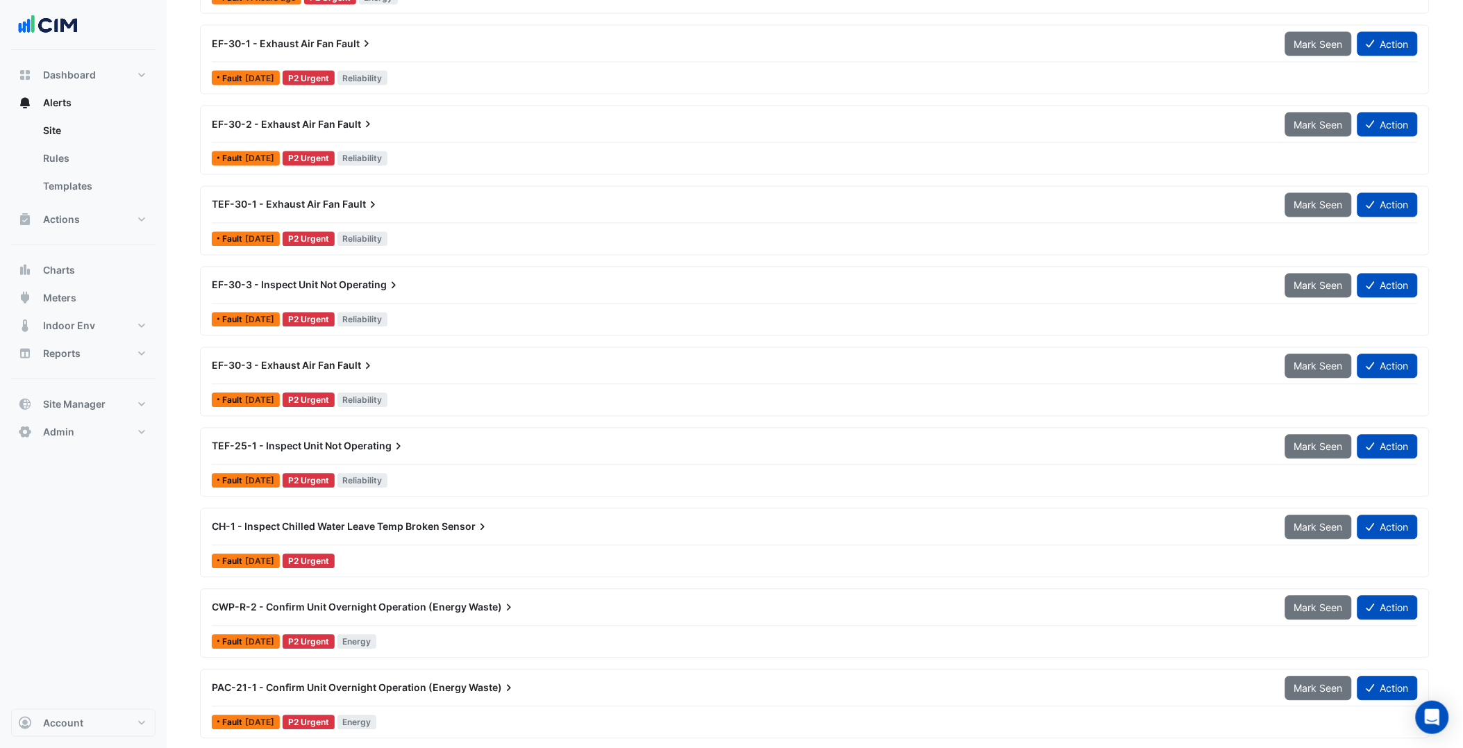
scroll to position [0, 0]
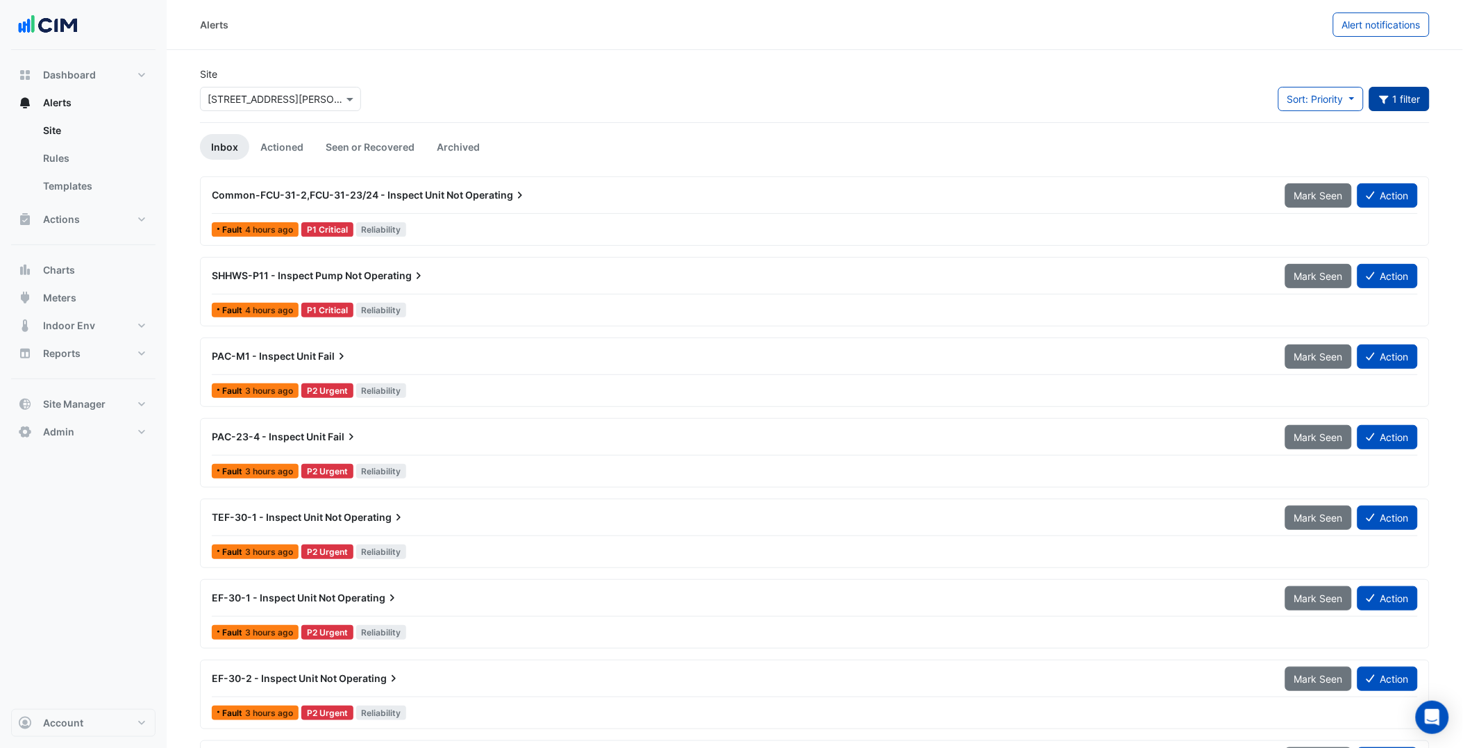
click at [1404, 88] on button "1 filter" at bounding box center [1400, 99] width 61 height 24
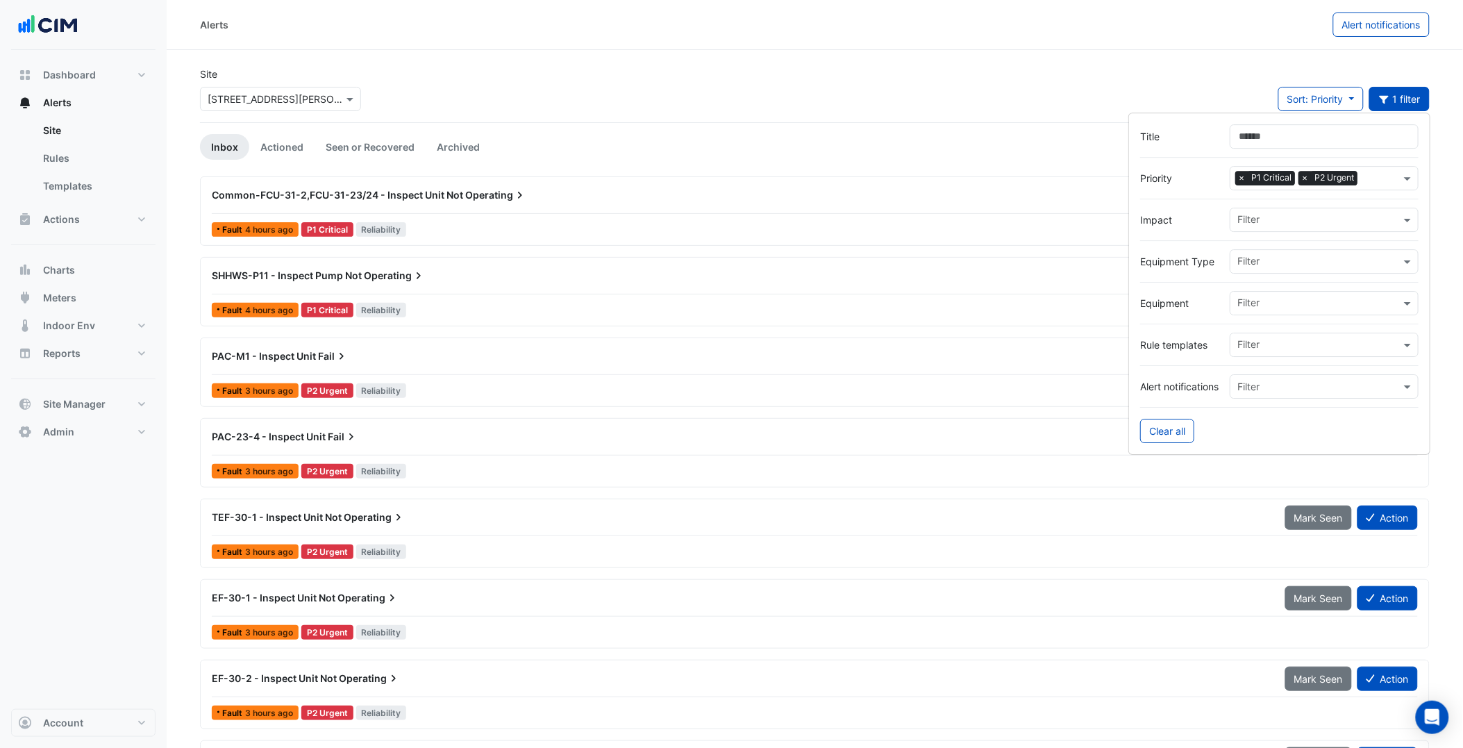
click at [1233, 178] on div "× P1 Critical × P2 Urgent" at bounding box center [1316, 178] width 170 height 22
click at [1241, 178] on span "×" at bounding box center [1242, 179] width 13 height 14
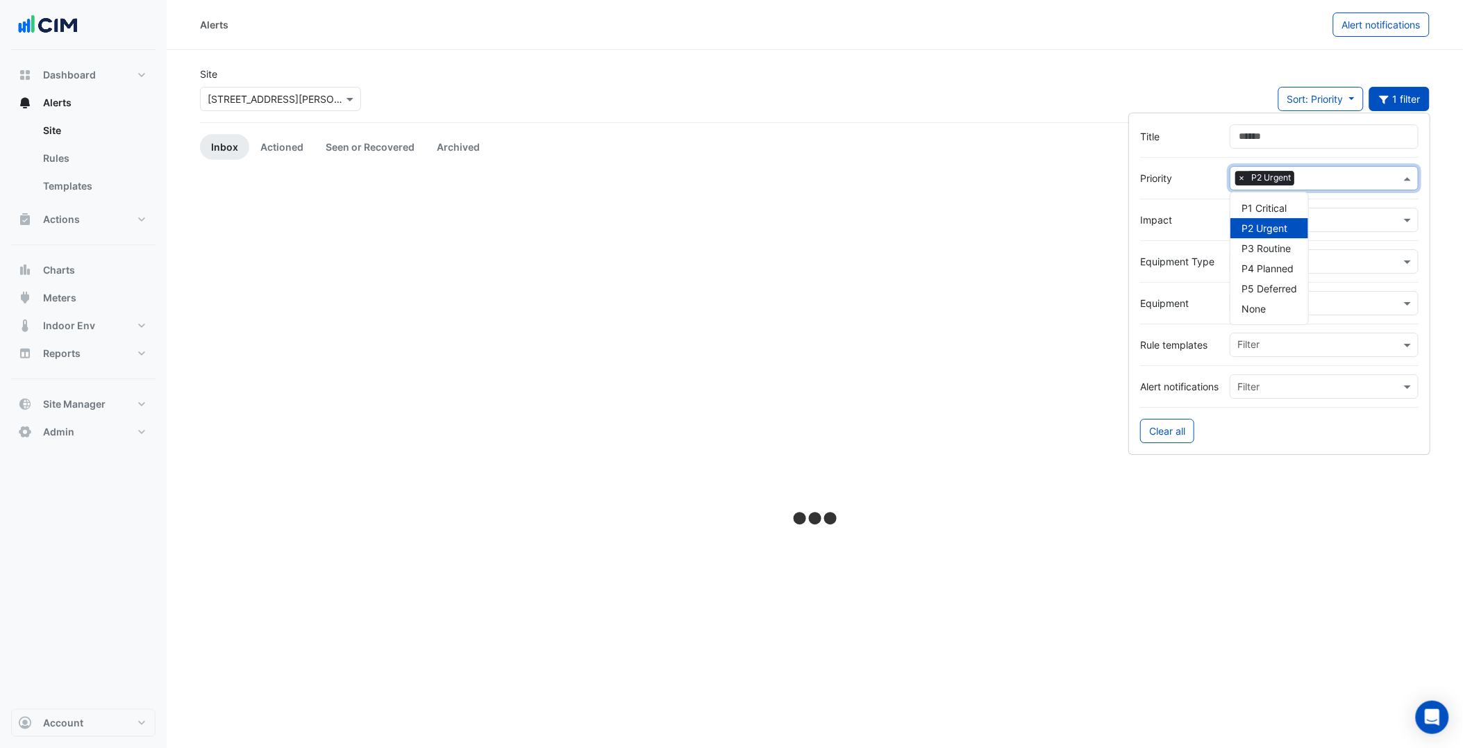
click at [1241, 178] on span "×" at bounding box center [1242, 179] width 13 height 14
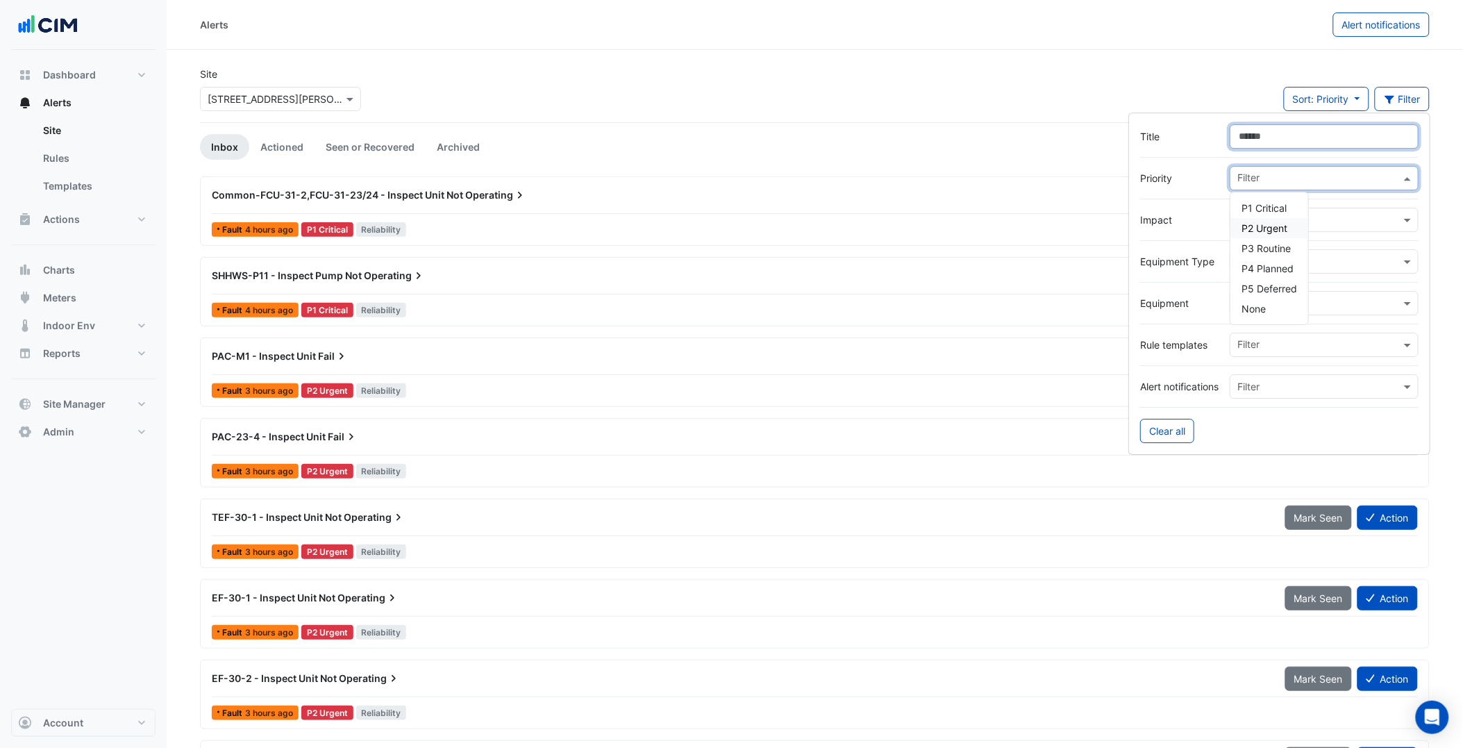
click at [1269, 136] on input "Title" at bounding box center [1324, 136] width 189 height 24
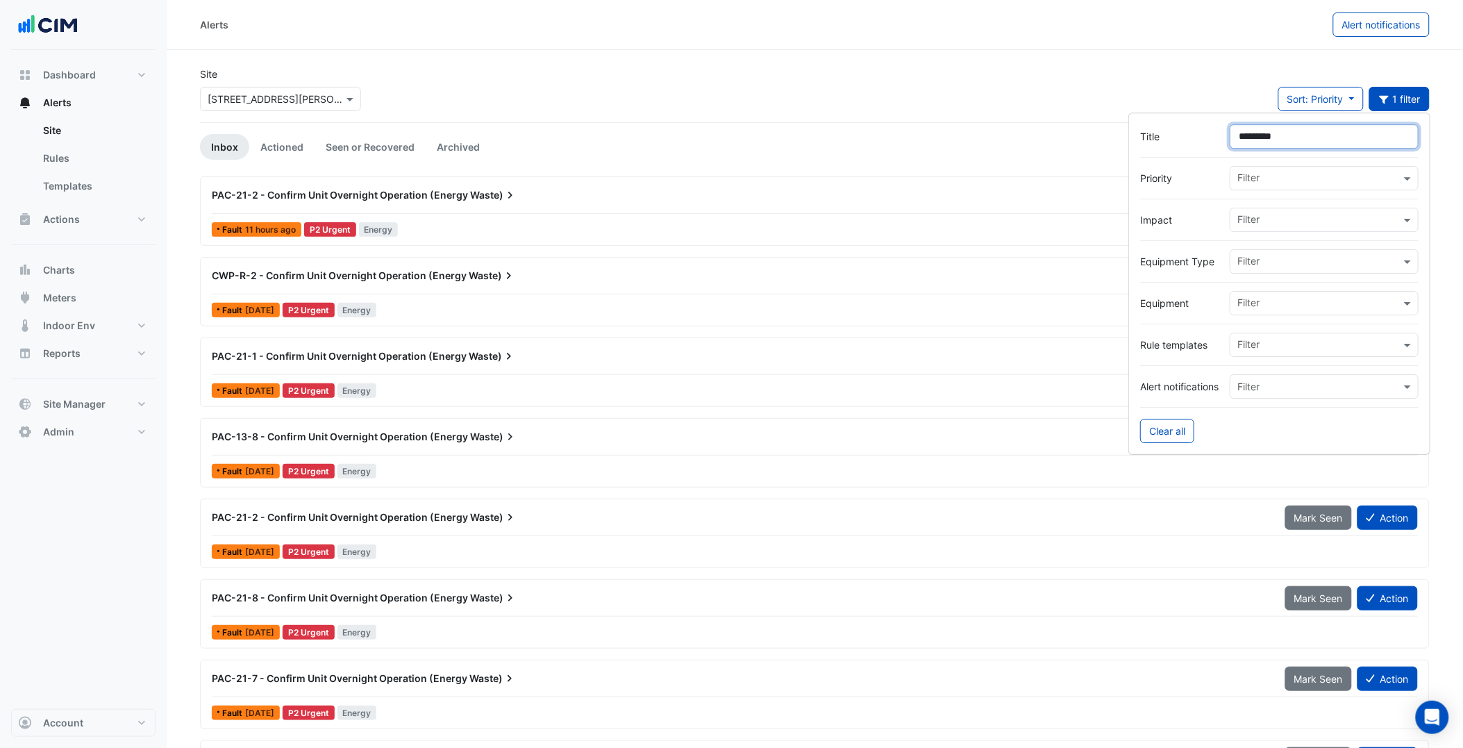
type input "*********"
click at [892, 67] on div "Site × [STREET_ADDRESS][PERSON_NAME] Sort: Priority Priority Updated 1 filter" at bounding box center [815, 95] width 1247 height 56
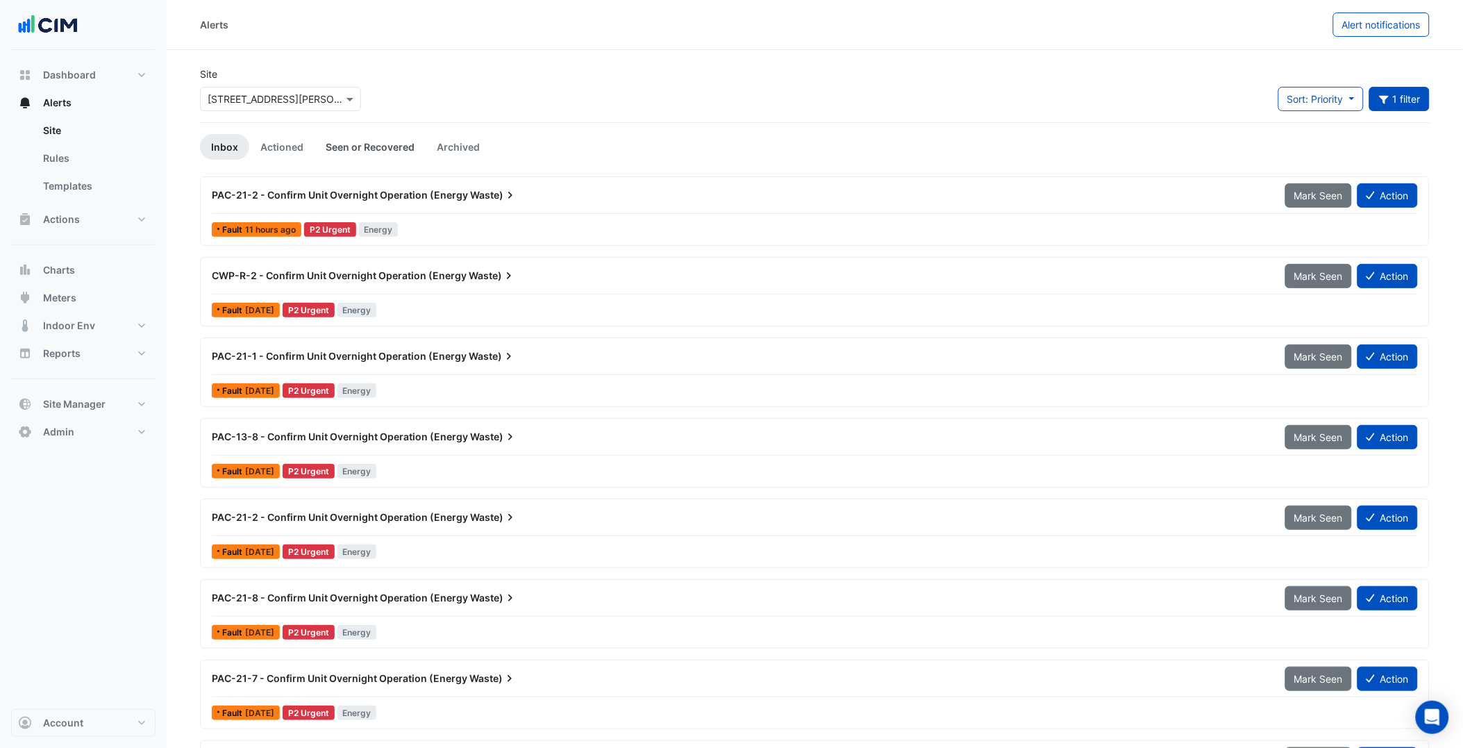
click at [372, 149] on link "Seen or Recovered" at bounding box center [370, 147] width 111 height 26
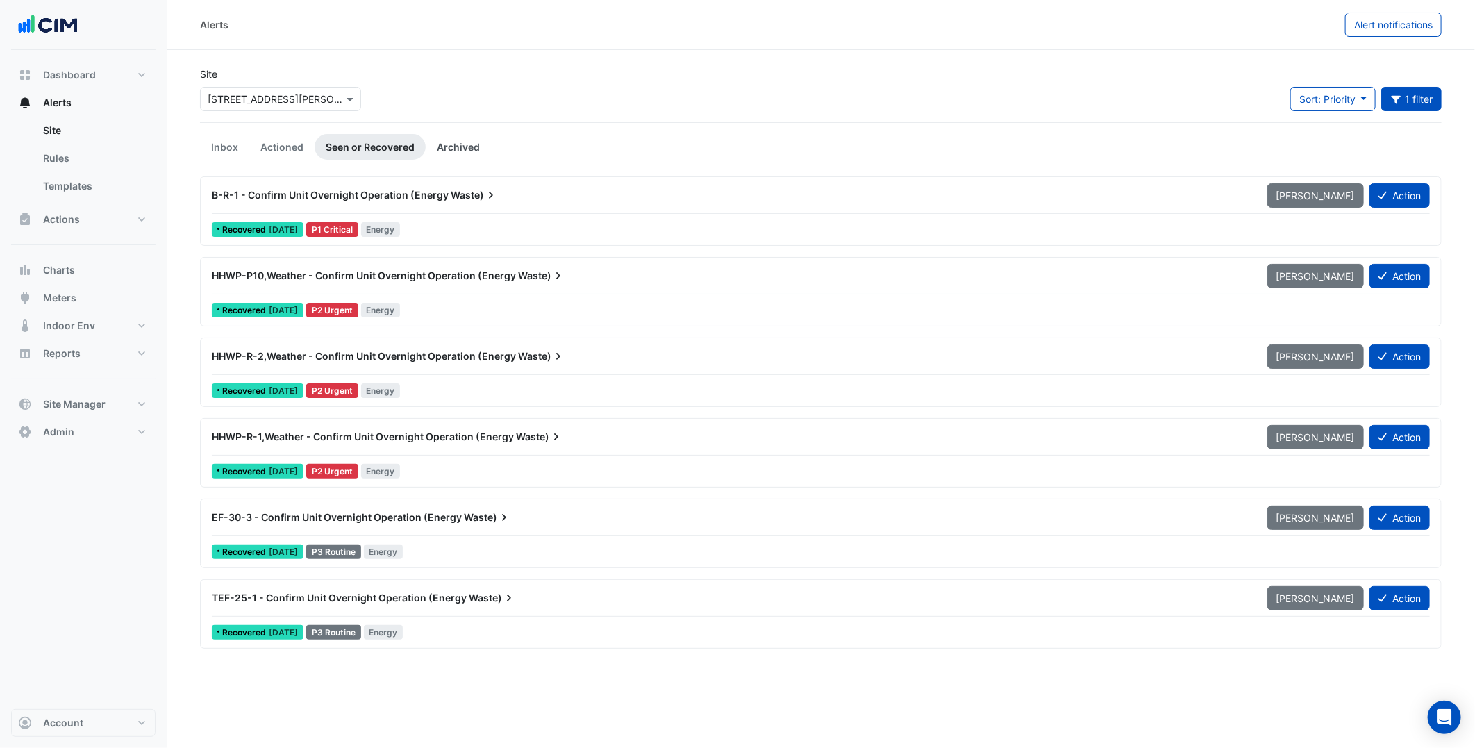
click at [445, 148] on link "Archived" at bounding box center [458, 147] width 65 height 26
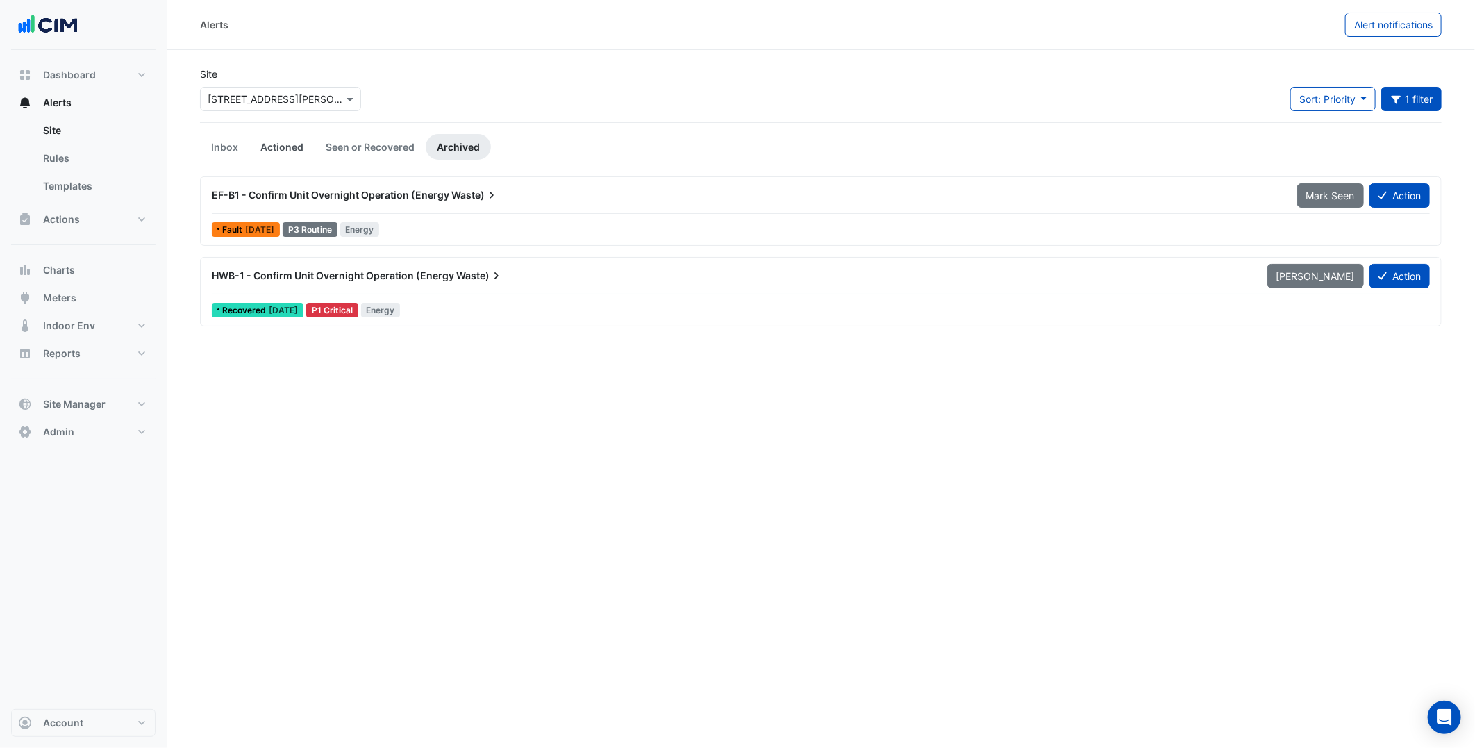
click at [285, 141] on link "Actioned" at bounding box center [281, 147] width 65 height 26
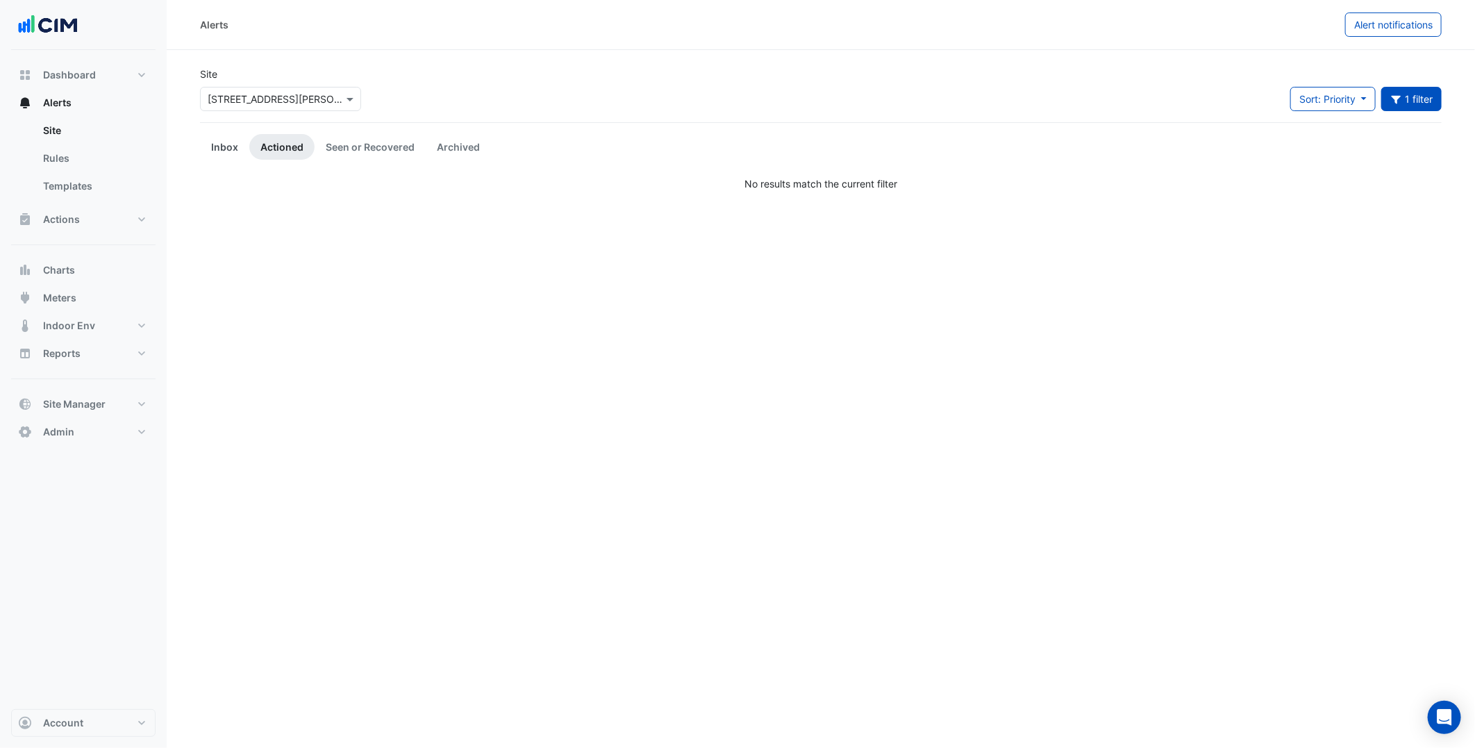
click at [220, 142] on link "Inbox" at bounding box center [224, 147] width 49 height 26
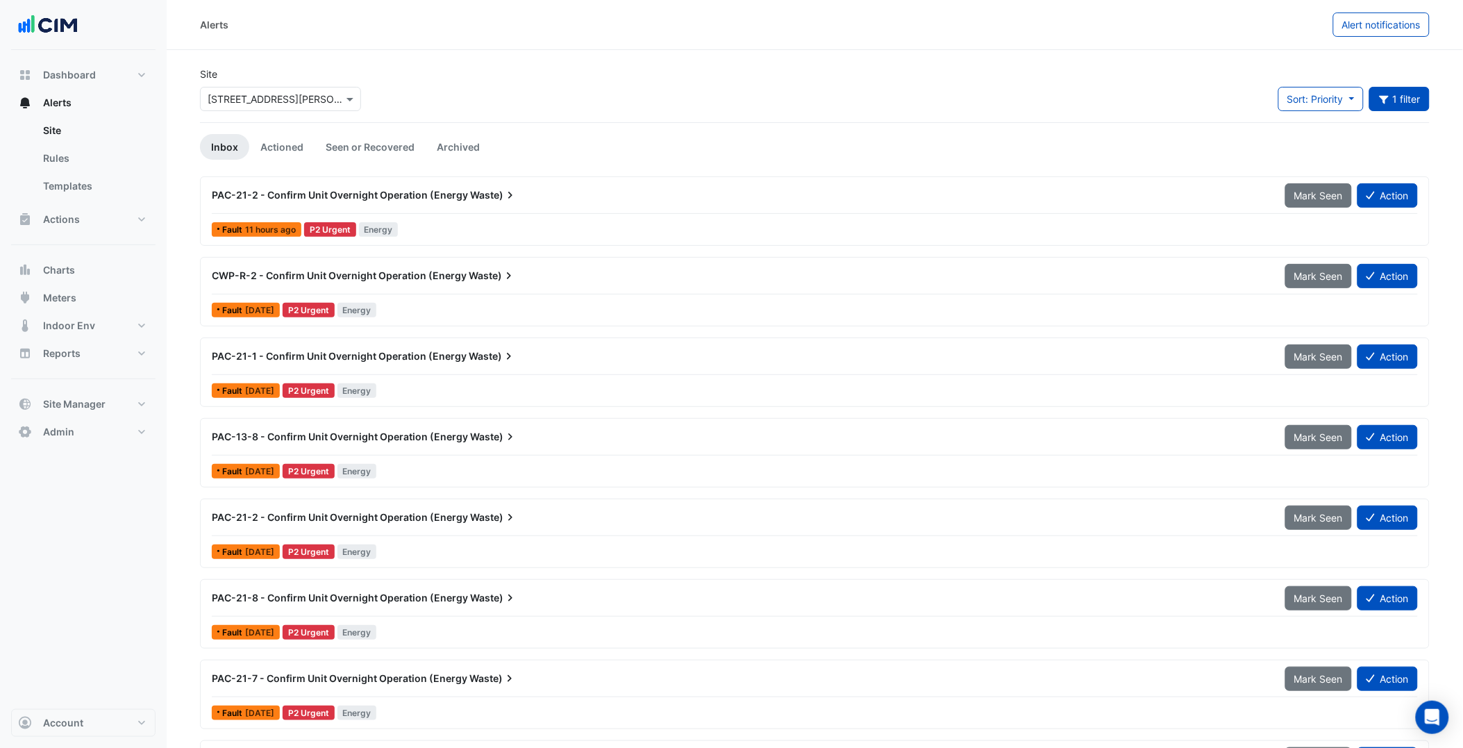
click at [399, 273] on span "CWP-R-2 - Confirm Unit Overnight Operation (Energy" at bounding box center [339, 275] width 255 height 12
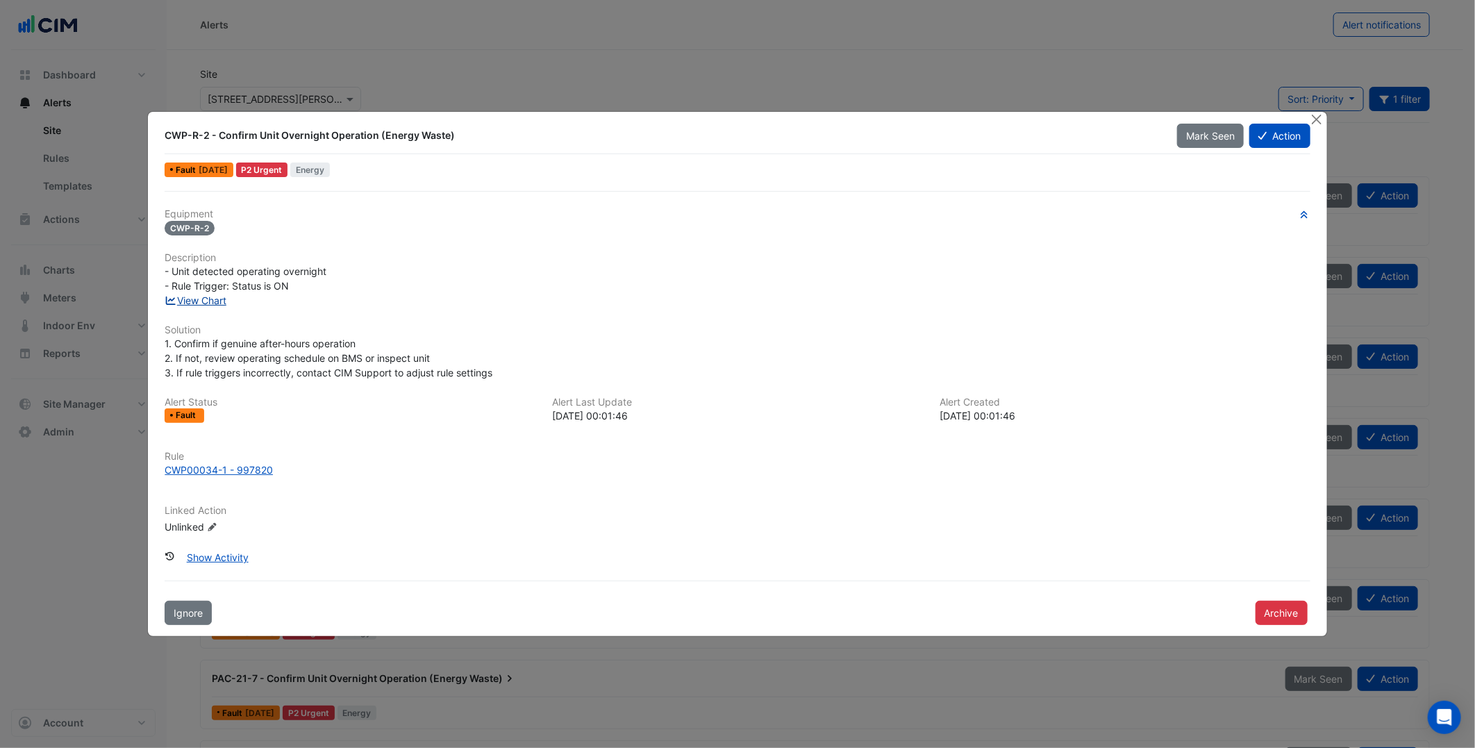
click at [217, 299] on link "View Chart" at bounding box center [196, 300] width 62 height 12
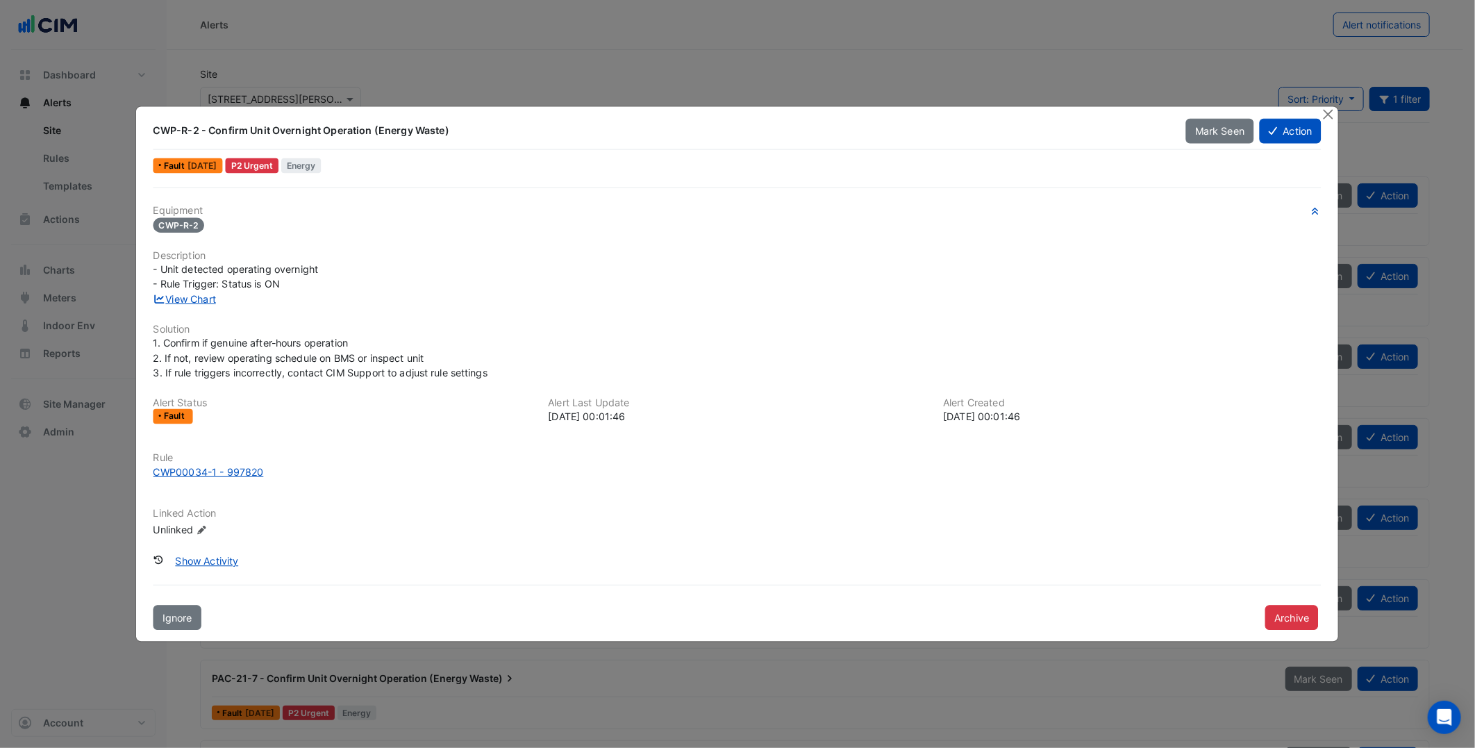
click at [665, 238] on div "Equipment CWP-R-2 Description - Unit detected operating overnight - Rule Trigge…" at bounding box center [737, 376] width 1168 height 343
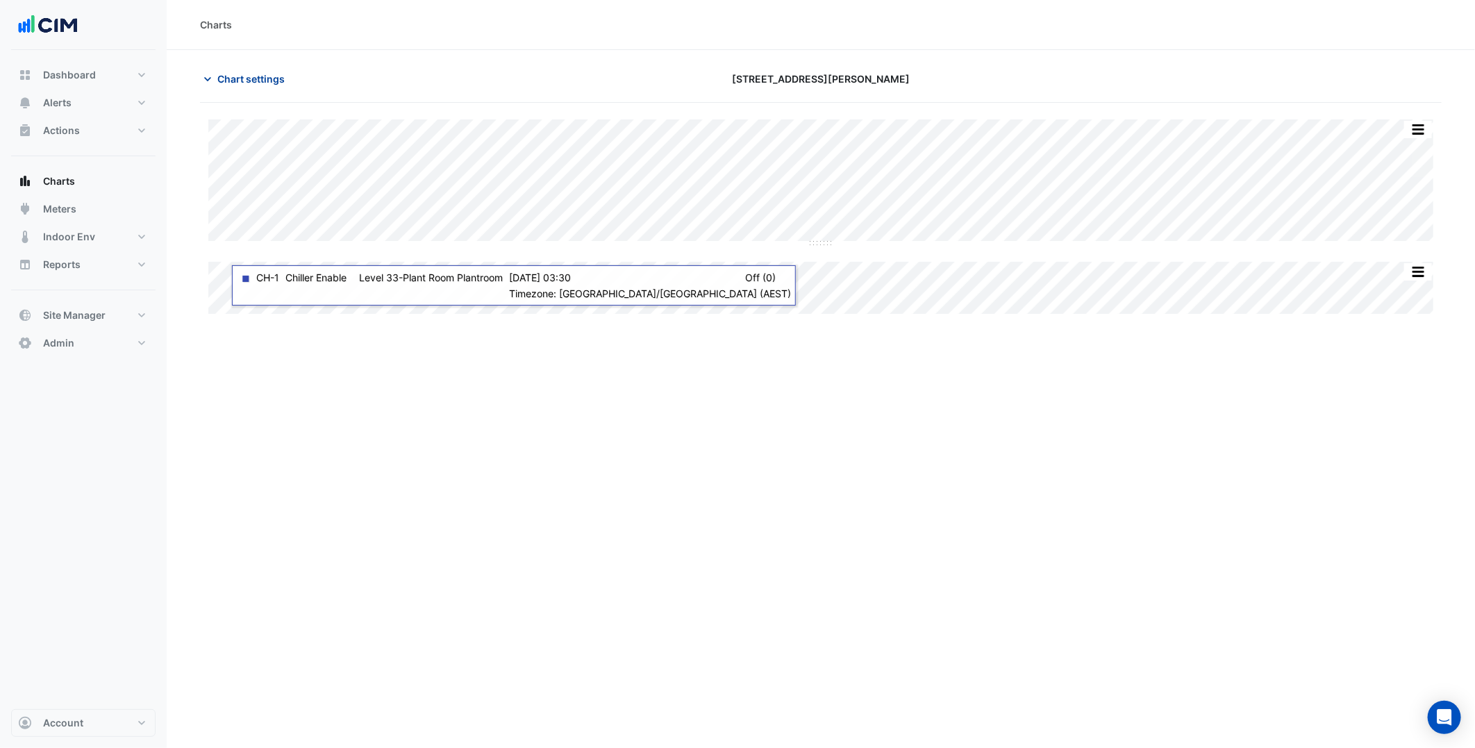
click at [273, 72] on span "Chart settings" at bounding box center [250, 79] width 67 height 15
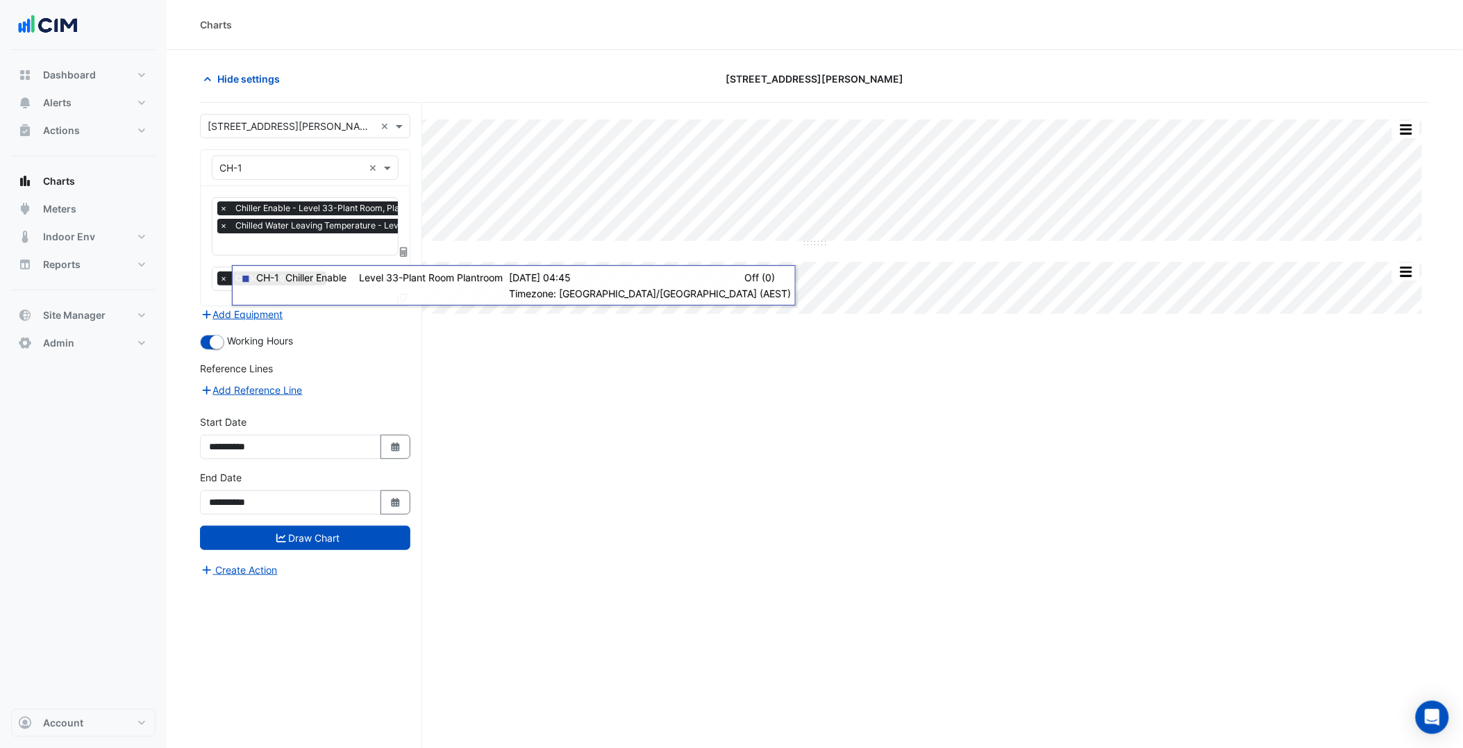
click at [285, 169] on input "text" at bounding box center [291, 168] width 144 height 15
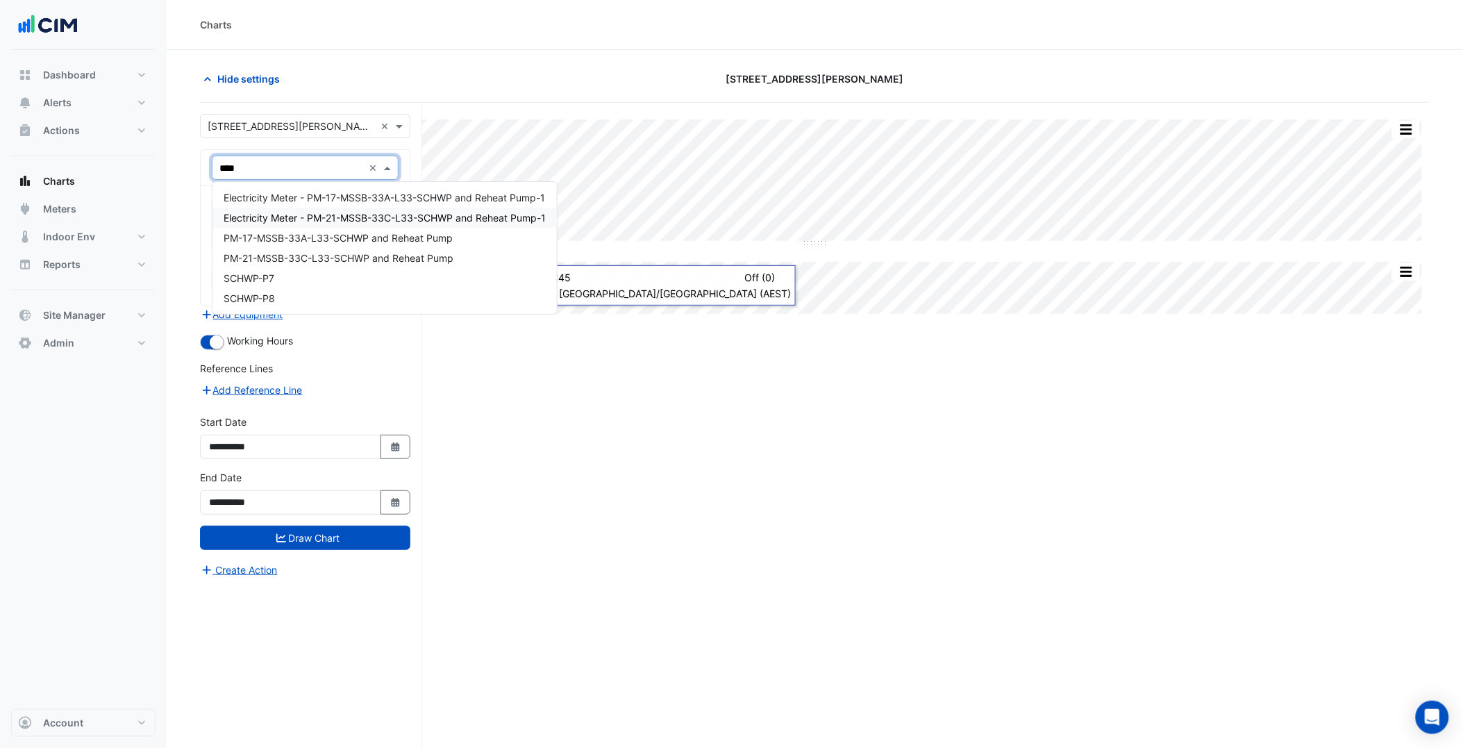
type input "****"
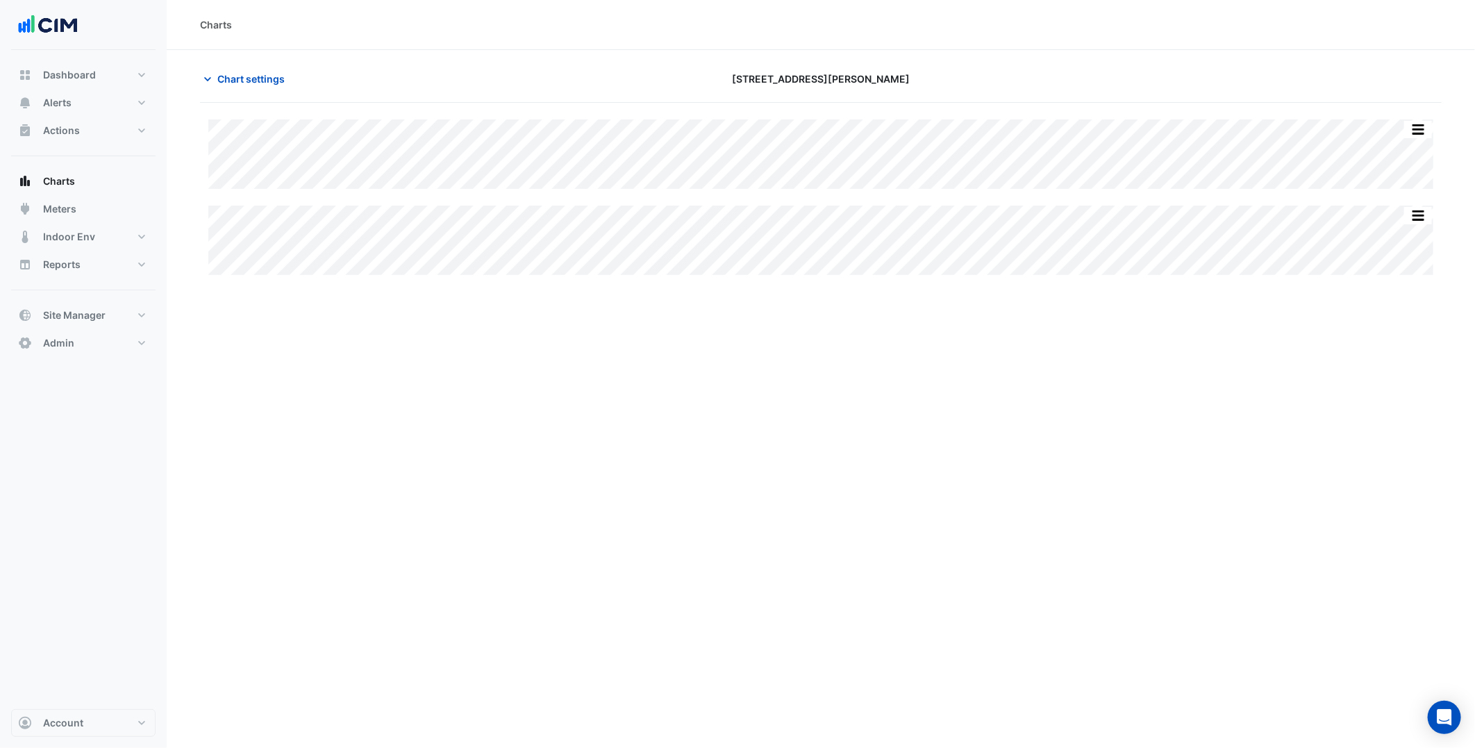
type input "**********"
click at [258, 78] on span "Chart settings" at bounding box center [250, 79] width 67 height 15
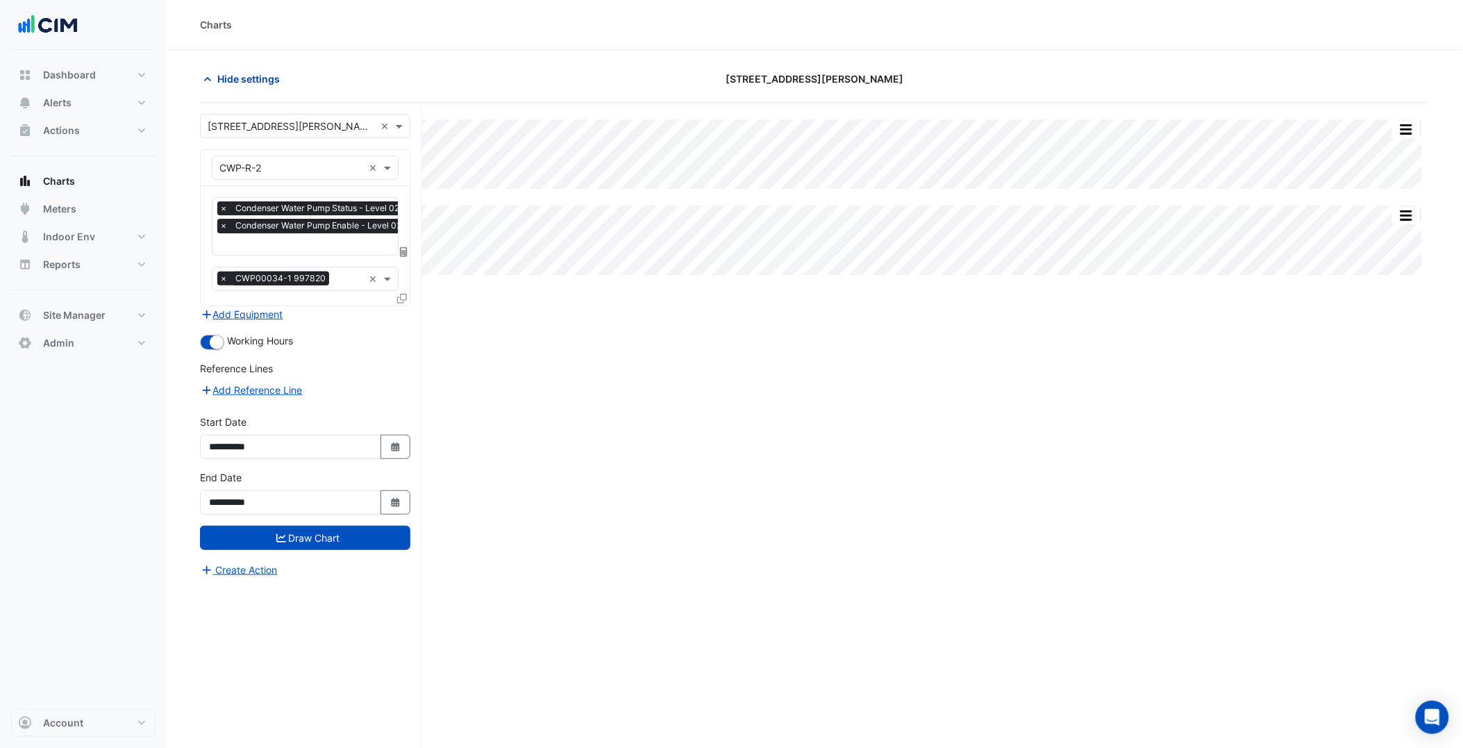
click at [258, 78] on span "Hide settings" at bounding box center [248, 79] width 63 height 15
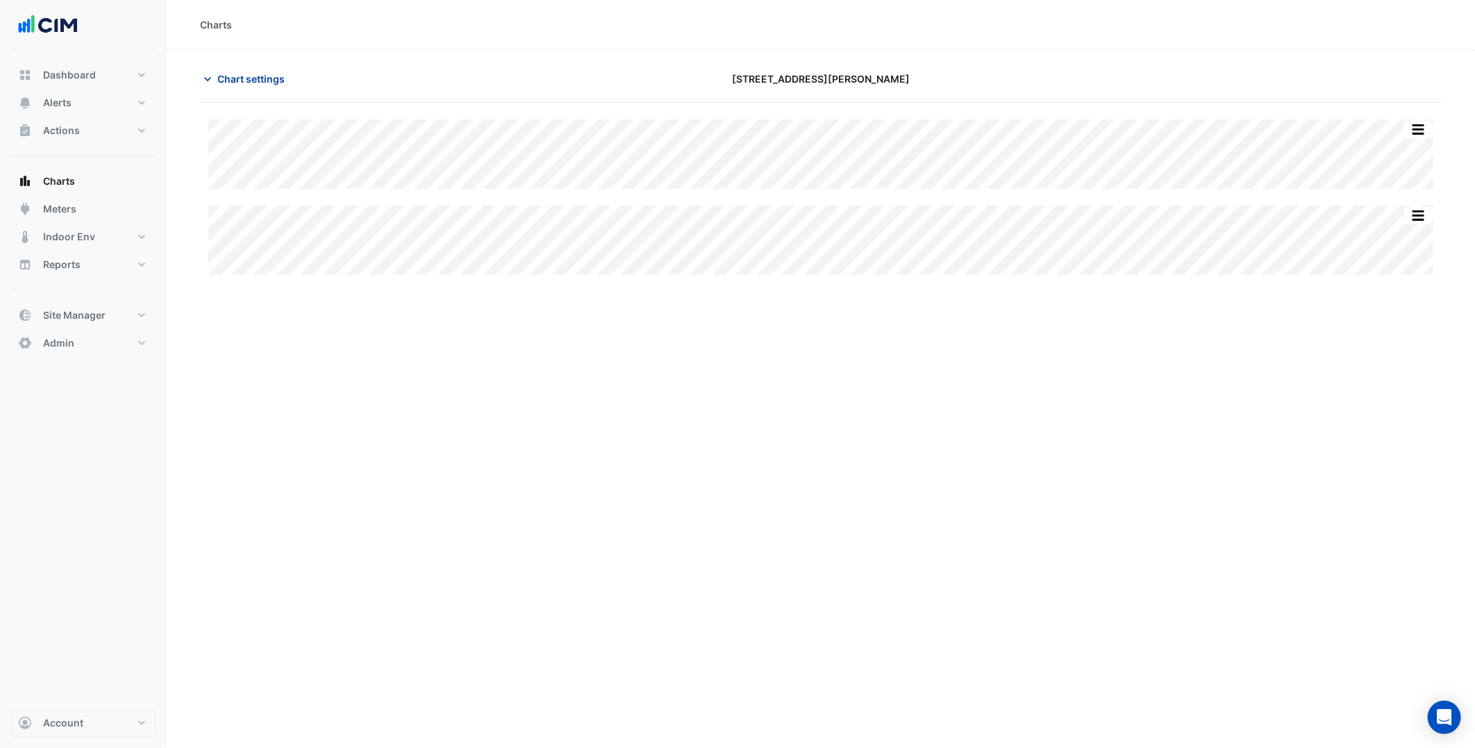
click at [258, 78] on span "Chart settings" at bounding box center [250, 79] width 67 height 15
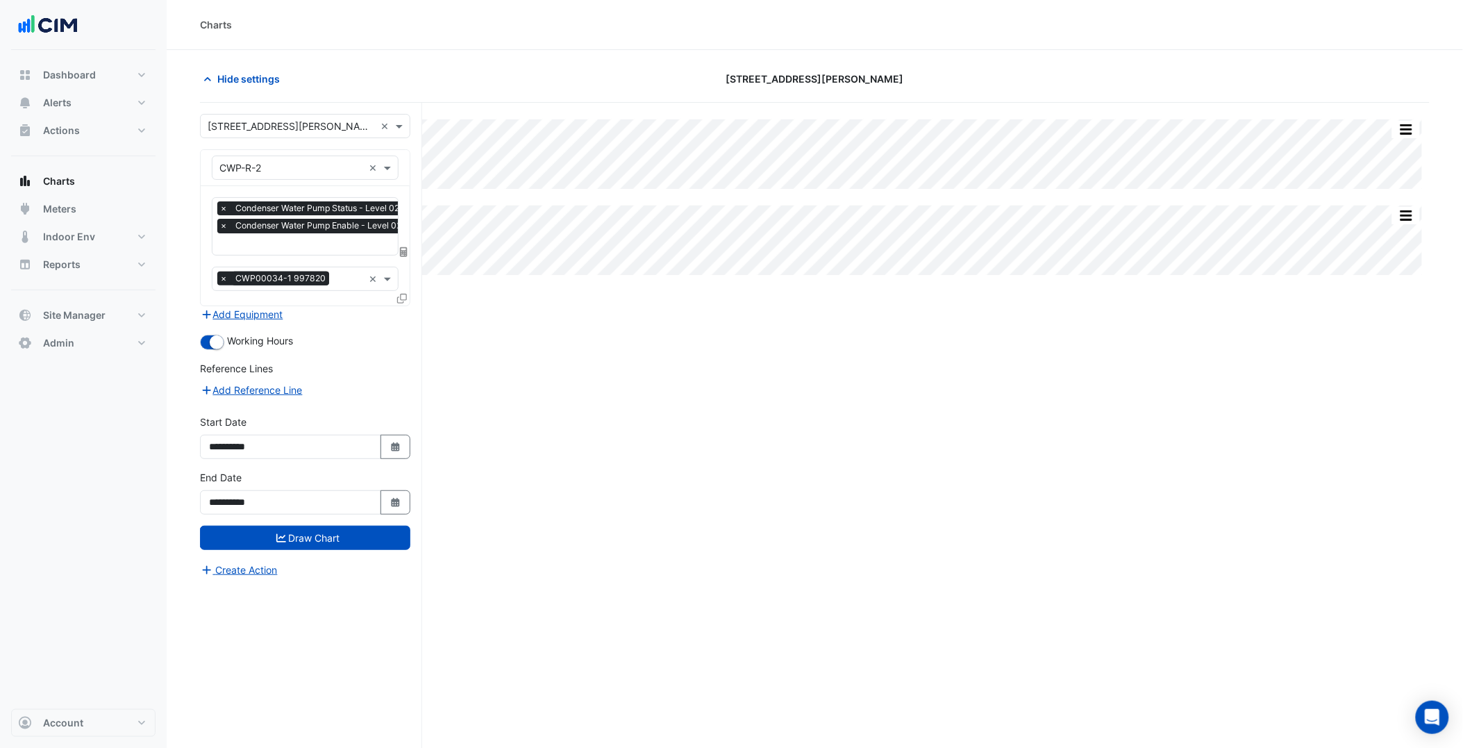
click at [341, 238] on input "text" at bounding box center [383, 245] width 329 height 15
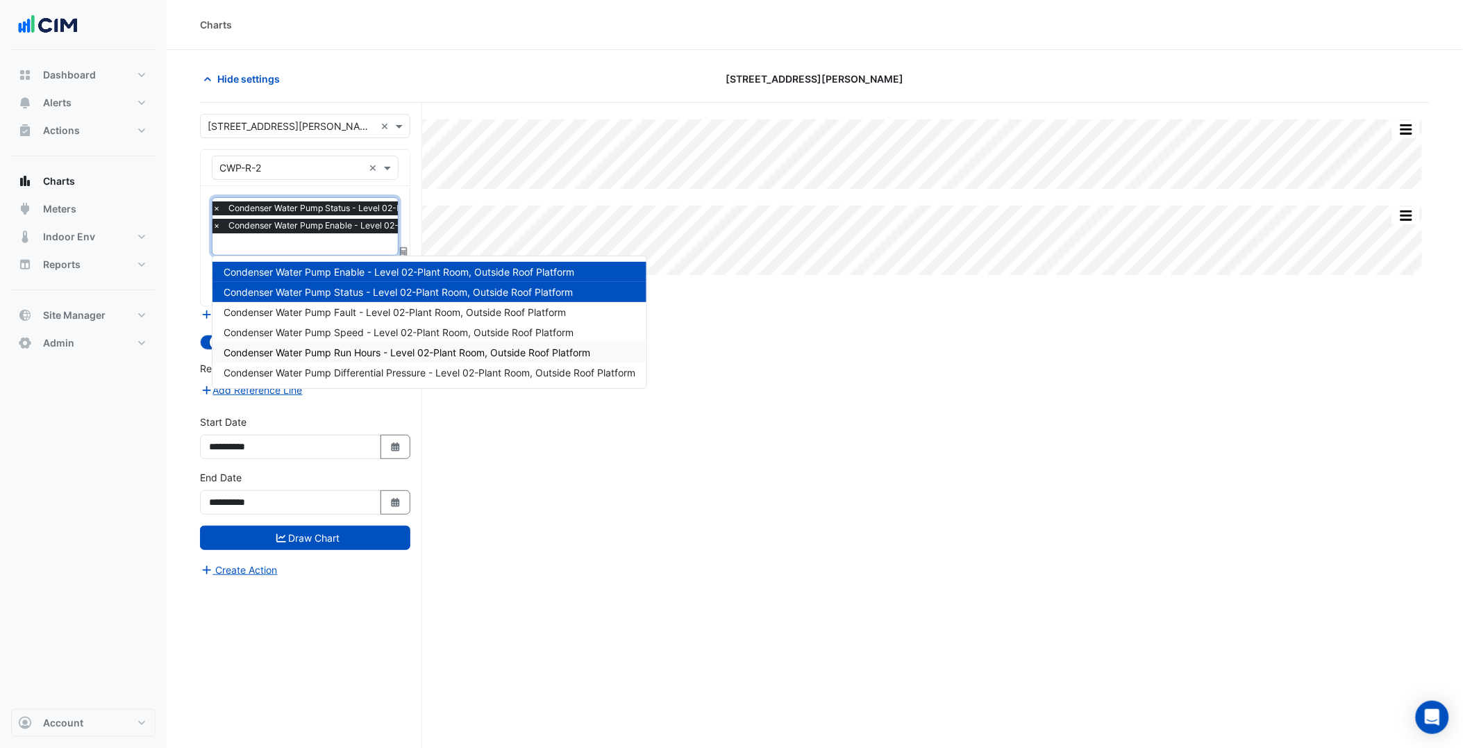
click at [347, 354] on span "Condenser Water Pump Run Hours - Level 02-Plant Room, Outside Roof Platform" at bounding box center [407, 353] width 367 height 12
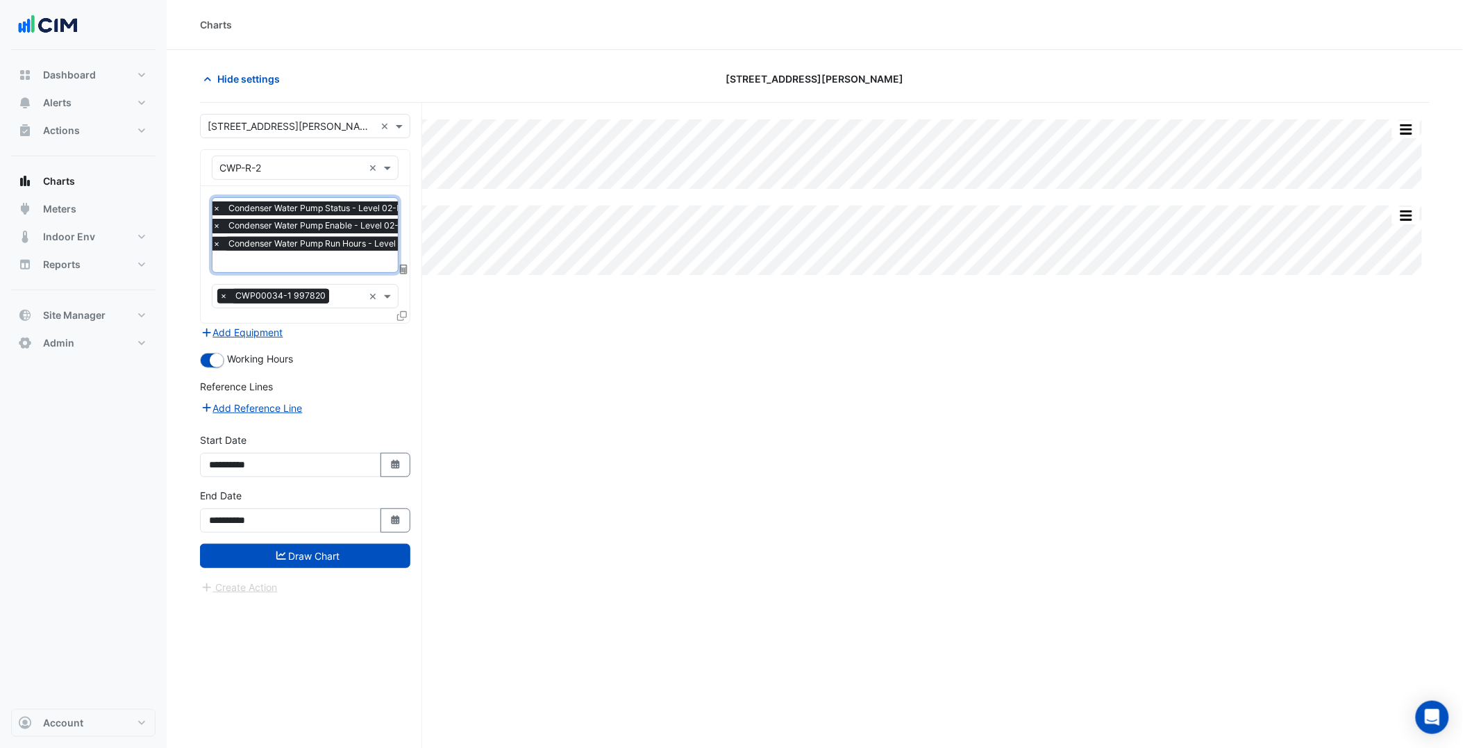
click at [331, 256] on input "text" at bounding box center [384, 263] width 343 height 15
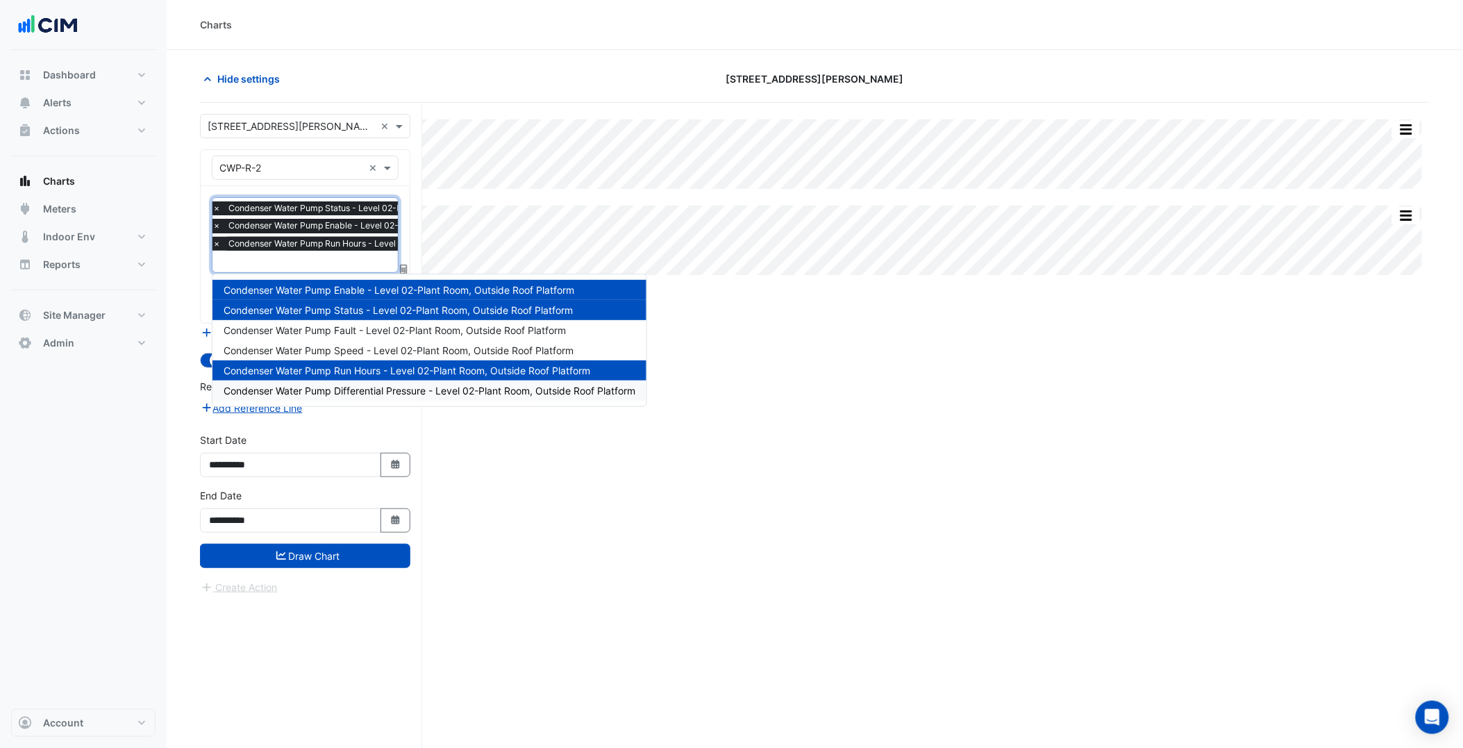
click at [363, 394] on span "Condenser Water Pump Differential Pressure - Level 02-Plant Room, Outside Roof …" at bounding box center [430, 391] width 412 height 12
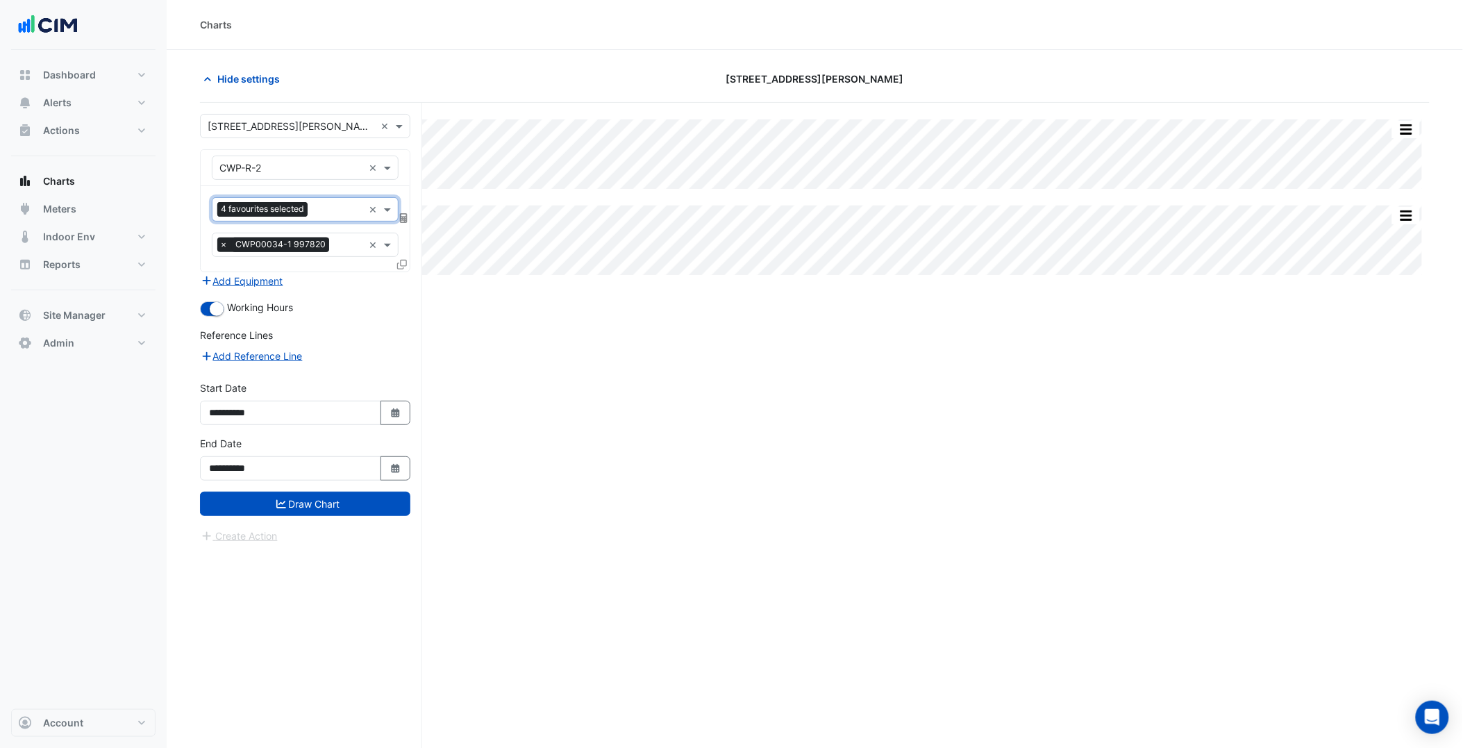
scroll to position [0, 0]
click at [336, 206] on input "text" at bounding box center [338, 210] width 50 height 15
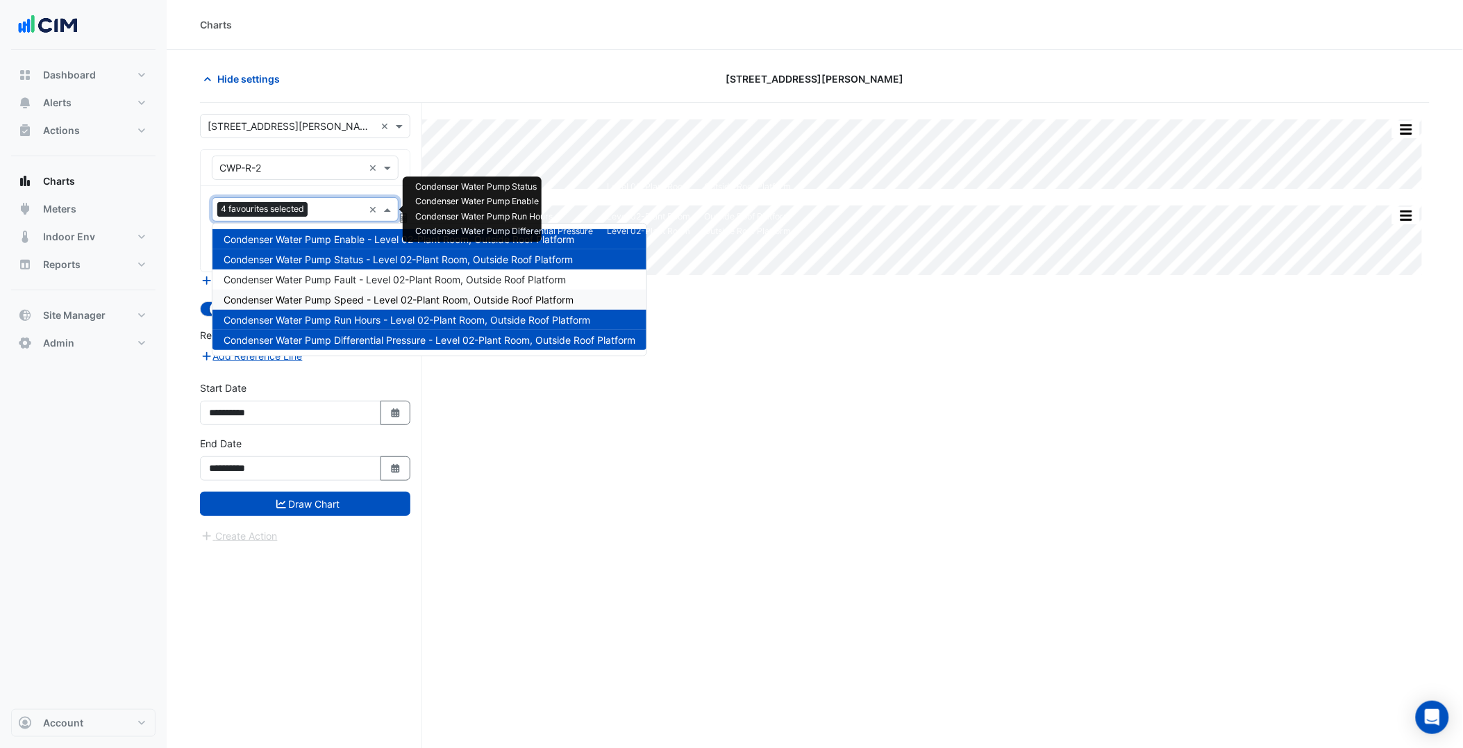
click at [364, 297] on span "Condenser Water Pump Speed - Level 02-Plant Room, Outside Roof Platform" at bounding box center [399, 300] width 350 height 12
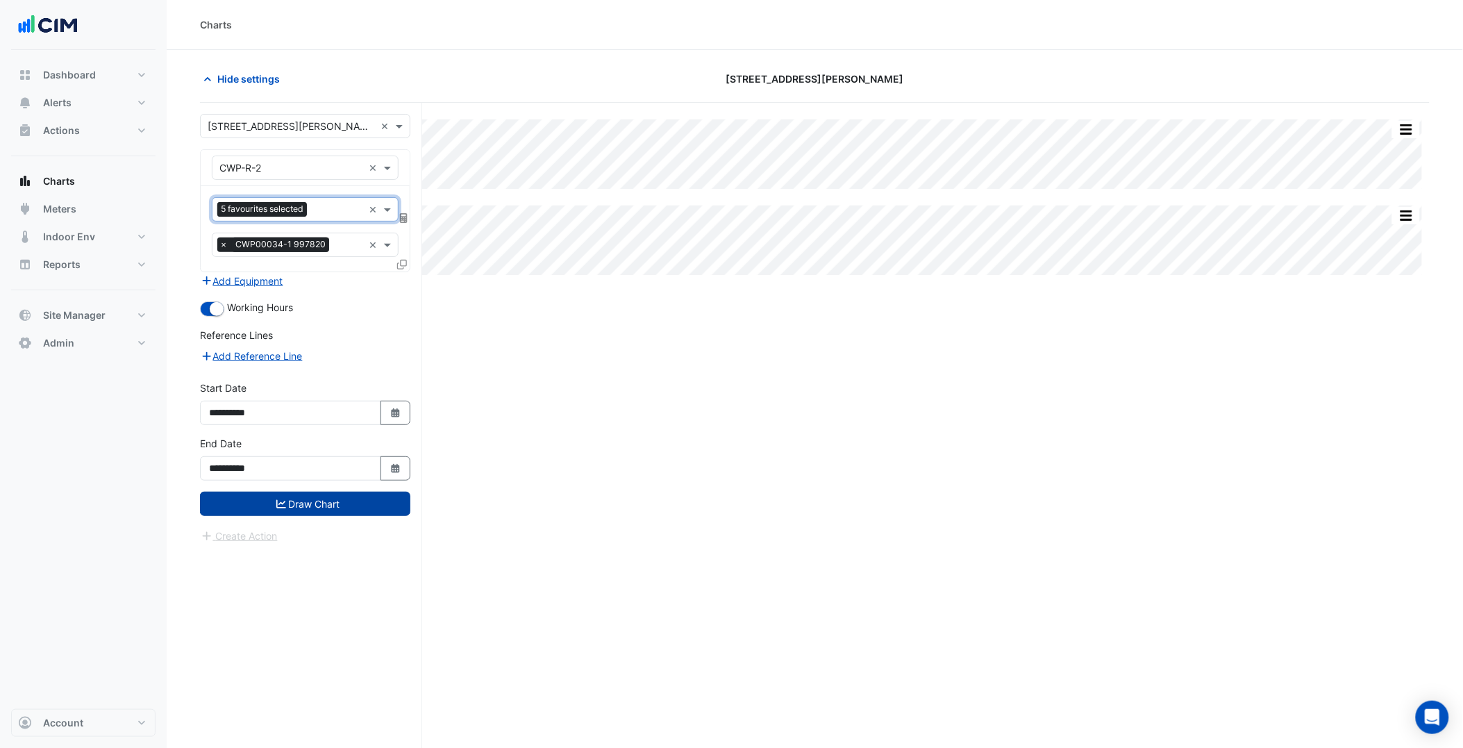
click at [335, 506] on button "Draw Chart" at bounding box center [305, 504] width 210 height 24
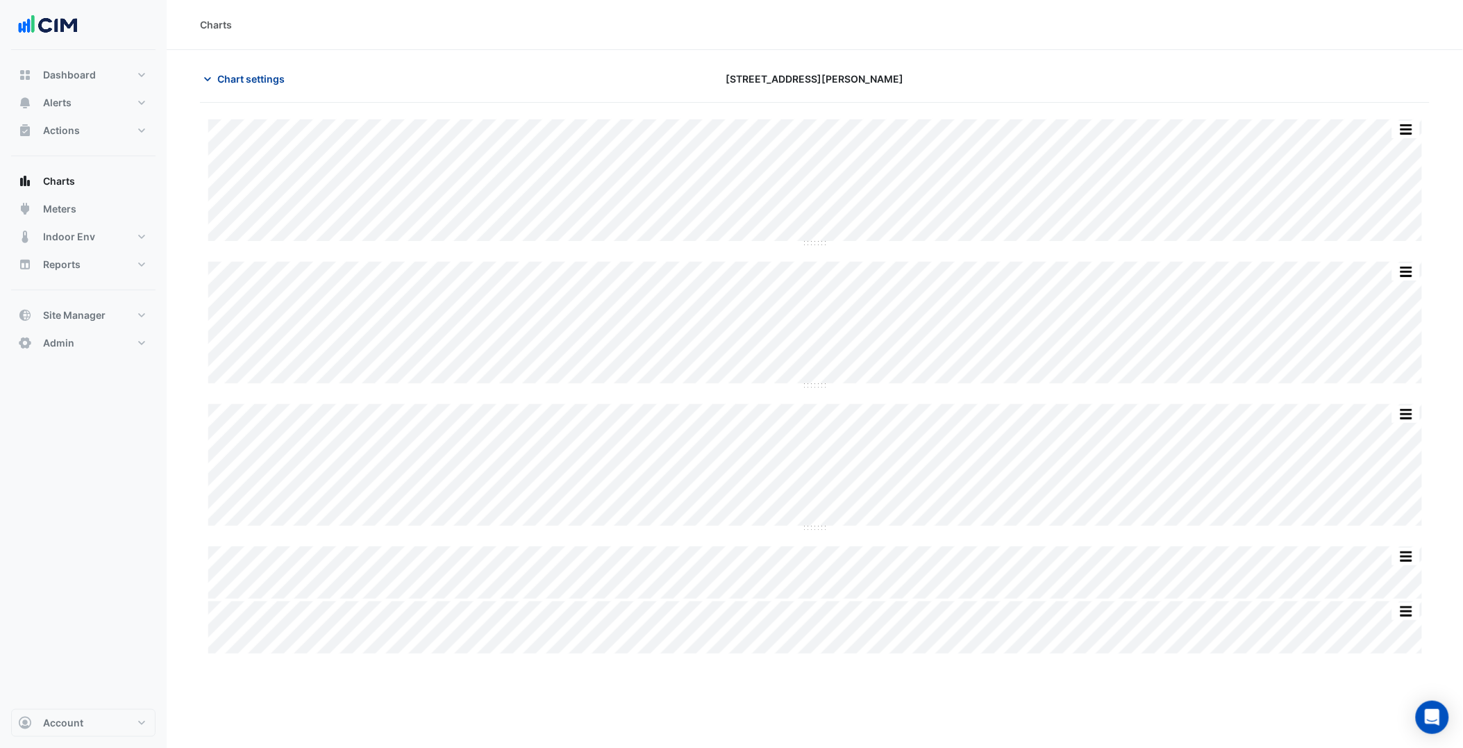
click at [262, 77] on span "Chart settings" at bounding box center [250, 79] width 67 height 15
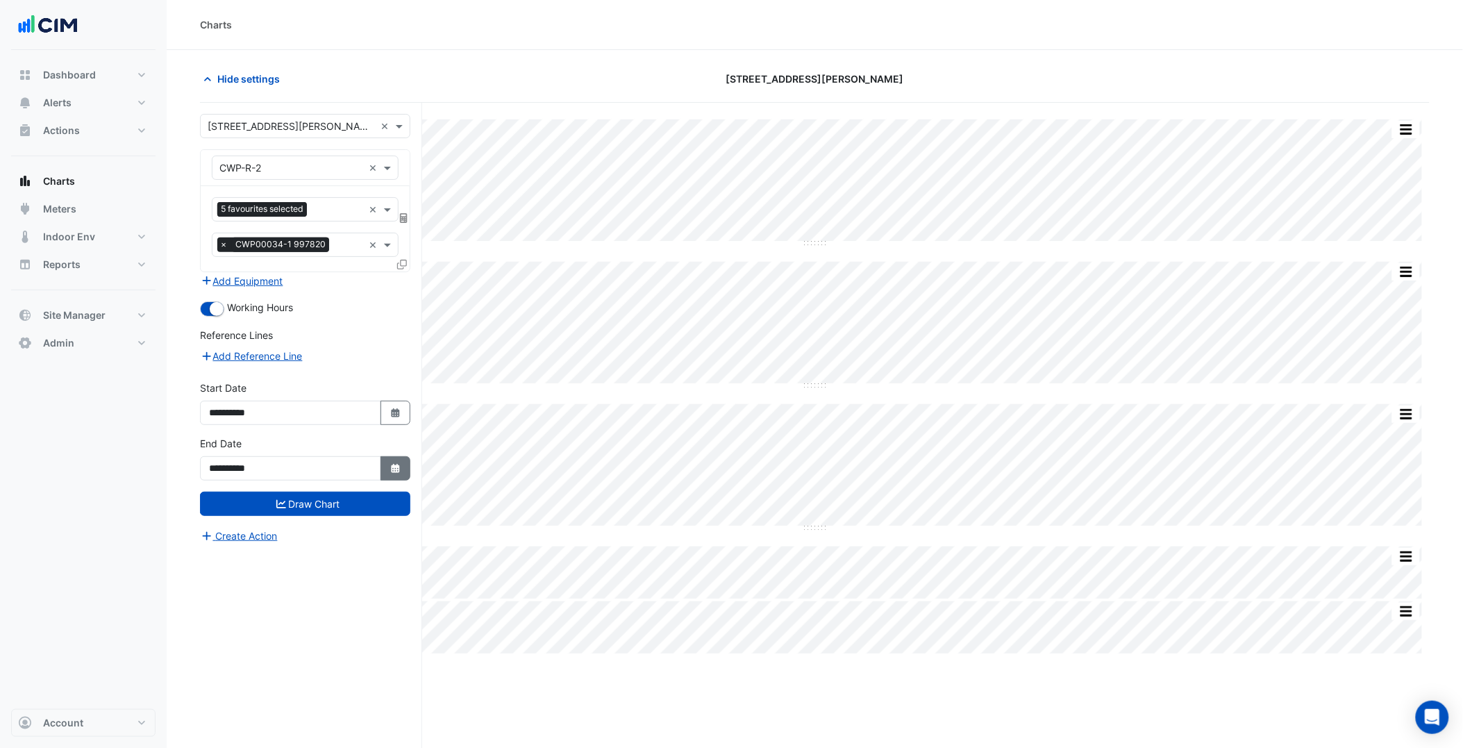
click at [390, 460] on button "Select Date" at bounding box center [396, 468] width 31 height 24
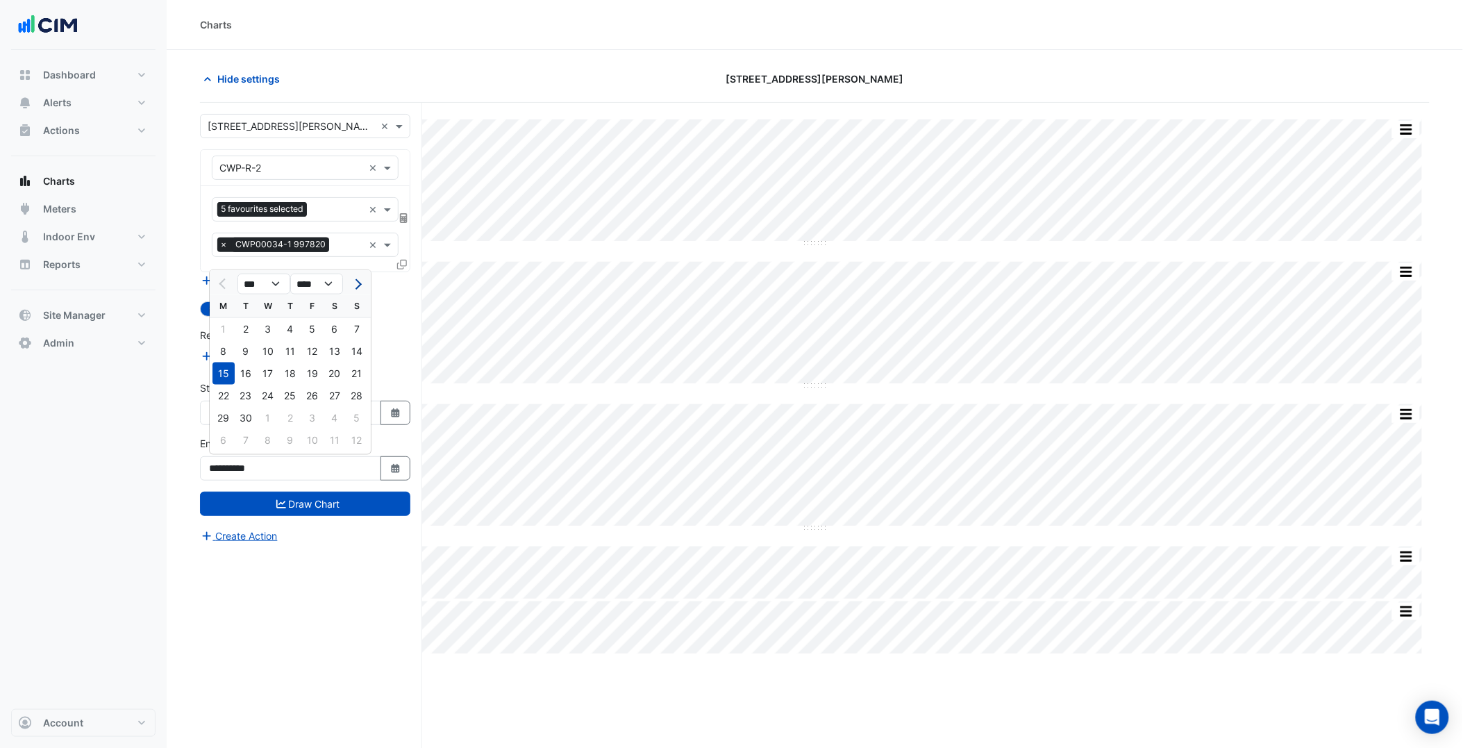
click at [359, 282] on button "Next month" at bounding box center [357, 284] width 17 height 22
select select "**"
click at [361, 353] on div "12" at bounding box center [357, 351] width 22 height 22
type input "**********"
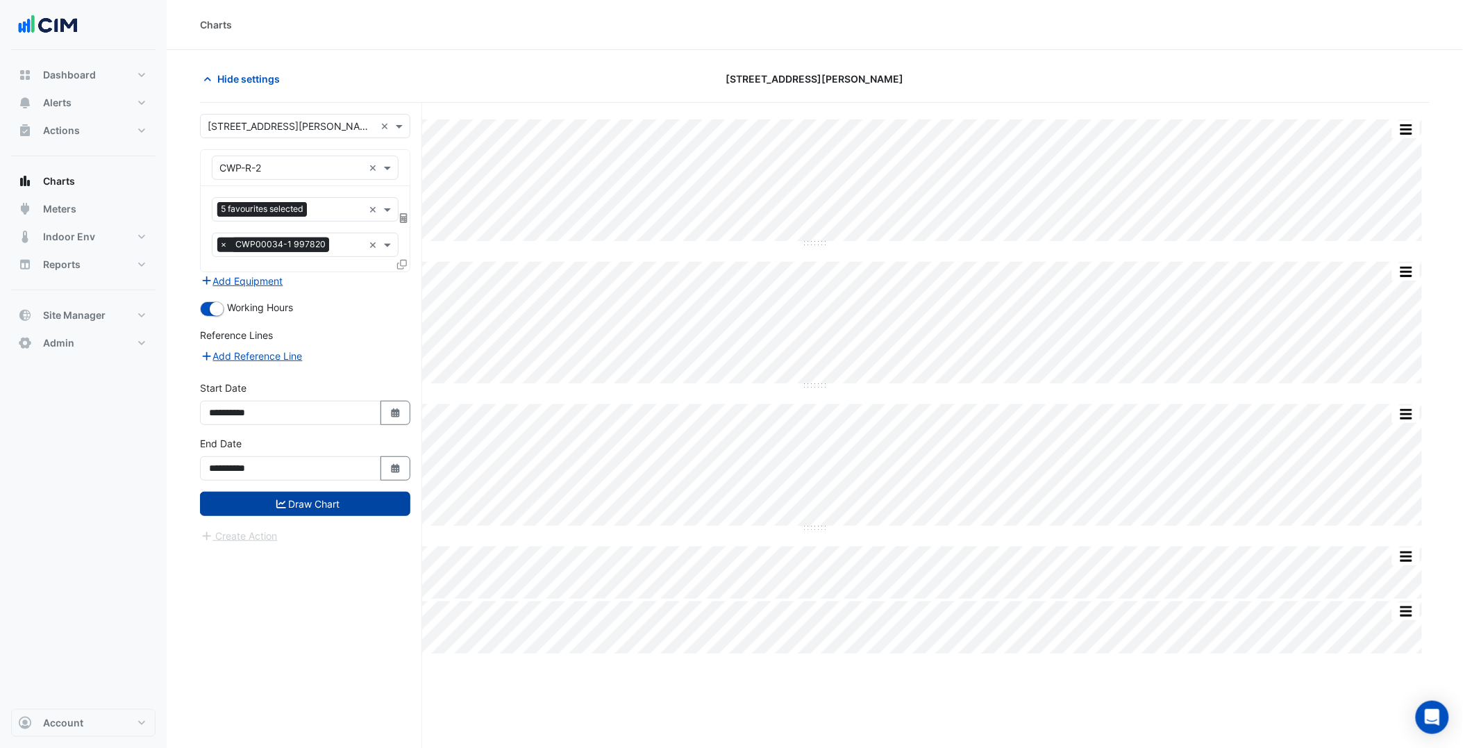
click at [335, 492] on button "Draw Chart" at bounding box center [305, 504] width 210 height 24
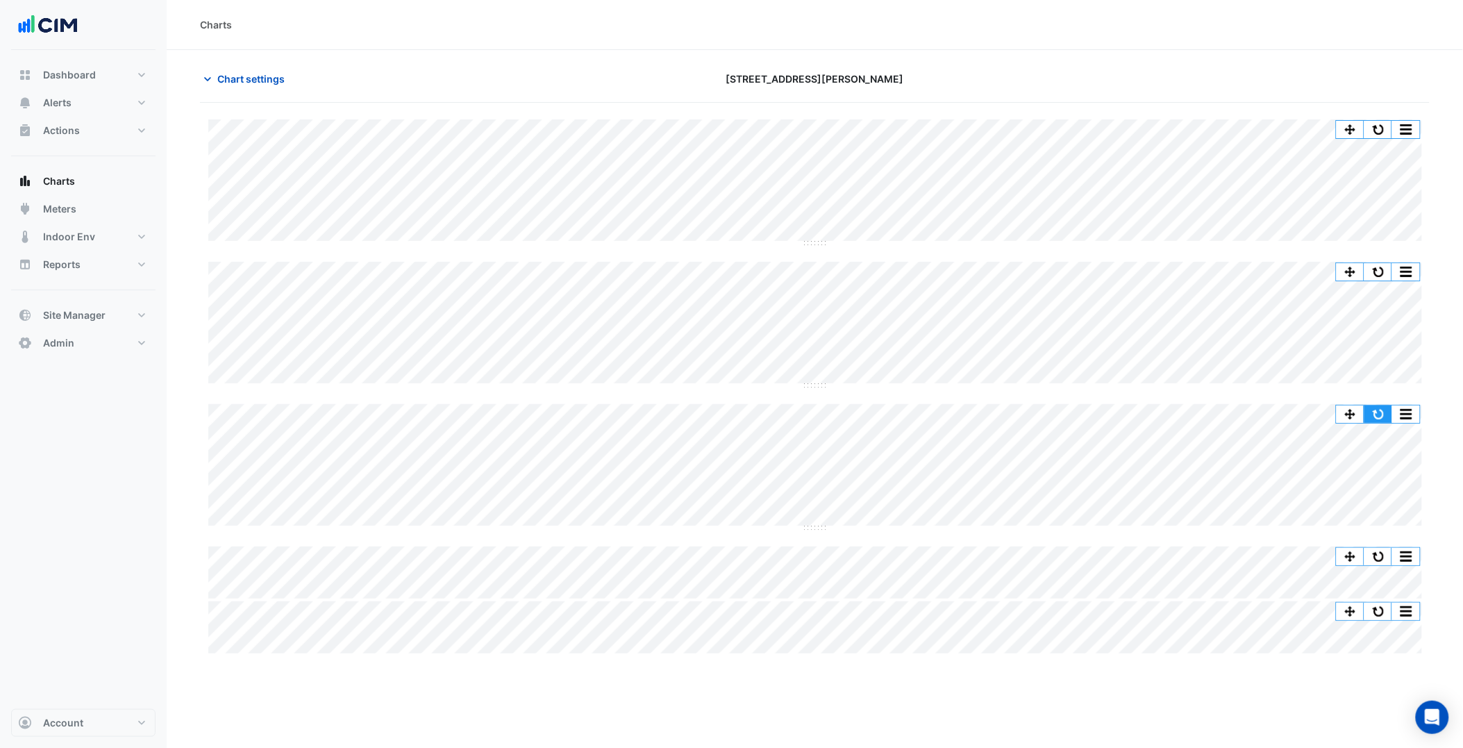
click at [1377, 408] on button "button" at bounding box center [1379, 414] width 28 height 17
click at [265, 87] on button "Chart settings" at bounding box center [247, 79] width 94 height 24
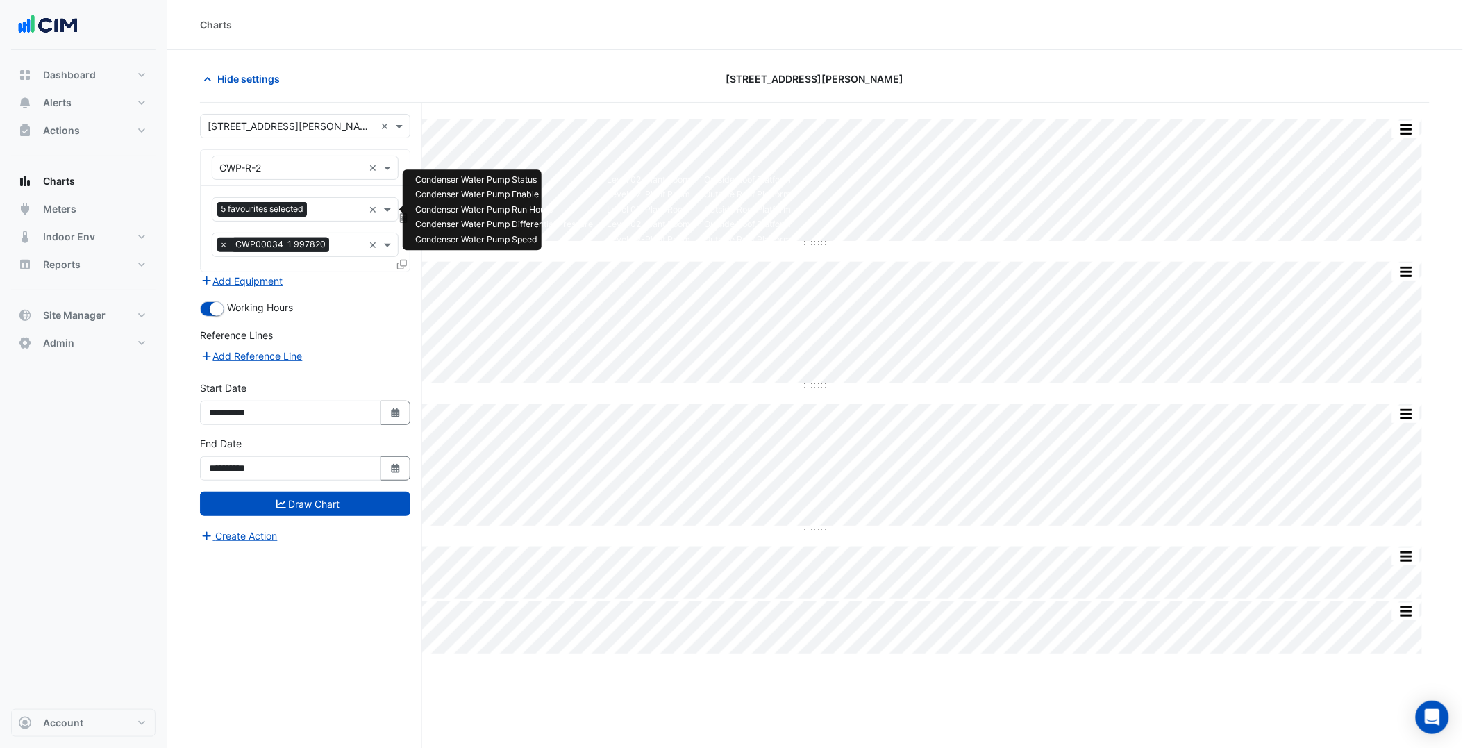
click at [336, 220] on div "5 favourites selected ×" at bounding box center [305, 209] width 187 height 24
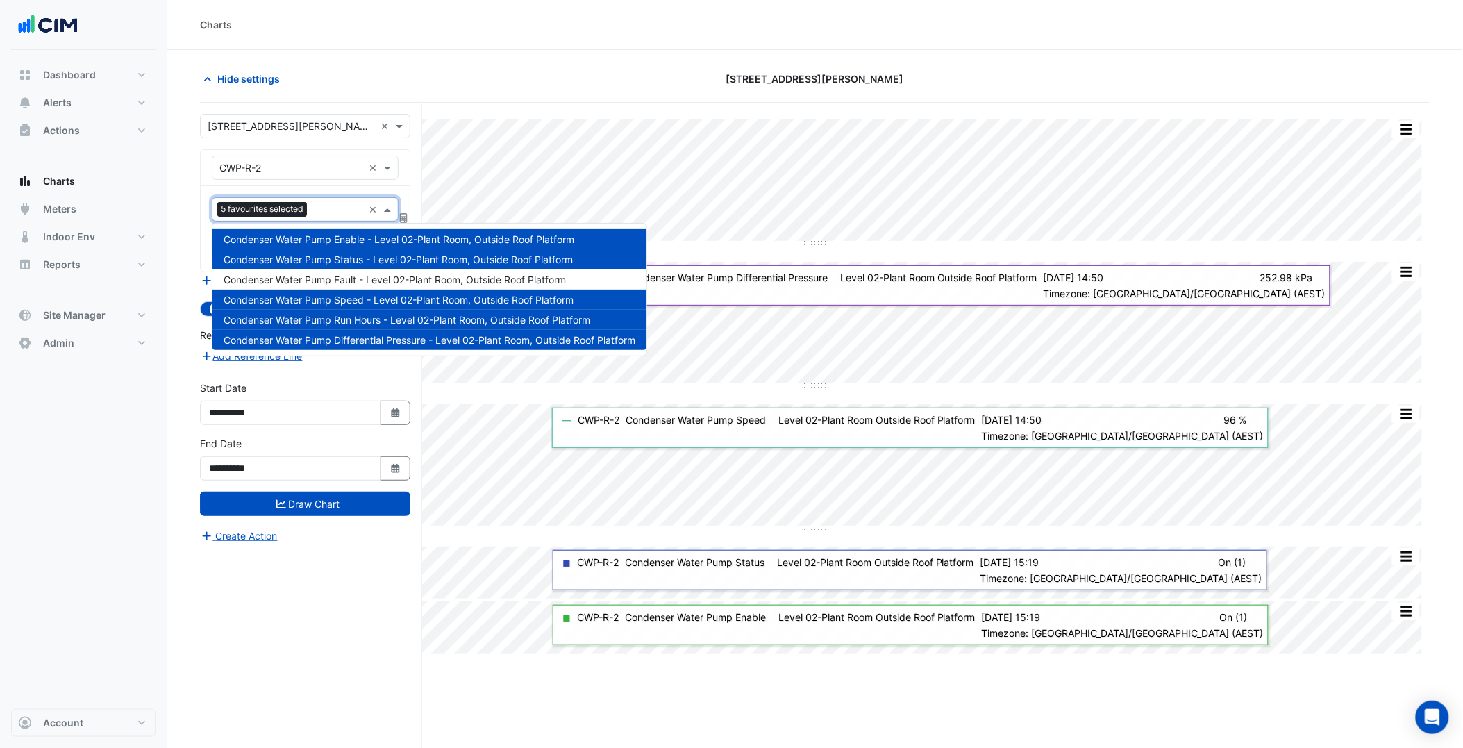
click at [238, 383] on label "Start Date" at bounding box center [223, 388] width 47 height 15
click at [238, 401] on input "**********" at bounding box center [290, 413] width 181 height 24
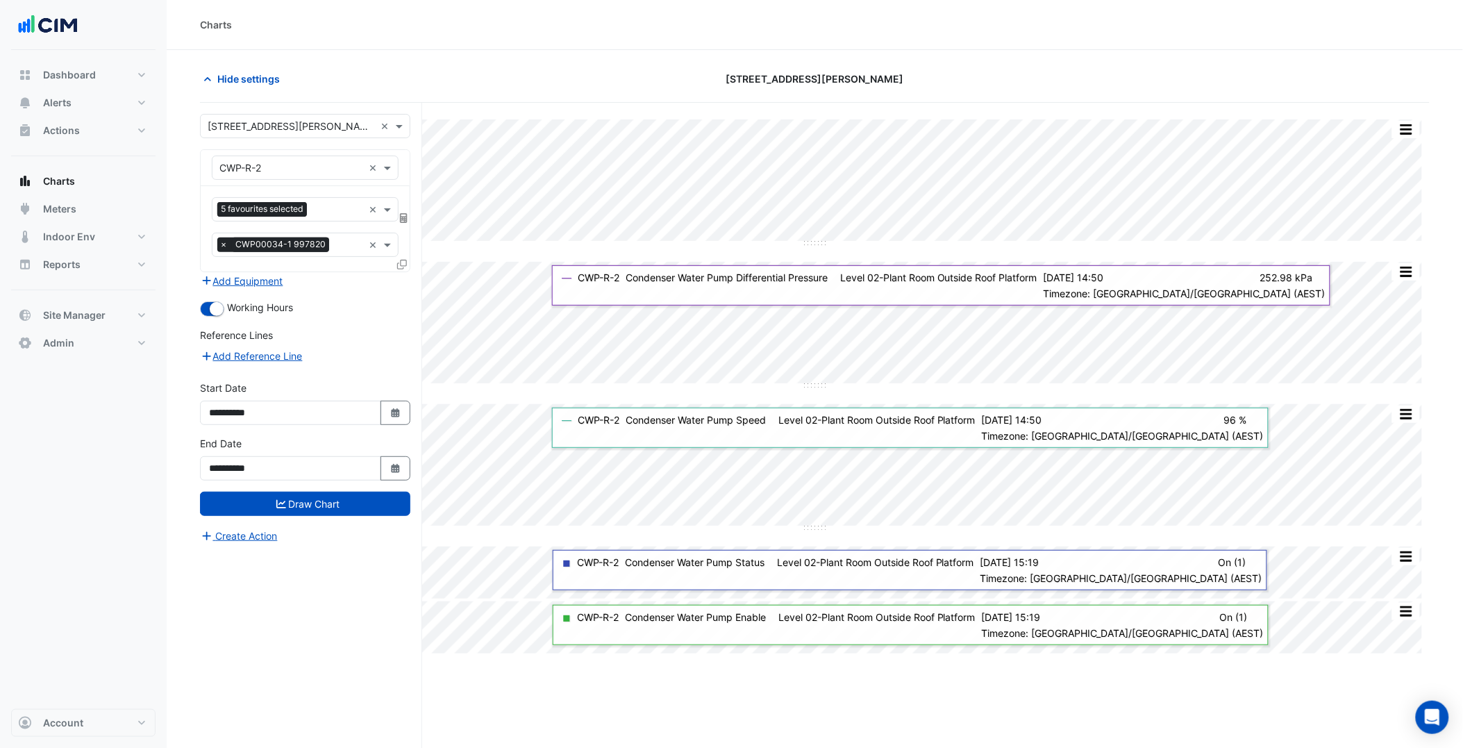
click at [258, 275] on button "Add Equipment" at bounding box center [242, 281] width 84 height 16
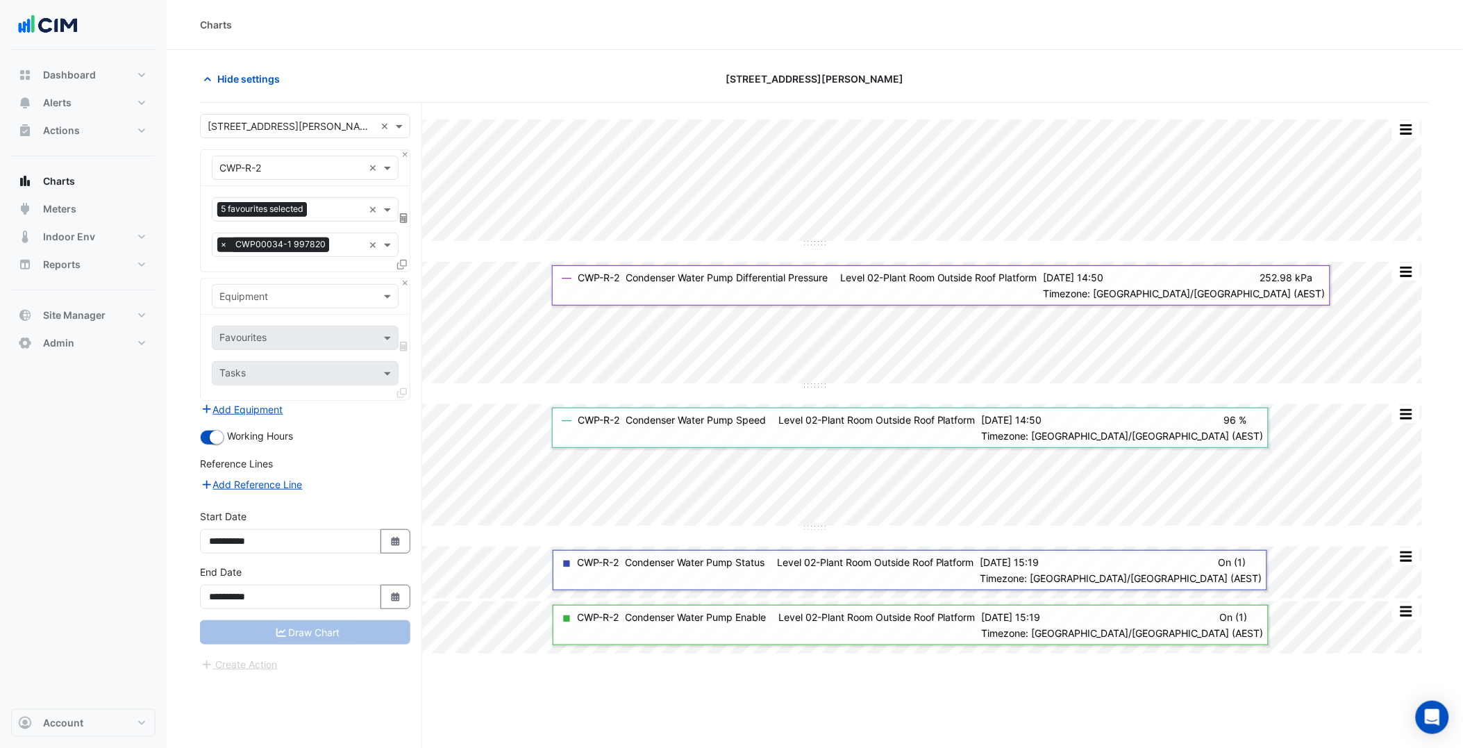
click at [293, 301] on input "text" at bounding box center [291, 297] width 144 height 15
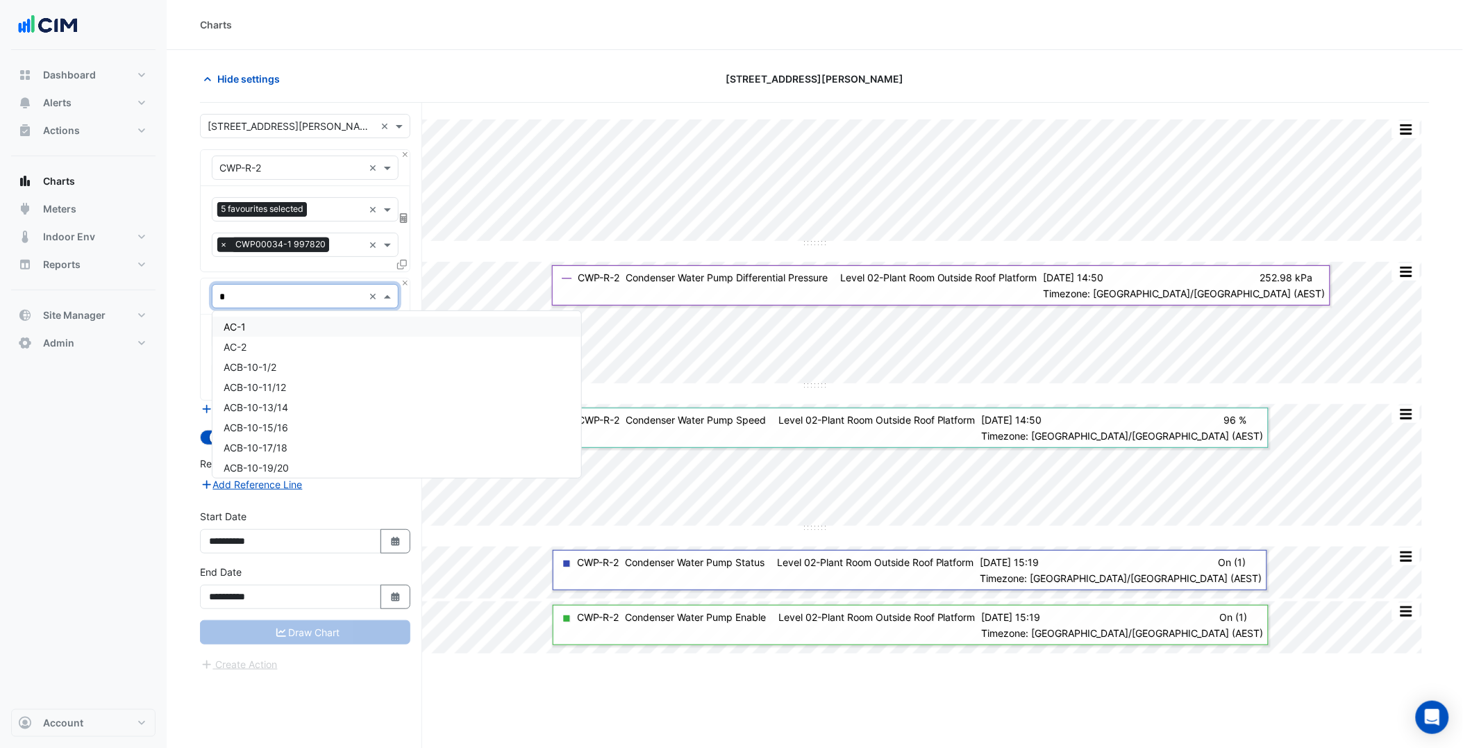
type input "**"
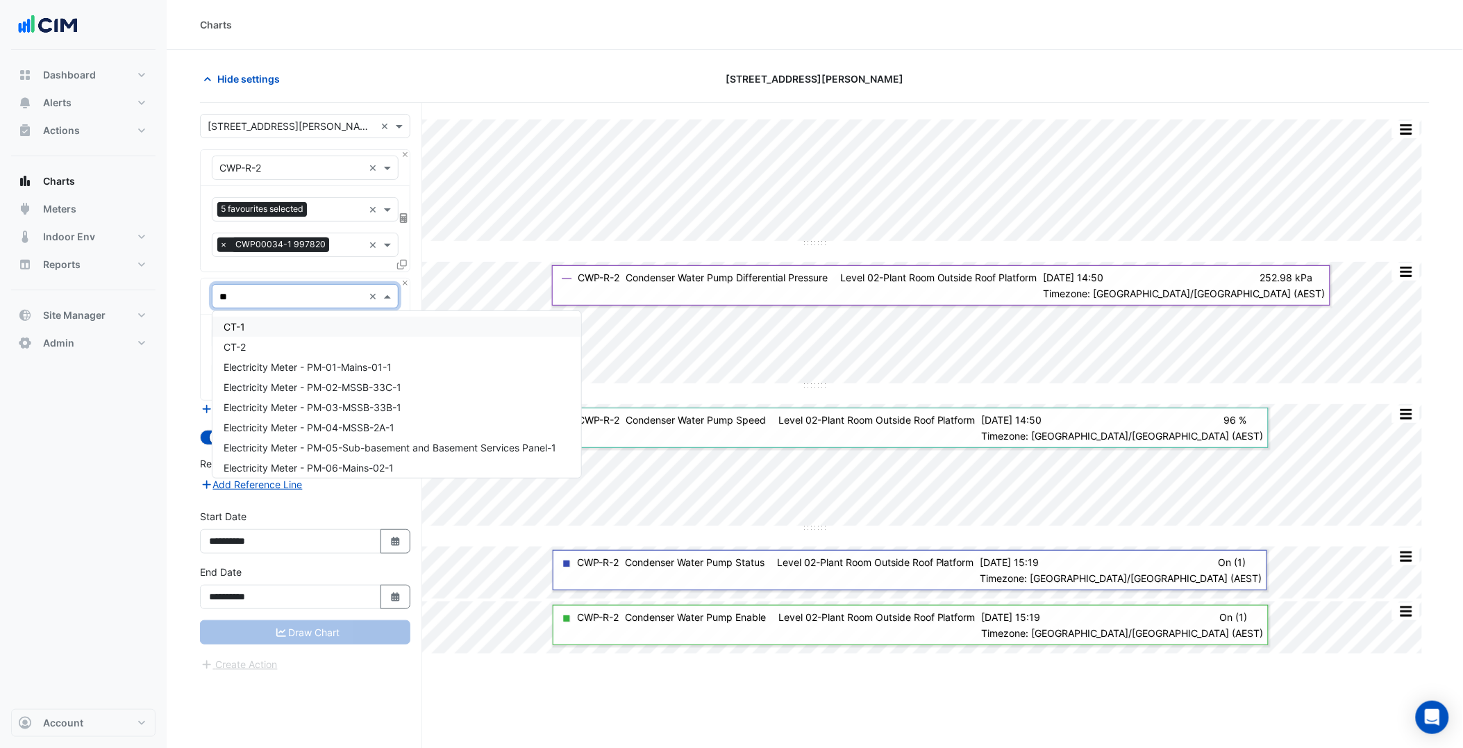
click at [313, 319] on div "CT-1" at bounding box center [397, 327] width 369 height 20
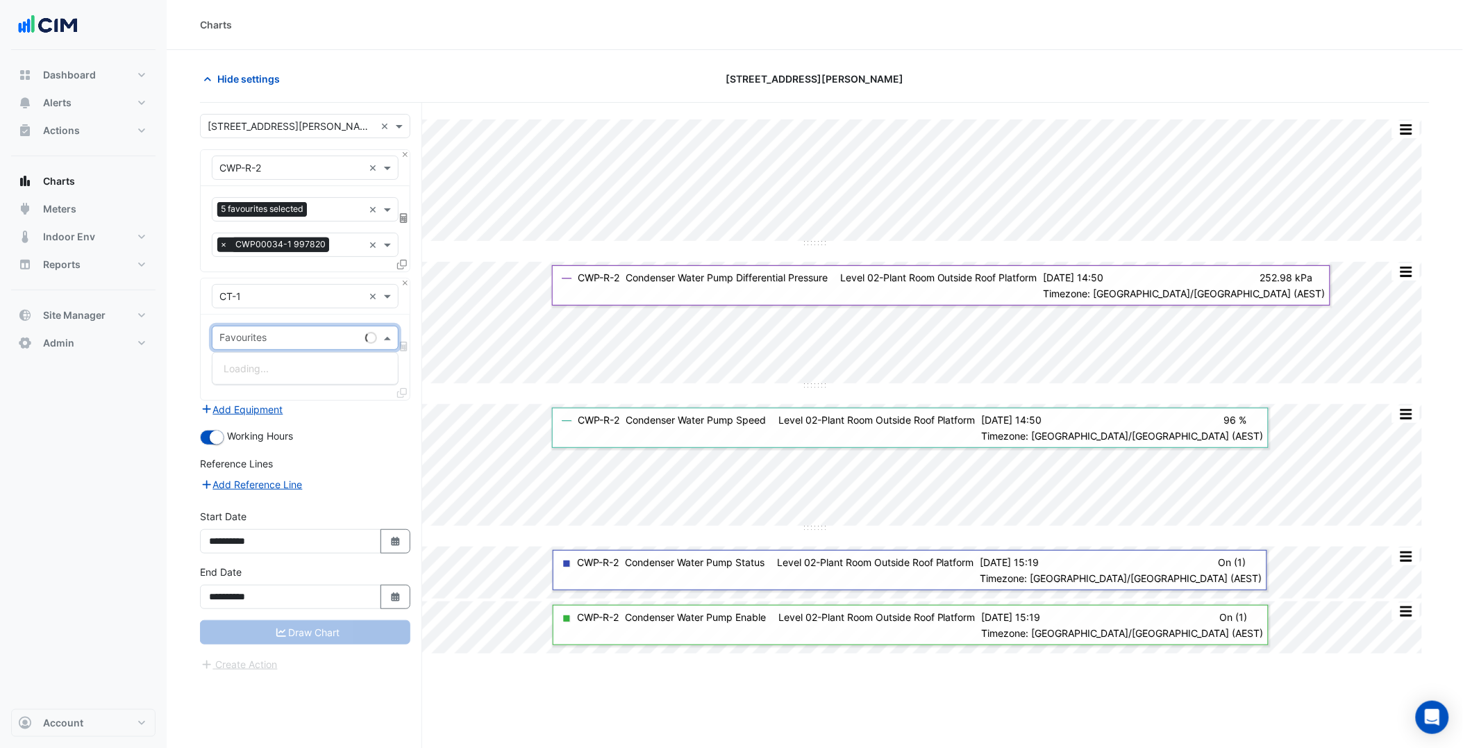
click at [303, 326] on div "Favourites" at bounding box center [305, 338] width 187 height 24
click at [319, 369] on span "Cooling Tower Fan Speed - Level 33-Plant Room, Plantroom" at bounding box center [360, 369] width 273 height 12
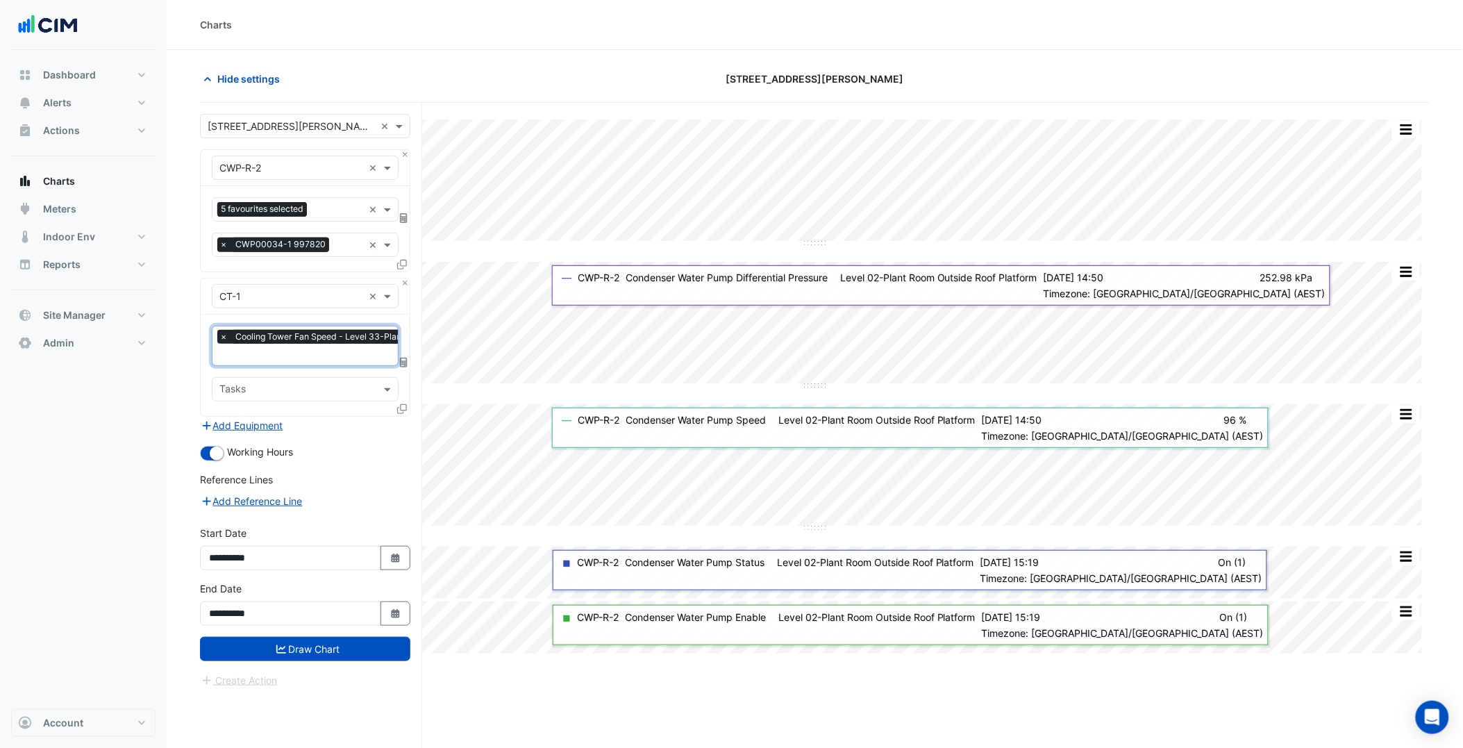
click at [318, 347] on div "× Cooling Tower Fan Speed - Level 33-Plant Room, Plantroom" at bounding box center [347, 345] width 269 height 39
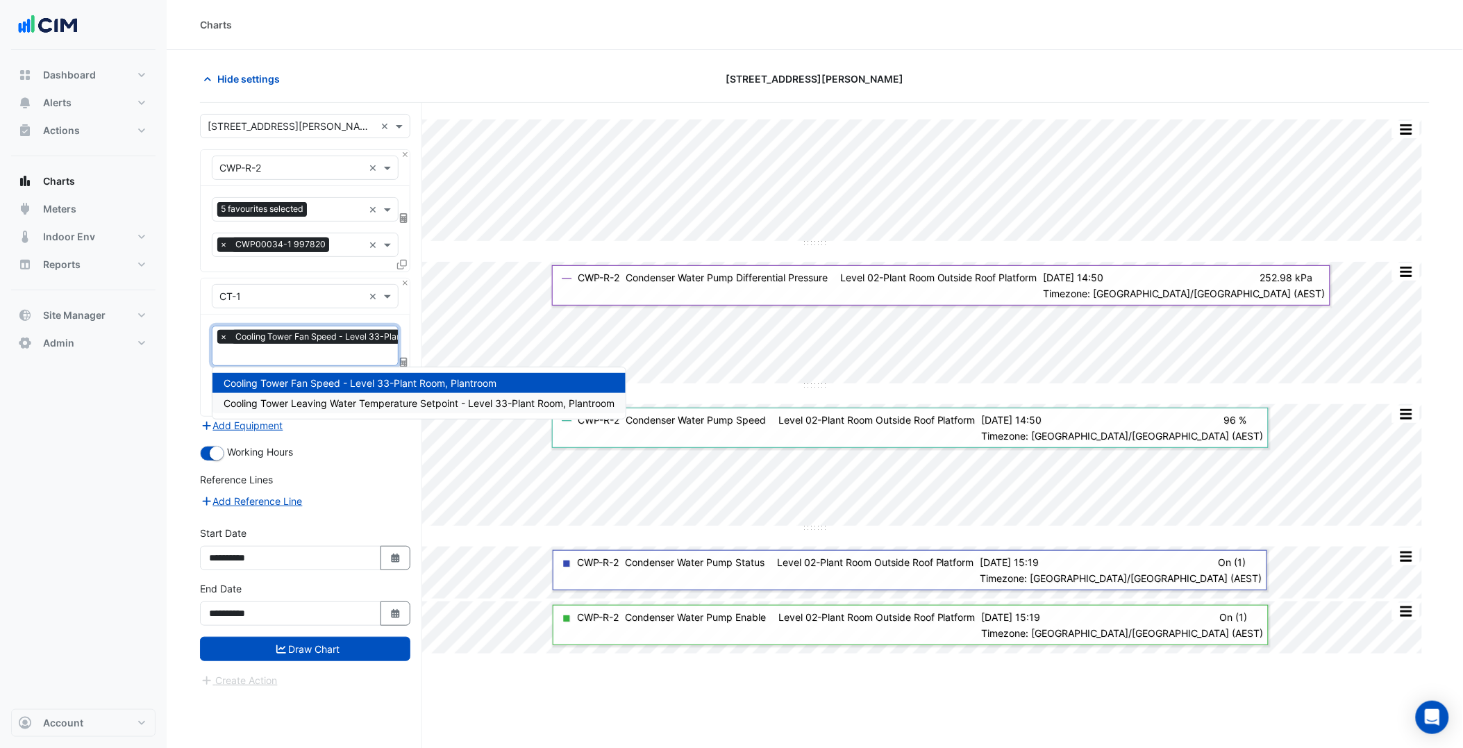
click at [324, 400] on span "Cooling Tower Leaving Water Temperature Setpoint - Level 33-Plant Room, Plantro…" at bounding box center [419, 403] width 391 height 12
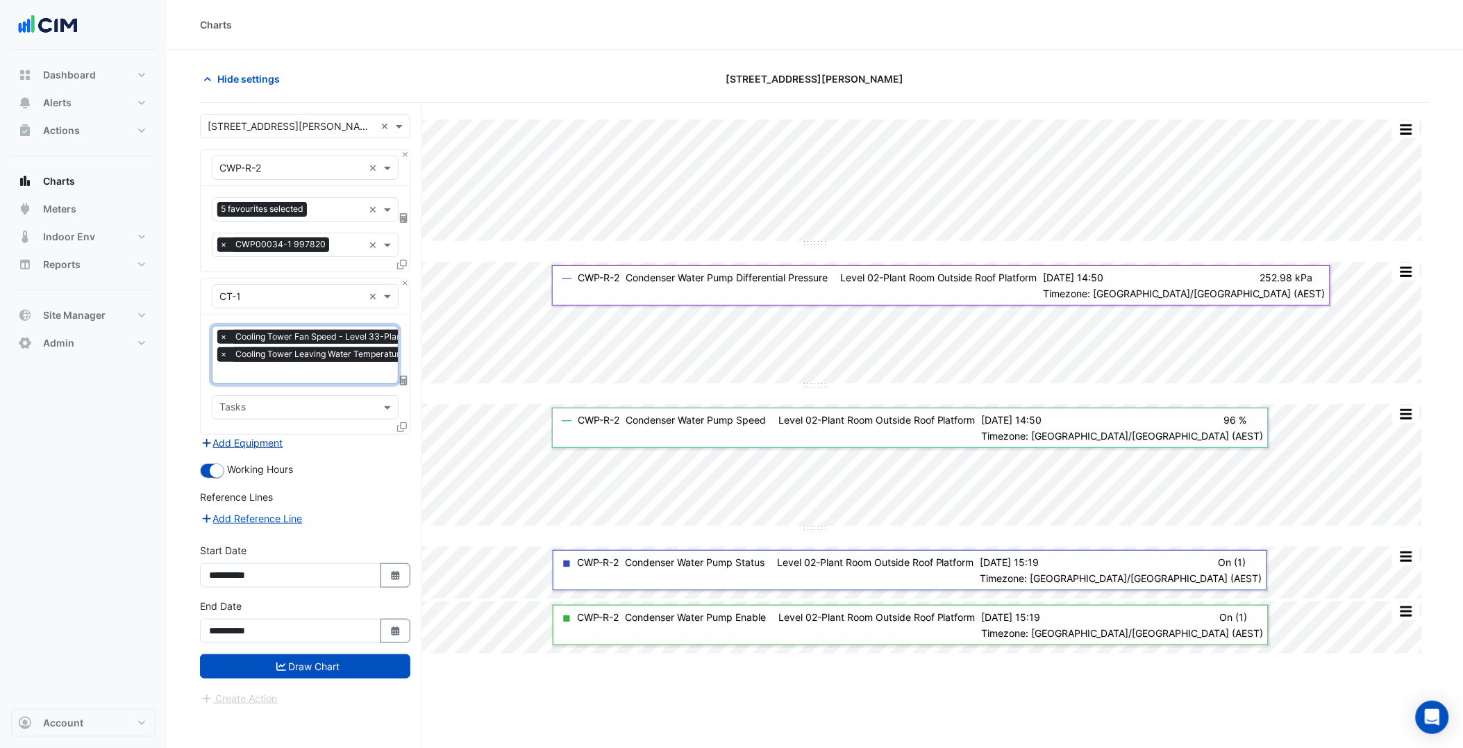
click at [269, 441] on button "Add Equipment" at bounding box center [242, 443] width 84 height 16
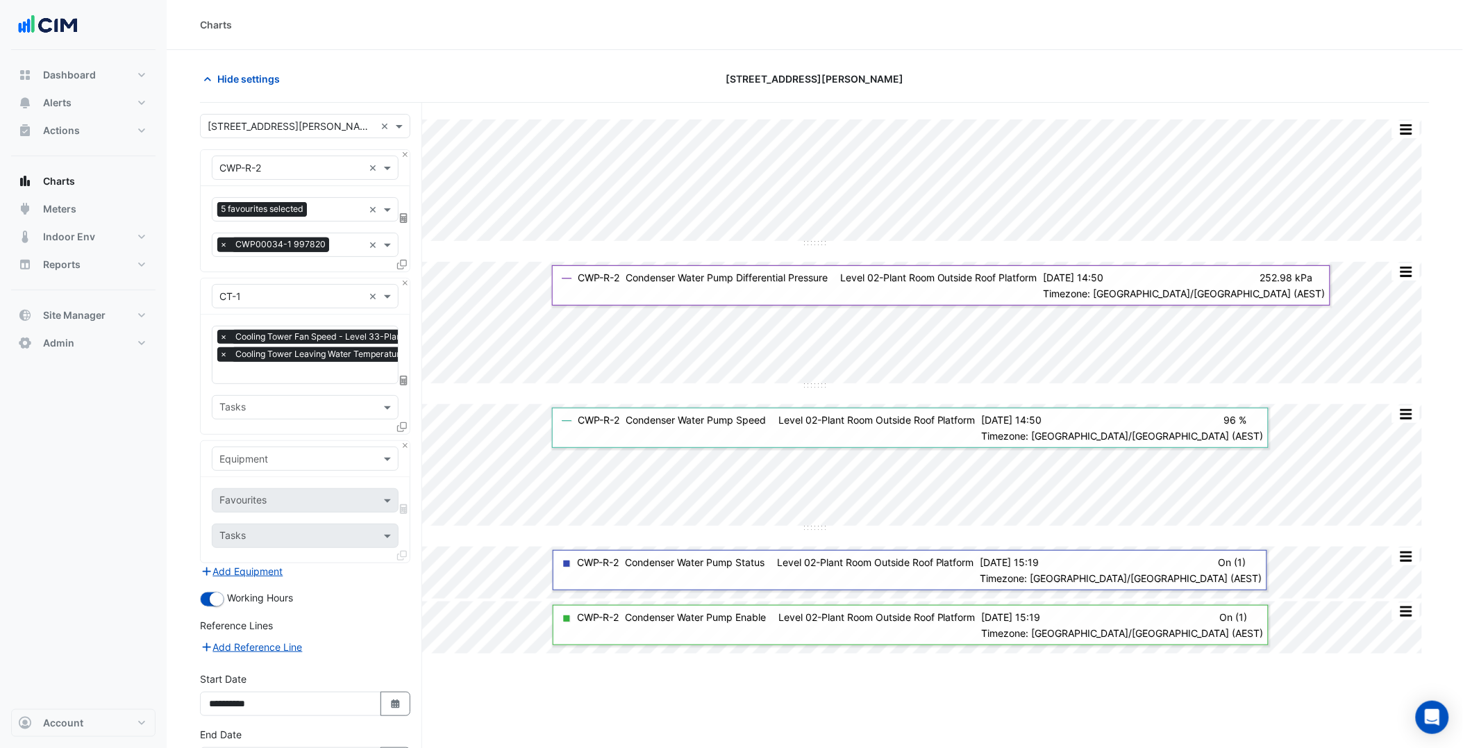
click at [290, 452] on input "text" at bounding box center [291, 459] width 144 height 15
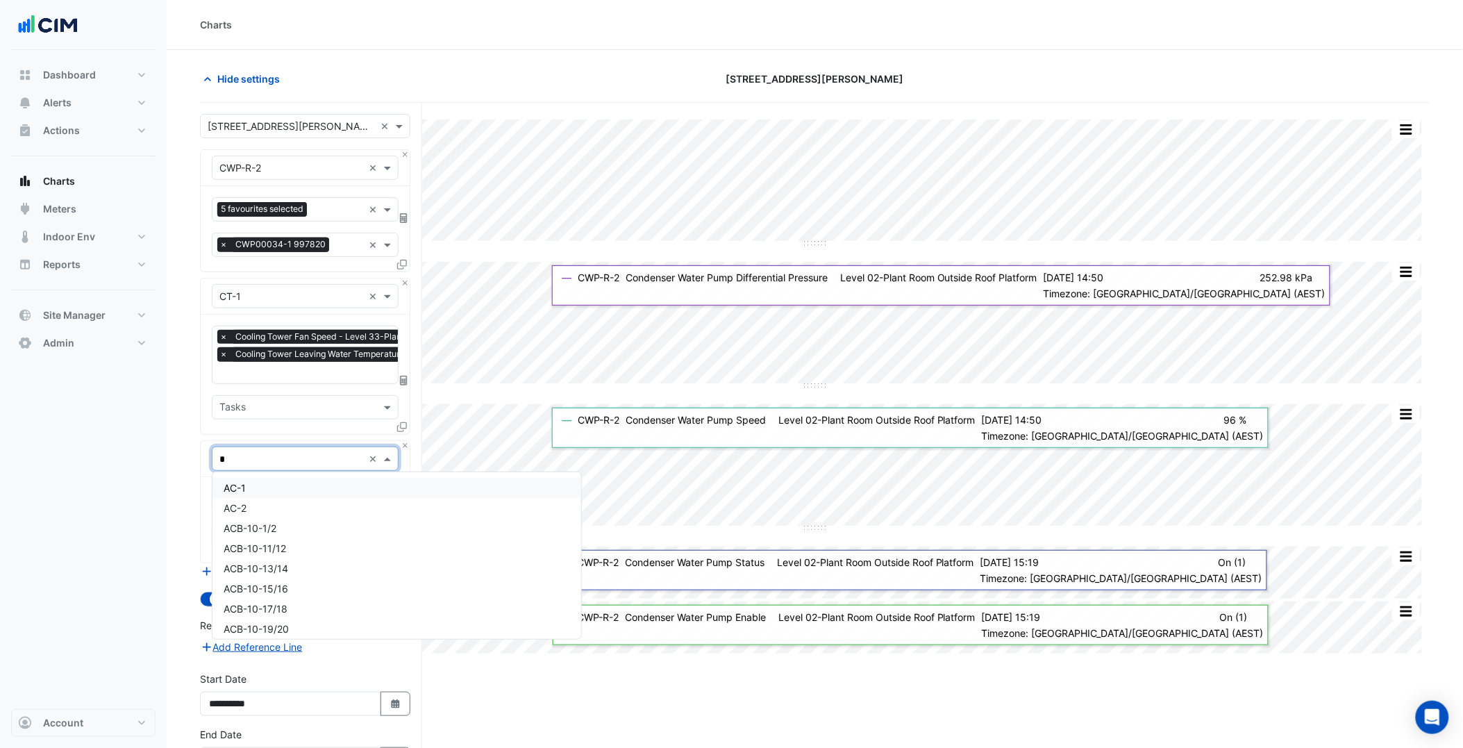
type input "**"
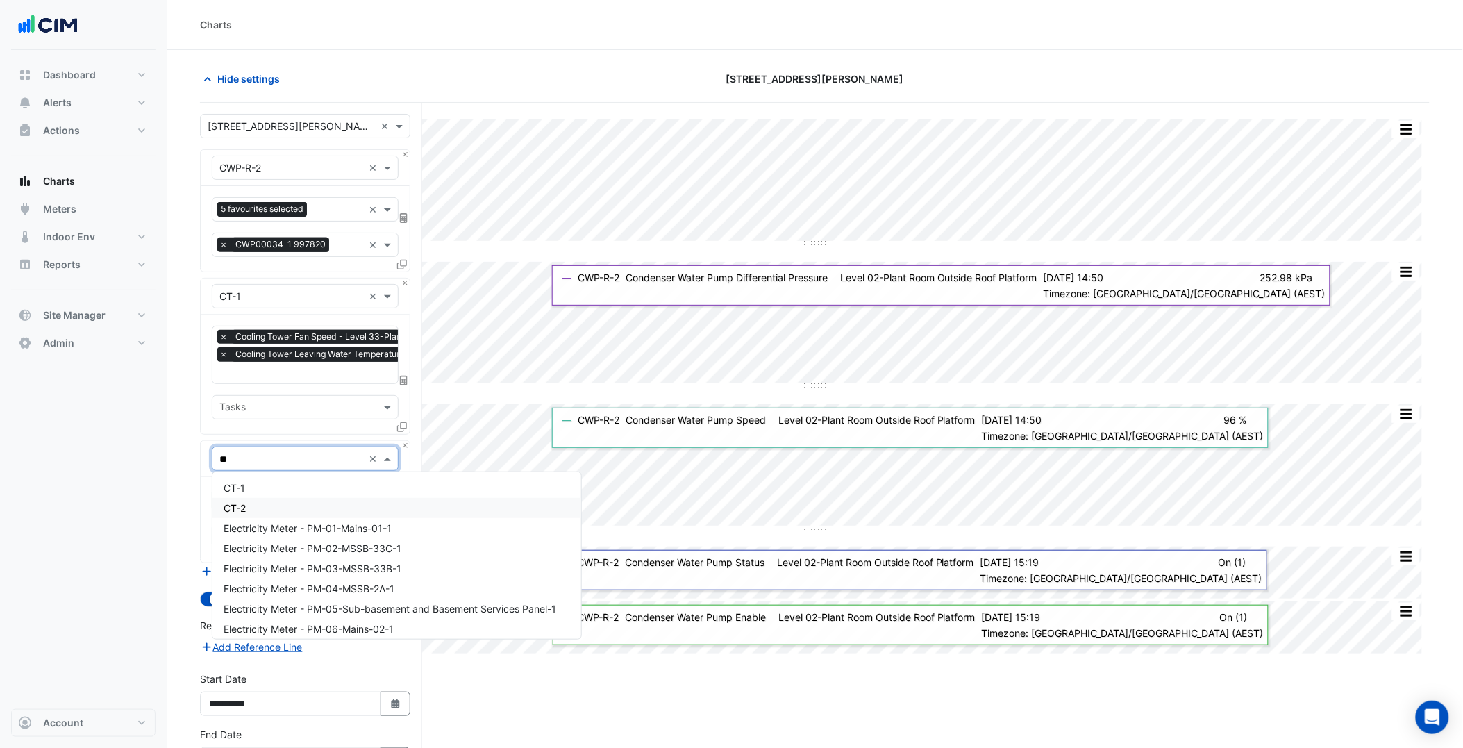
click at [303, 503] on div "CT-2" at bounding box center [397, 508] width 369 height 20
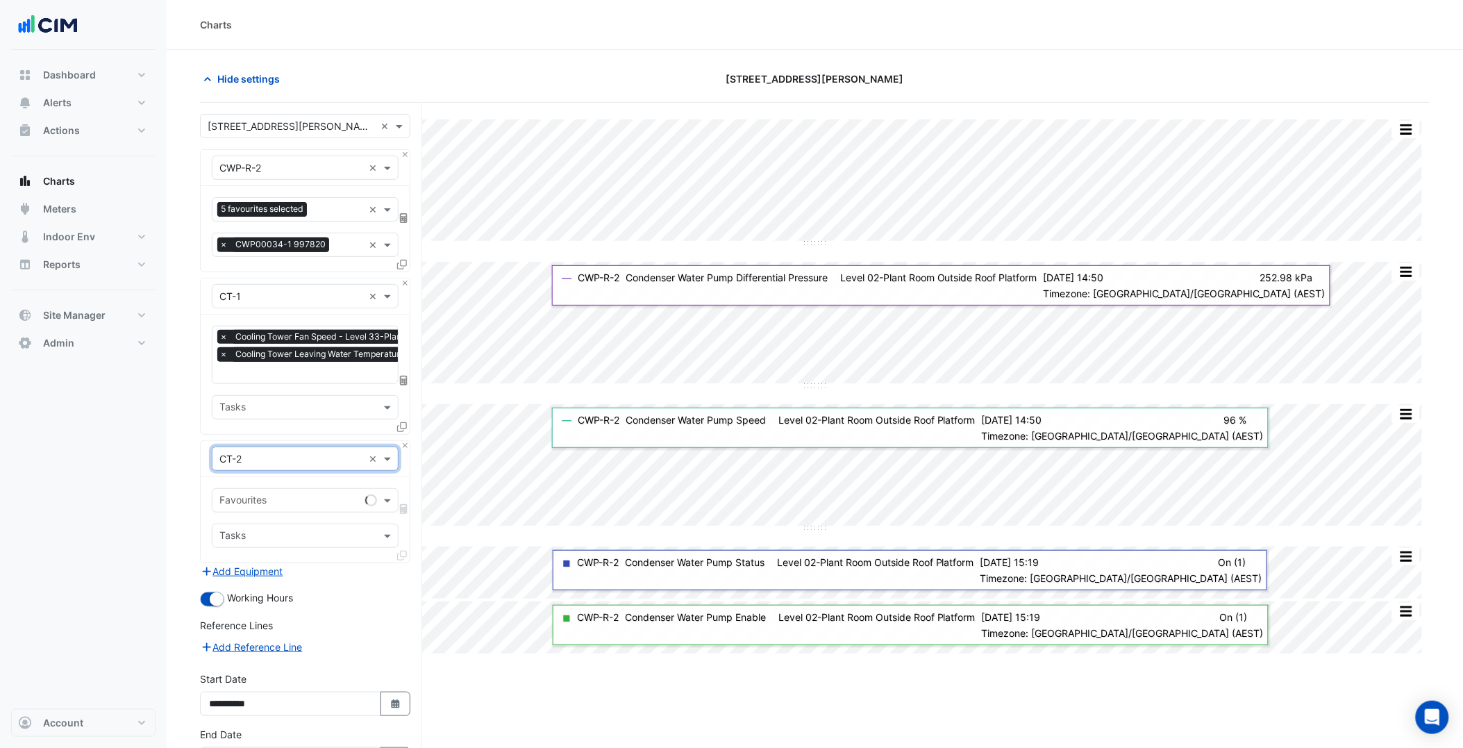
click at [272, 490] on div "Favourites" at bounding box center [286, 501] width 147 height 22
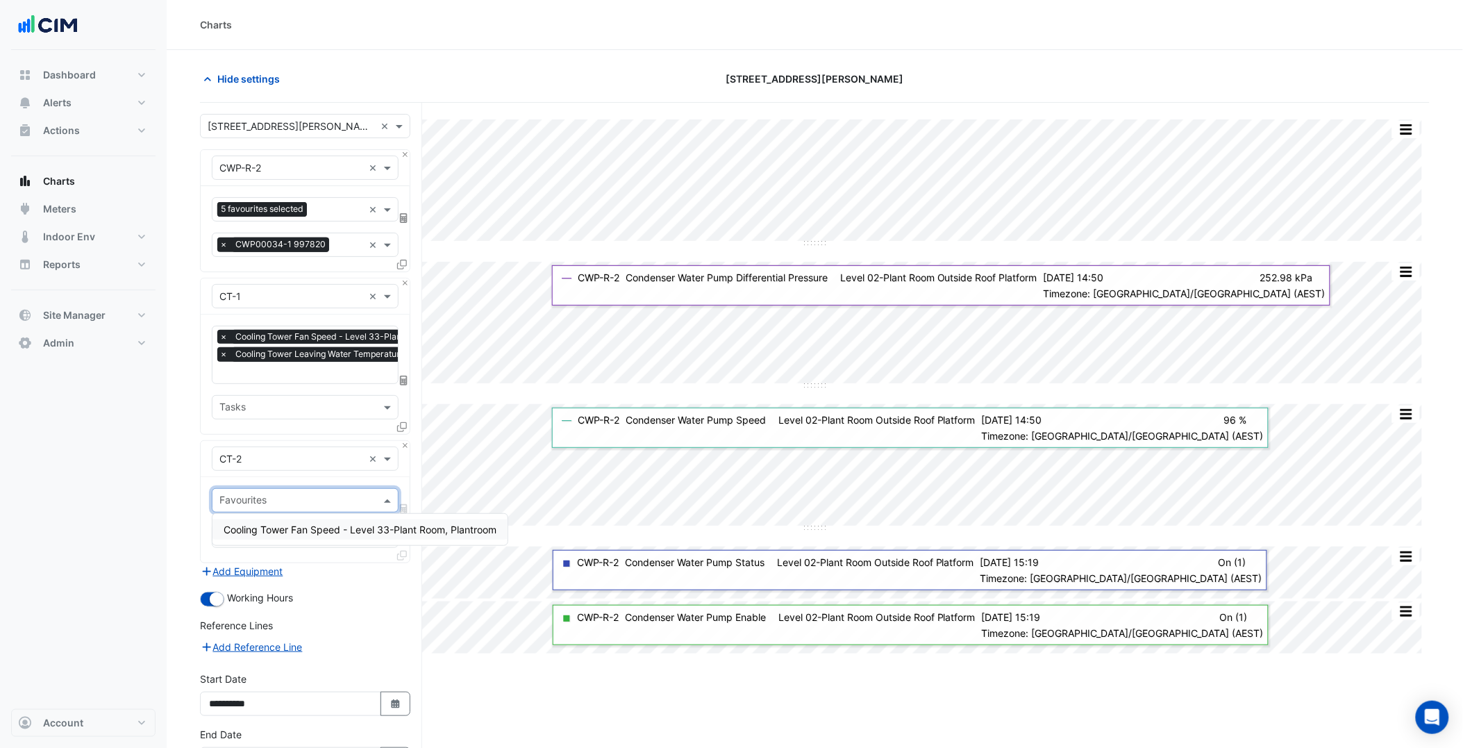
click at [301, 532] on span "Cooling Tower Fan Speed - Level 33-Plant Room, Plantroom" at bounding box center [360, 530] width 273 height 12
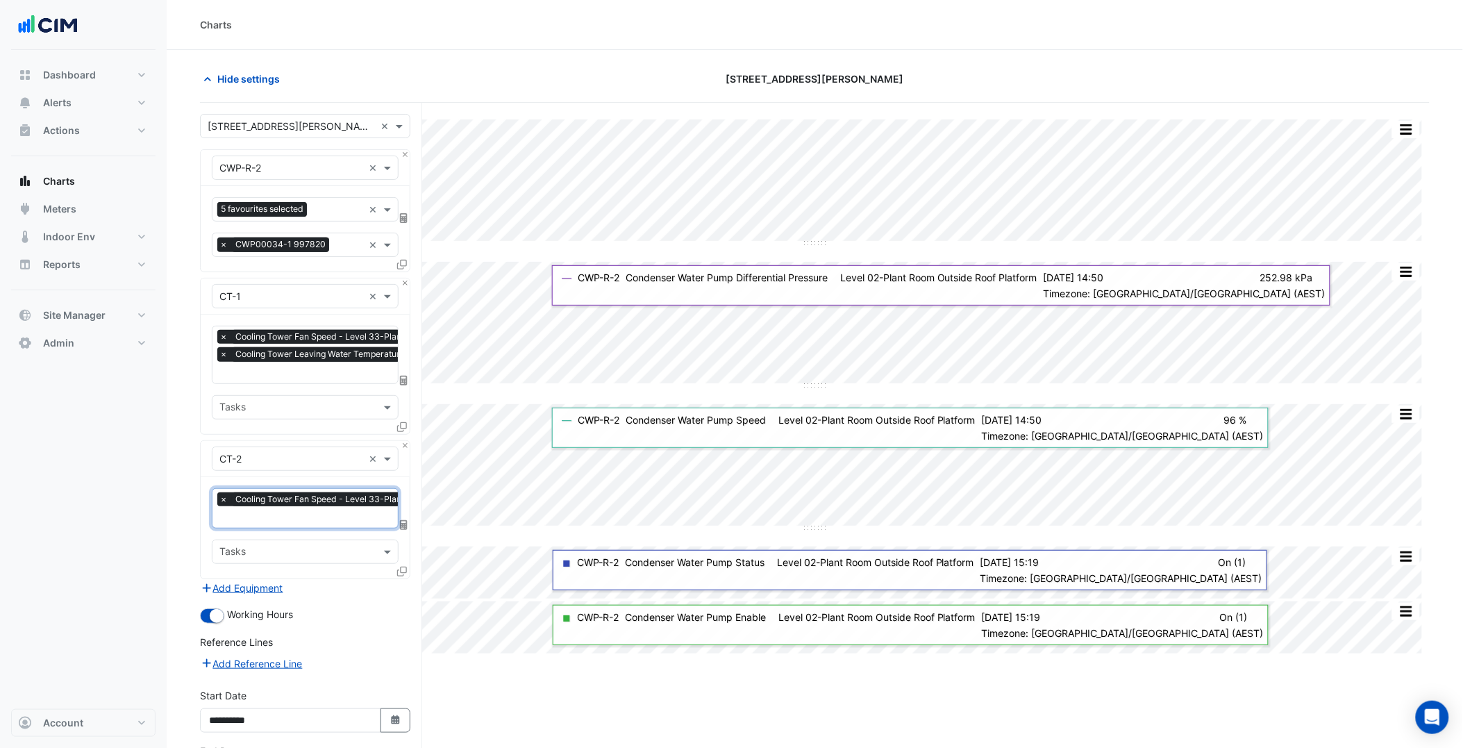
scroll to position [110, 0]
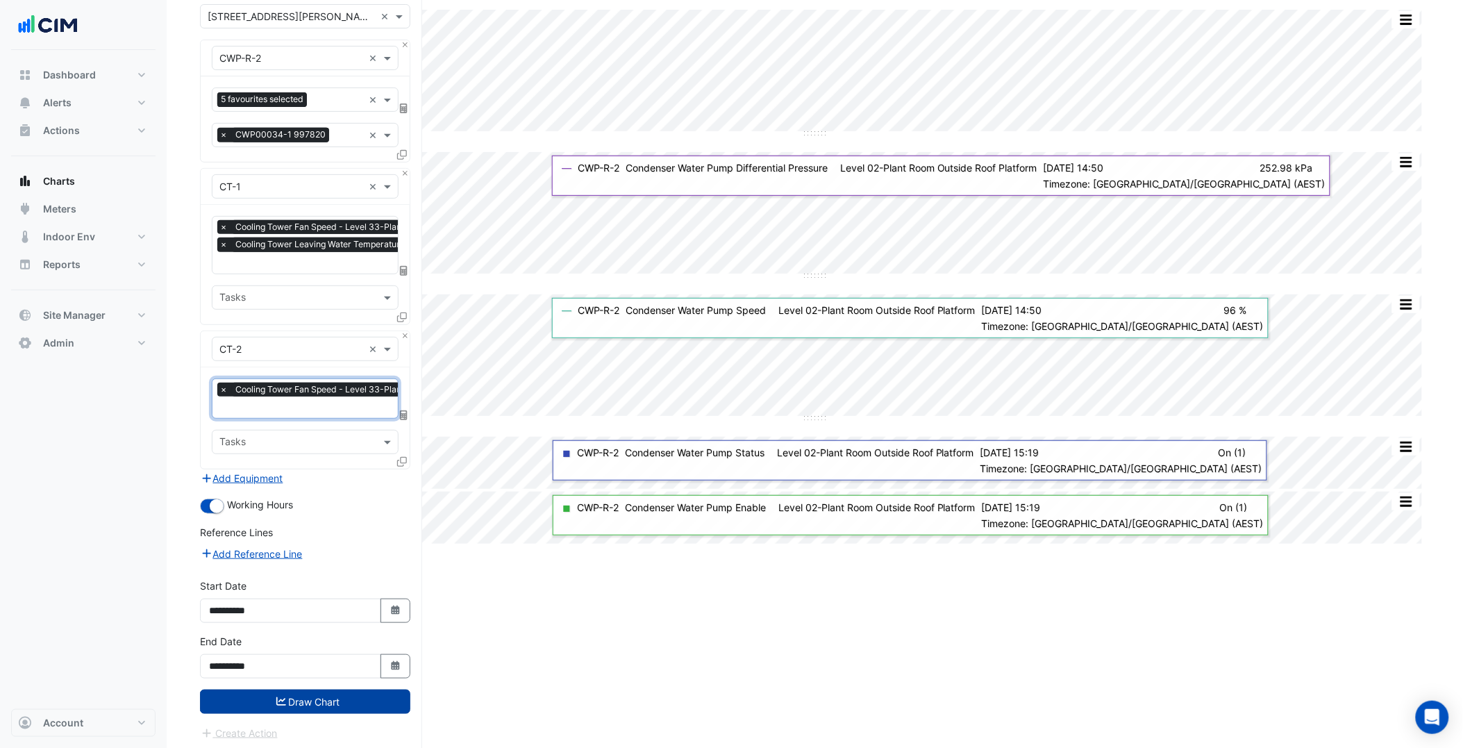
click at [335, 695] on button "Draw Chart" at bounding box center [305, 702] width 210 height 24
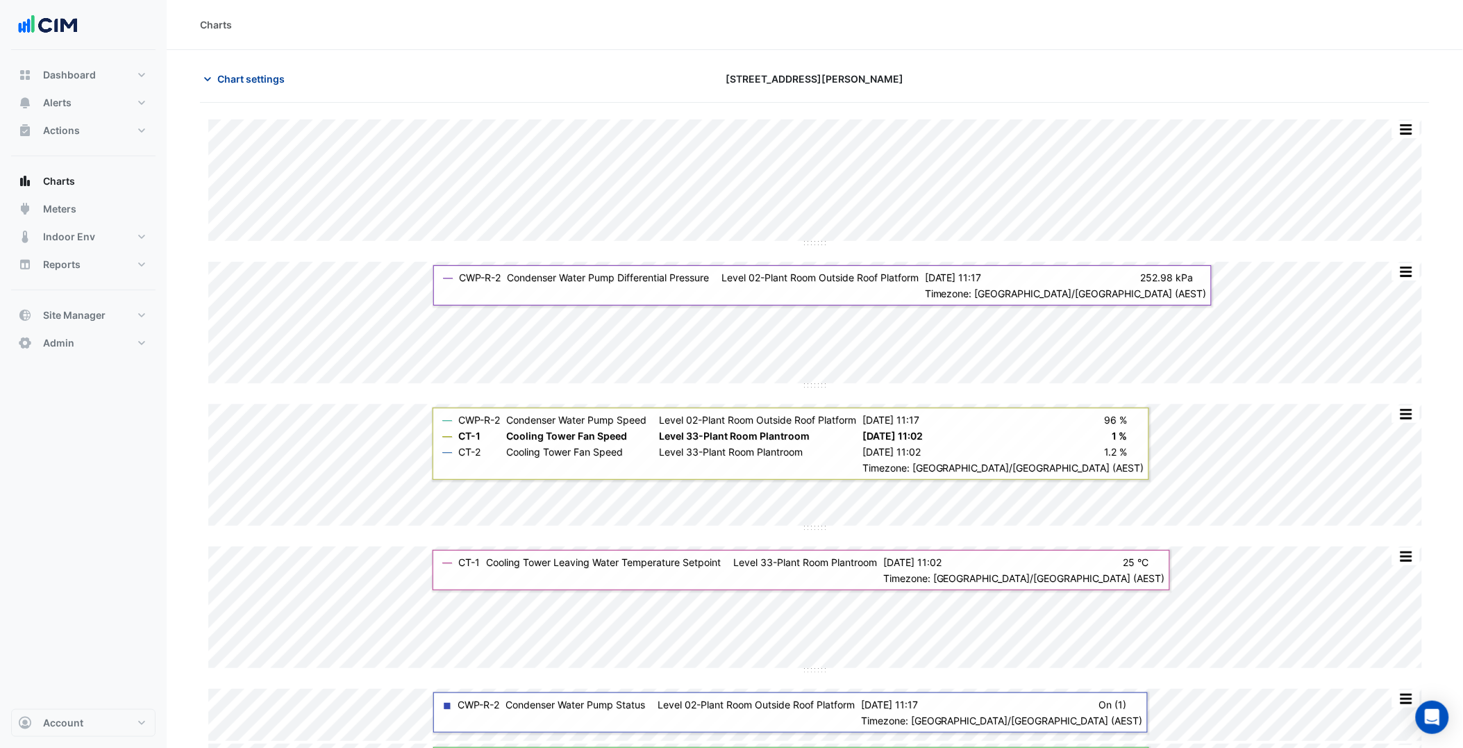
click at [276, 78] on span "Chart settings" at bounding box center [250, 79] width 67 height 15
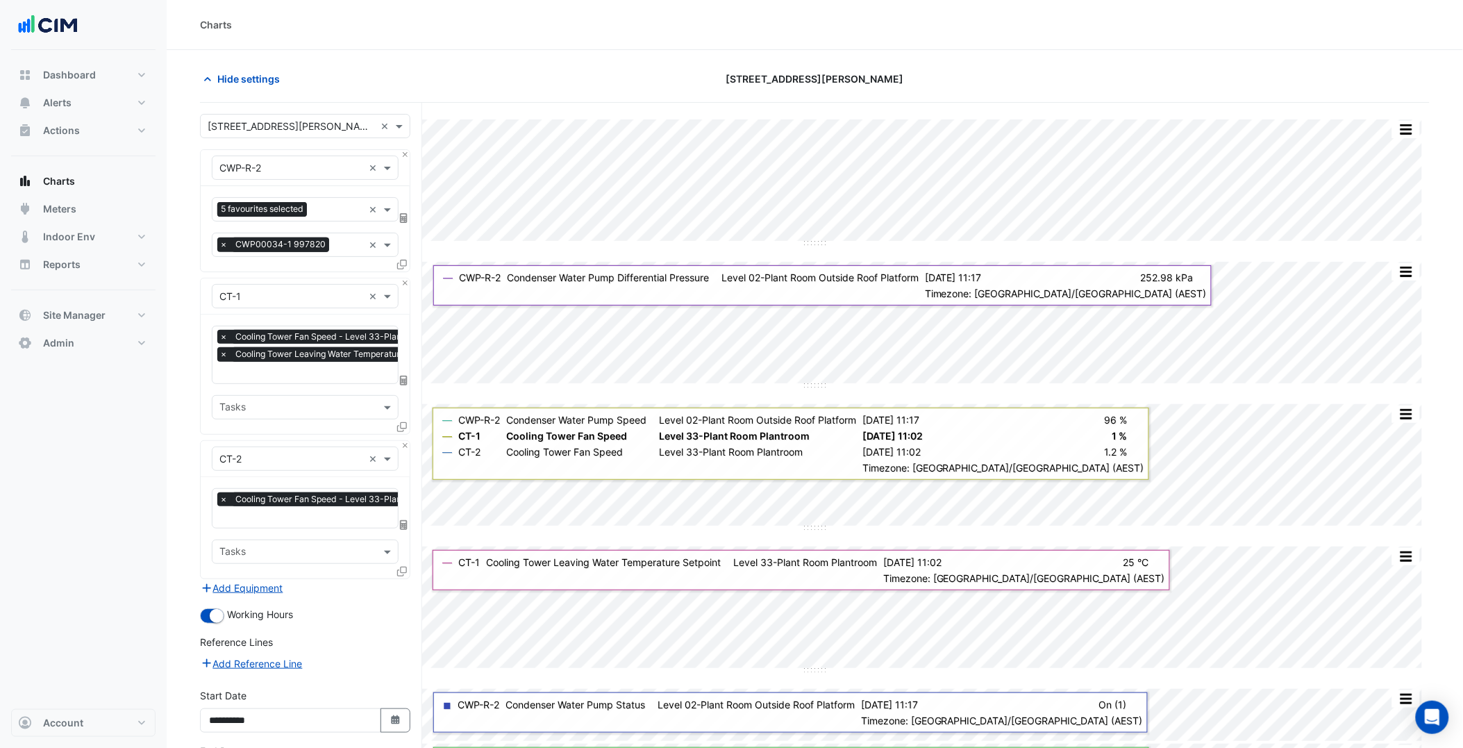
click at [406, 290] on div "× CT-1 ×" at bounding box center [305, 297] width 209 height 36
click at [404, 283] on button "Close" at bounding box center [405, 283] width 9 height 9
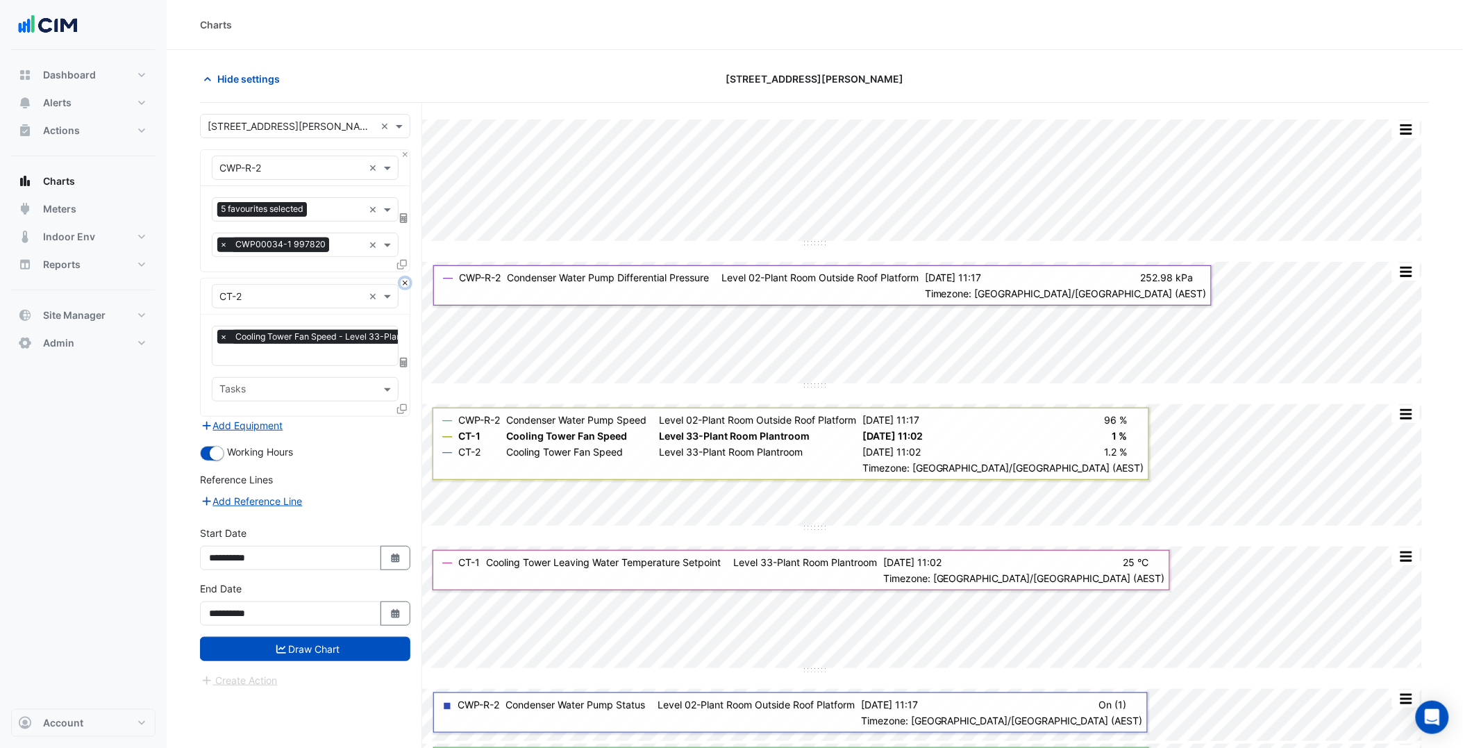
click at [404, 283] on button "Close" at bounding box center [405, 283] width 9 height 9
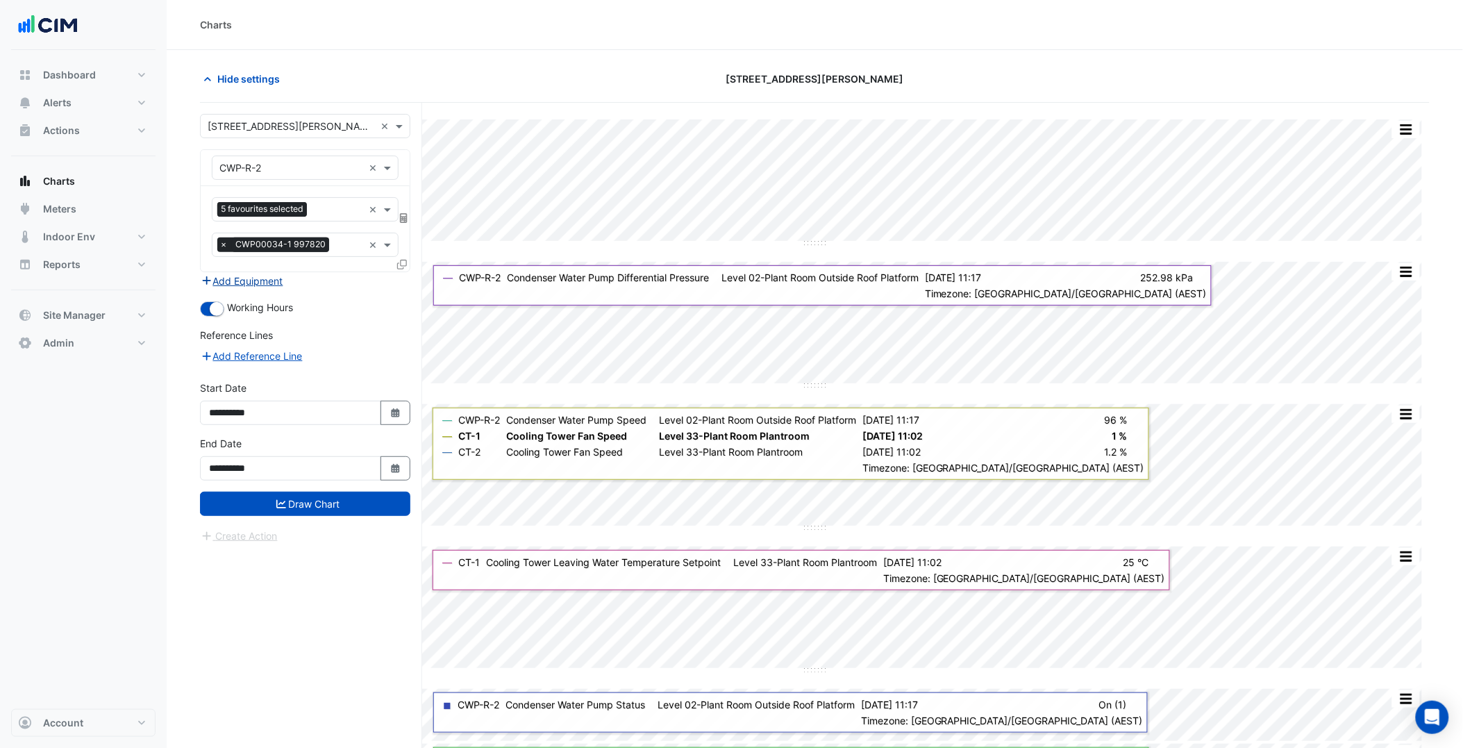
click at [262, 272] on div "5 favourites selected × × CWP00034-1 997820 ×" at bounding box center [305, 228] width 209 height 85
click at [262, 279] on button "Add Equipment" at bounding box center [242, 281] width 84 height 16
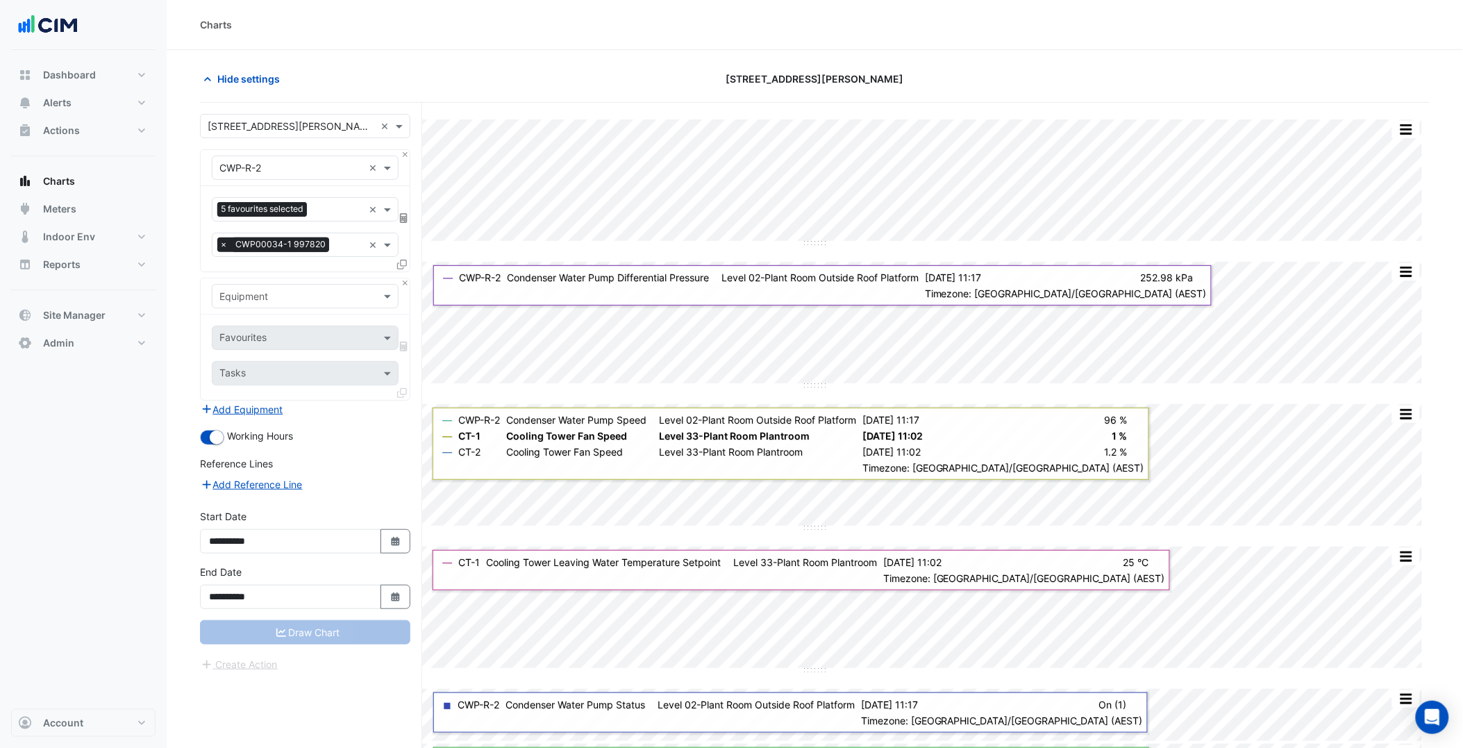
click at [290, 295] on input "text" at bounding box center [291, 297] width 144 height 15
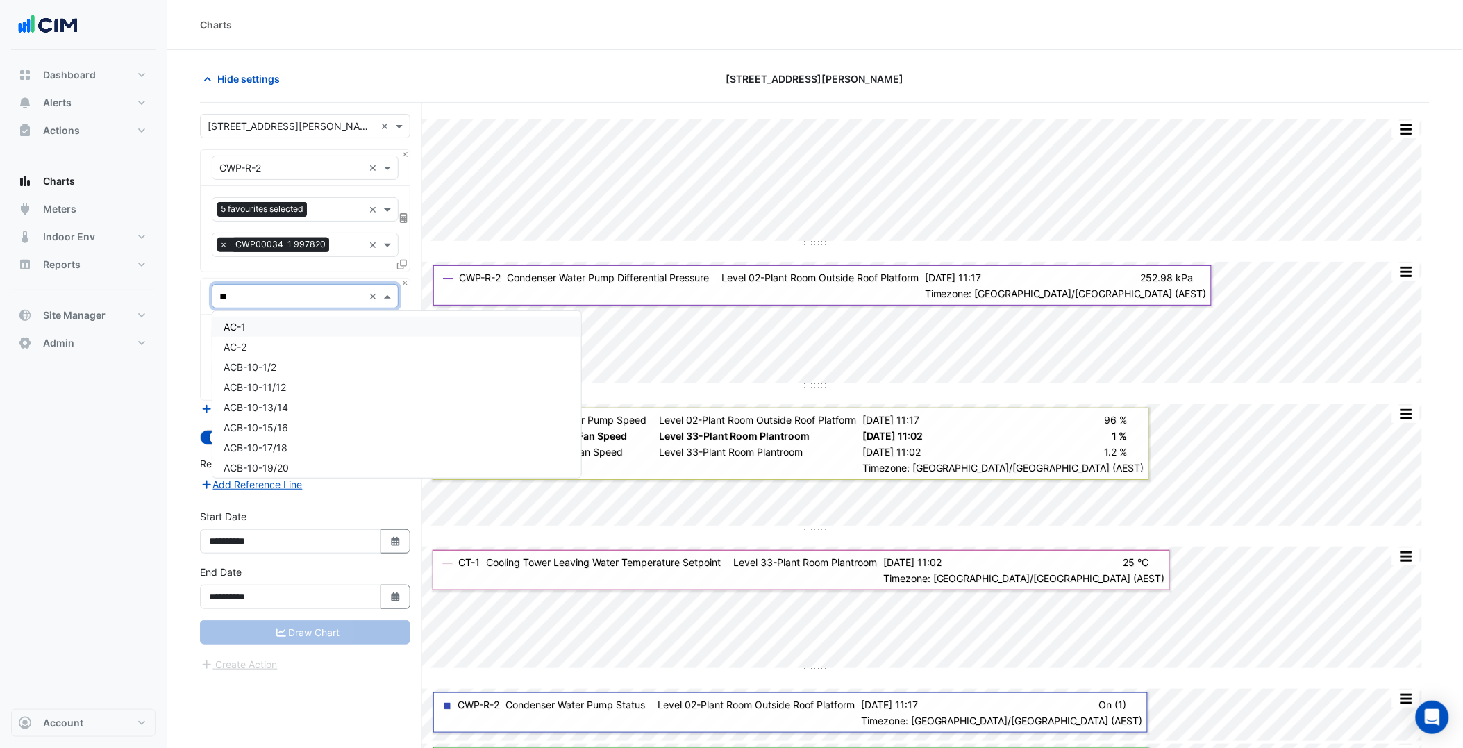
type input "***"
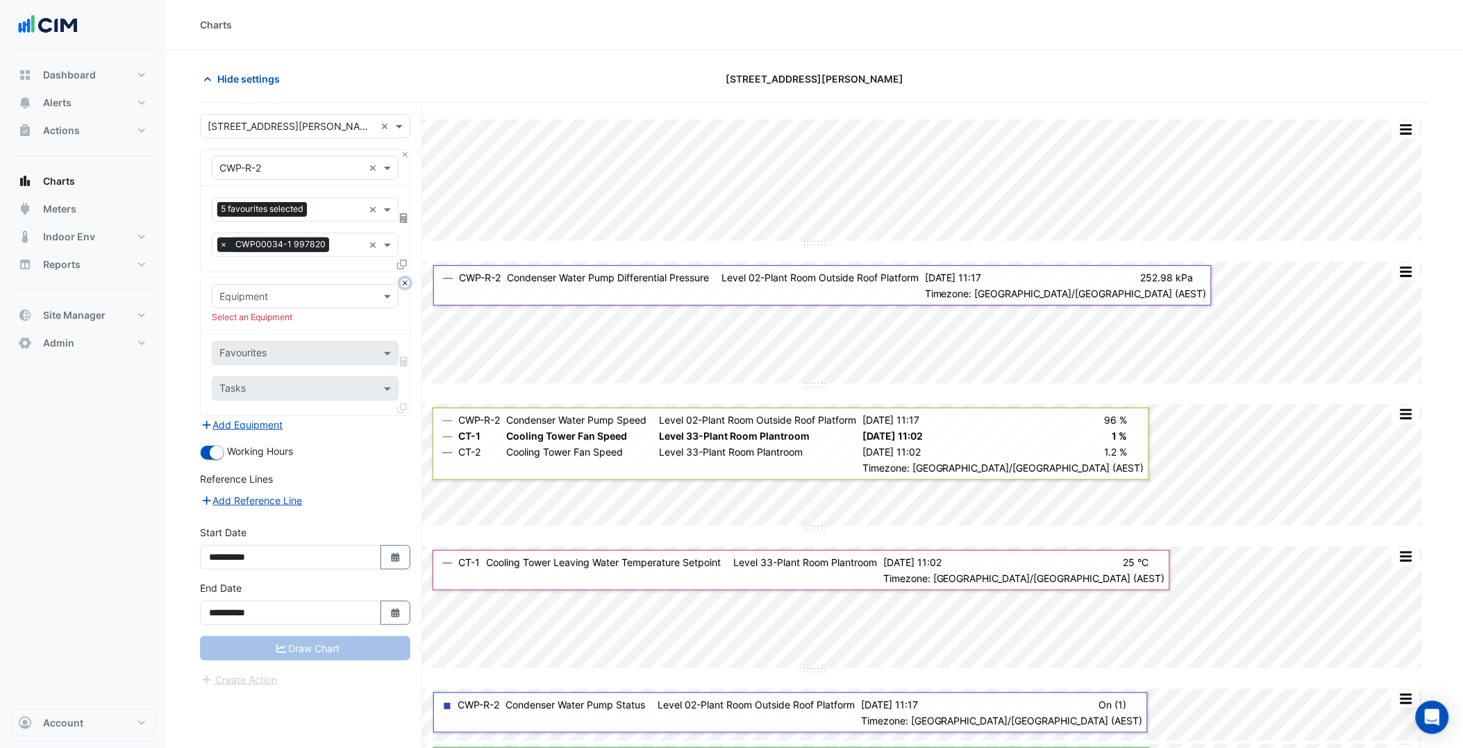
click at [404, 285] on button "Close" at bounding box center [405, 283] width 9 height 9
